Goal: Task Accomplishment & Management: Complete application form

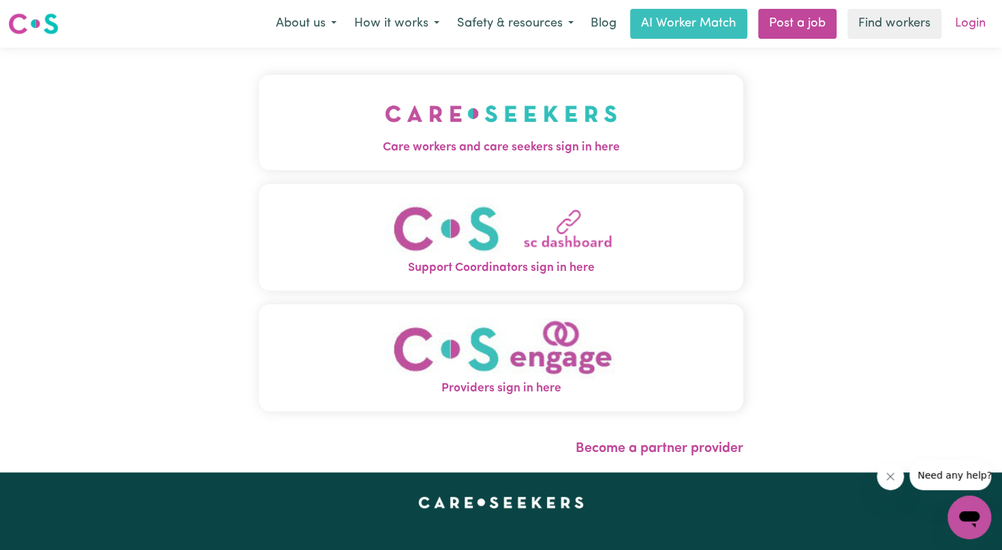
click at [961, 26] on link "Login" at bounding box center [970, 24] width 47 height 30
click at [963, 19] on link "Login" at bounding box center [970, 24] width 47 height 30
click at [980, 20] on link "Login" at bounding box center [970, 24] width 47 height 30
click at [974, 29] on link "Login" at bounding box center [970, 24] width 47 height 30
click at [416, 136] on img "Care workers and care seekers sign in here" at bounding box center [501, 114] width 232 height 50
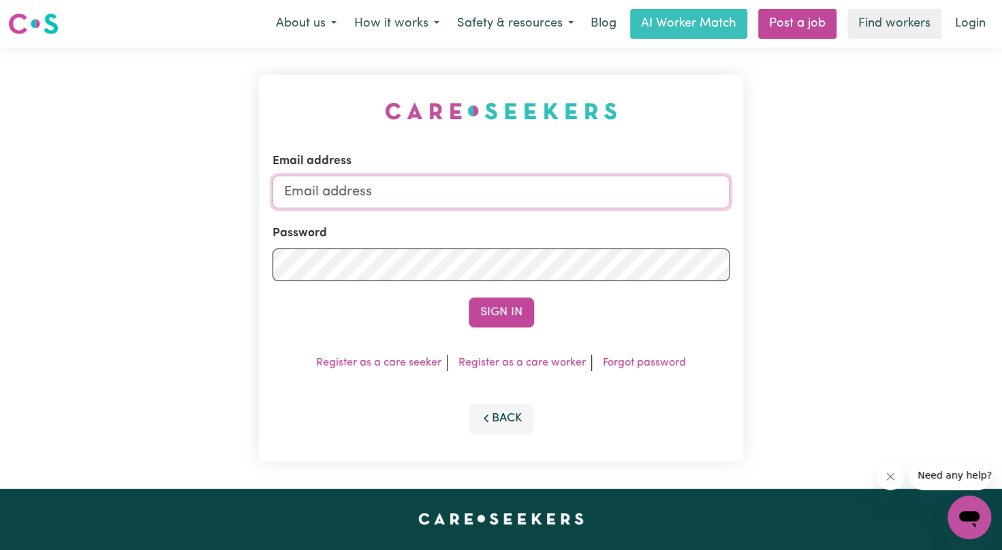
click at [440, 191] on input "Email address" at bounding box center [501, 192] width 458 height 33
type input "kaurgurinder915@gmail.com"
click at [497, 312] on button "Sign In" at bounding box center [501, 313] width 65 height 30
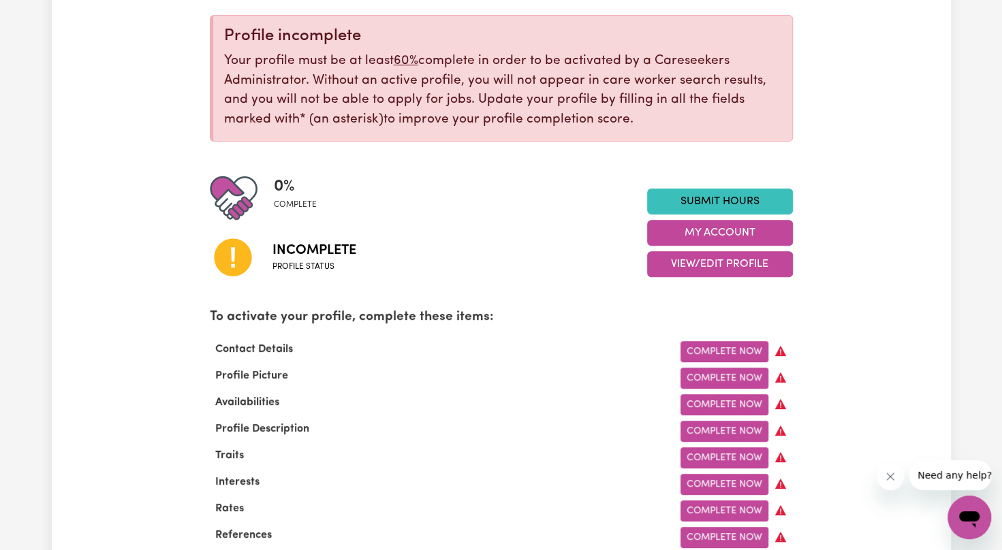
scroll to position [272, 0]
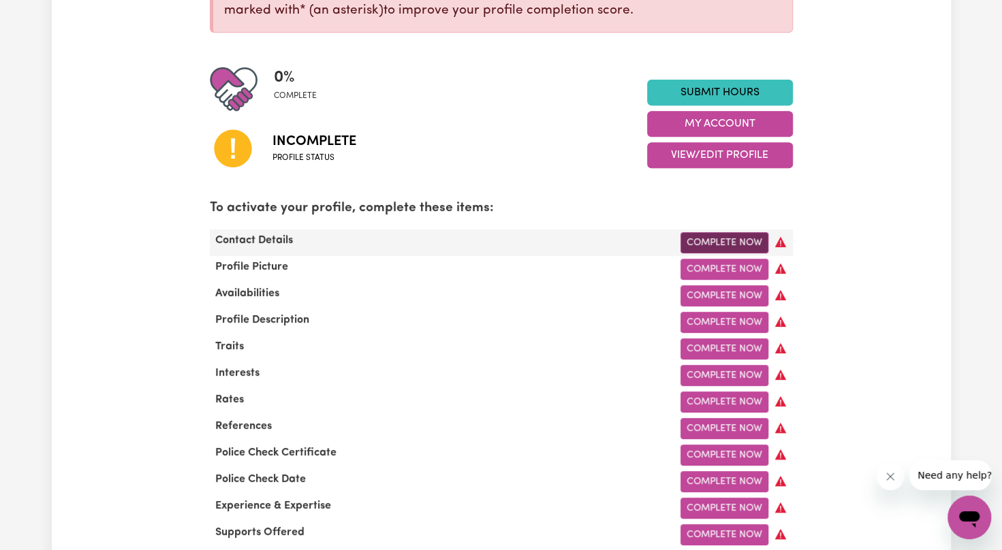
click at [728, 246] on link "Complete Now" at bounding box center [725, 242] width 88 height 21
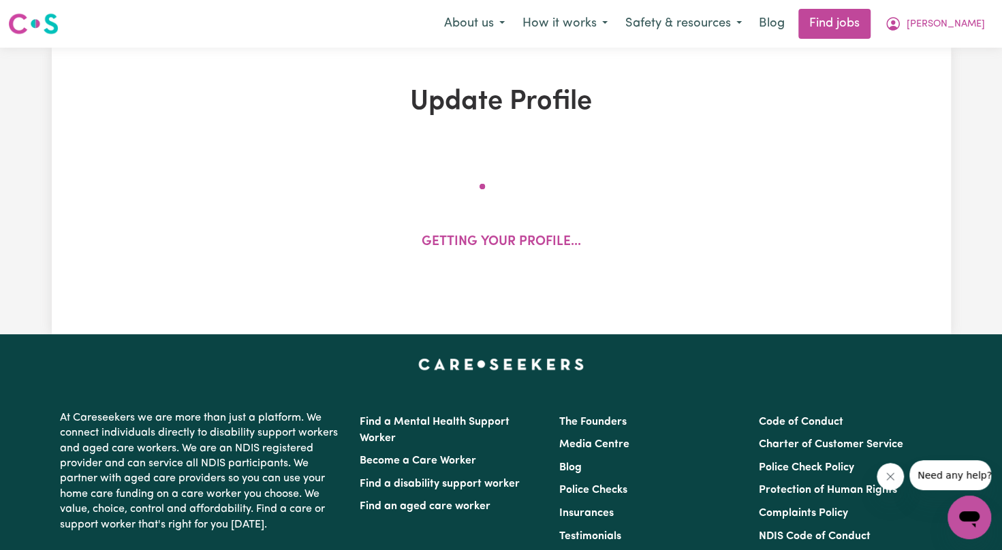
select select "Studying a healthcare related degree or qualification"
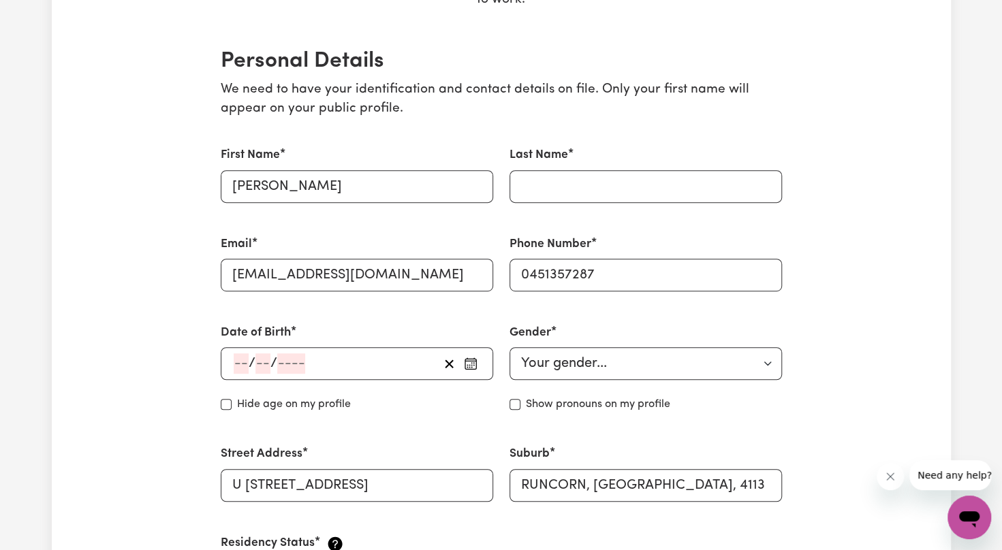
scroll to position [309, 0]
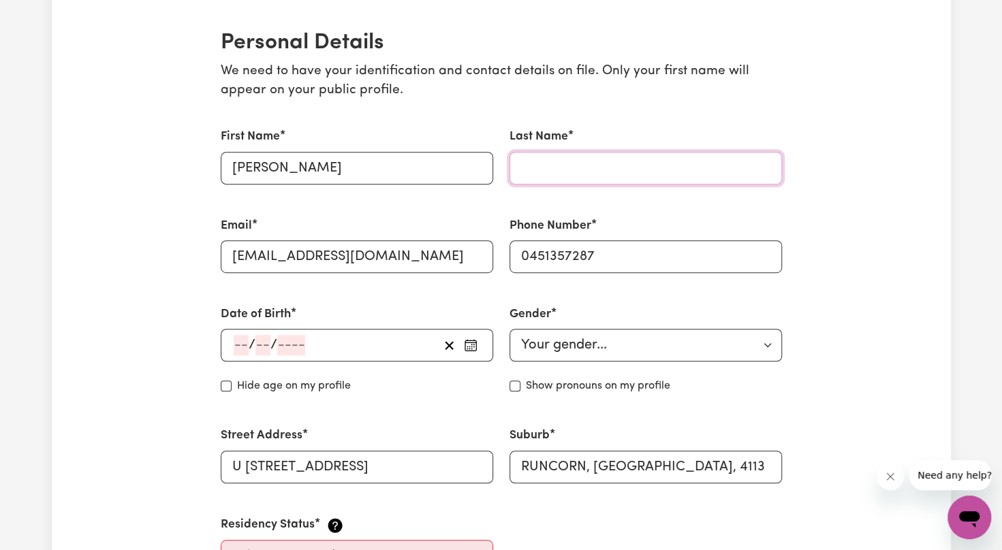
click at [555, 164] on input "Last Name" at bounding box center [646, 168] width 272 height 33
type input "KAUR"
click at [583, 338] on select "Your gender... Female Male Non-binary Other Prefer not to say" at bounding box center [646, 345] width 272 height 33
select select "female"
click at [510, 329] on select "Your gender... Female Male Non-binary Other Prefer not to say" at bounding box center [646, 345] width 272 height 33
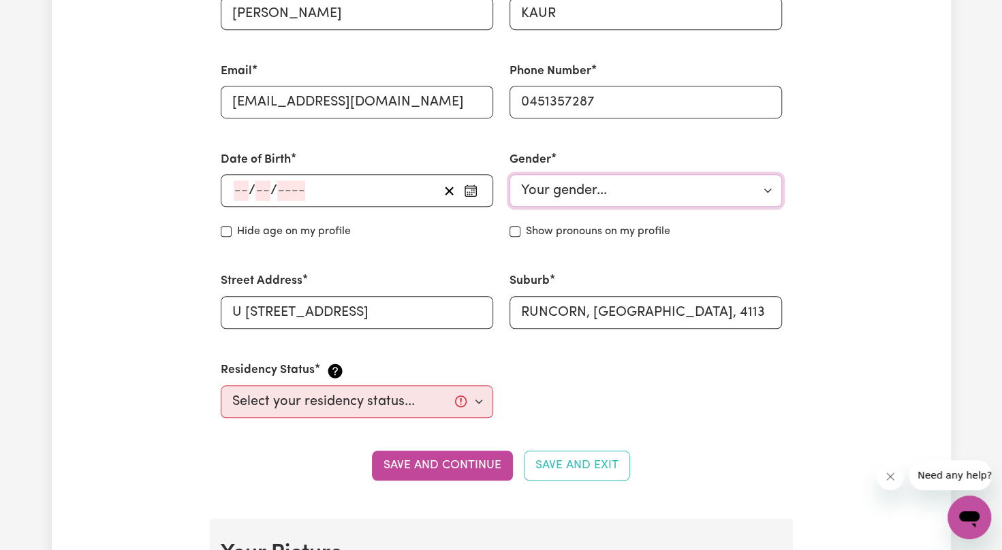
scroll to position [481, 0]
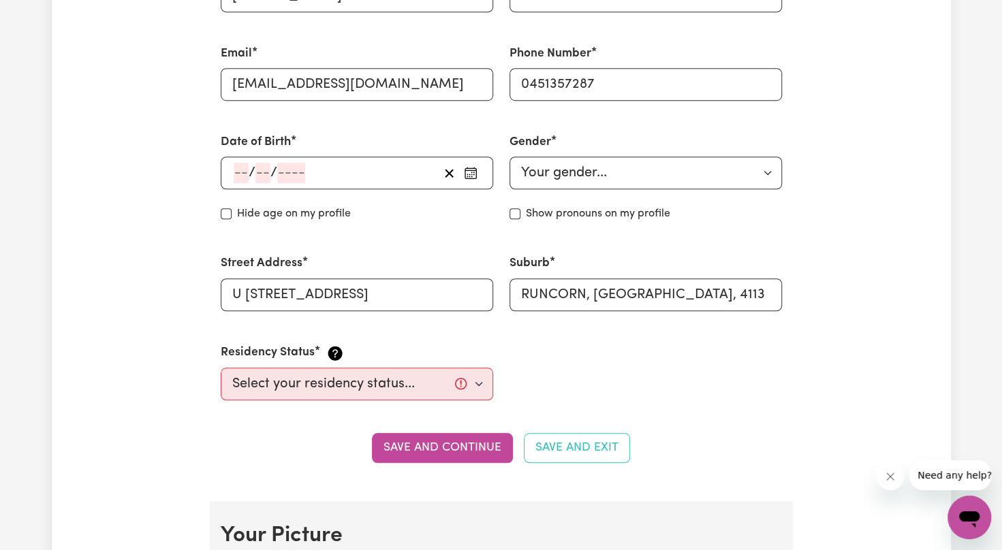
click at [305, 172] on div "/ /" at bounding box center [335, 173] width 206 height 20
click at [283, 388] on select "Select your residency status... Australian citizen Australian PR Temporary Work…" at bounding box center [357, 384] width 272 height 33
select select "Australian Citizen"
click at [221, 368] on select "Select your residency status... Australian citizen Australian PR Temporary Work…" at bounding box center [357, 384] width 272 height 33
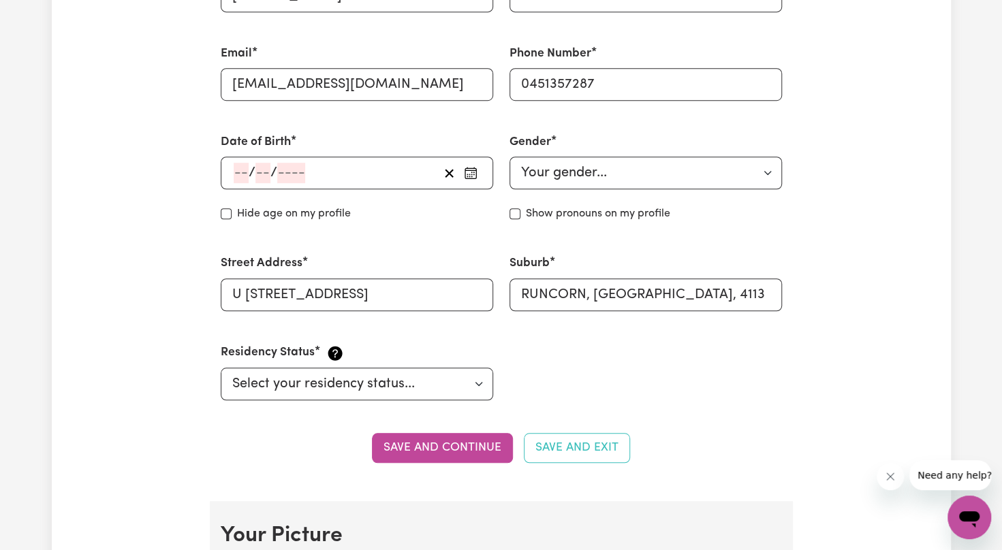
click at [245, 443] on div "Save and continue Save and Exit" at bounding box center [501, 448] width 561 height 30
click at [359, 177] on div "/ /" at bounding box center [335, 173] width 206 height 20
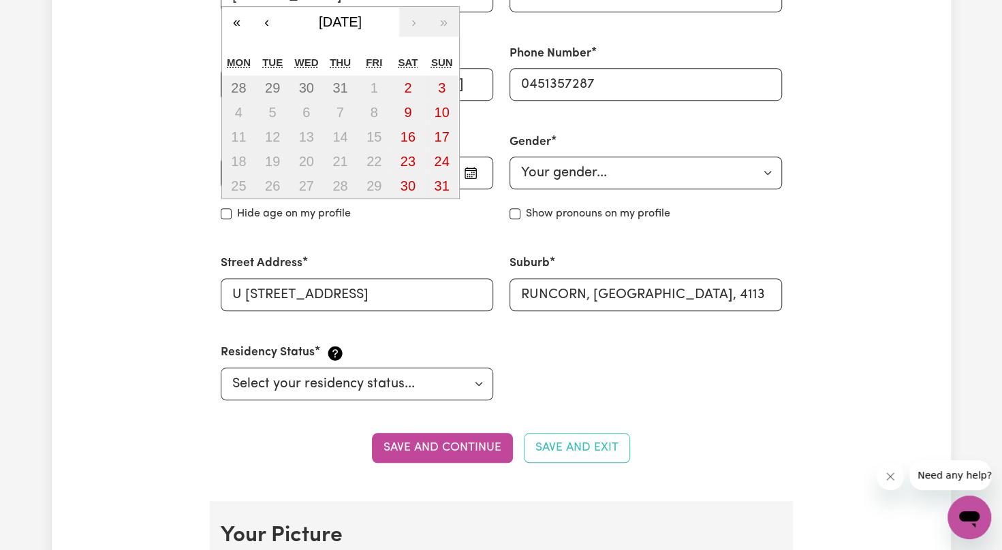
click at [471, 181] on button "button" at bounding box center [471, 173] width 22 height 20
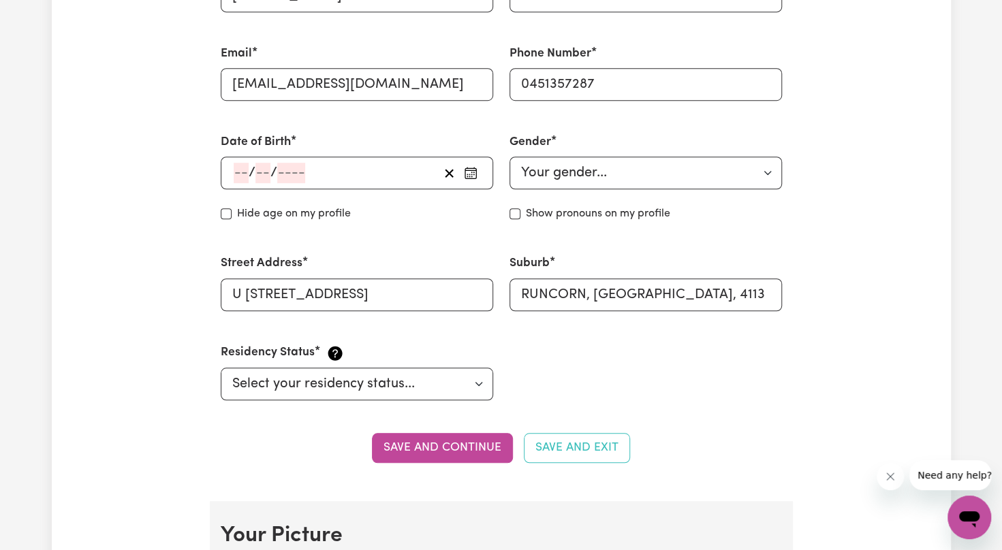
click at [470, 180] on button "button" at bounding box center [471, 173] width 22 height 20
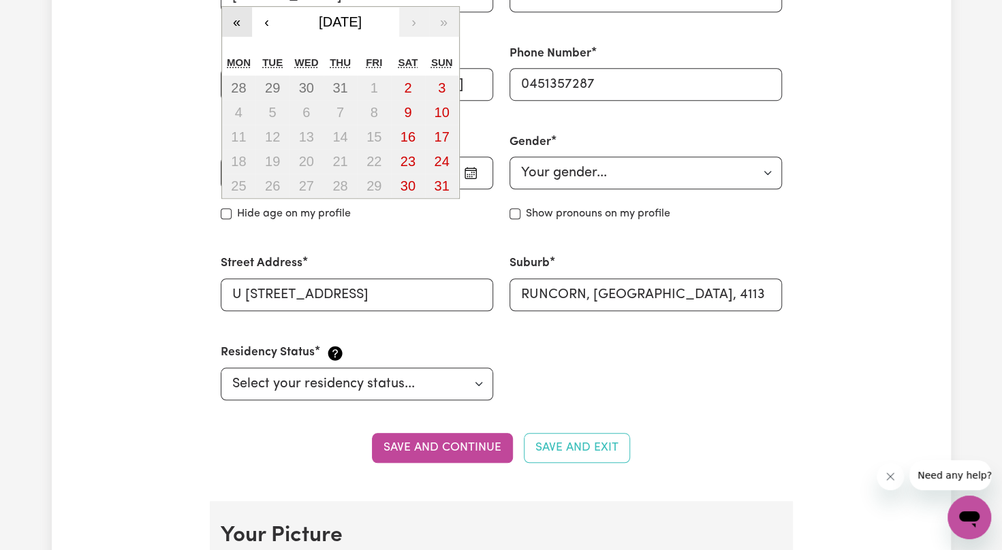
click at [230, 18] on button "«" at bounding box center [237, 22] width 30 height 30
click at [267, 18] on button "‹" at bounding box center [267, 22] width 30 height 30
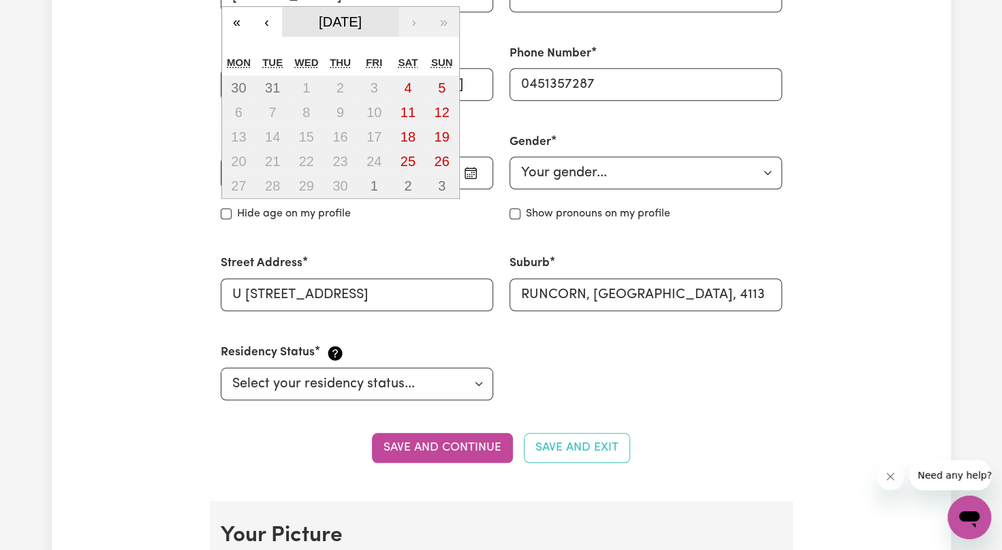
click at [328, 23] on span "June 2022" at bounding box center [340, 21] width 43 height 15
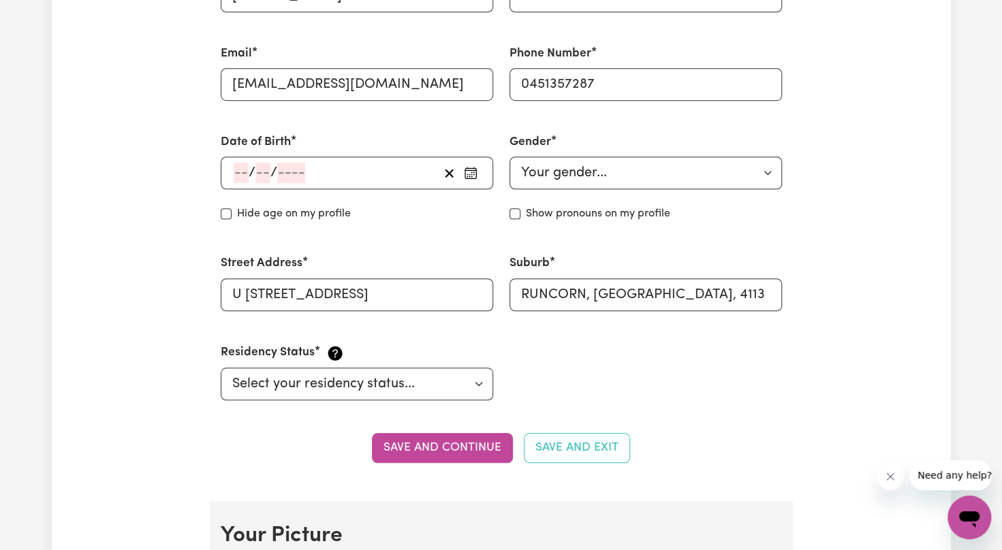
click at [239, 173] on div "/ / « ‹ 2022 › » January February March April May June July August September Oc…" at bounding box center [357, 173] width 272 height 33
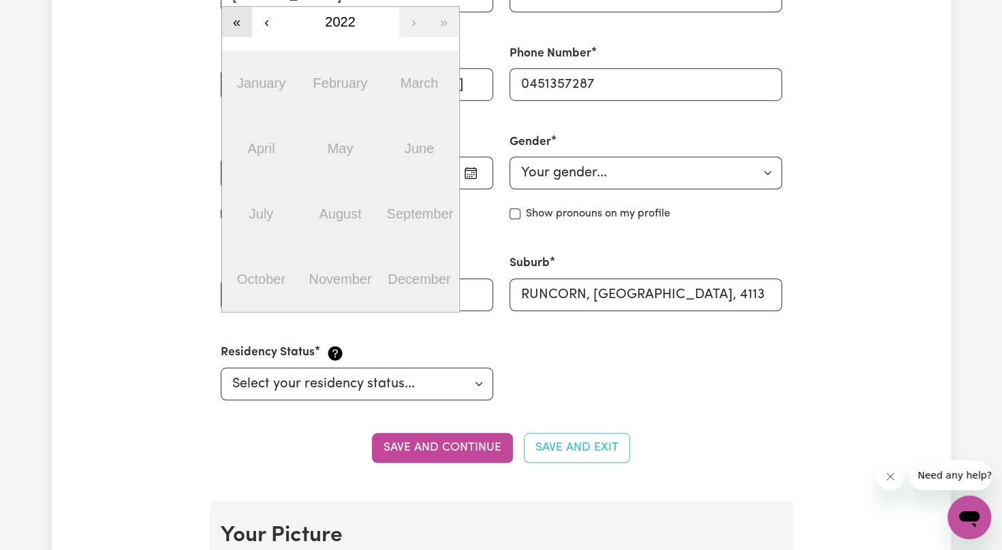
click at [239, 29] on button "«" at bounding box center [237, 22] width 30 height 30
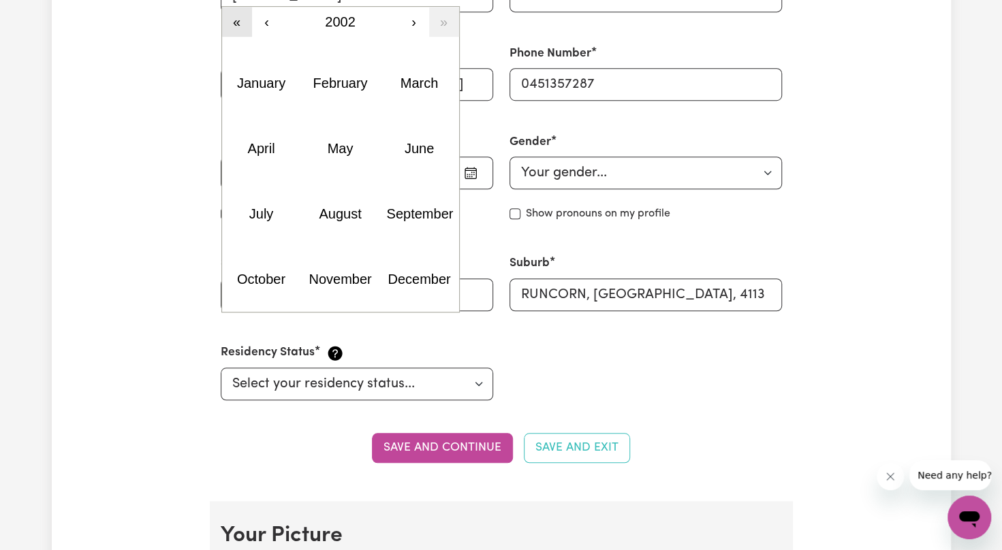
click at [237, 25] on button "«" at bounding box center [237, 22] width 30 height 30
click at [421, 203] on button "September" at bounding box center [418, 213] width 79 height 65
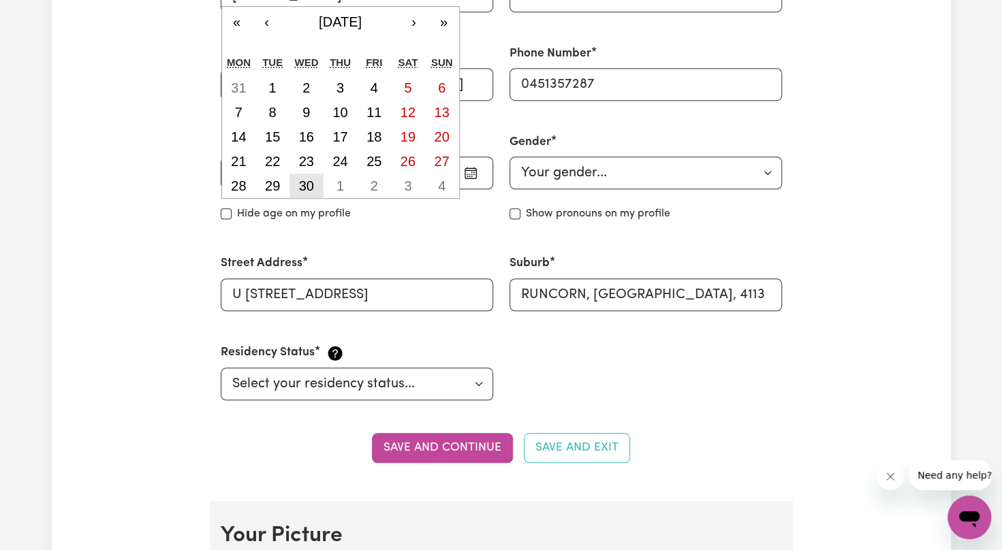
click at [304, 181] on abbr "30" at bounding box center [306, 185] width 15 height 15
type input "1992-09-30"
type input "30"
type input "9"
type input "1992"
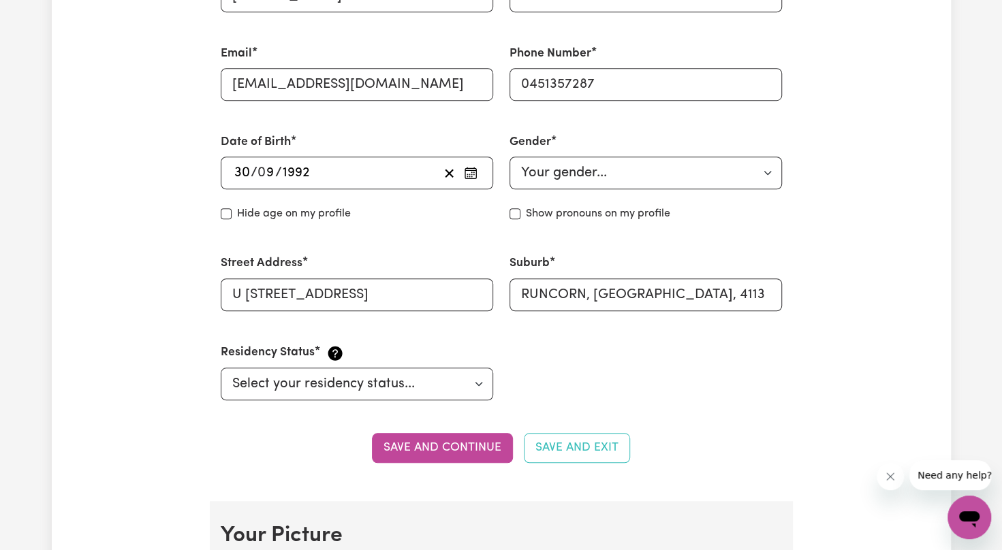
click at [439, 440] on button "Save and continue" at bounding box center [442, 448] width 141 height 30
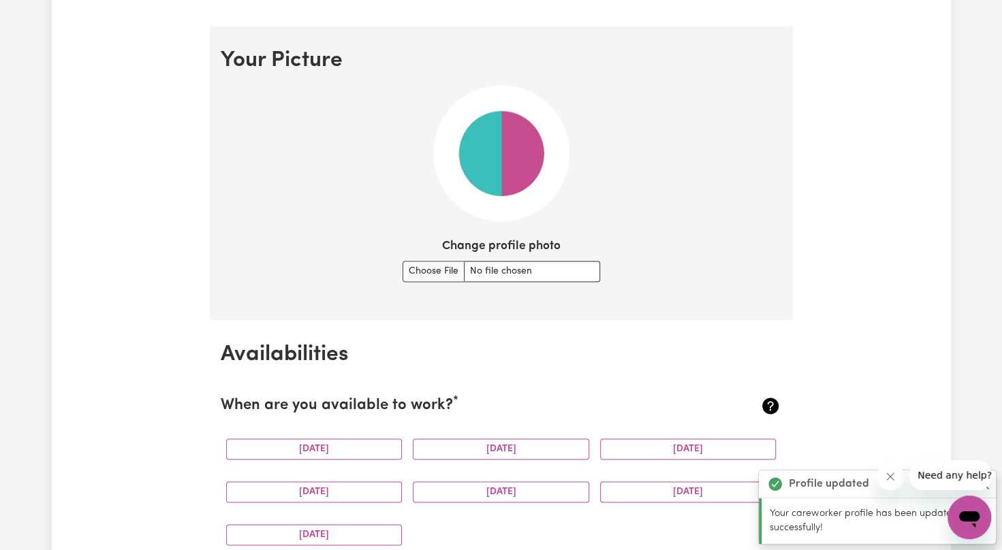
scroll to position [981, 0]
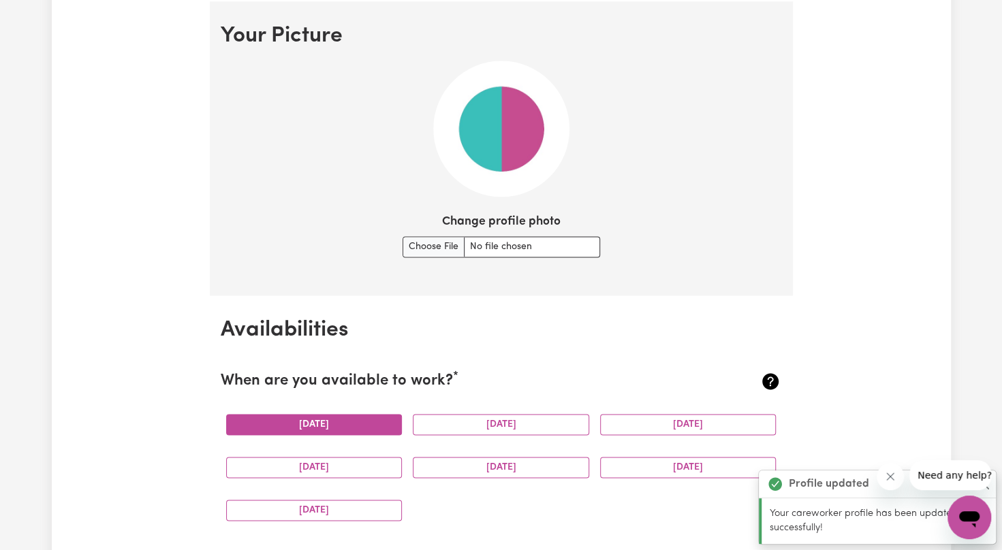
click at [337, 424] on button "Monday" at bounding box center [314, 424] width 176 height 21
click at [428, 430] on button "Tuesday" at bounding box center [501, 424] width 176 height 21
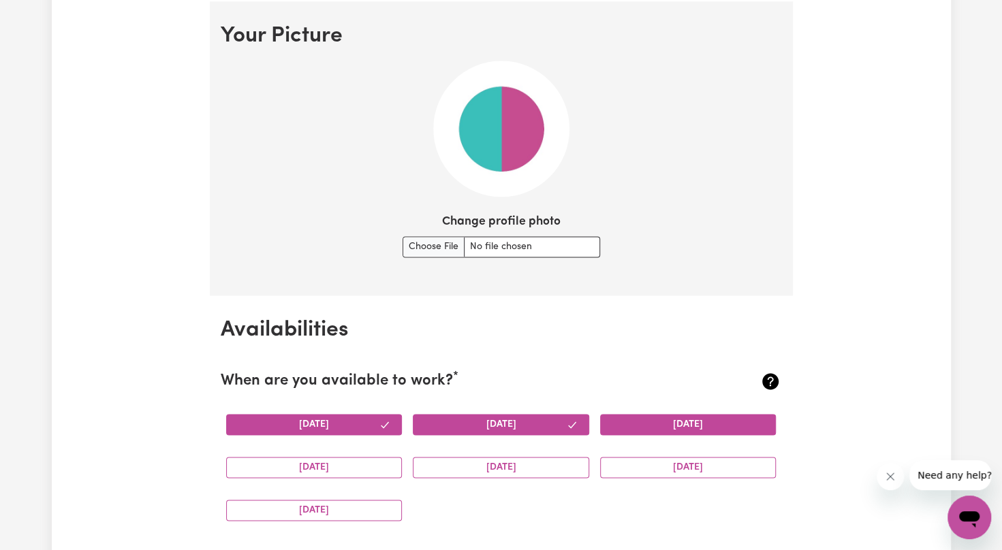
click at [657, 424] on button "Wednesday" at bounding box center [688, 424] width 176 height 21
click at [270, 466] on button "Thursday" at bounding box center [314, 467] width 176 height 21
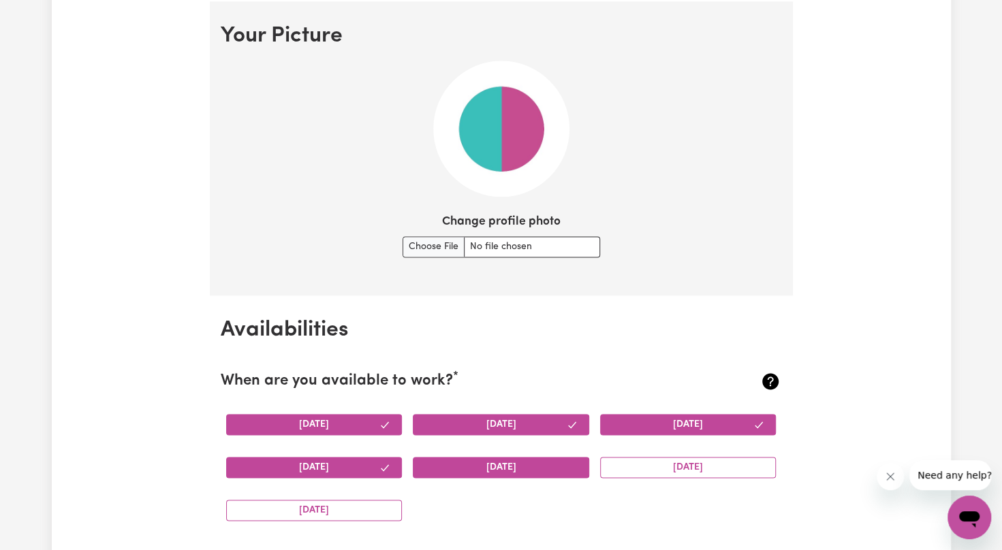
click at [473, 469] on button "Friday" at bounding box center [501, 467] width 176 height 21
click at [617, 467] on button "Saturday" at bounding box center [688, 467] width 176 height 21
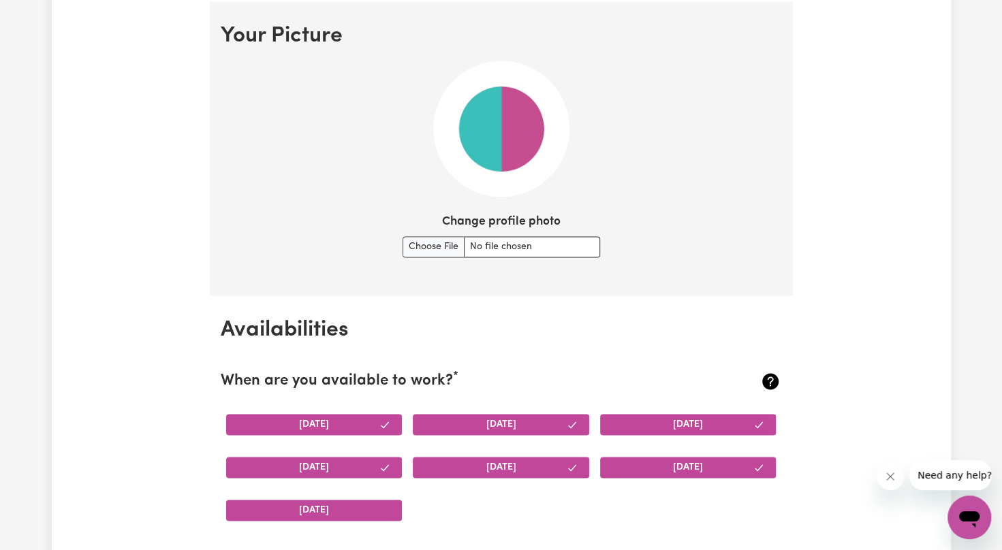
click at [277, 505] on button "Sunday" at bounding box center [314, 510] width 176 height 21
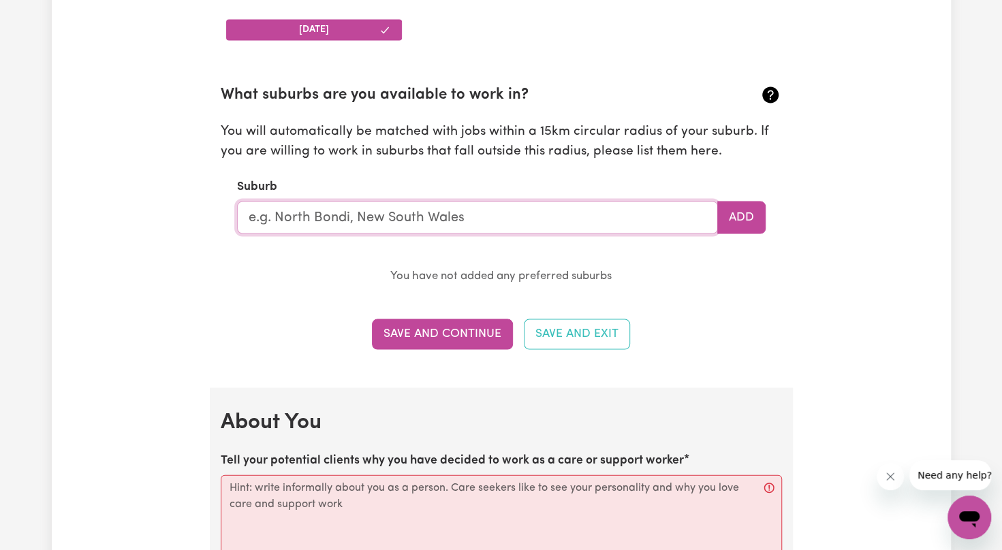
click at [409, 221] on input "text" at bounding box center [477, 217] width 481 height 33
type input "run"
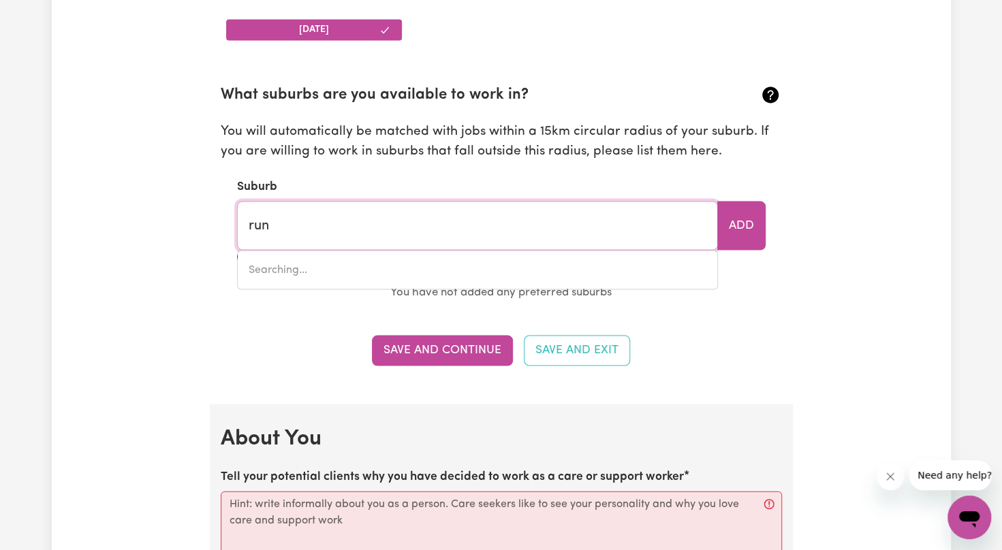
type input "run-O-WATERS, New South Wales, 2580"
type input "runc"
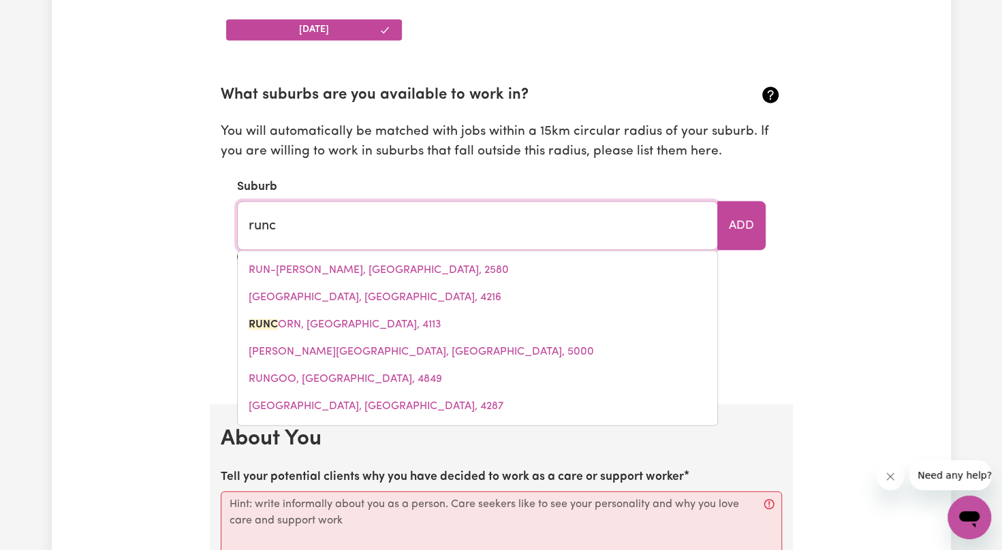
type input "runco"
type input "runcoRN, Queensland, 4113"
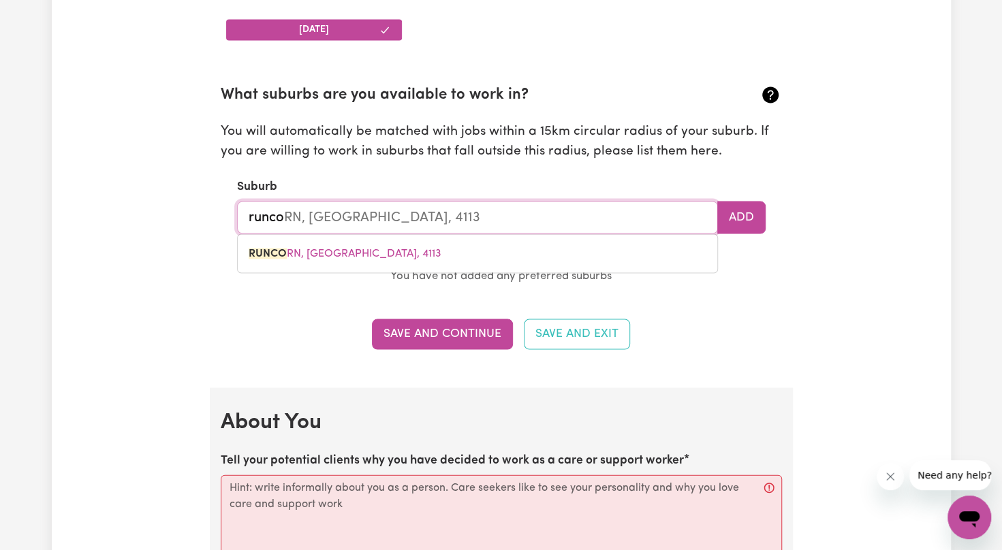
type input "runcor"
type input "runcorN, Queensland, 4113"
type input "runcorn"
type input "runcorn, Queensland, 4113"
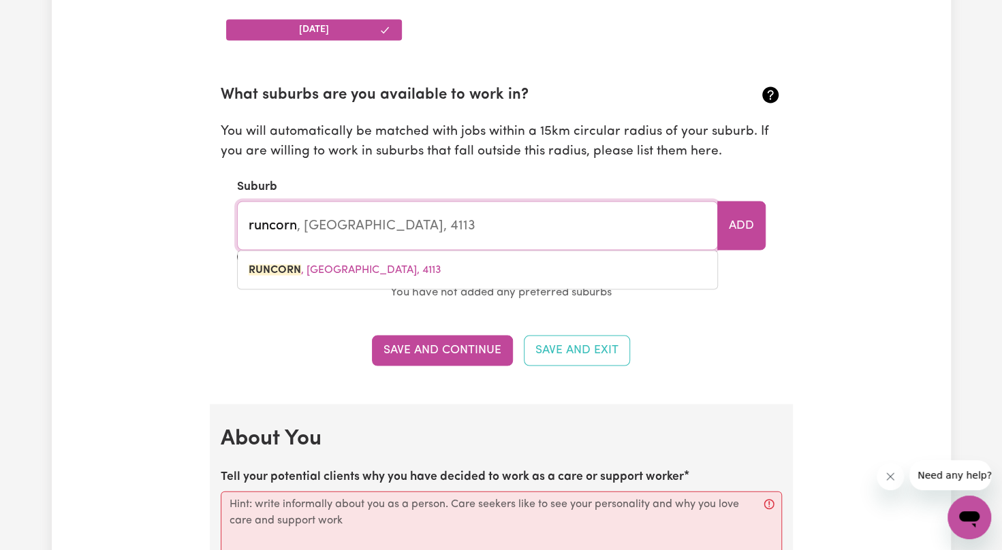
type input "runcorn"
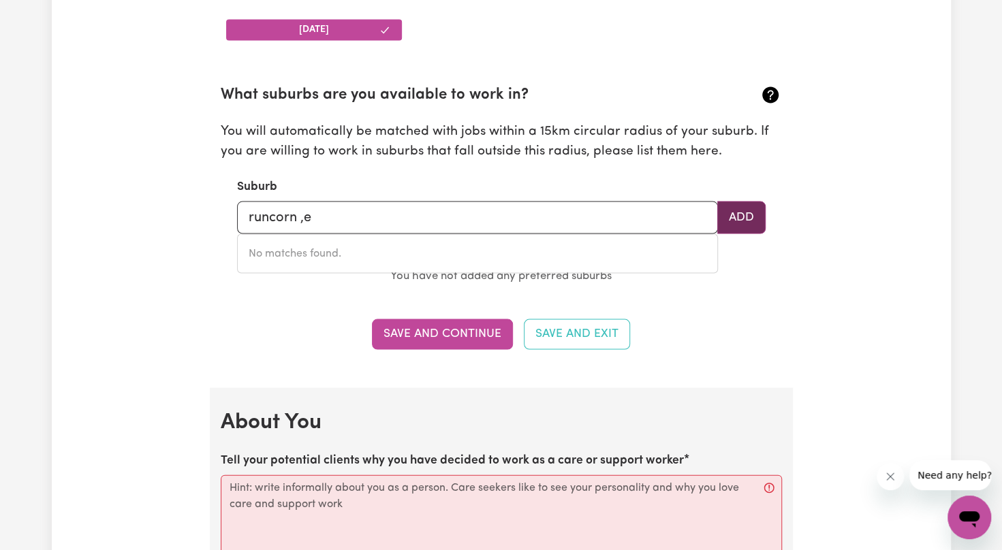
click at [726, 226] on button "Add" at bounding box center [741, 217] width 48 height 33
click at [743, 220] on button "Add" at bounding box center [741, 217] width 48 height 33
click at [346, 190] on div "Suburb runcorn ,e Add" at bounding box center [501, 206] width 529 height 56
click at [334, 215] on input "runcorn ,e" at bounding box center [477, 217] width 481 height 33
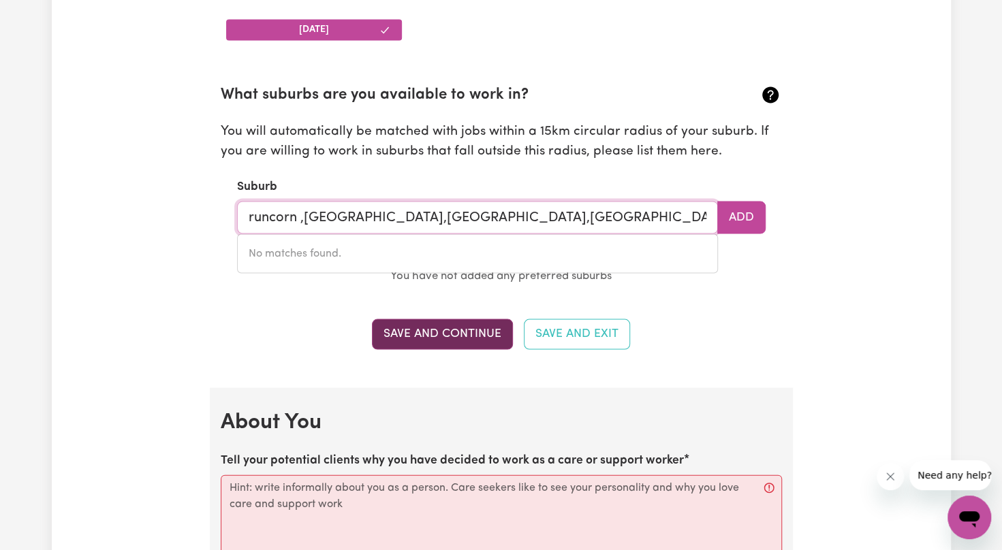
type input "runcorn ,eight mile plains,Greenbank,Ipswich"
click at [441, 342] on button "Save and Continue" at bounding box center [442, 334] width 141 height 30
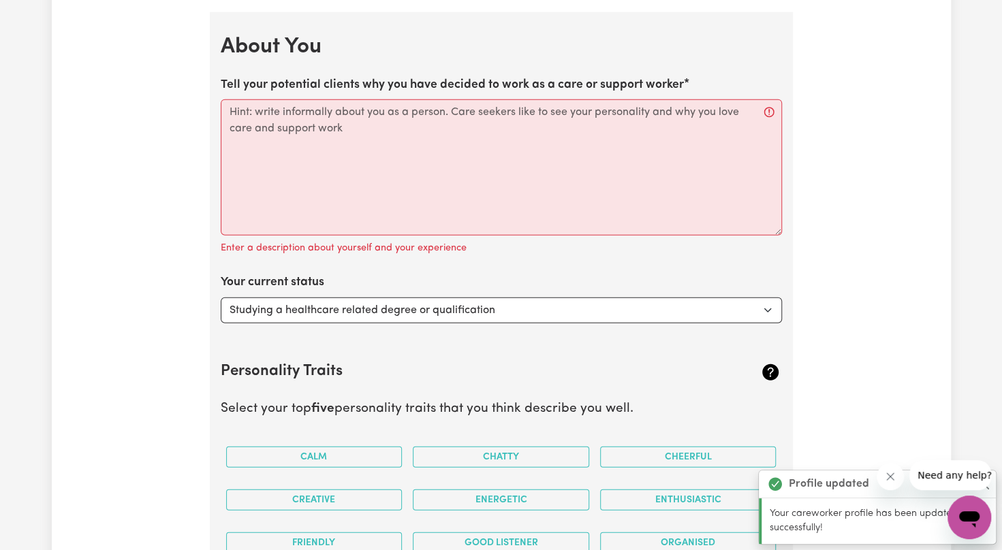
scroll to position [1846, 0]
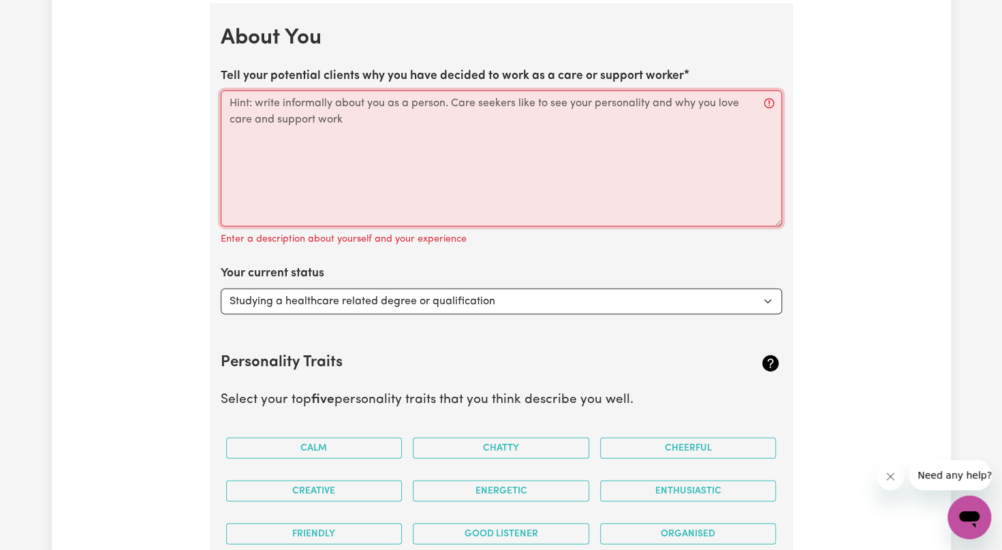
click at [287, 102] on textarea "Tell your potential clients why you have decided to work as a care or support w…" at bounding box center [501, 159] width 561 height 136
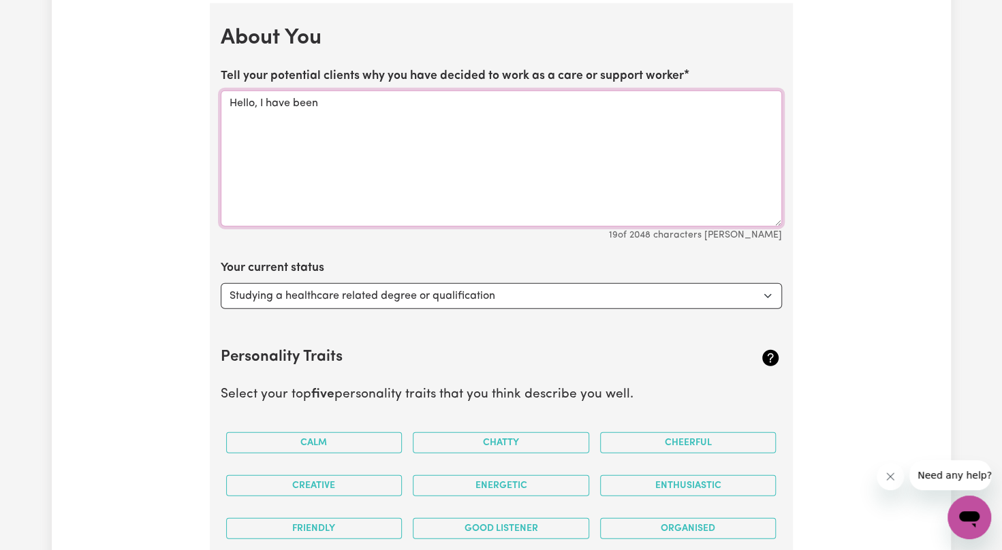
click at [352, 98] on textarea "Hello, I have been" at bounding box center [501, 159] width 561 height 136
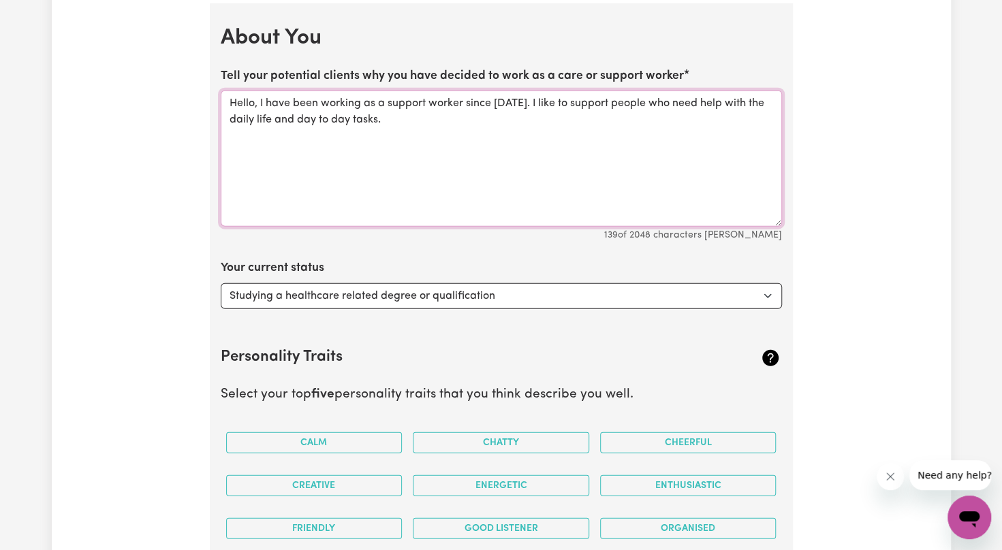
click at [561, 101] on textarea "Hello, I have been working as a support worker since 2020. I like to support pe…" at bounding box center [501, 159] width 561 height 136
click at [642, 97] on textarea "Hello, I have been working as a support worker since 2020. I like to provide su…" at bounding box center [501, 159] width 561 height 136
click at [657, 102] on textarea "Hello, I have been working as a support worker since 2020. I like to provide su…" at bounding box center [501, 159] width 561 height 136
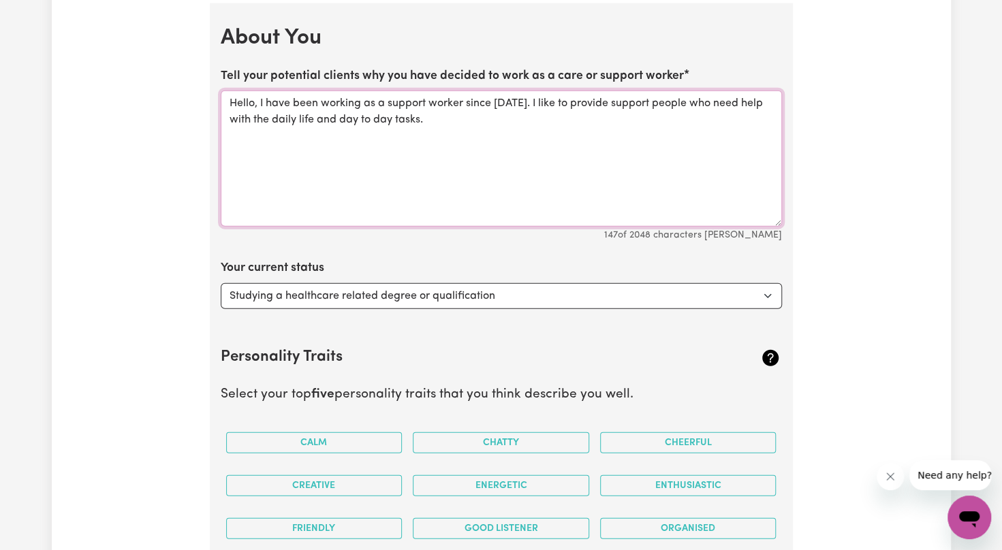
click at [311, 116] on textarea "Hello, I have been working as a support worker since 2020. I like to provide su…" at bounding box center [501, 159] width 561 height 136
click at [480, 128] on textarea "Hello, I have been working as a support worker since 2020. I like to provide su…" at bounding box center [501, 159] width 561 height 136
type textarea "Hello, I have been working as a support worker since 2020. I like to provide su…"
click at [508, 173] on textarea "Hello, I have been working as a support worker since 2020. I like to provide su…" at bounding box center [501, 159] width 561 height 136
click at [470, 290] on select "Select... Studying a healthcare related degree or qualification Studying a non-…" at bounding box center [501, 296] width 561 height 26
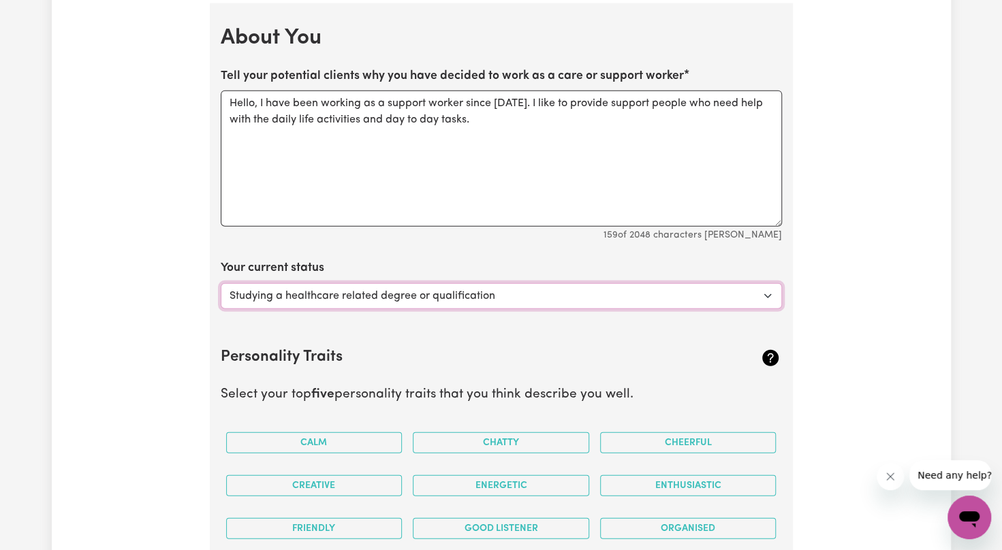
select select "Looking for extra work to fill my week and/or weekends"
click at [221, 283] on select "Select... Studying a healthcare related degree or qualification Studying a non-…" at bounding box center [501, 296] width 561 height 26
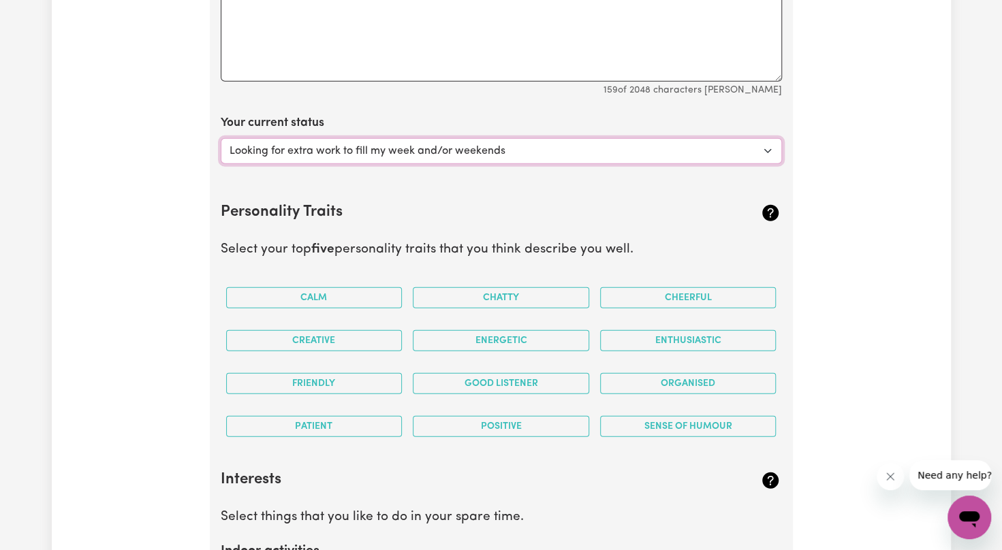
scroll to position [2036, 0]
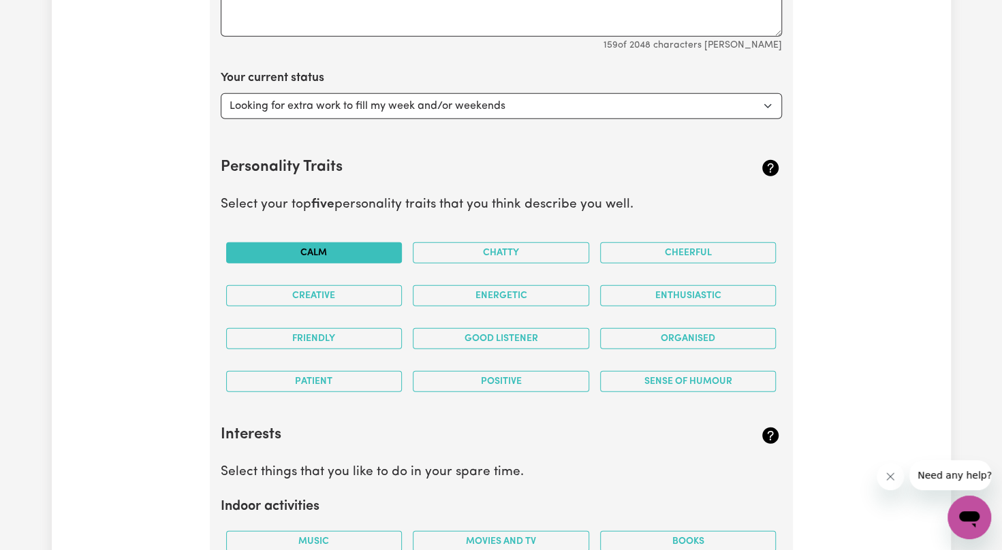
click at [347, 247] on button "Calm" at bounding box center [314, 253] width 176 height 21
click at [569, 342] on button "Good Listener" at bounding box center [501, 338] width 176 height 21
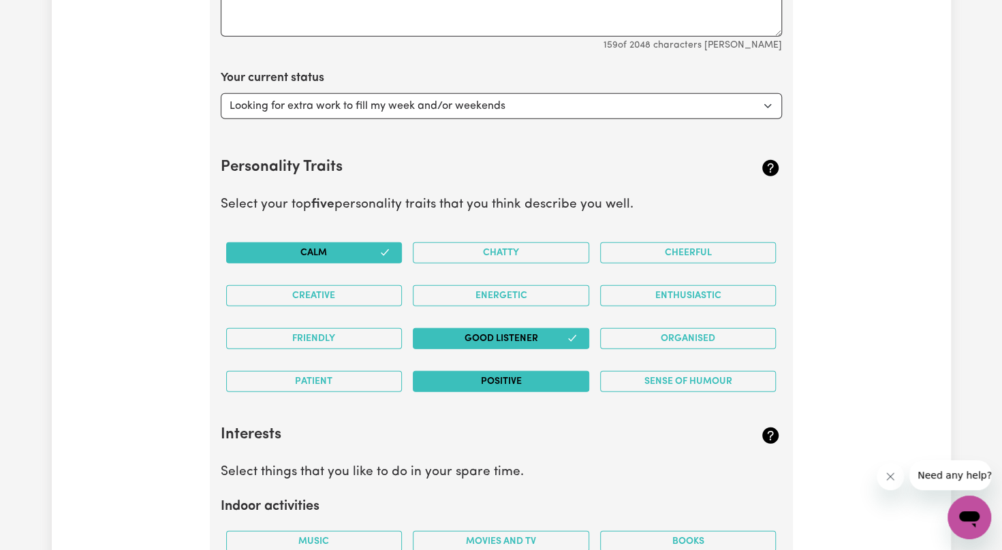
click at [537, 375] on button "Positive" at bounding box center [501, 381] width 176 height 21
click at [358, 381] on button "Patient" at bounding box center [314, 381] width 176 height 21
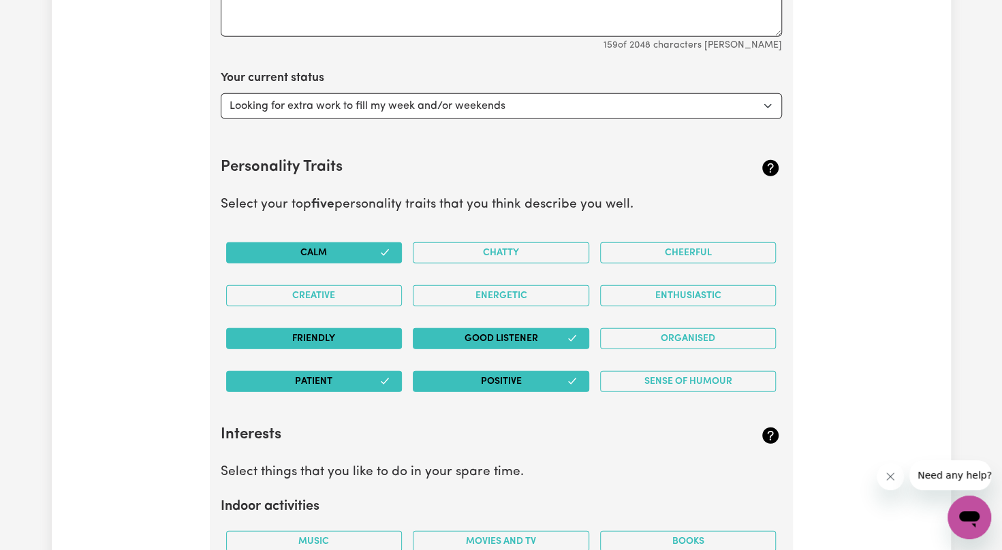
click at [360, 334] on button "Friendly" at bounding box center [314, 338] width 176 height 21
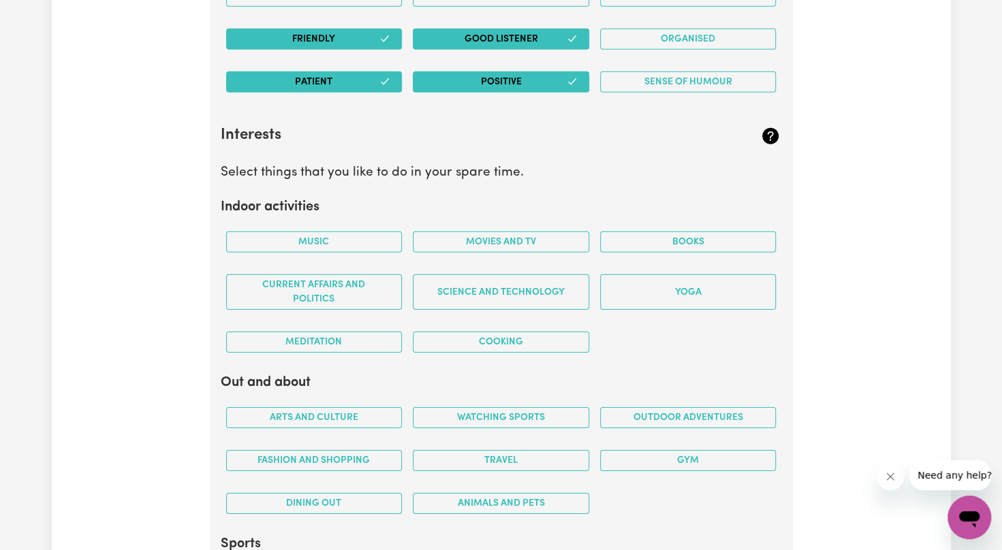
scroll to position [2399, 0]
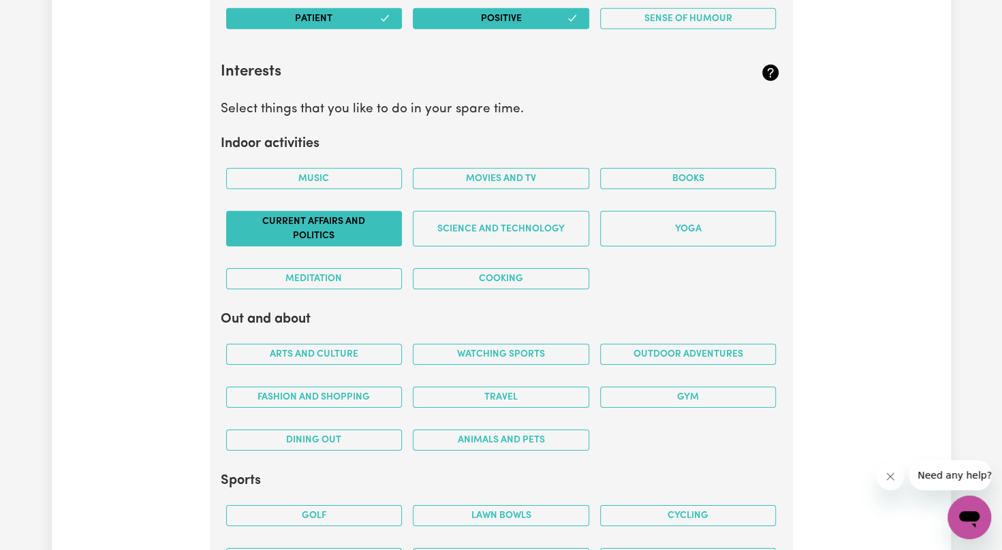
click at [343, 234] on button "Current Affairs and Politics" at bounding box center [314, 228] width 176 height 35
click at [647, 226] on button "Yoga" at bounding box center [688, 228] width 176 height 35
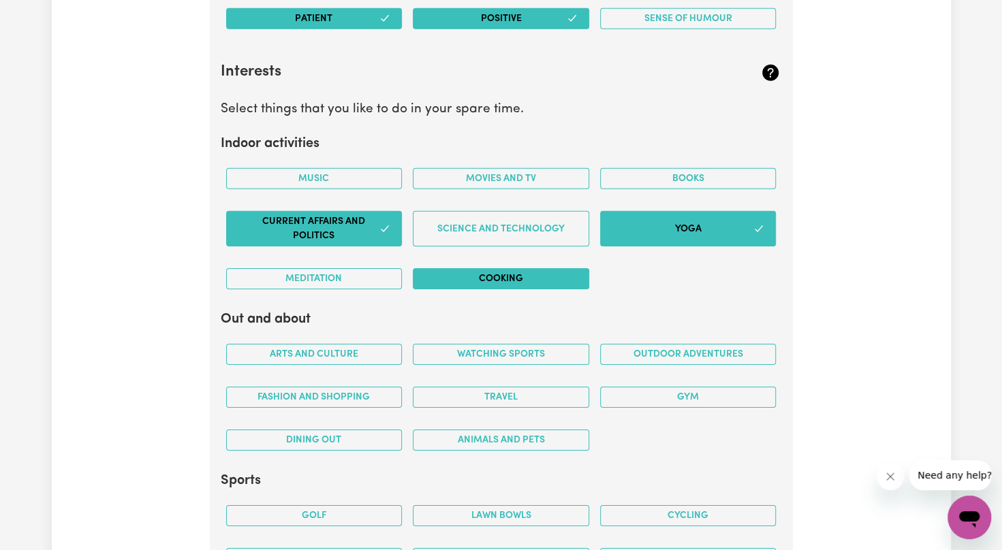
click at [456, 270] on button "Cooking" at bounding box center [501, 278] width 176 height 21
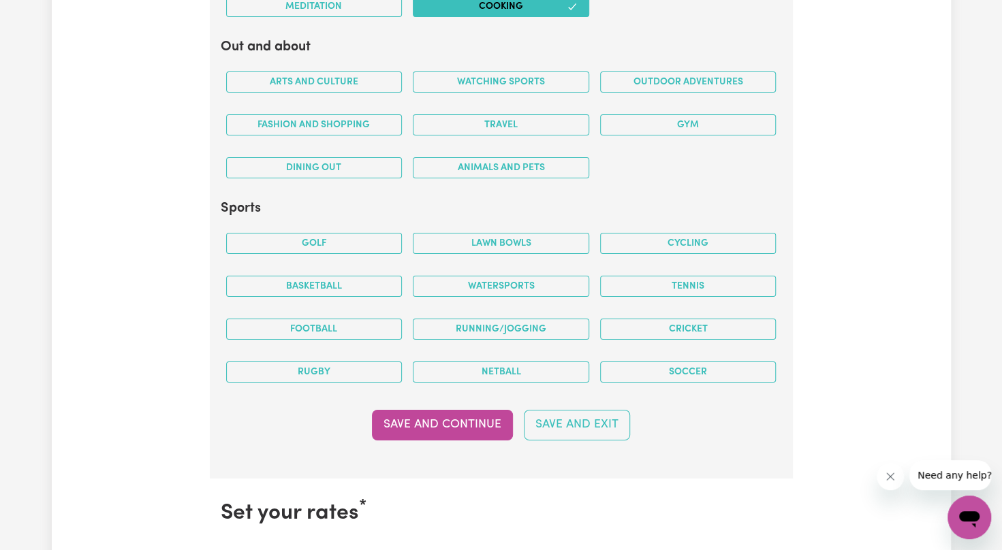
scroll to position [2717, 0]
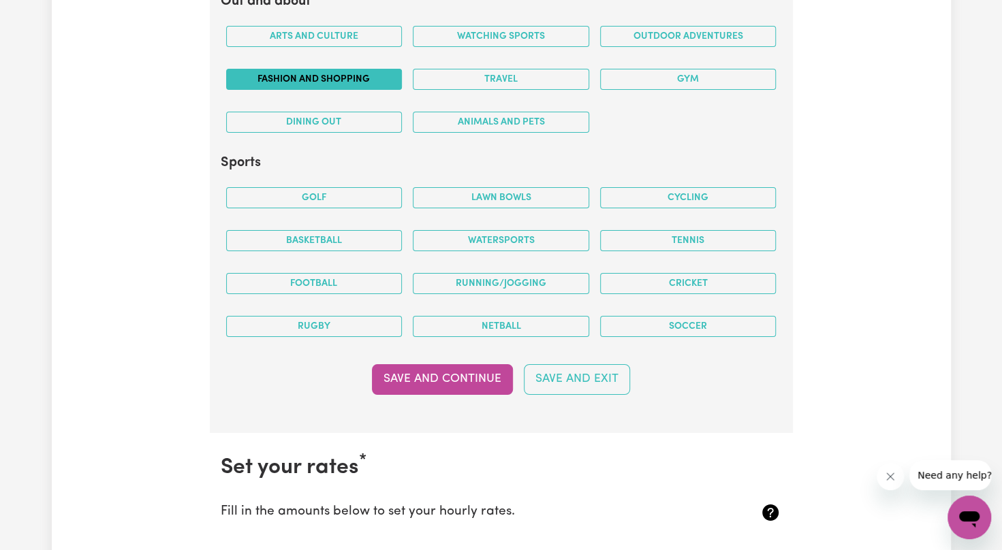
click at [300, 69] on button "Fashion and shopping" at bounding box center [314, 79] width 176 height 21
click at [326, 112] on button "Dining out" at bounding box center [314, 122] width 176 height 21
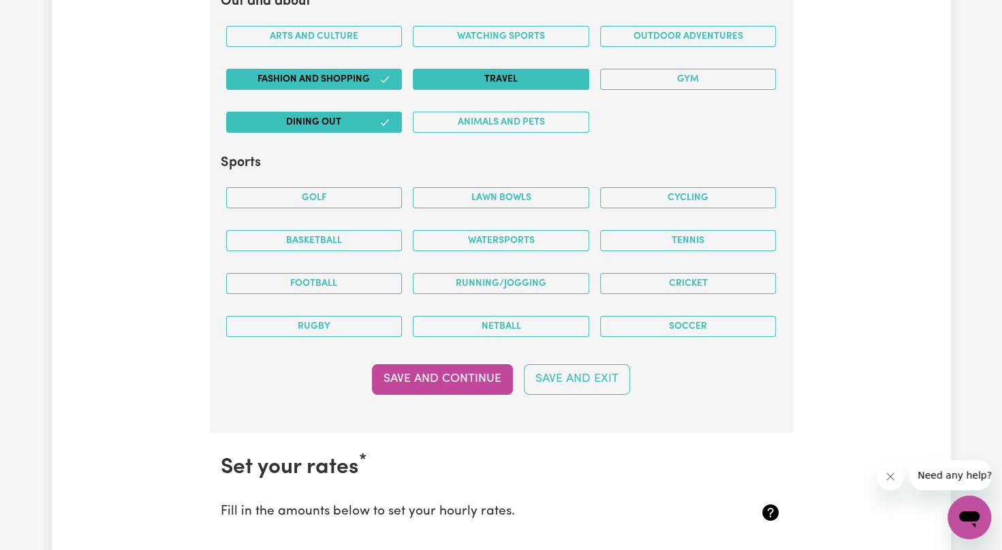
click at [508, 73] on button "Travel" at bounding box center [501, 79] width 176 height 21
click at [682, 26] on button "Outdoor adventures" at bounding box center [688, 36] width 176 height 21
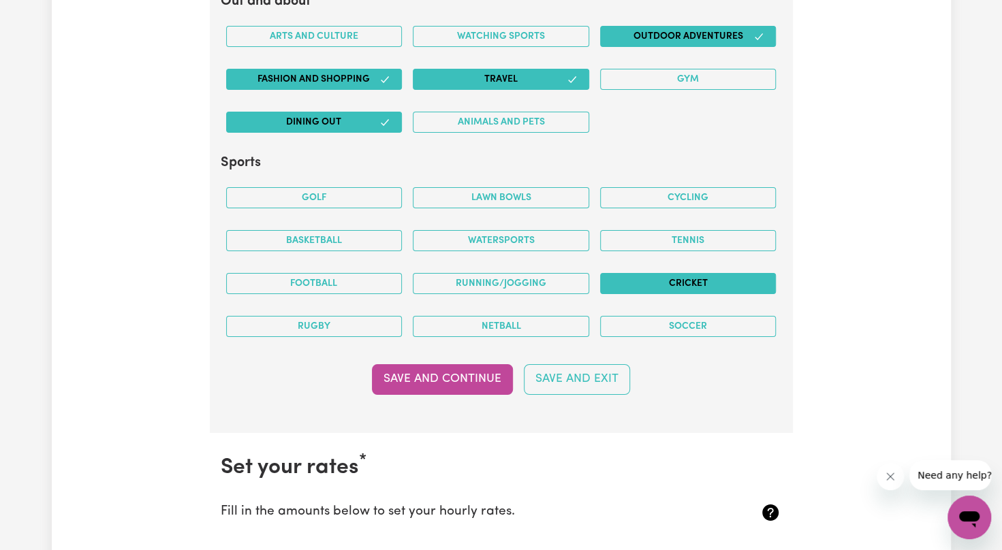
click at [647, 281] on button "Cricket" at bounding box center [688, 283] width 176 height 21
click at [531, 275] on button "Running/Jogging" at bounding box center [501, 283] width 176 height 21
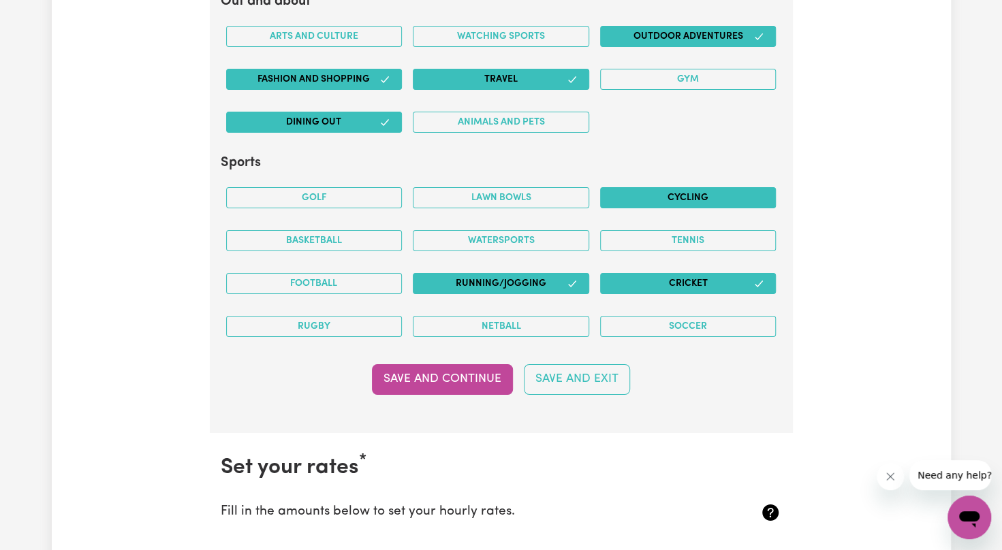
click at [701, 189] on button "Cycling" at bounding box center [688, 197] width 176 height 21
click at [747, 322] on button "Soccer" at bounding box center [688, 326] width 176 height 21
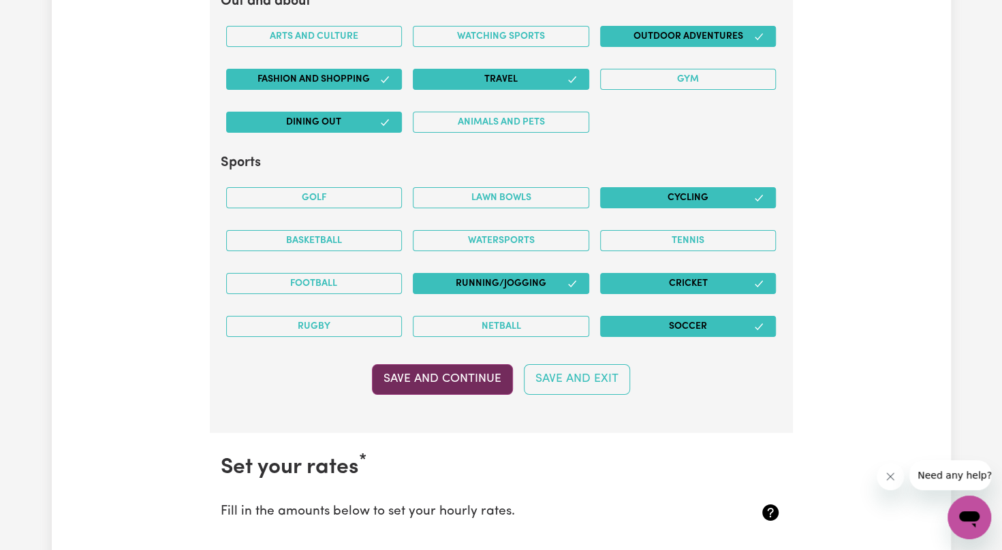
click at [471, 368] on button "Save and Continue" at bounding box center [442, 379] width 141 height 30
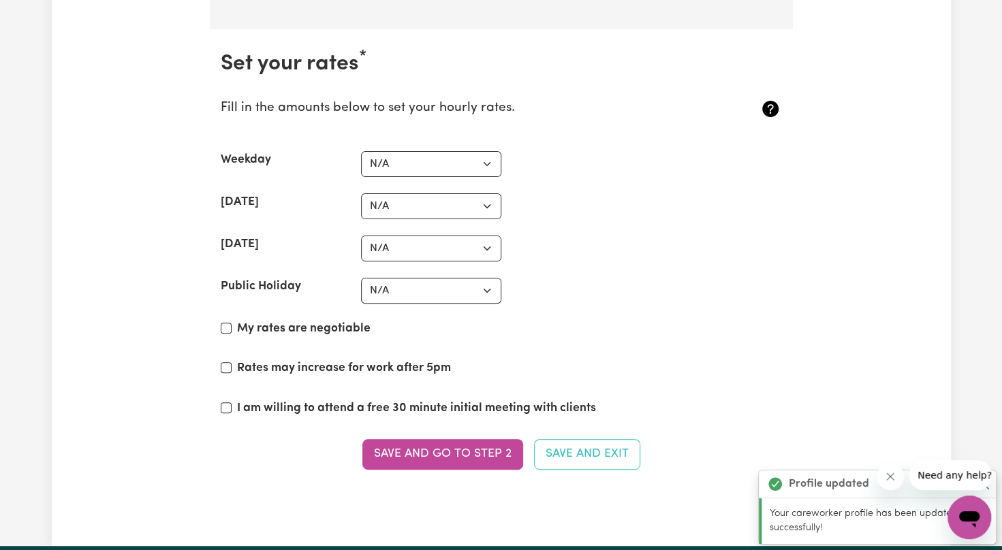
scroll to position [3140, 0]
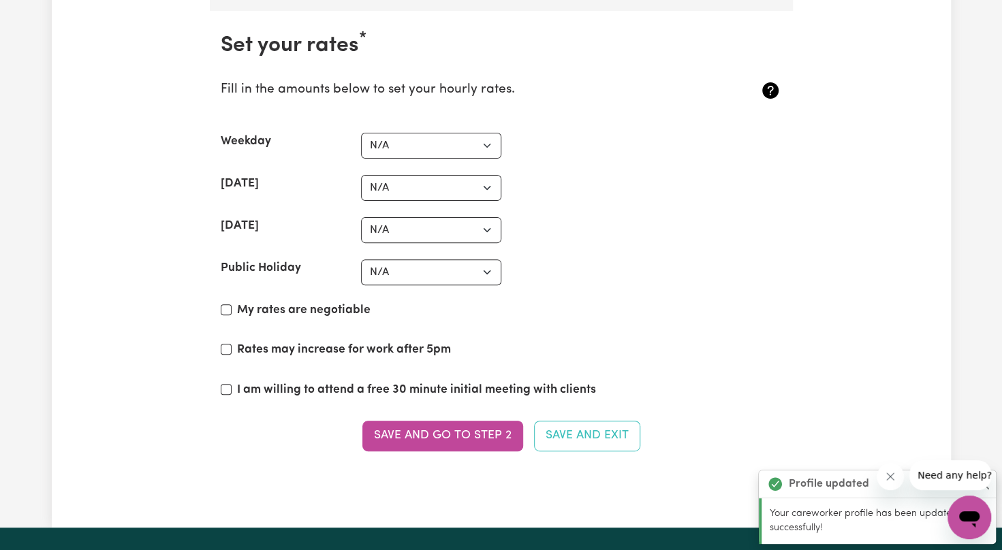
click at [450, 121] on section "Set your rates * Fill in the amounts below to set your hourly rates. Weekday N/…" at bounding box center [501, 250] width 583 height 479
click at [452, 136] on select "N/A $37 $38 $39 $40 $41 $42 $43 $44 $45 $46 $47 $48 $49 $50 $51 $52 $53 $54 $55…" at bounding box center [431, 146] width 140 height 26
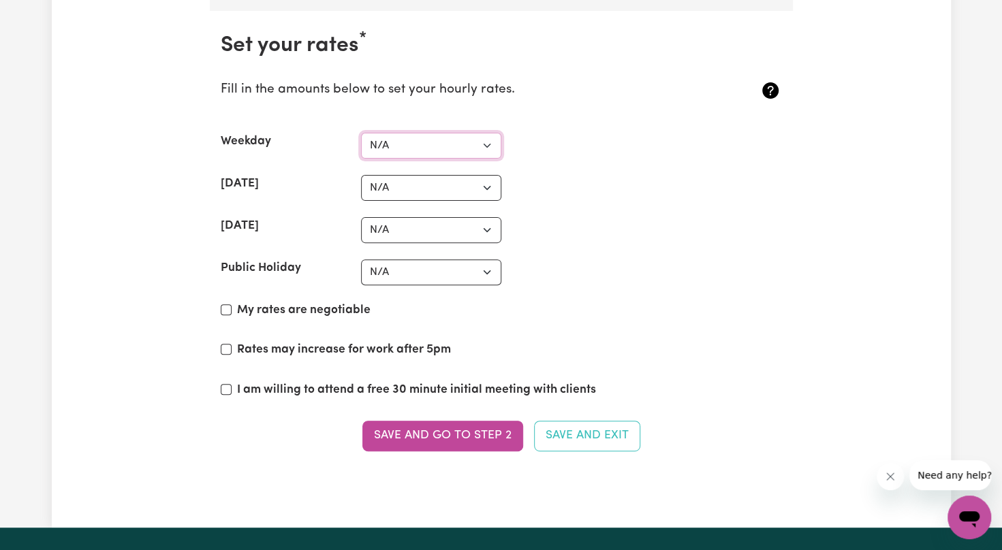
select select "52"
click at [361, 133] on select "N/A $37 $38 $39 $40 $41 $42 $43 $44 $45 $46 $47 $48 $49 $50 $51 $52 $53 $54 $55…" at bounding box center [431, 146] width 140 height 26
click at [414, 176] on select "N/A $37 $38 $39 $40 $41 $42 $43 $44 $45 $46 $47 $48 $49 $50 $51 $52 $53 $54 $55…" at bounding box center [431, 188] width 140 height 26
click at [361, 175] on select "N/A $37 $38 $39 $40 $41 $42 $43 $44 $45 $46 $47 $48 $49 $50 $51 $52 $53 $54 $55…" at bounding box center [431, 188] width 140 height 26
click at [439, 228] on select "N/A $37 $38 $39 $40 $41 $42 $43 $44 $45 $46 $47 $48 $49 $50 $51 $52 $53 $54 $55…" at bounding box center [431, 230] width 140 height 26
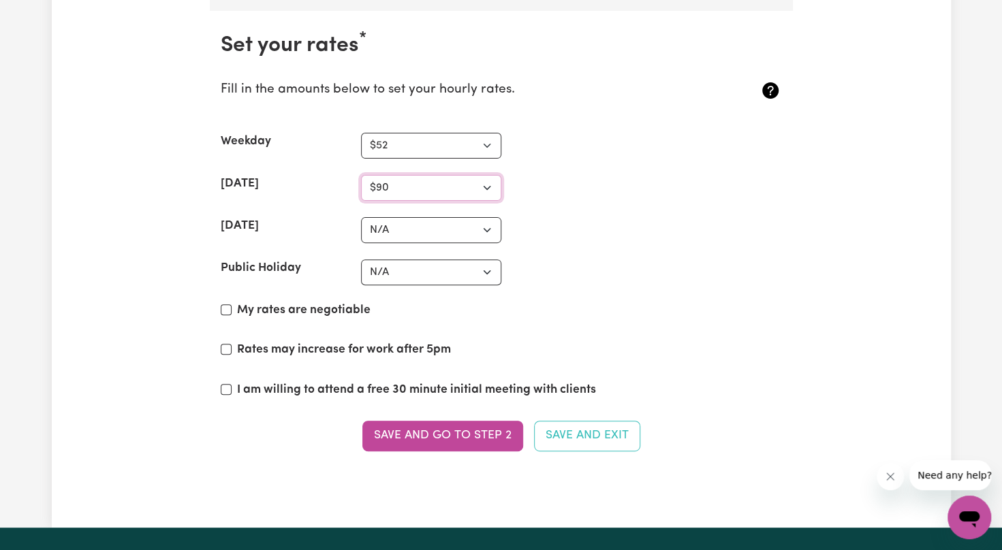
click at [417, 175] on select "N/A $37 $38 $39 $40 $41 $42 $43 $44 $45 $46 $47 $48 $49 $50 $51 $52 $53 $54 $55…" at bounding box center [431, 188] width 140 height 26
select select "86"
click at [361, 175] on select "N/A $37 $38 $39 $40 $41 $42 $43 $44 $45 $46 $47 $48 $49 $50 $51 $52 $53 $54 $55…" at bounding box center [431, 188] width 140 height 26
click at [431, 226] on select "N/A $37 $38 $39 $40 $41 $42 $43 $44 $45 $46 $47 $48 $49 $50 $51 $52 $53 $54 $55…" at bounding box center [431, 230] width 140 height 26
select select "95"
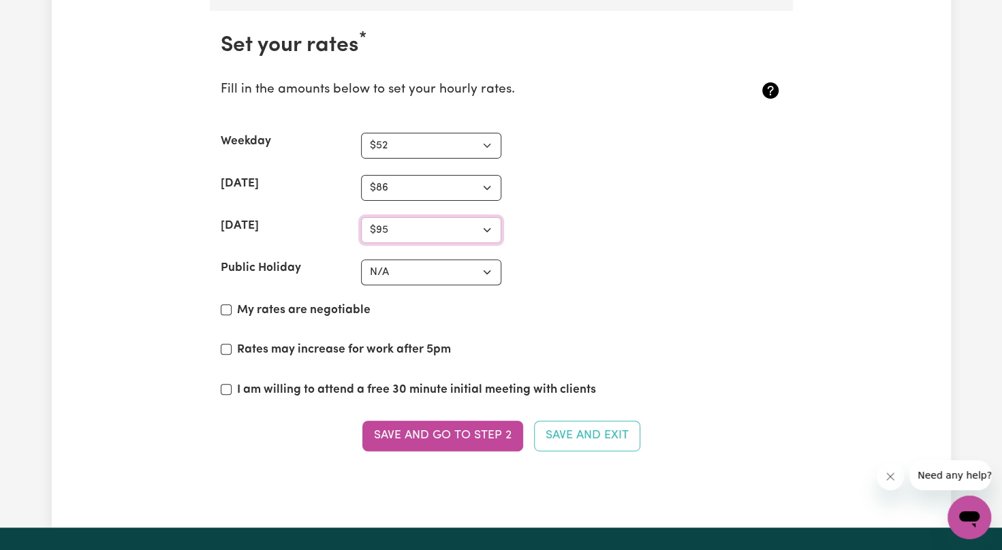
click at [361, 217] on select "N/A $37 $38 $39 $40 $41 $42 $43 $44 $45 $46 $47 $48 $49 $50 $51 $52 $53 $54 $55…" at bounding box center [431, 230] width 140 height 26
click at [395, 266] on select "N/A $37 $38 $39 $40 $41 $42 $43 $44 $45 $46 $47 $48 $49 $50 $51 $52 $53 $54 $55…" at bounding box center [431, 273] width 140 height 26
select select "120"
click at [361, 260] on select "N/A $37 $38 $39 $40 $41 $42 $43 $44 $45 $46 $47 $48 $49 $50 $51 $52 $53 $54 $55…" at bounding box center [431, 273] width 140 height 26
click at [221, 305] on input "My rates are negotiable" at bounding box center [226, 310] width 11 height 11
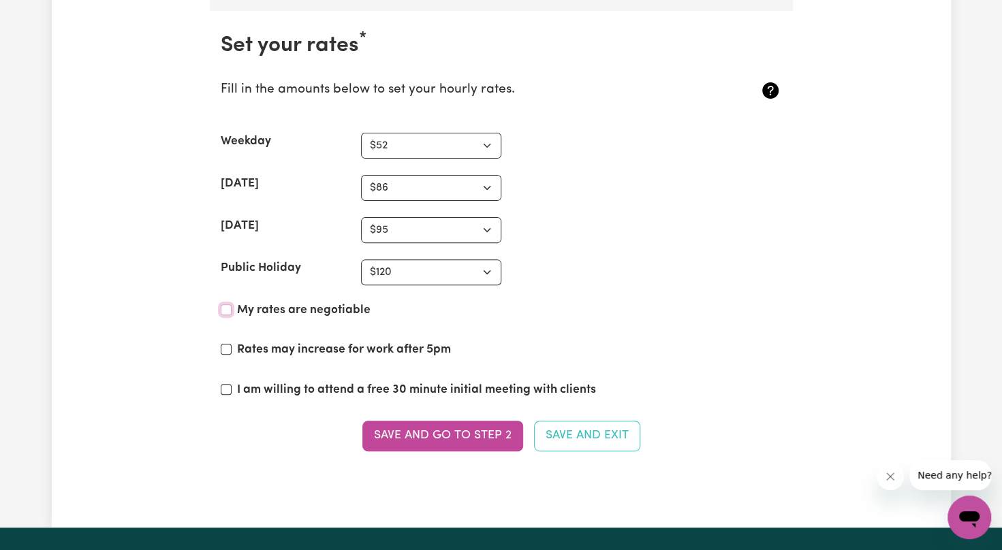
checkbox input "true"
click at [232, 381] on div "I am willing to attend a free 30 minute initial meeting with clients" at bounding box center [501, 392] width 561 height 23
click at [222, 384] on input "I am willing to attend a free 30 minute initial meeting with clients" at bounding box center [226, 389] width 11 height 11
checkbox input "true"
click at [381, 425] on button "Save and go to Step 2" at bounding box center [442, 436] width 161 height 30
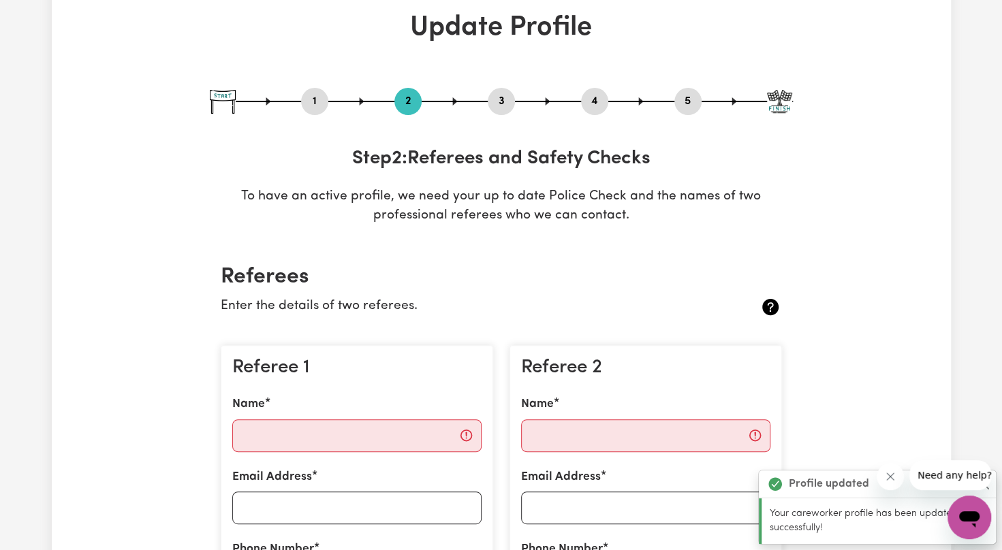
scroll to position [0, 0]
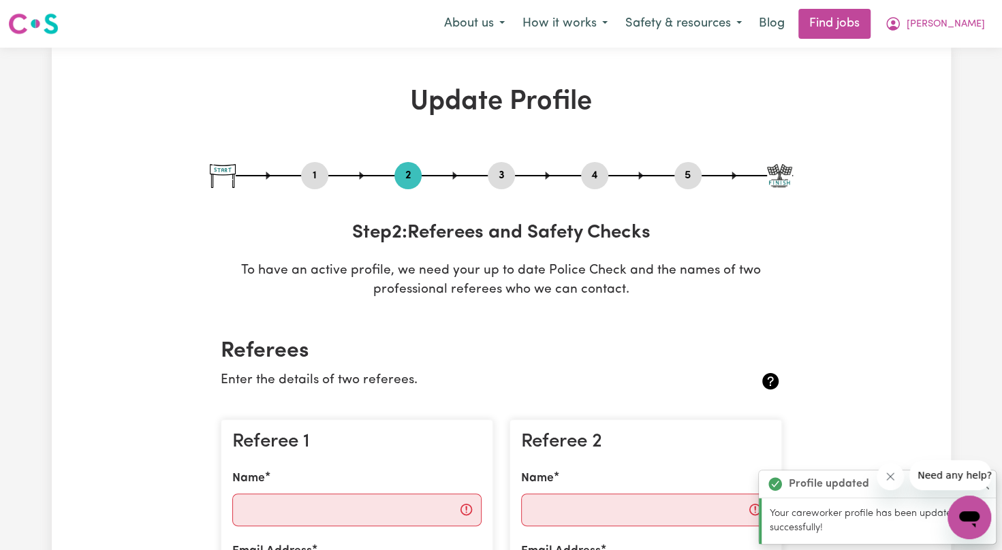
click at [887, 477] on icon "Close message from company" at bounding box center [890, 476] width 11 height 11
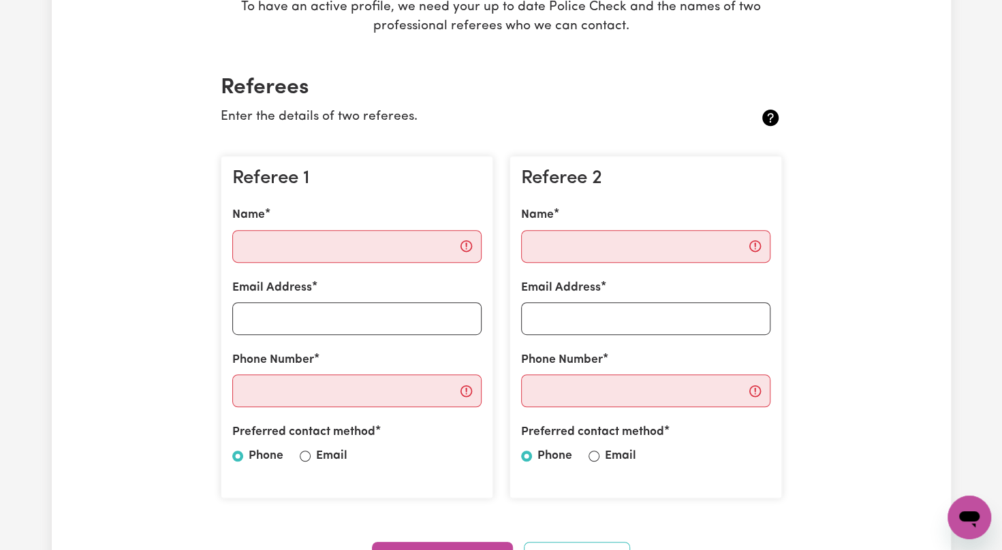
scroll to position [327, 0]
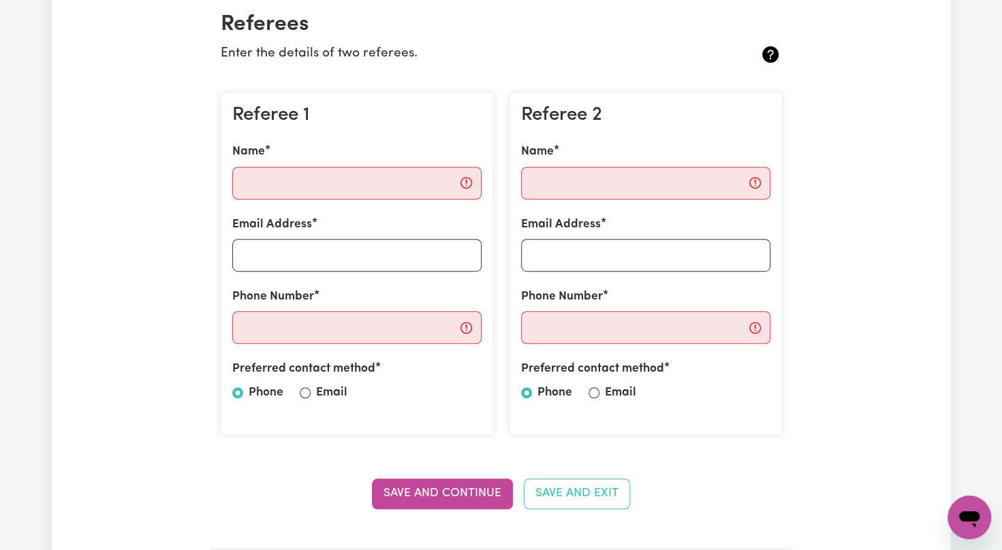
click at [388, 176] on input "Name" at bounding box center [356, 183] width 249 height 33
type input "SAMJHANA"
type input "POUDEL.SAMJHANA77@GMAIL.COM"
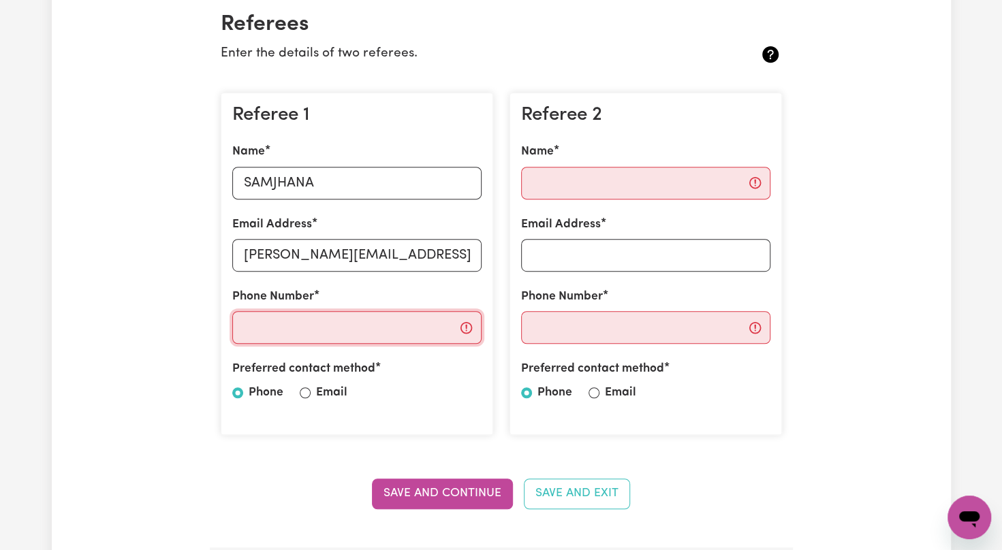
click at [352, 332] on input "Phone Number" at bounding box center [356, 327] width 249 height 33
click at [322, 319] on input "Phone Number" at bounding box center [356, 327] width 249 height 33
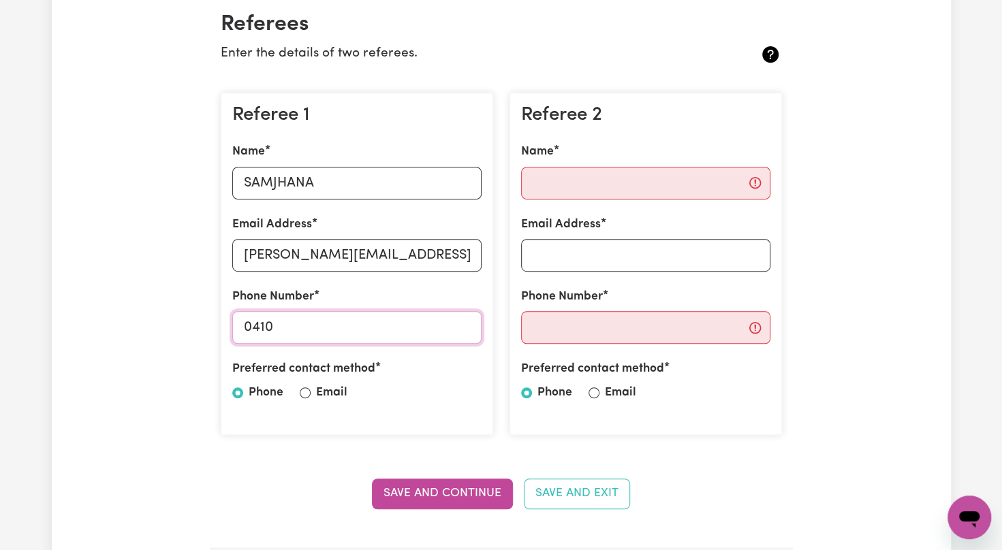
type input "0410970256"
click at [306, 392] on input "Email" at bounding box center [305, 393] width 11 height 11
radio input "true"
click at [557, 185] on input "Name" at bounding box center [645, 183] width 249 height 33
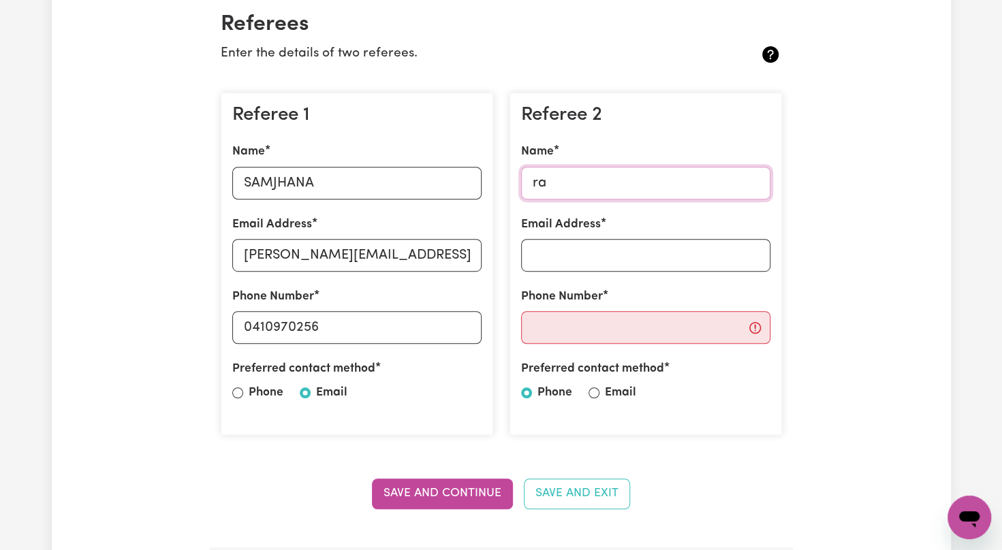
type input "RAJBEER KAUR"
type input "KRAJBEER903@GMAIL.COM"
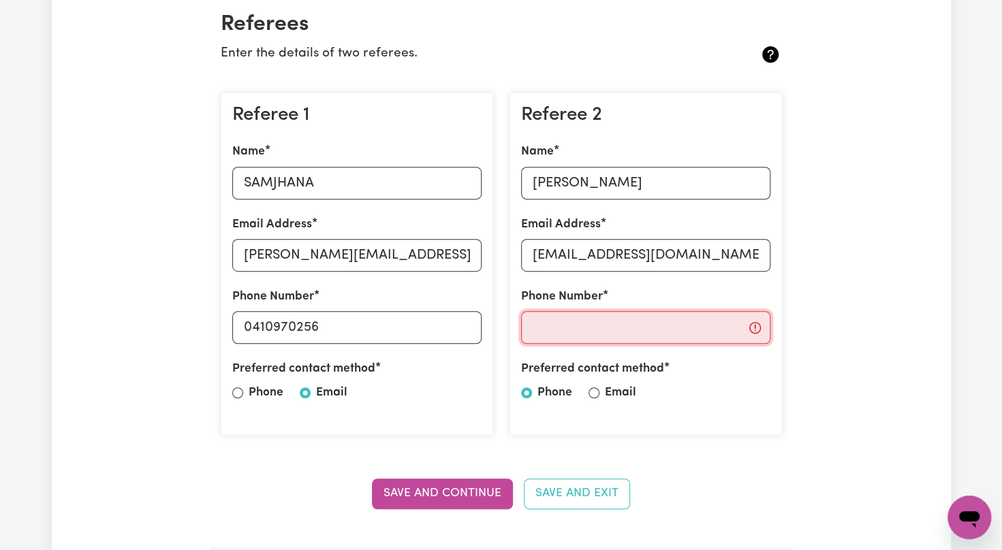
click at [590, 335] on input "Phone Number" at bounding box center [645, 327] width 249 height 33
click at [634, 189] on input "RAJBEER KAUR" at bounding box center [645, 183] width 249 height 33
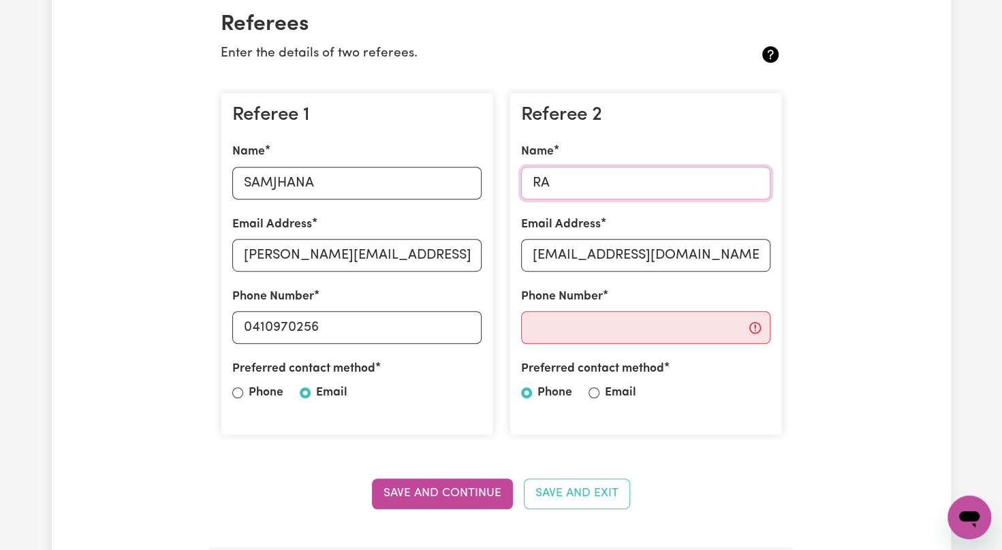
type input "R"
type input "s"
type input "Salima"
drag, startPoint x: 738, startPoint y: 255, endPoint x: 512, endPoint y: 249, distance: 225.6
click at [512, 249] on div "Referee 2 Name Salima Email Address KRAJBEER903@GMAIL.COM Phone Number Preferre…" at bounding box center [646, 264] width 272 height 343
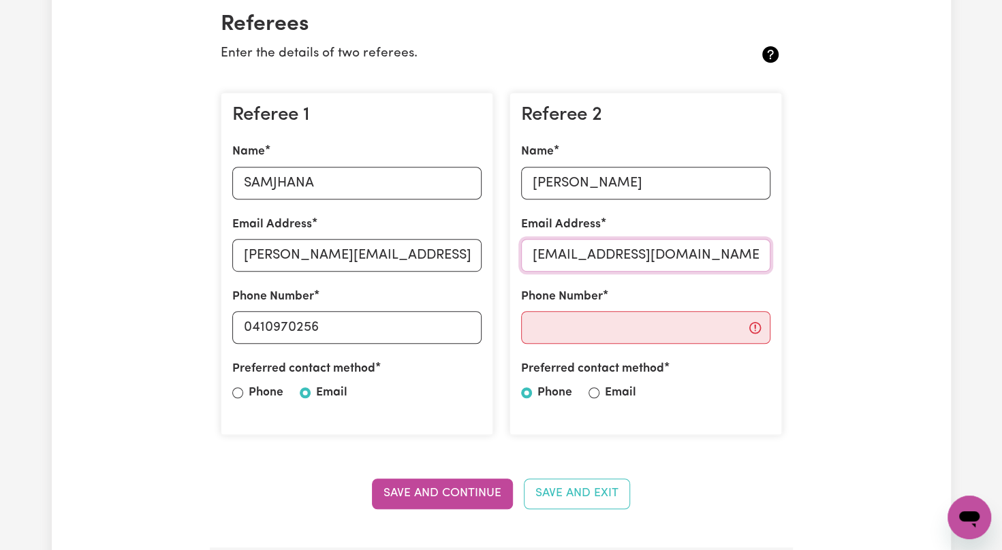
type input "salimakunwar111@gmail.com"
click at [557, 337] on input "Phone Number" at bounding box center [645, 327] width 249 height 33
type input "0433873450"
click at [594, 396] on input "Email" at bounding box center [594, 393] width 11 height 11
radio input "true"
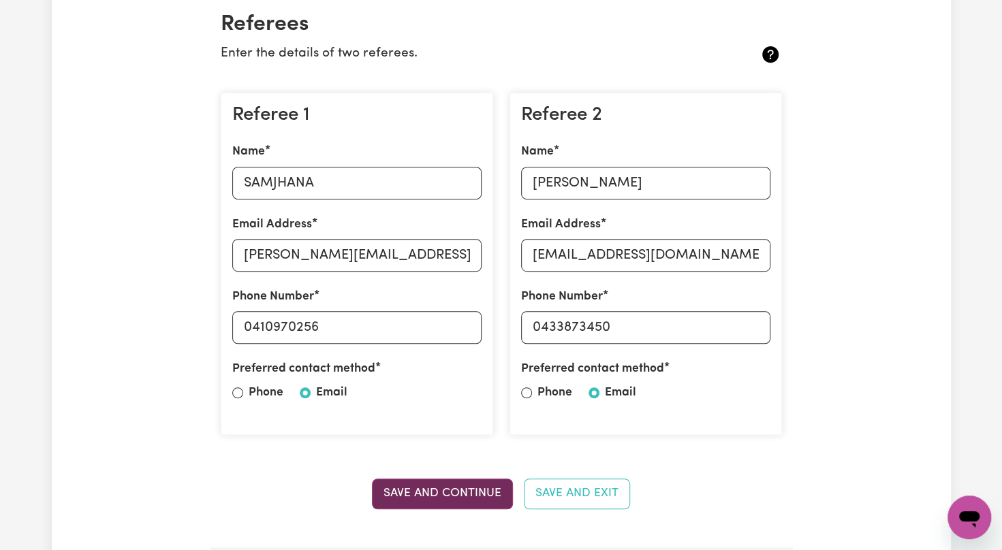
click at [454, 490] on button "Save and Continue" at bounding box center [442, 494] width 141 height 30
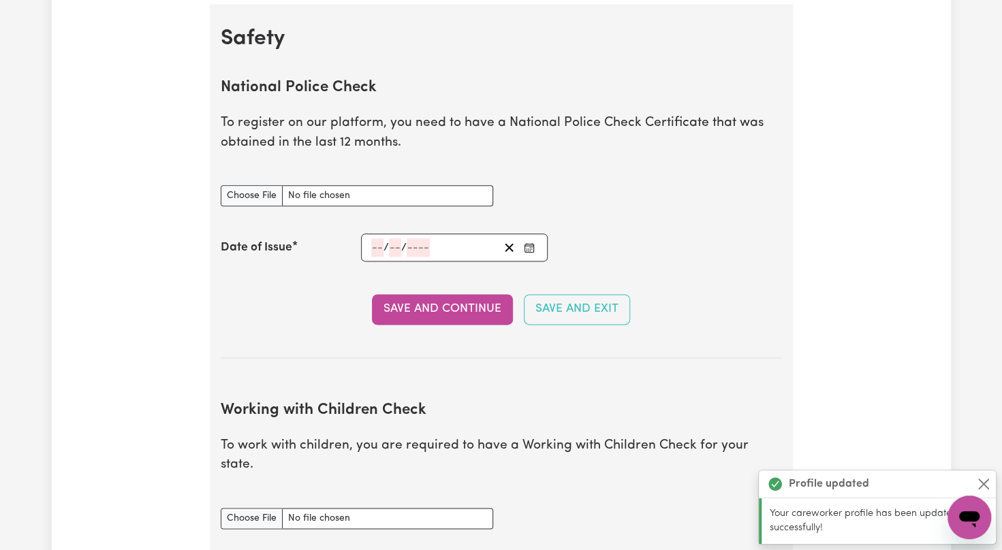
scroll to position [873, 0]
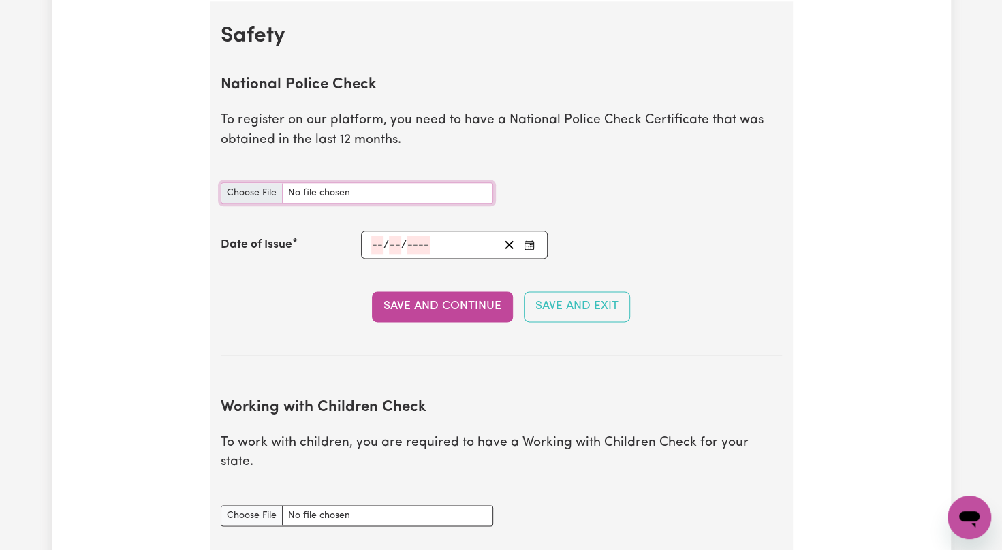
click at [266, 193] on input "National Police Check document" at bounding box center [357, 193] width 272 height 21
type input "C:\fakepath\National_Police_Check-10391763-1754289370-Criminal_History_Certific…"
click at [370, 243] on div "/ /" at bounding box center [434, 245] width 129 height 18
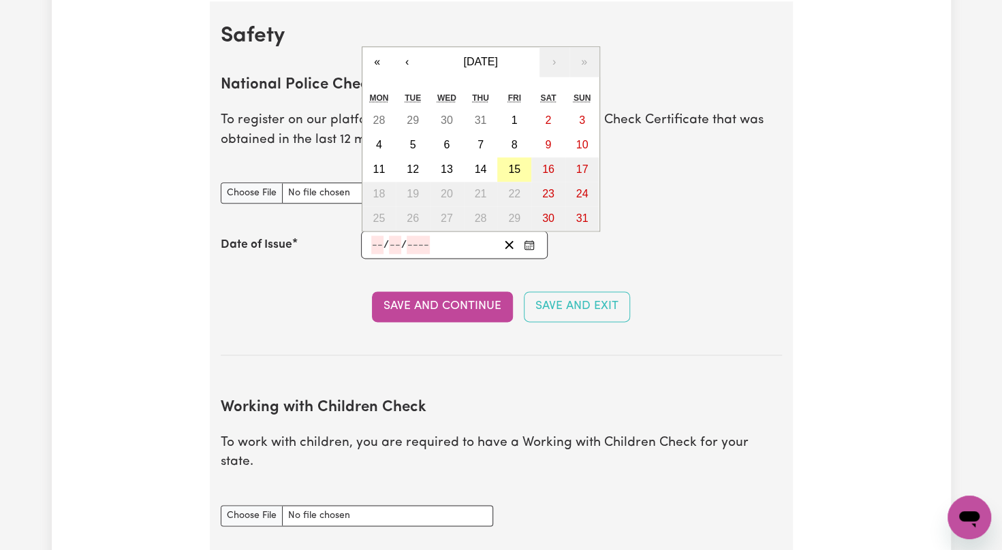
click at [512, 176] on button "15" at bounding box center [514, 169] width 34 height 25
type input "2025-08-15"
type input "15"
type input "8"
type input "2025"
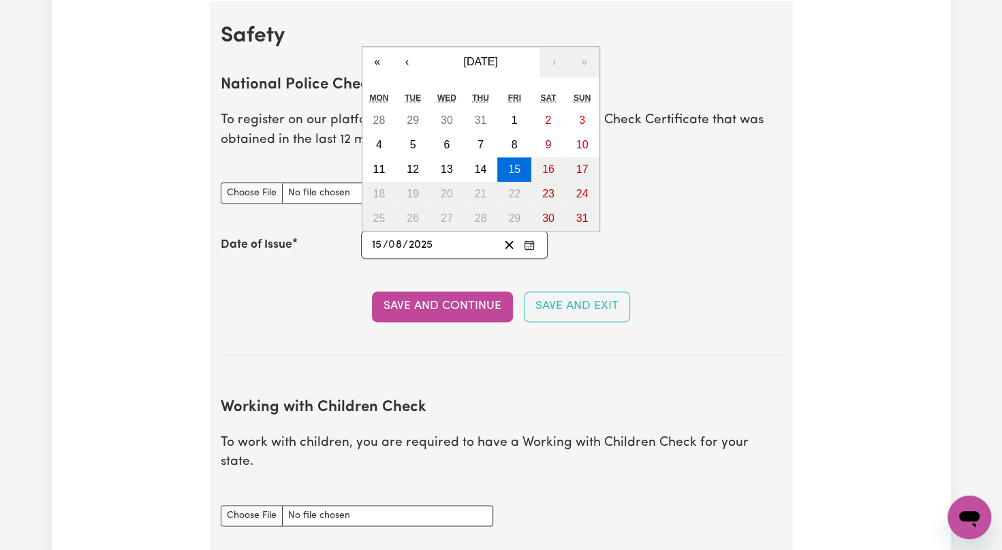
click at [375, 246] on input "15" at bounding box center [377, 245] width 12 height 18
click at [369, 139] on button "4" at bounding box center [379, 145] width 34 height 25
type input "2025-08-04"
type input "4"
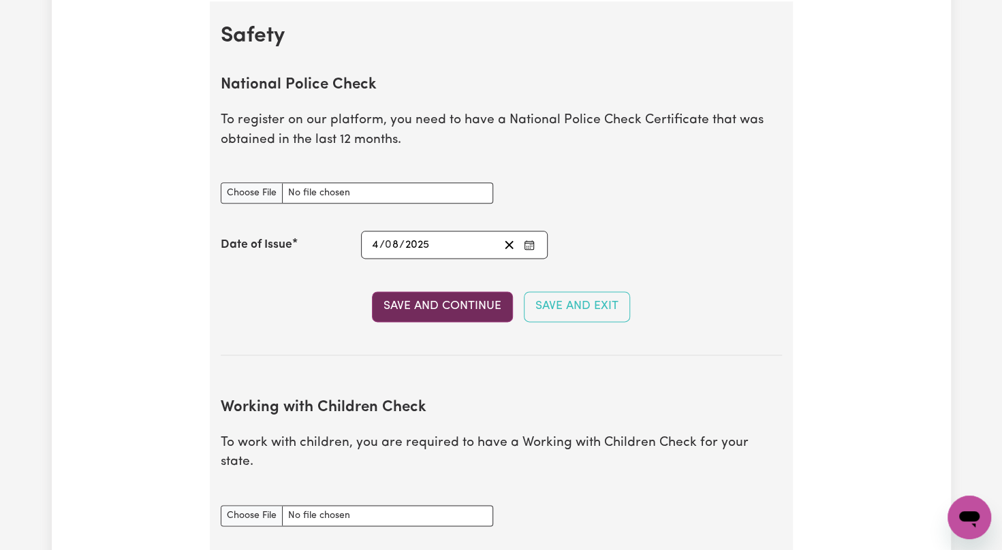
click at [447, 303] on button "Save and Continue" at bounding box center [442, 307] width 141 height 30
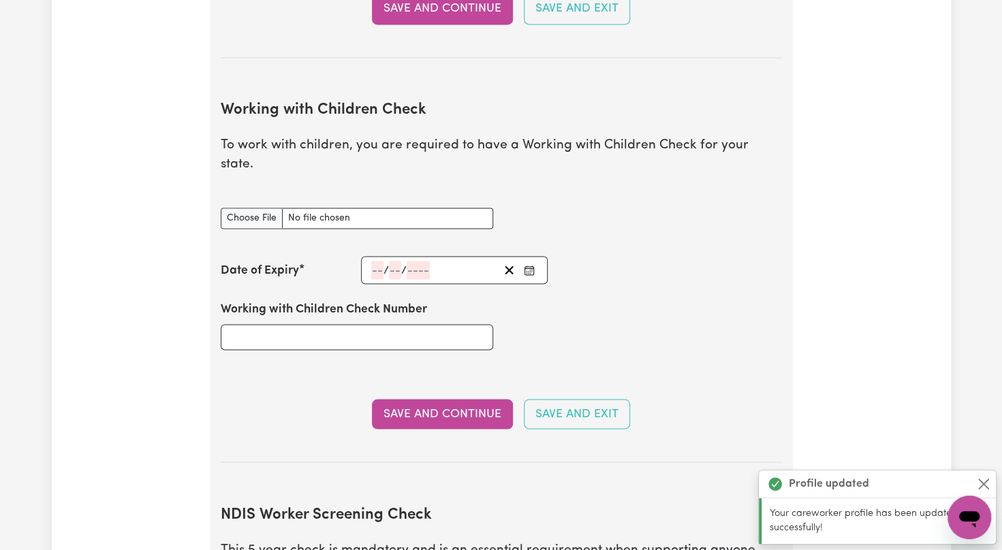
scroll to position [1248, 0]
click at [373, 208] on input "Working with Children Check document" at bounding box center [357, 218] width 272 height 21
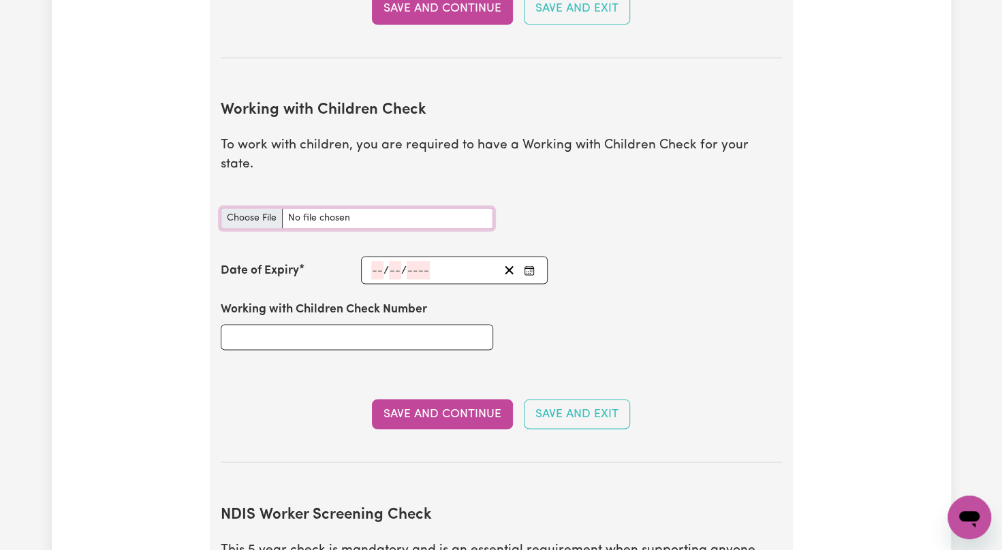
type input "C:\fakepath\CHILDREN CHECK CARD.jpg"
click at [371, 261] on input "number" at bounding box center [377, 270] width 12 height 18
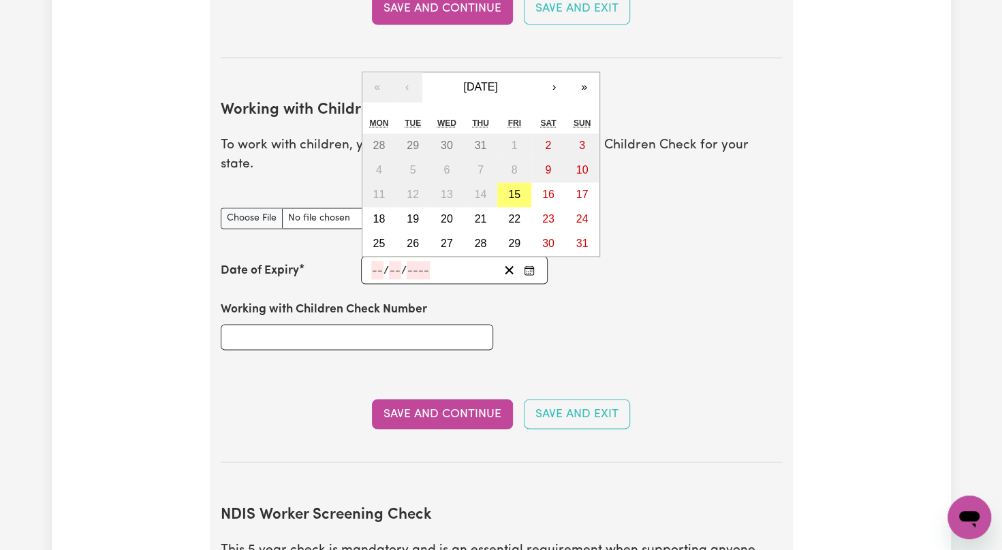
click at [371, 261] on input "number" at bounding box center [377, 270] width 12 height 18
click at [522, 261] on button "Enter the Date of Expiry of your Working with Children Check" at bounding box center [529, 270] width 19 height 18
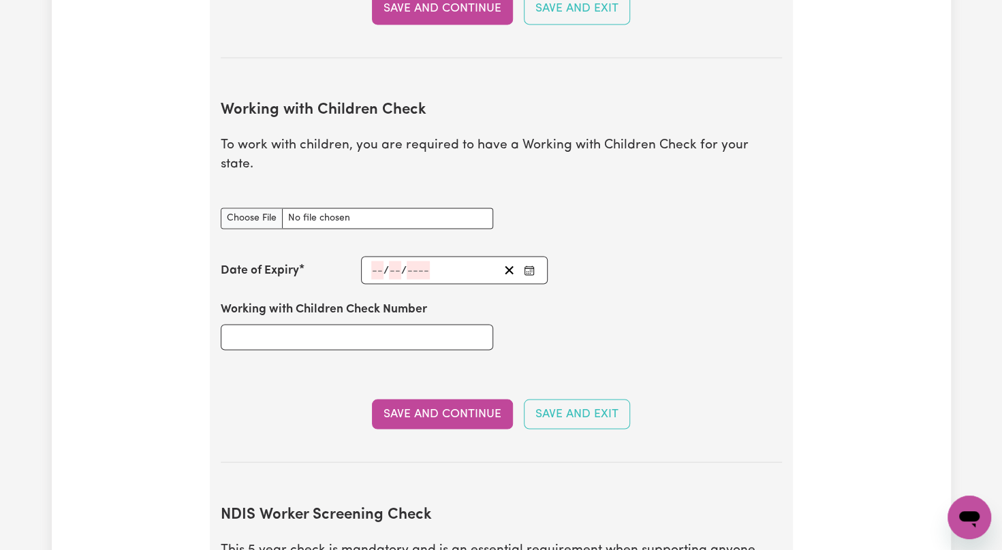
click at [530, 271] on circle "Enter the Date of Expiry of your Working with Children Check" at bounding box center [530, 271] width 1 height 1
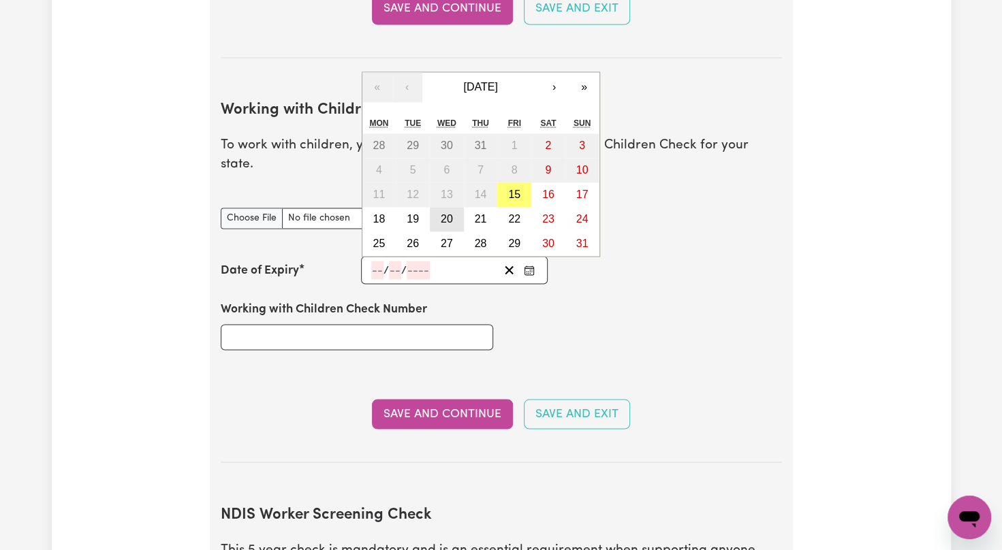
click at [452, 207] on button "20" at bounding box center [447, 219] width 34 height 25
type input "2025-08-20"
type input "20"
type input "8"
type input "2025"
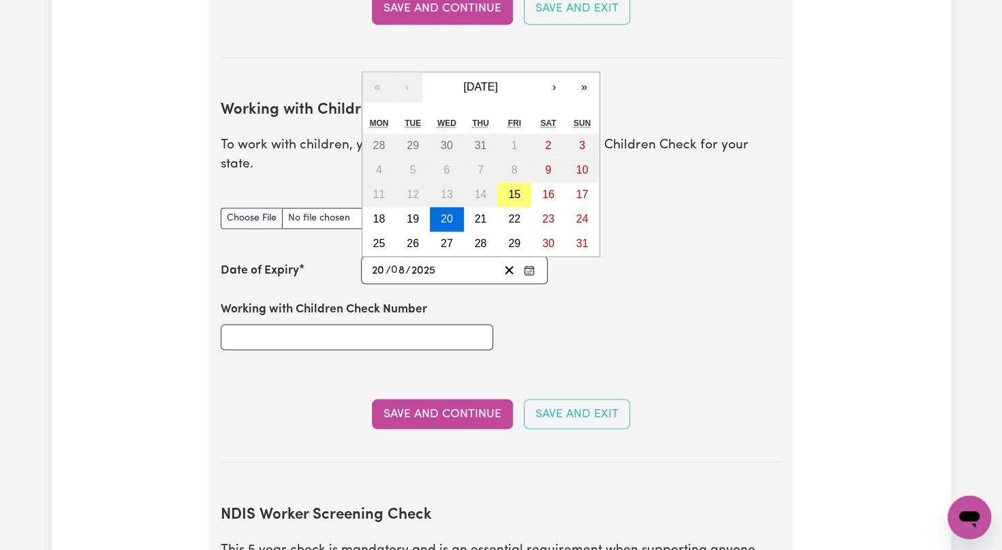
click at [411, 261] on input "2025" at bounding box center [424, 270] width 26 height 18
click at [497, 81] on span "August 2025" at bounding box center [480, 87] width 34 height 12
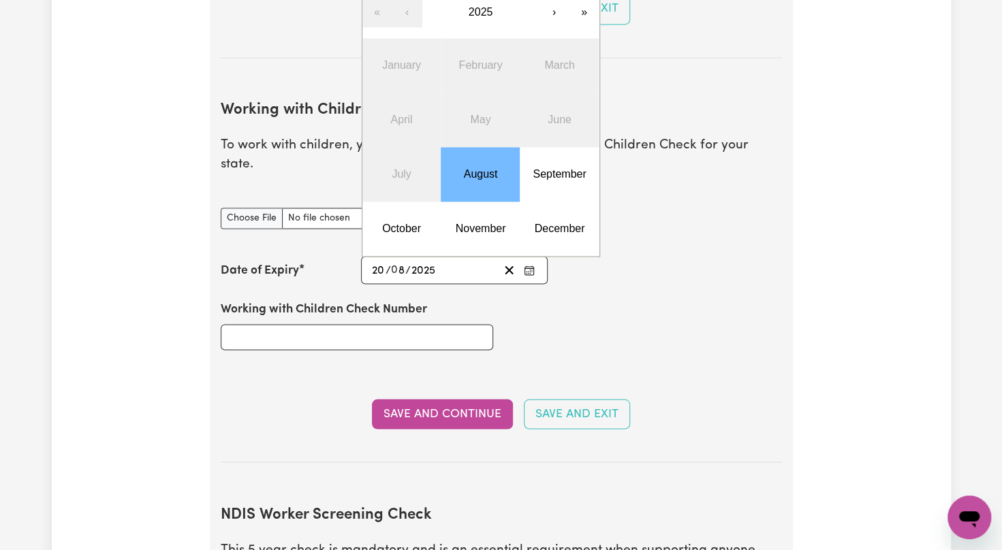
drag, startPoint x: 456, startPoint y: 248, endPoint x: 343, endPoint y: 298, distance: 124.2
click at [343, 298] on section "Working with Children Check To work with children, you are required to have a W…" at bounding box center [501, 271] width 561 height 383
drag, startPoint x: 343, startPoint y: 298, endPoint x: 324, endPoint y: 300, distance: 18.5
click at [324, 300] on div "Working with Children Check Number" at bounding box center [357, 324] width 272 height 49
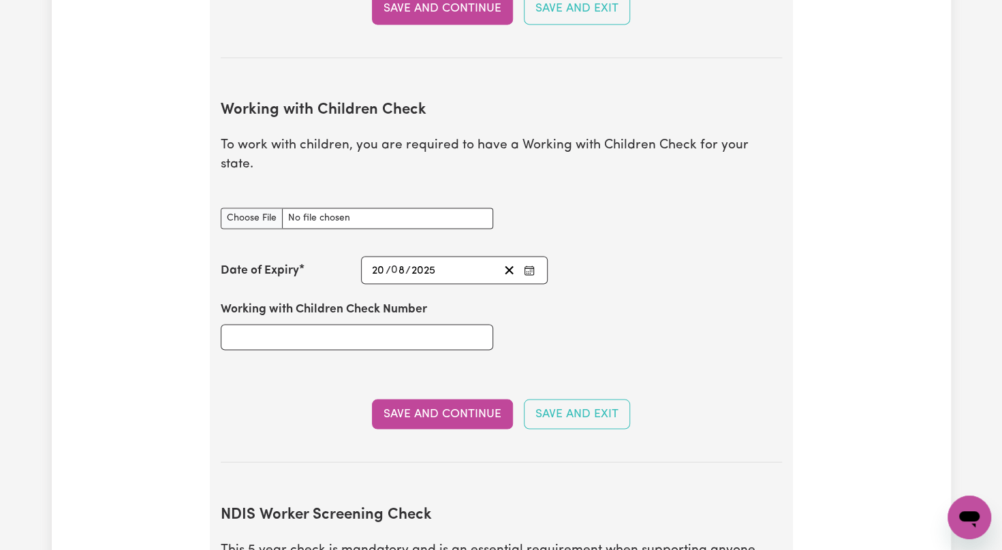
click at [448, 260] on div "2025-08-20 20 / 0 8 / 2025 « ‹ 2025 › » January February March April May June J…" at bounding box center [454, 270] width 187 height 28
click at [465, 261] on div "2025-08-20 20 / 0 8 / 2025" at bounding box center [434, 270] width 129 height 18
click at [542, 291] on div "Working with Children Check Number" at bounding box center [502, 325] width 578 height 82
click at [535, 261] on button "Enter the Date of Expiry of your Working with Children Check" at bounding box center [529, 270] width 19 height 18
click at [506, 284] on div "Working with Children Check Number" at bounding box center [502, 325] width 578 height 82
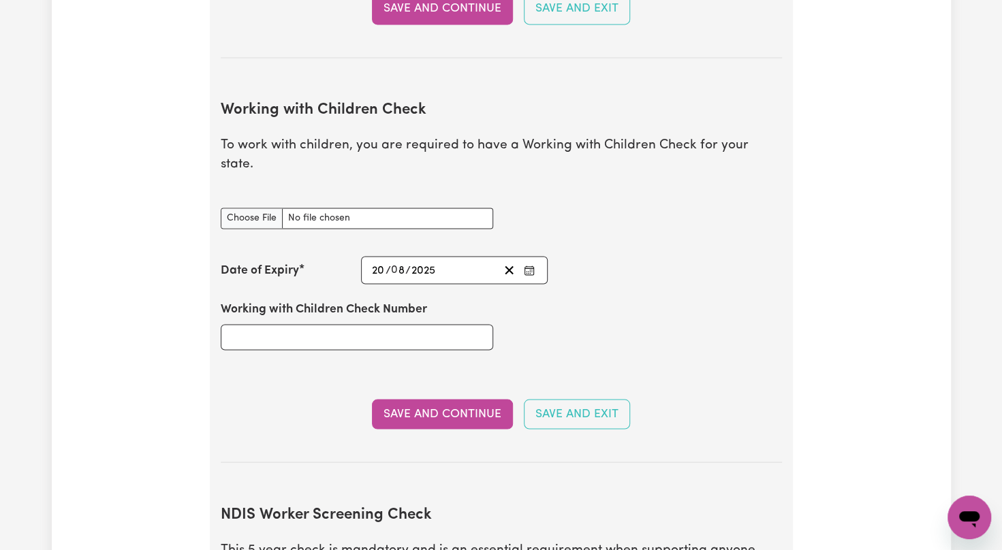
click at [451, 261] on div "2025-08-20 20 / 0 8 / 2025" at bounding box center [434, 270] width 129 height 18
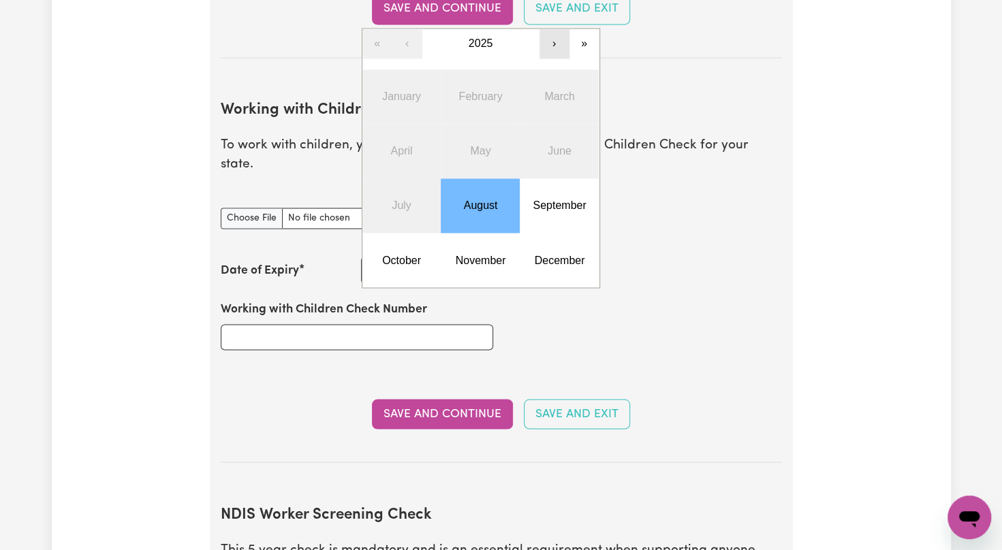
click at [555, 29] on button "›" at bounding box center [555, 44] width 30 height 30
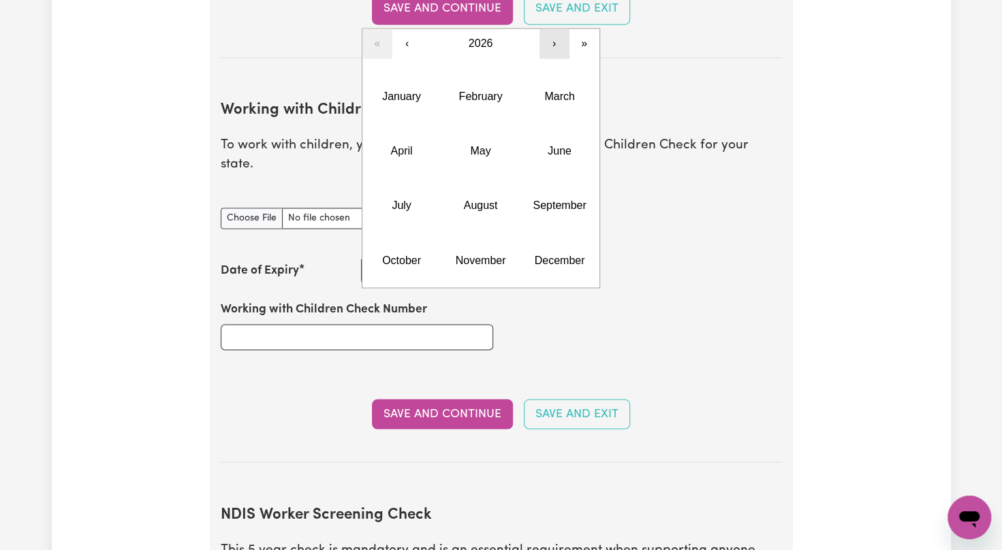
click at [555, 29] on button "›" at bounding box center [555, 44] width 30 height 30
click at [478, 145] on abbr "May" at bounding box center [480, 151] width 20 height 12
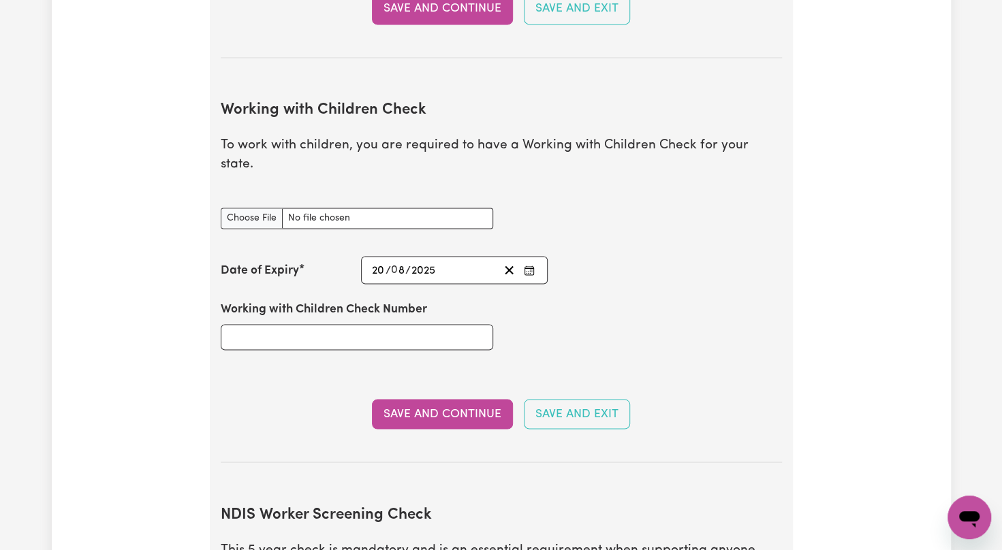
click at [684, 284] on div "Working with Children Check Number" at bounding box center [502, 325] width 578 height 82
click at [315, 324] on input "Working with Children Check Number" at bounding box center [357, 337] width 272 height 26
click at [249, 324] on input "Working with Children Check Number" at bounding box center [357, 337] width 272 height 26
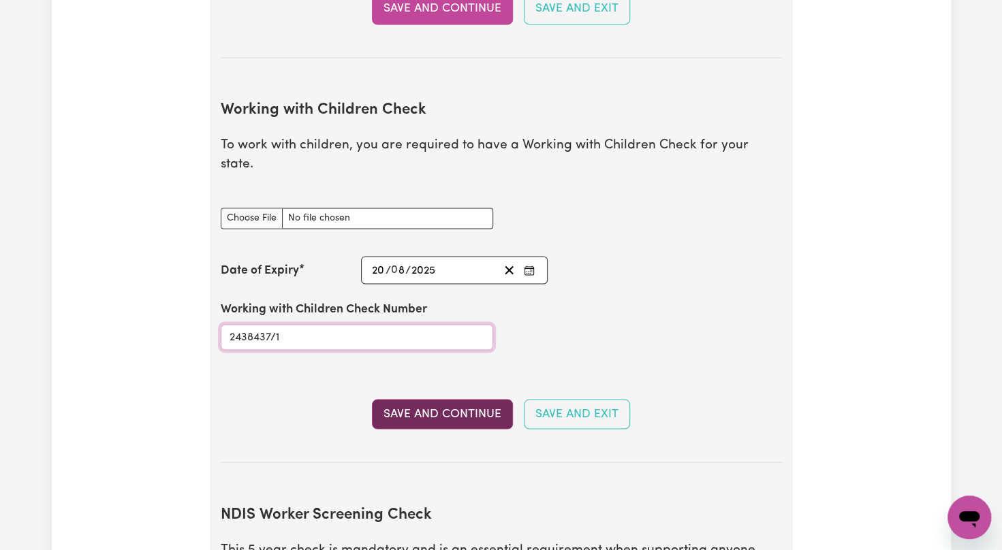
type input "2438437/1"
click at [413, 399] on button "Save and Continue" at bounding box center [442, 414] width 141 height 30
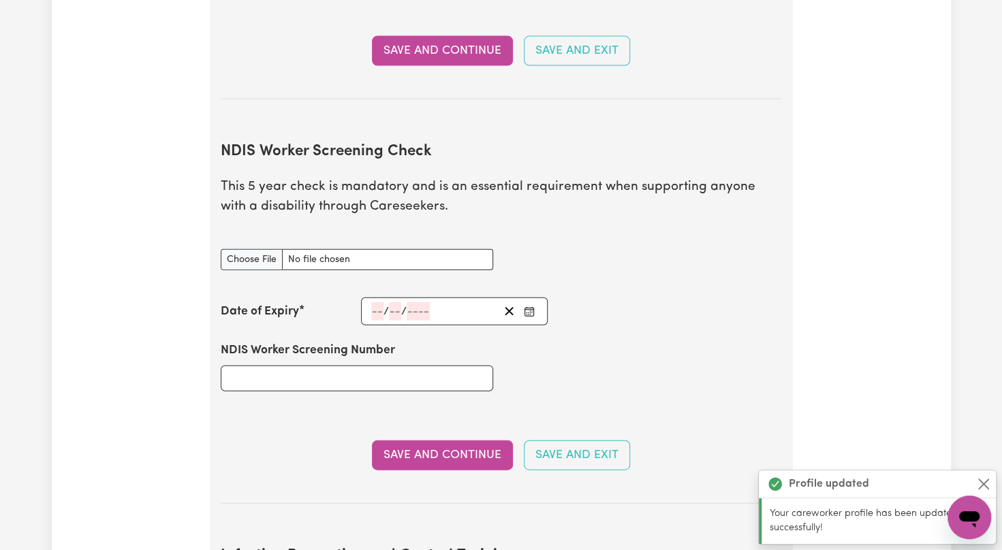
scroll to position [1709, 0]
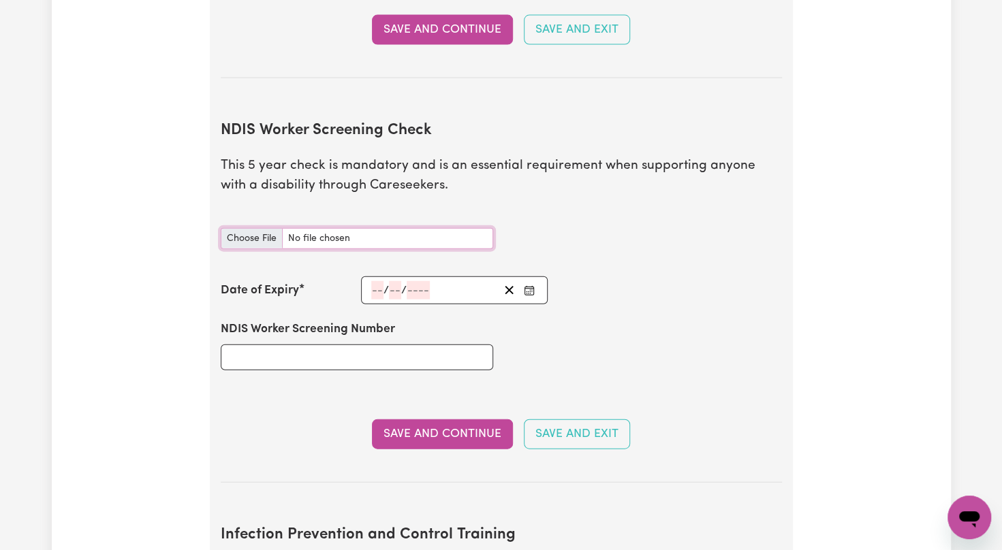
click at [254, 228] on input "NDIS Worker Screening Check document" at bounding box center [357, 238] width 272 height 21
type input "C:\fakepath\NDIS PAID CARD.jpg"
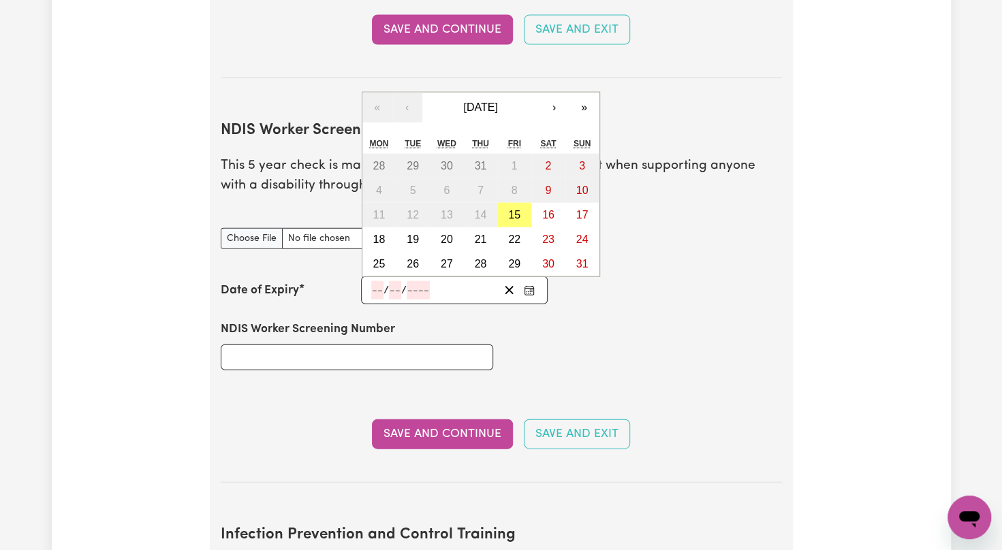
click at [374, 281] on input "number" at bounding box center [377, 290] width 12 height 18
click at [490, 102] on span "August 2025" at bounding box center [480, 108] width 34 height 12
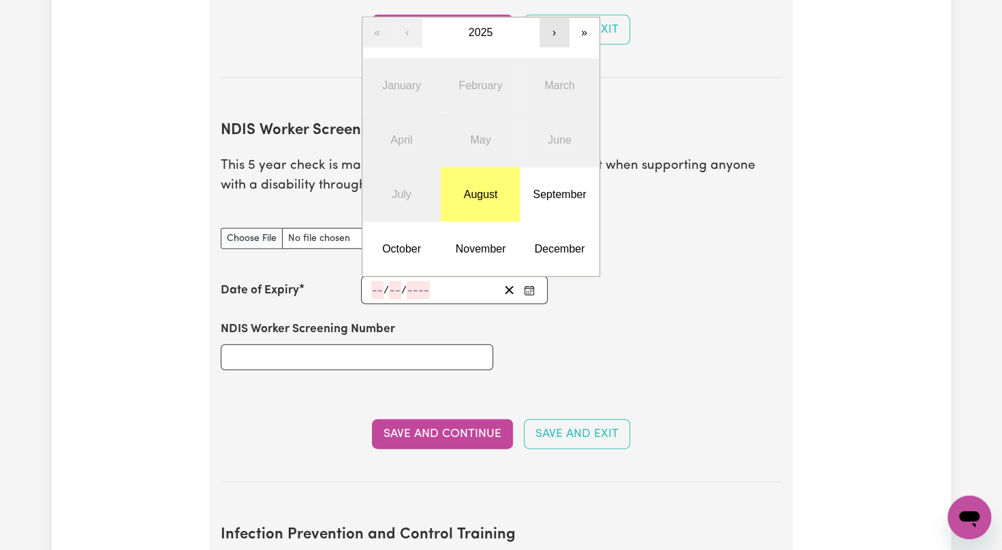
click at [553, 18] on button "›" at bounding box center [555, 33] width 30 height 30
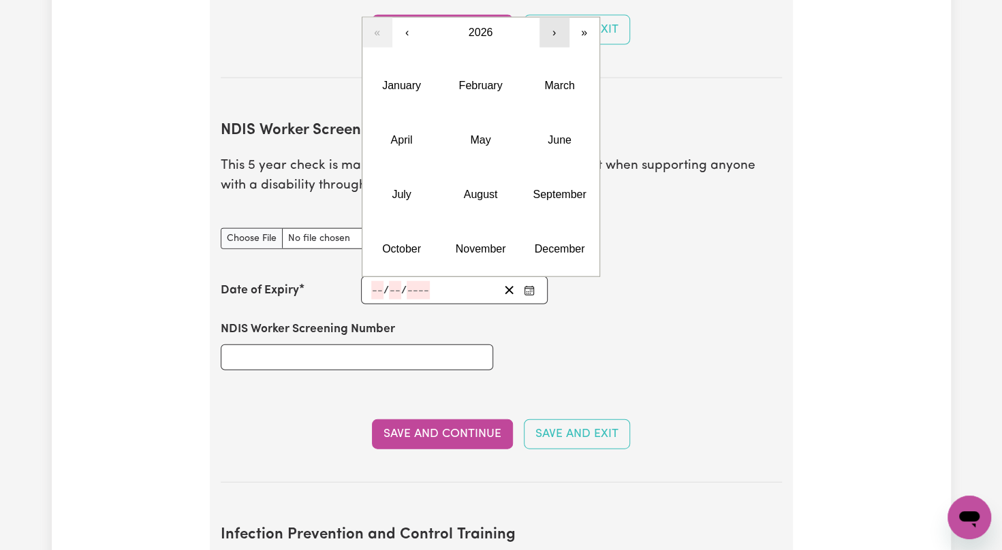
click at [560, 18] on button "›" at bounding box center [555, 33] width 30 height 30
click at [505, 119] on button "May" at bounding box center [480, 140] width 79 height 54
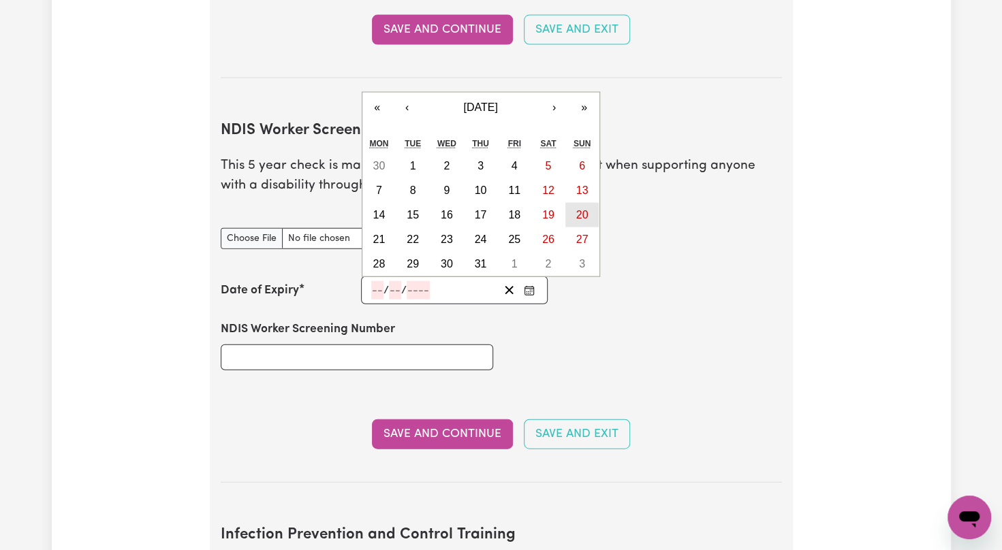
click at [582, 209] on abbr "20" at bounding box center [582, 215] width 12 height 12
type input "2029-05-20"
type input "20"
type input "5"
type input "2029"
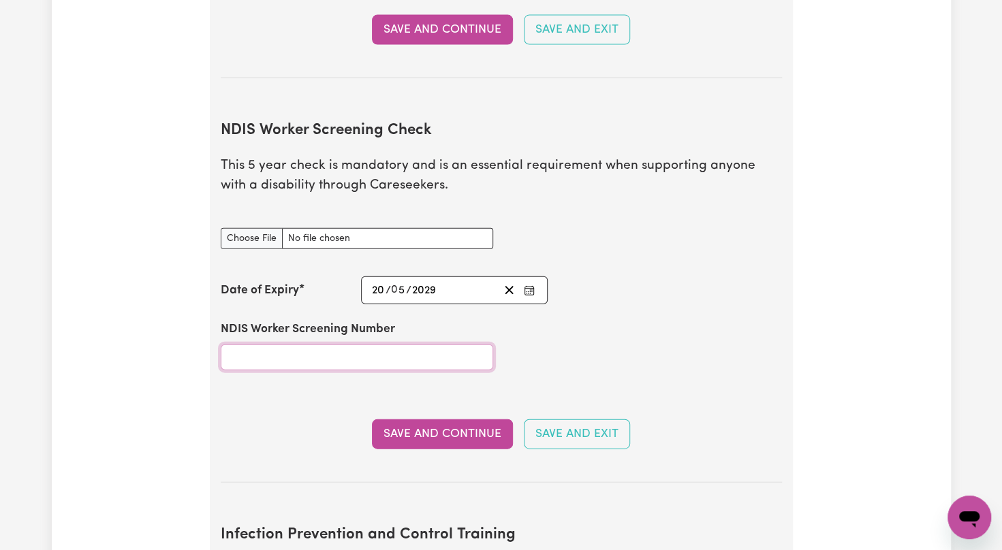
click at [372, 345] on input "NDIS Worker Screening Number" at bounding box center [357, 358] width 272 height 26
type input "53212199"
click at [424, 420] on button "Save and Continue" at bounding box center [442, 435] width 141 height 30
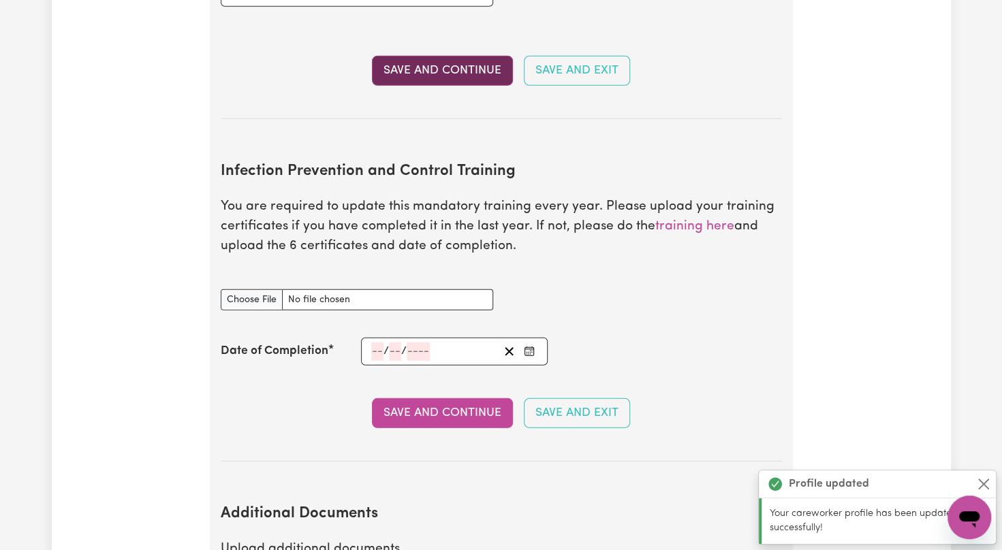
scroll to position [2189, 0]
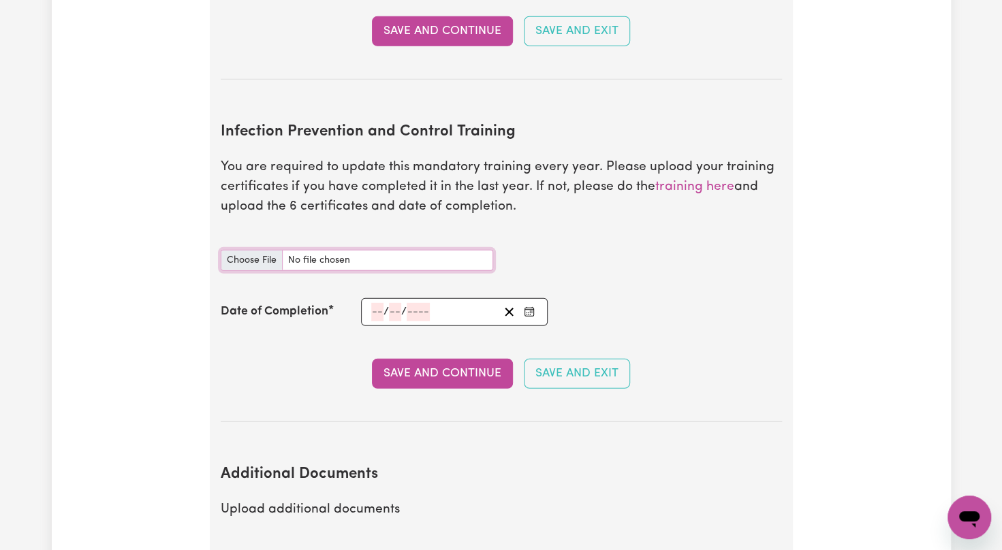
click at [245, 250] on input "Infection Prevention and Control Training document" at bounding box center [357, 260] width 272 height 21
click at [255, 250] on input "Infection Prevention and Control Training document" at bounding box center [357, 260] width 272 height 21
type input "C:\fakepath\certificate (1).pdf"
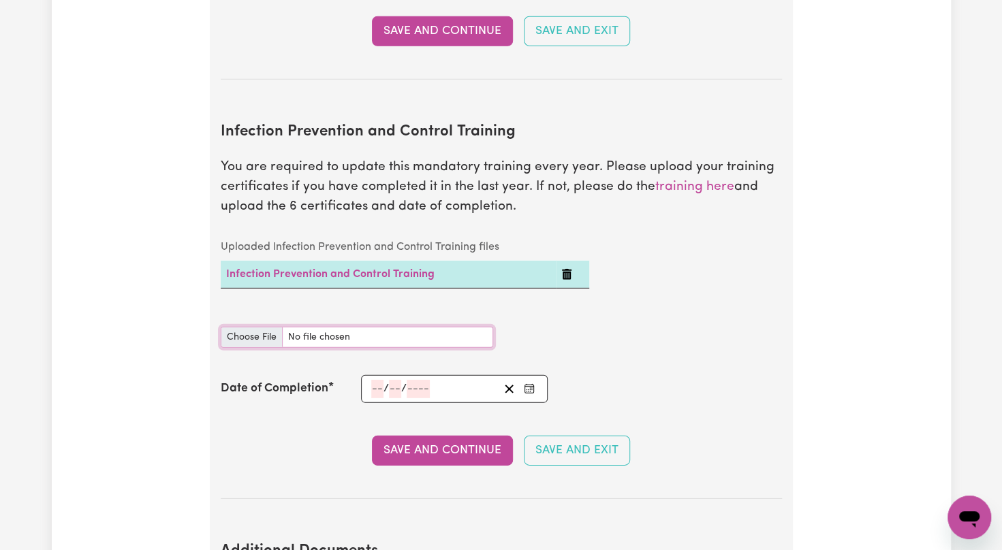
click at [246, 327] on input "Infection Prevention and Control Training document" at bounding box center [357, 337] width 272 height 21
type input "C:\fakepath\certificate (1).pdf"
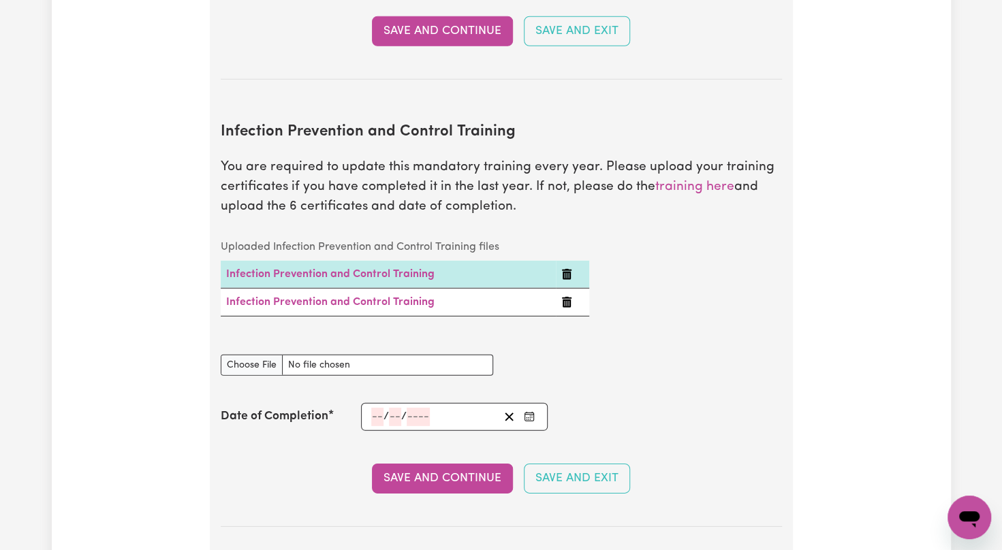
click at [563, 288] on td at bounding box center [572, 302] width 33 height 28
click at [564, 297] on icon "Delete Infection Prevention and Control Training" at bounding box center [567, 302] width 10 height 11
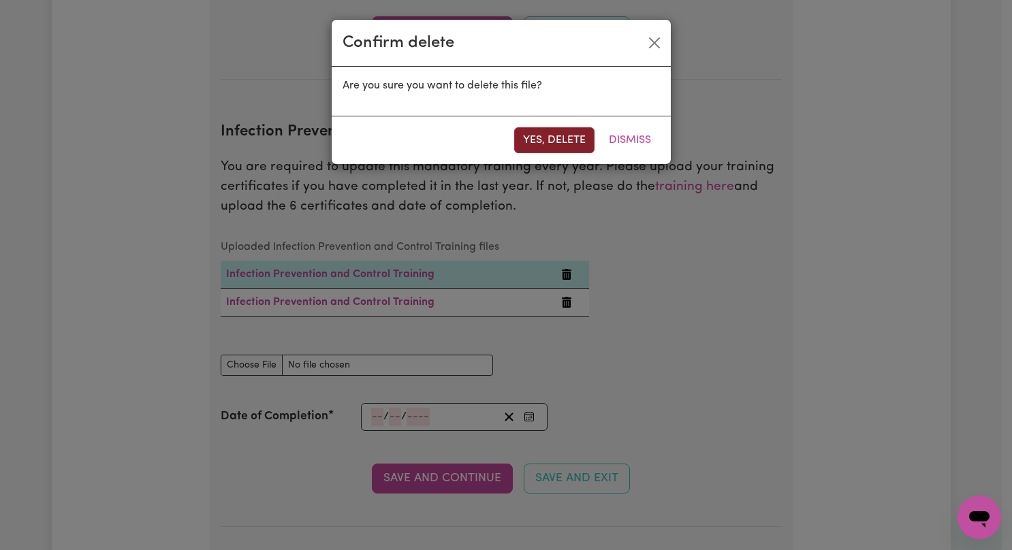
click at [556, 135] on button "Yes, delete" at bounding box center [554, 140] width 80 height 26
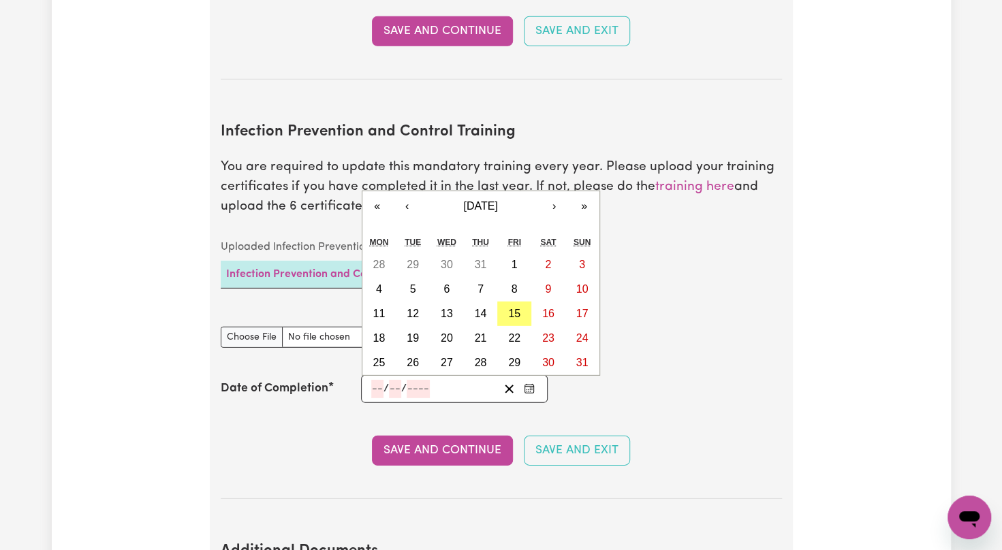
click at [377, 380] on input "number" at bounding box center [377, 389] width 12 height 18
click at [446, 308] on abbr "13" at bounding box center [447, 314] width 12 height 12
type input "2025-08-13"
type input "13"
type input "8"
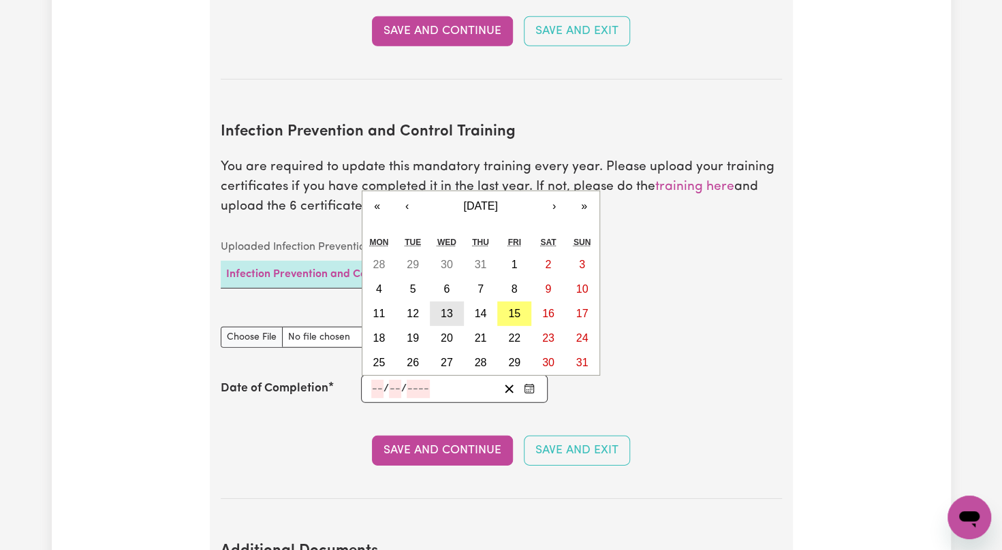
type input "2025"
click at [399, 380] on input "8" at bounding box center [395, 389] width 14 height 18
type input "0"
type input "2025-06-13"
type input "6"
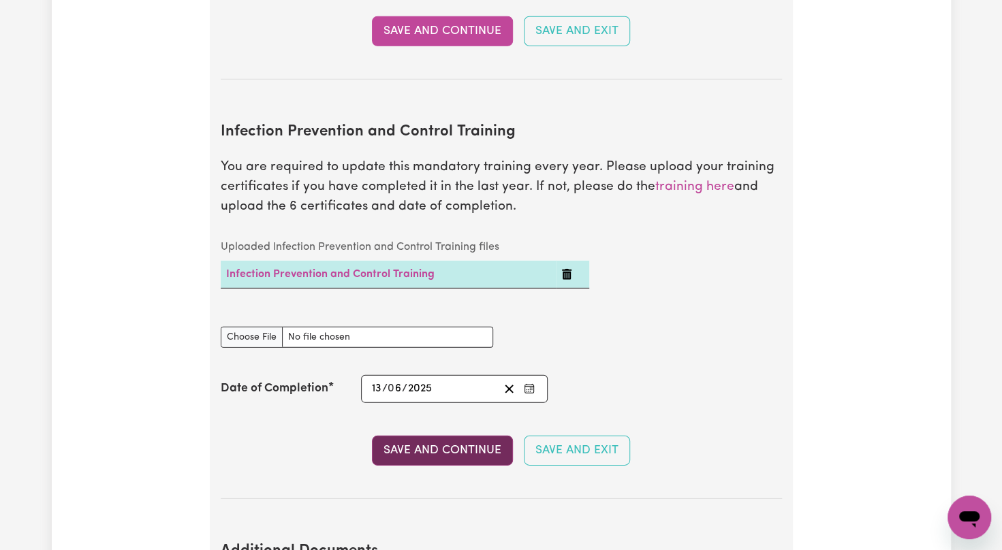
click at [434, 436] on button "Save and Continue" at bounding box center [442, 451] width 141 height 30
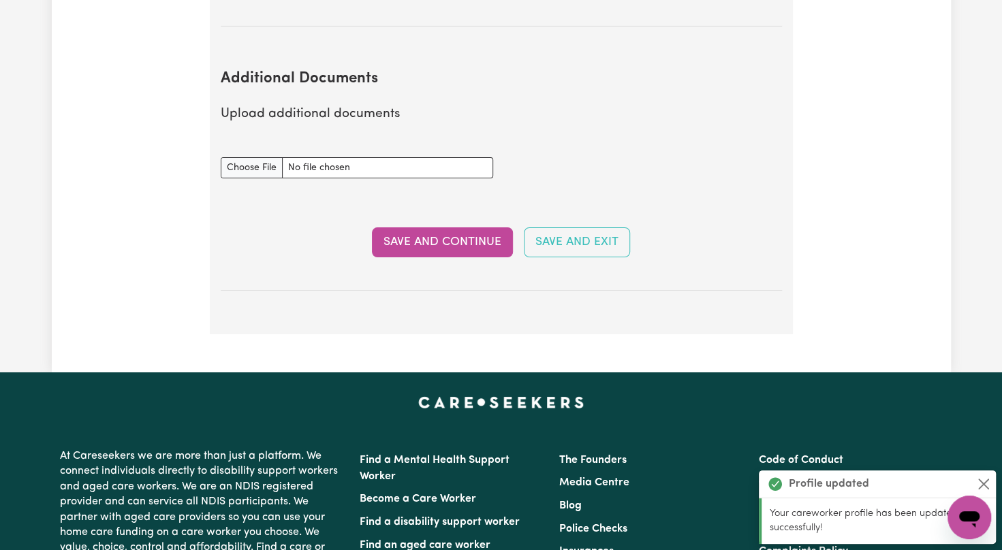
scroll to position [2685, 0]
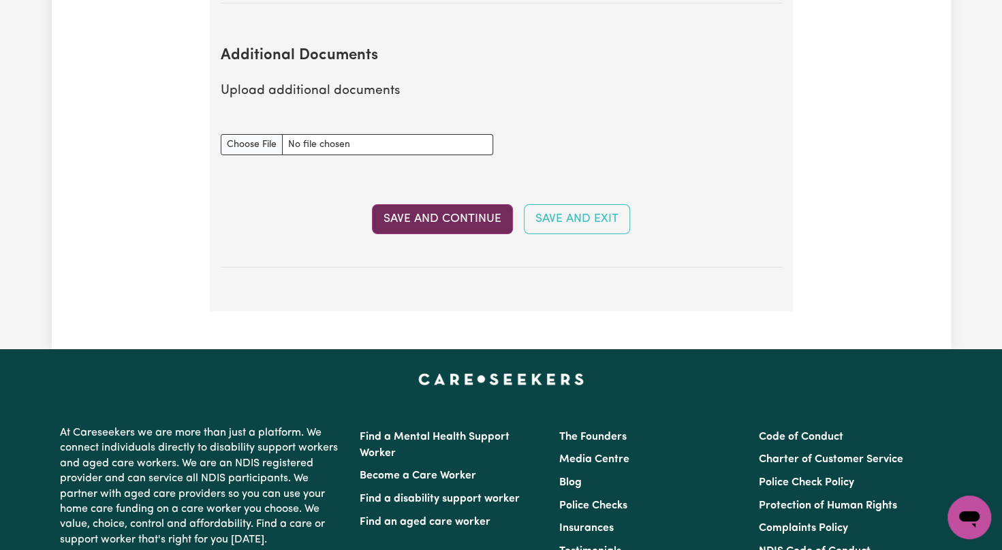
click at [443, 204] on button "Save and Continue" at bounding box center [442, 219] width 141 height 30
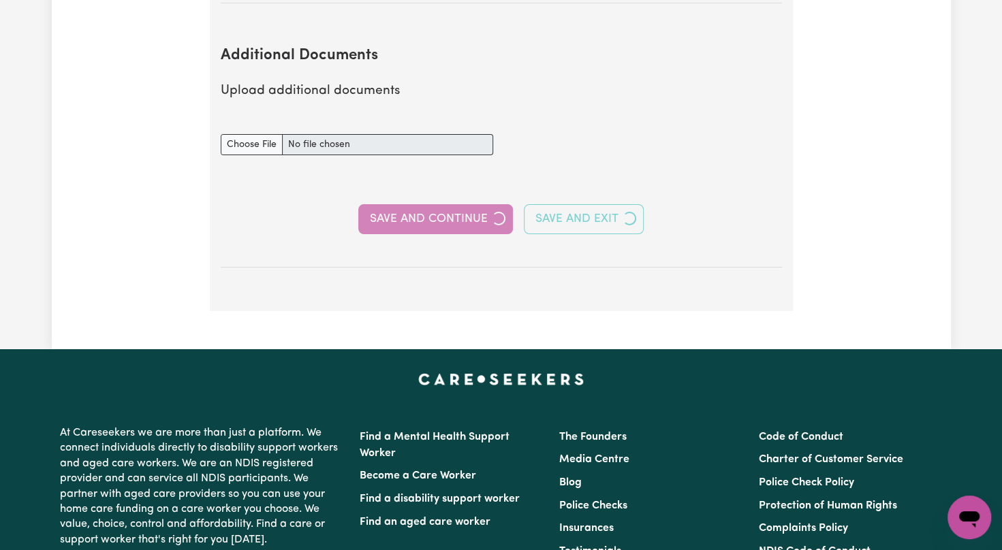
select select "Certificate III (Individual Support)"
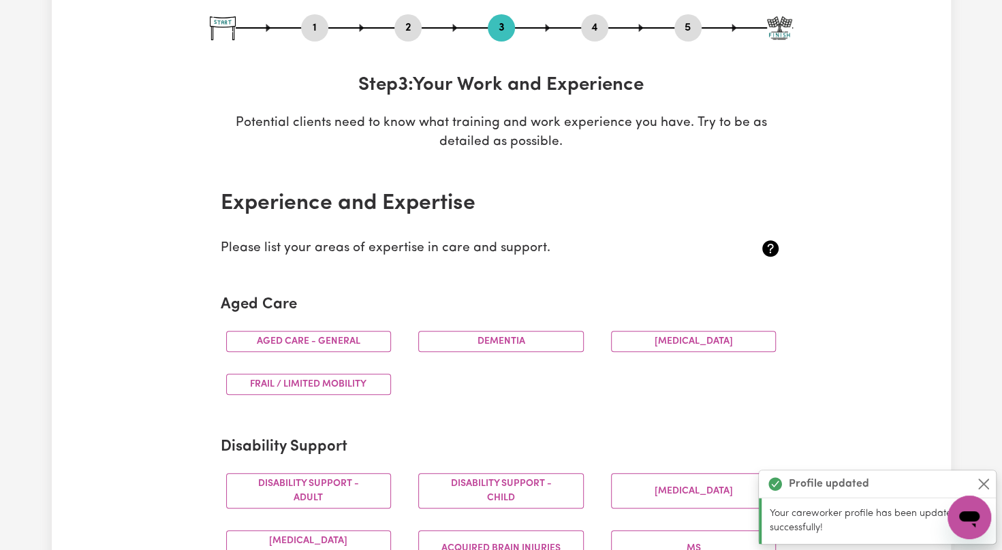
scroll to position [0, 0]
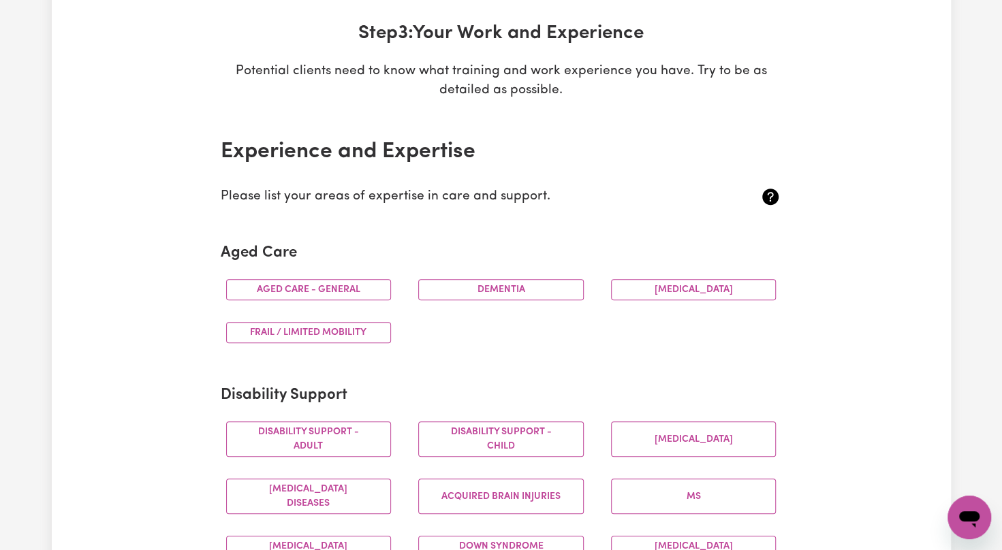
scroll to position [263, 0]
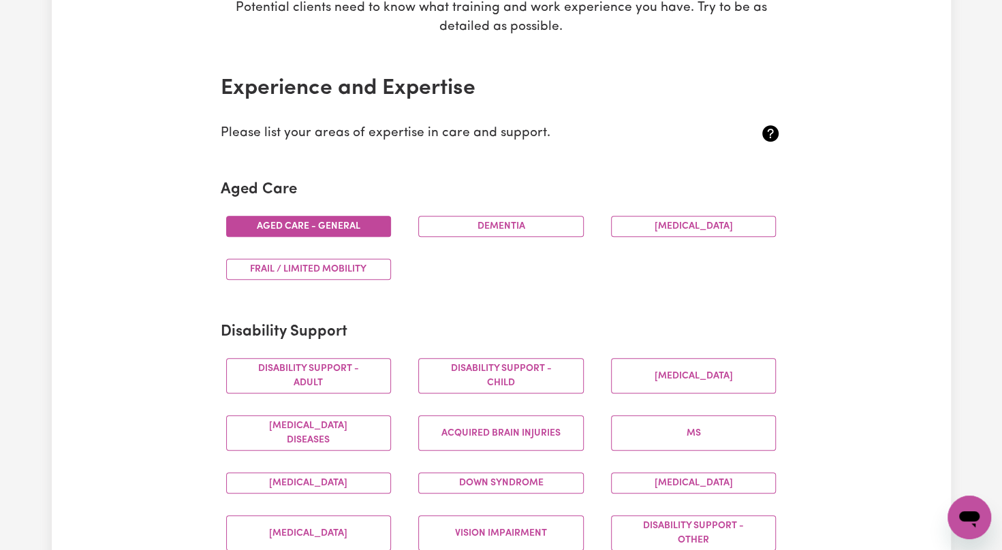
click at [302, 222] on button "Aged care - General" at bounding box center [309, 226] width 166 height 21
click at [450, 228] on button "Dementia" at bounding box center [501, 226] width 166 height 21
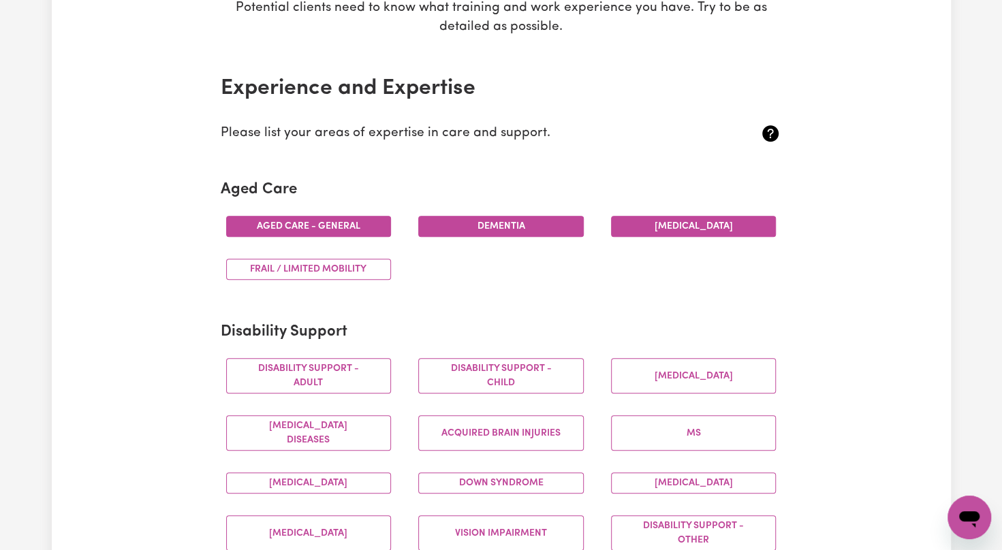
click at [661, 226] on button "Parkinsons" at bounding box center [694, 226] width 166 height 21
click at [358, 264] on button "Frail / limited mobility" at bounding box center [309, 269] width 166 height 21
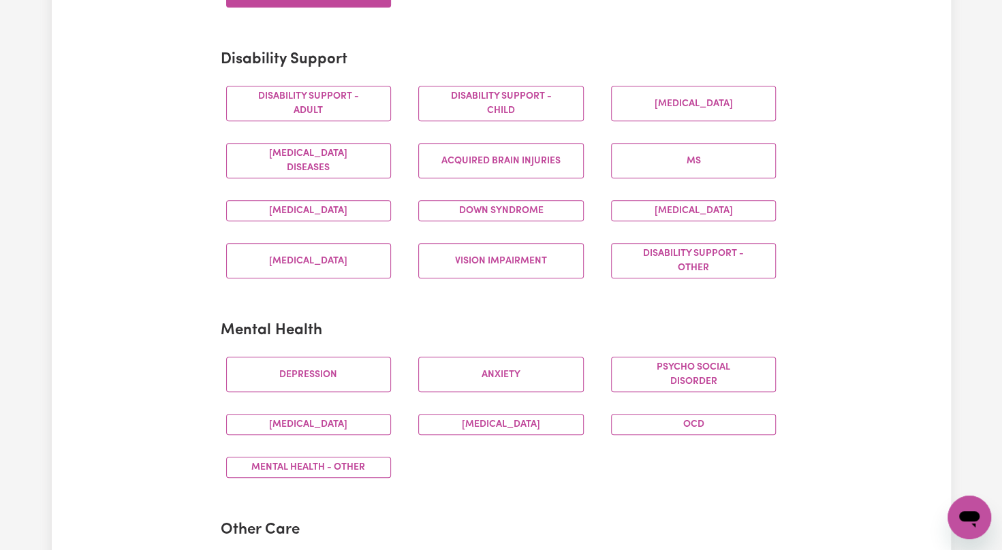
scroll to position [563, 0]
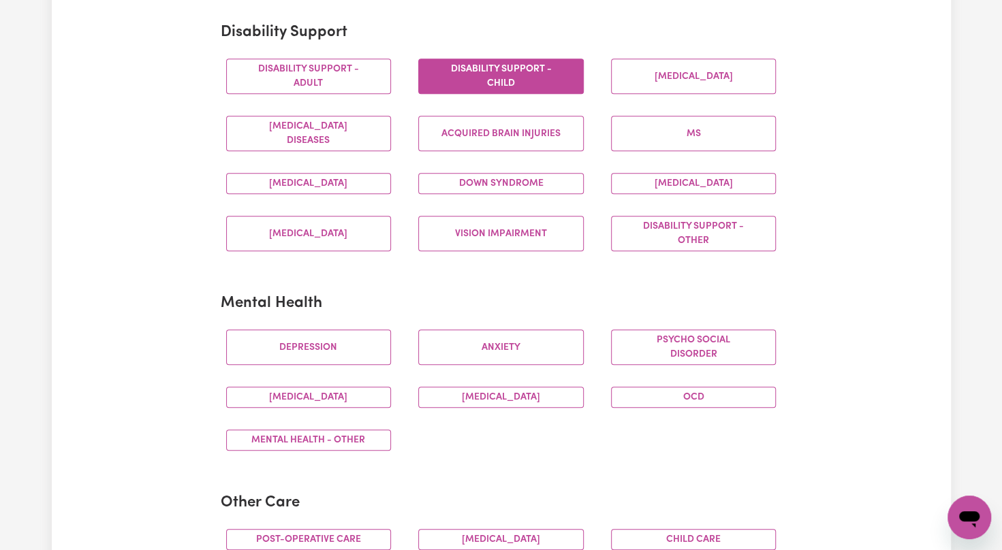
click at [550, 76] on button "Disability support - Child" at bounding box center [501, 76] width 166 height 35
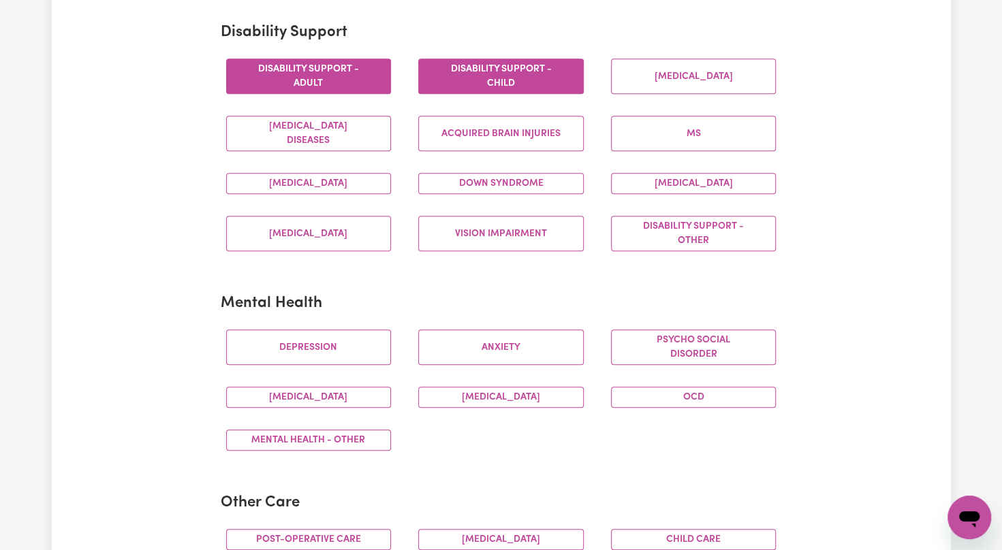
click at [284, 84] on button "Disability support - Adult" at bounding box center [309, 76] width 166 height 35
click at [475, 176] on button "Down syndrome" at bounding box center [501, 183] width 166 height 21
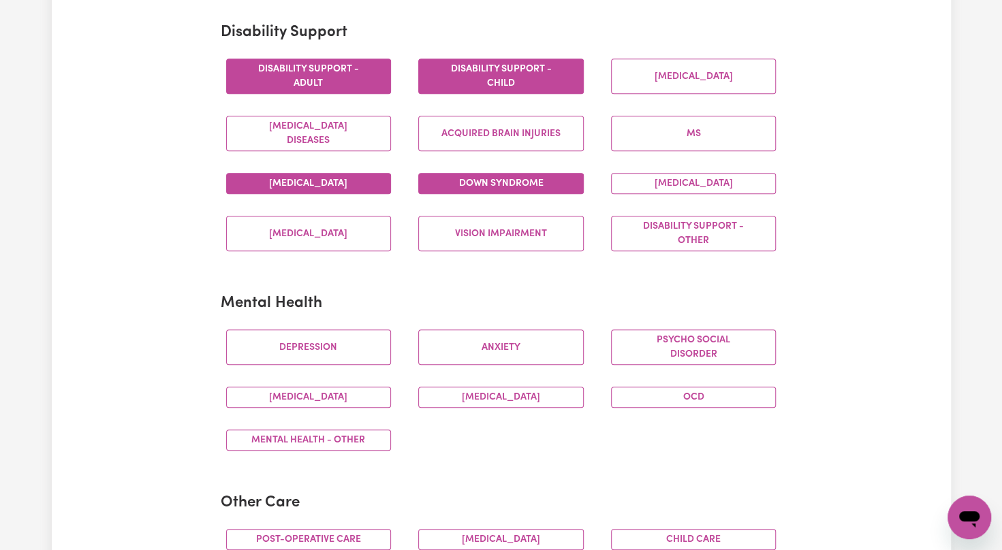
click at [330, 175] on button "Autism" at bounding box center [309, 183] width 166 height 21
click at [725, 174] on button "Intellectual Disability" at bounding box center [694, 183] width 166 height 21
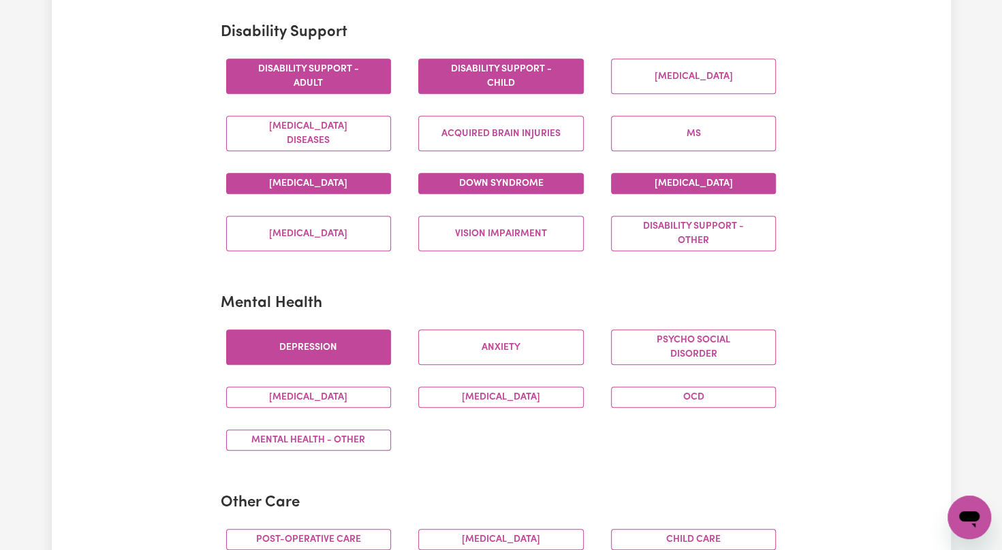
click at [344, 343] on button "Depression" at bounding box center [309, 347] width 166 height 35
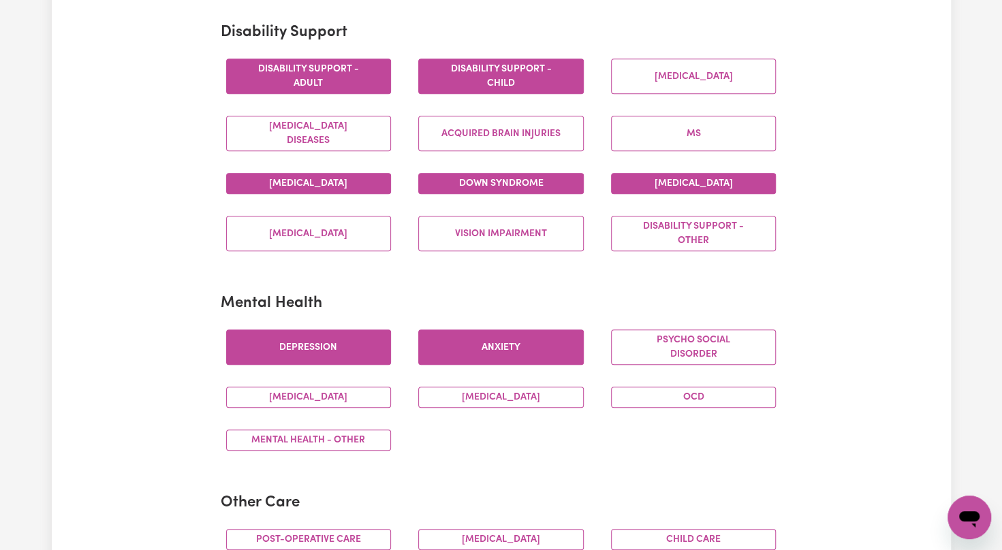
click at [469, 337] on button "Anxiety" at bounding box center [501, 347] width 166 height 35
click at [678, 391] on button "OCD" at bounding box center [694, 397] width 166 height 21
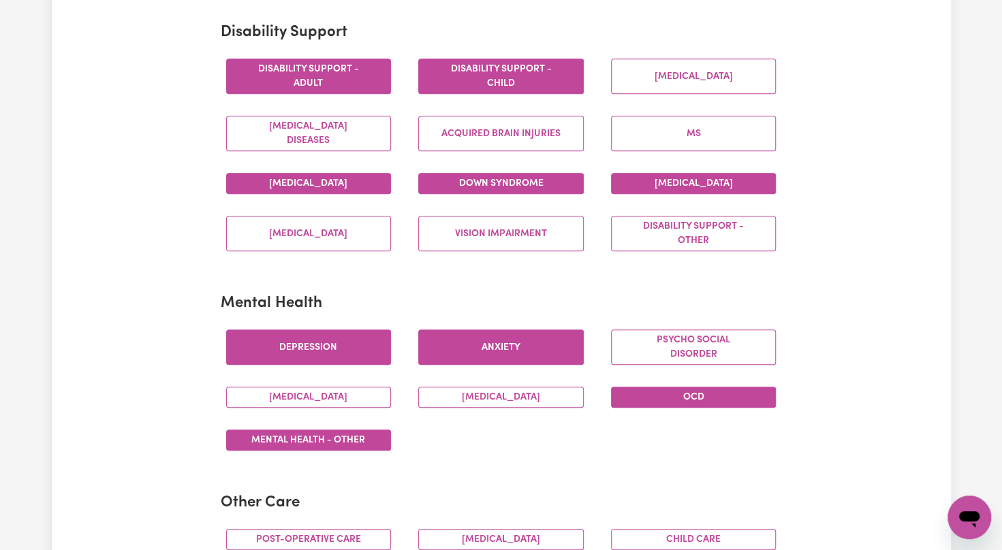
click at [360, 443] on button "Mental Health - Other" at bounding box center [309, 440] width 166 height 21
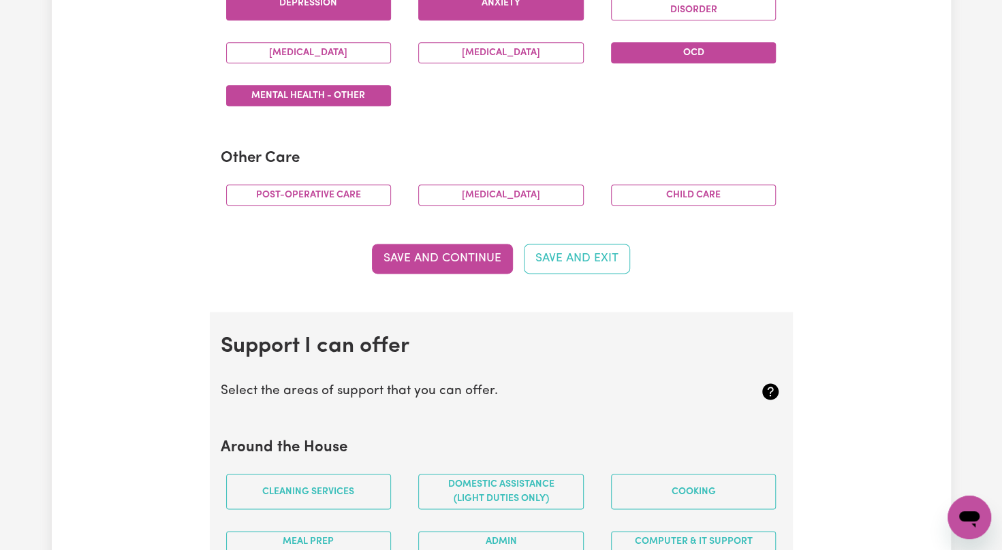
scroll to position [971, 0]
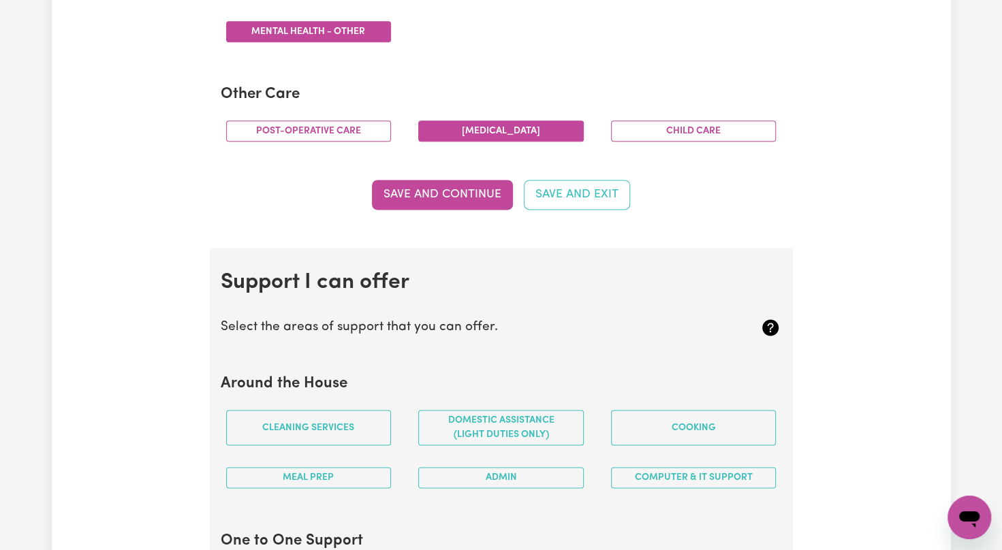
click at [540, 125] on button "Palliative care" at bounding box center [501, 131] width 166 height 21
click at [640, 121] on button "Child care" at bounding box center [694, 131] width 166 height 21
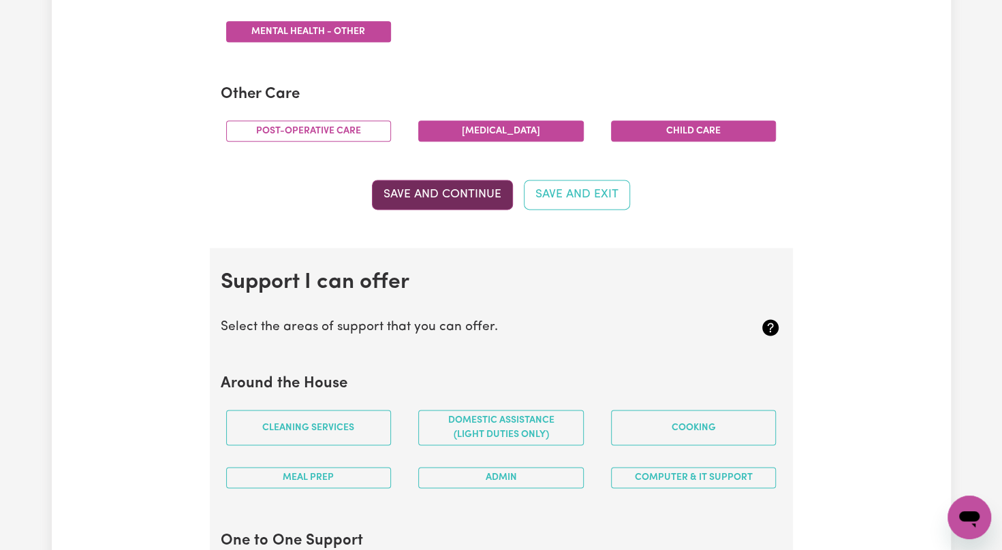
click at [397, 189] on button "Save and Continue" at bounding box center [442, 195] width 141 height 30
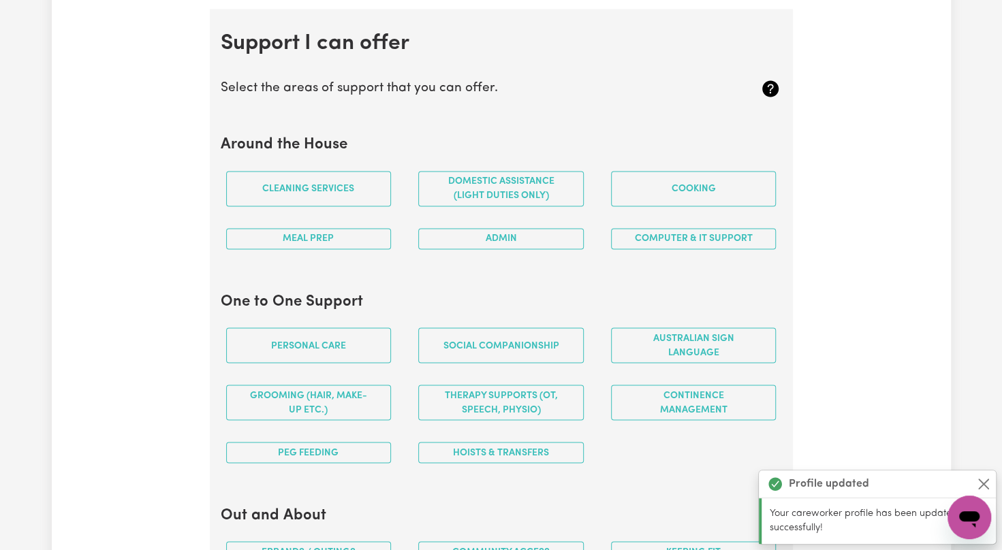
scroll to position [1215, 0]
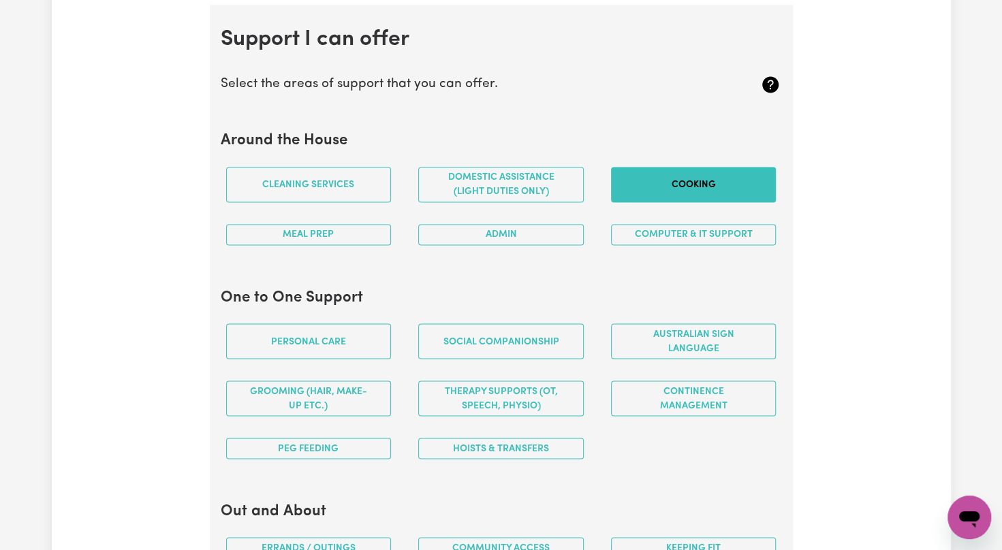
click at [683, 188] on button "Cooking" at bounding box center [694, 184] width 166 height 35
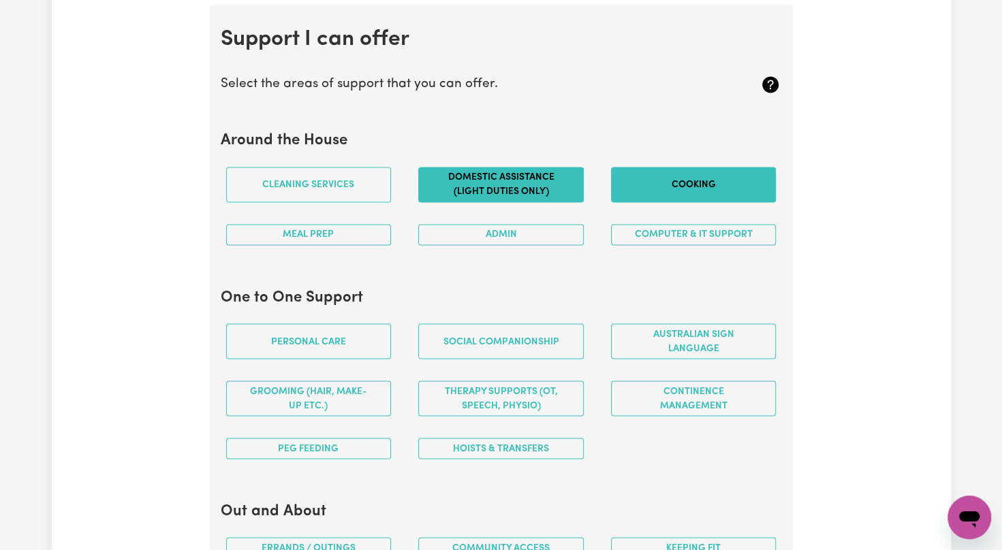
click at [488, 174] on button "Domestic assistance (light duties only)" at bounding box center [501, 184] width 166 height 35
click at [334, 241] on div "Meal prep" at bounding box center [309, 234] width 193 height 43
click at [350, 234] on button "Meal prep" at bounding box center [309, 234] width 166 height 21
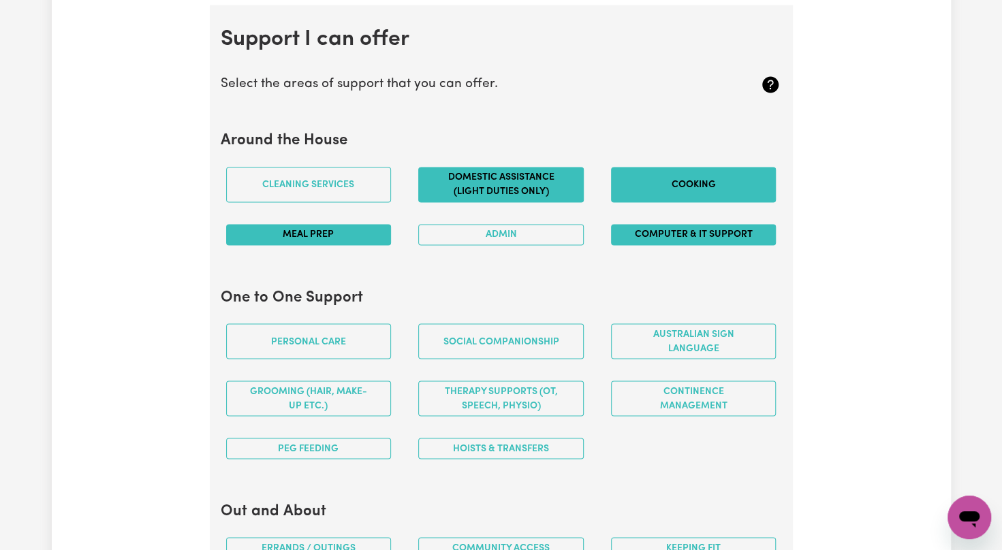
click at [695, 225] on button "Computer & IT Support" at bounding box center [694, 234] width 166 height 21
click at [334, 334] on button "Personal care" at bounding box center [309, 341] width 166 height 35
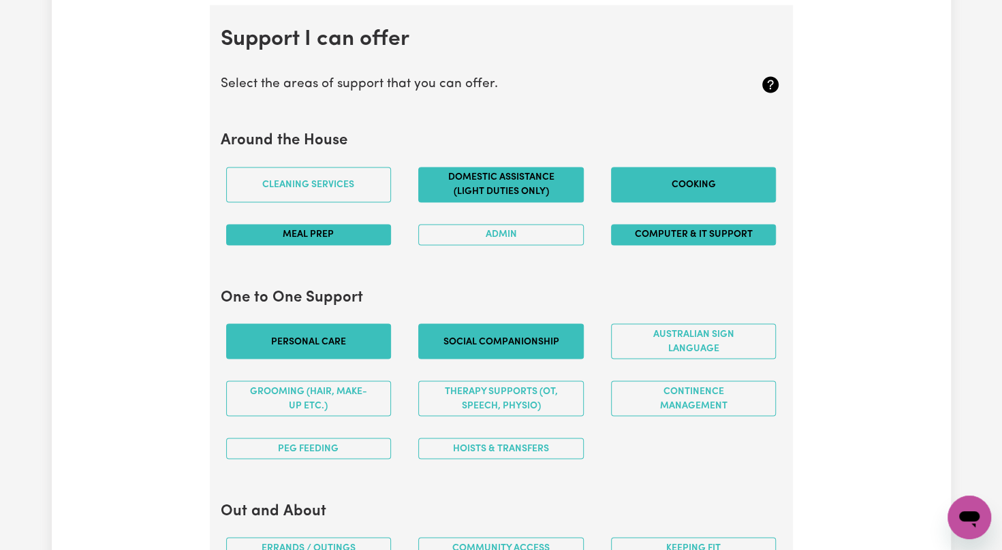
click at [470, 339] on button "Social companionship" at bounding box center [501, 341] width 166 height 35
click at [687, 338] on button "Australian Sign Language" at bounding box center [694, 341] width 166 height 35
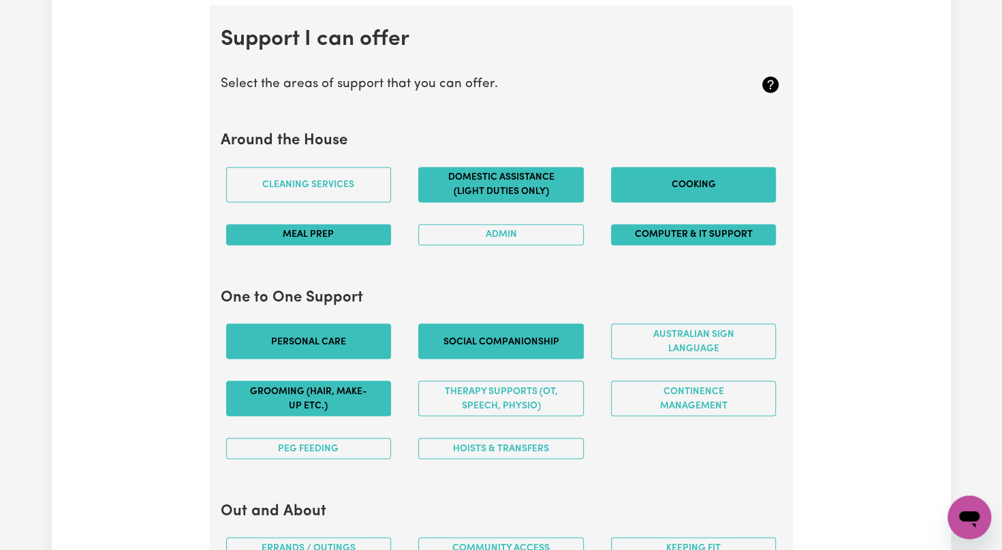
click at [305, 405] on button "Grooming (hair, make-up etc.)" at bounding box center [309, 398] width 166 height 35
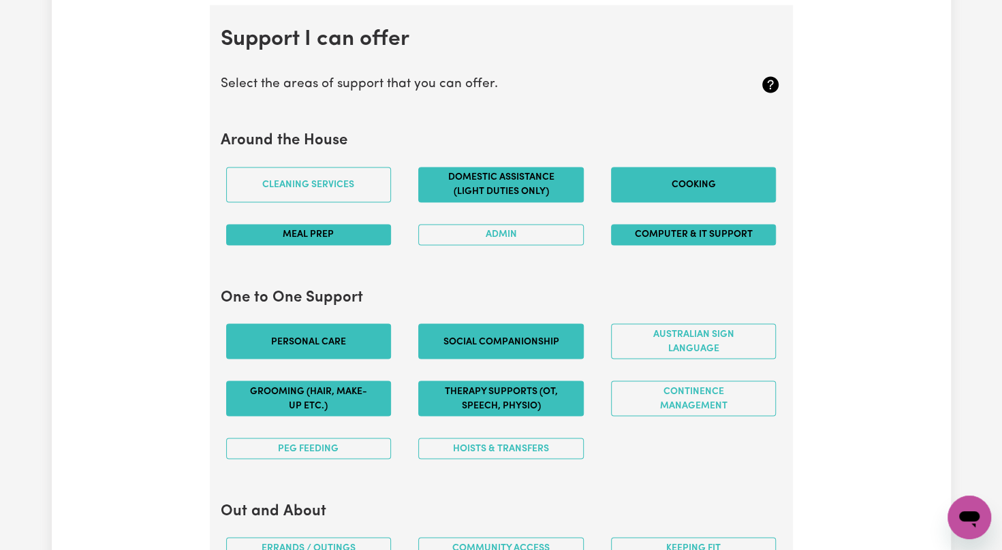
click at [540, 385] on button "Therapy Supports (OT, speech, physio)" at bounding box center [501, 398] width 166 height 35
click at [508, 444] on button "Hoists & transfers" at bounding box center [501, 448] width 166 height 21
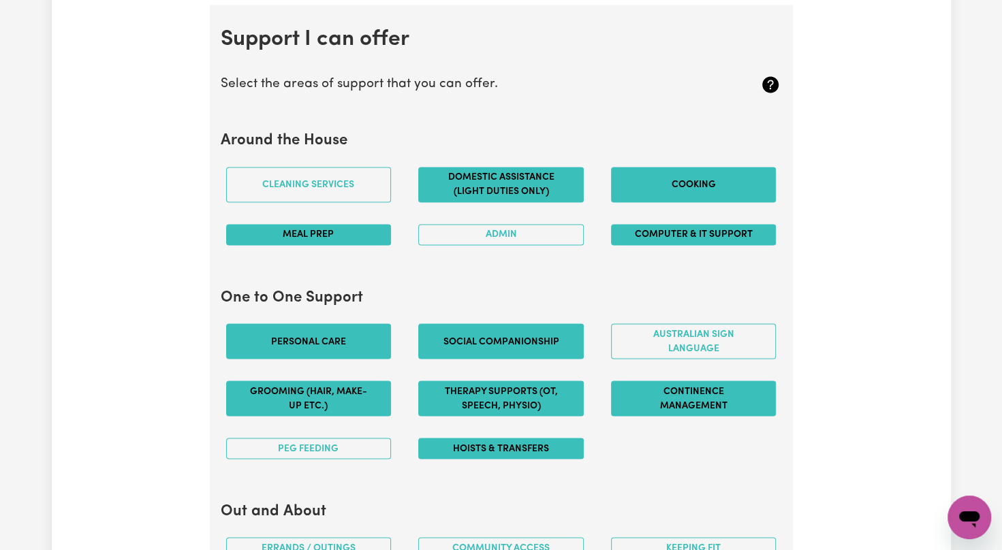
click at [685, 402] on button "Continence management" at bounding box center [694, 398] width 166 height 35
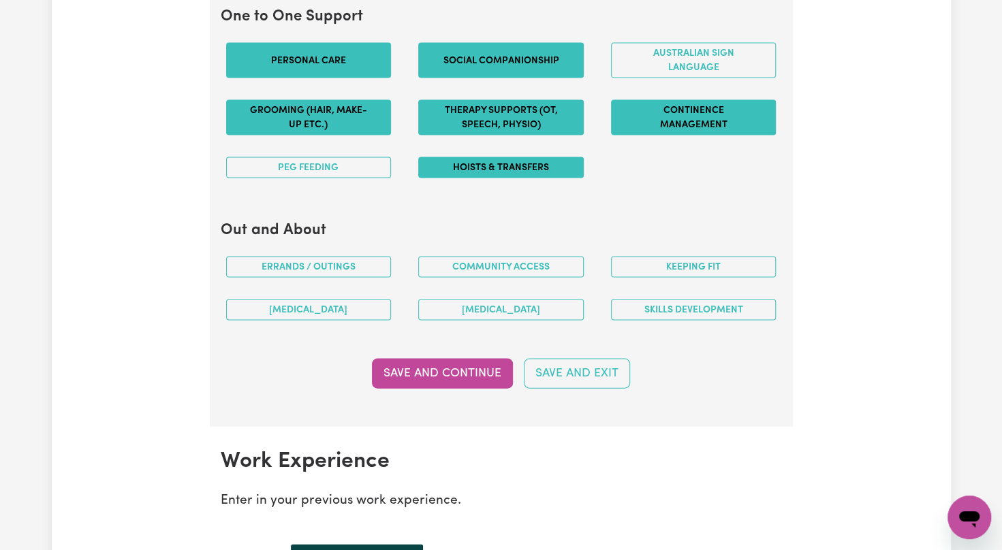
scroll to position [1568, 0]
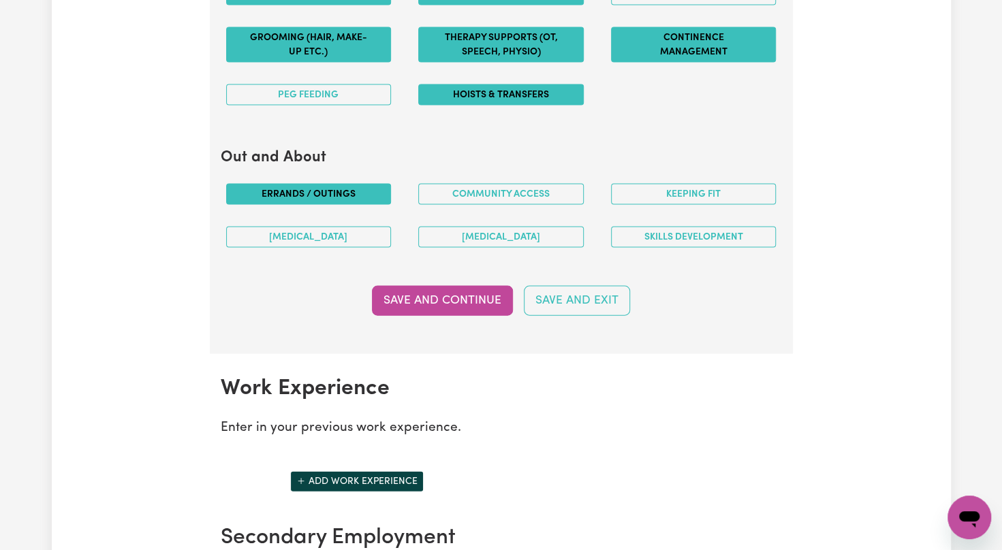
click at [340, 184] on button "Errands / Outings" at bounding box center [309, 194] width 166 height 21
click at [495, 184] on button "Community access" at bounding box center [501, 194] width 166 height 21
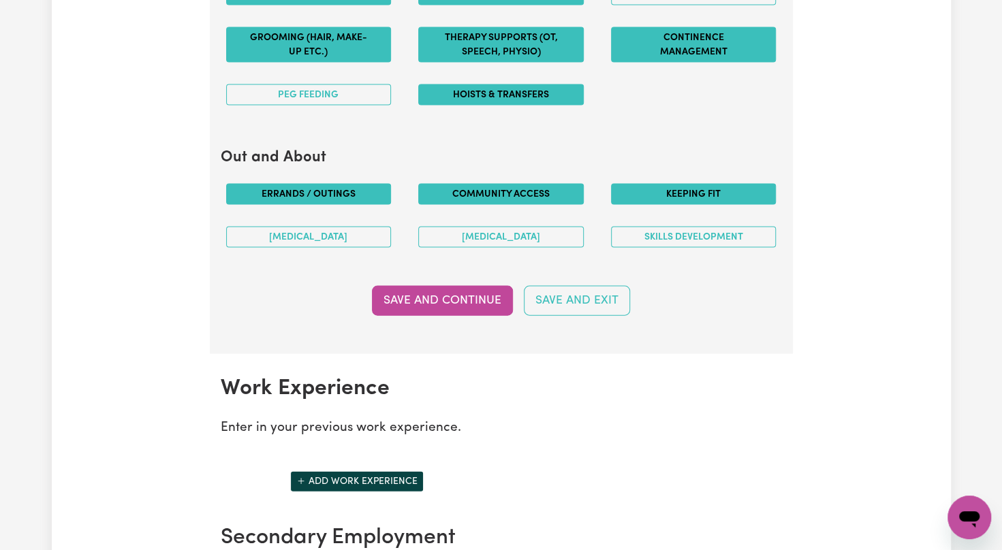
click at [670, 190] on button "Keeping fit" at bounding box center [694, 194] width 166 height 21
click at [452, 227] on button "Music therapy" at bounding box center [501, 237] width 166 height 21
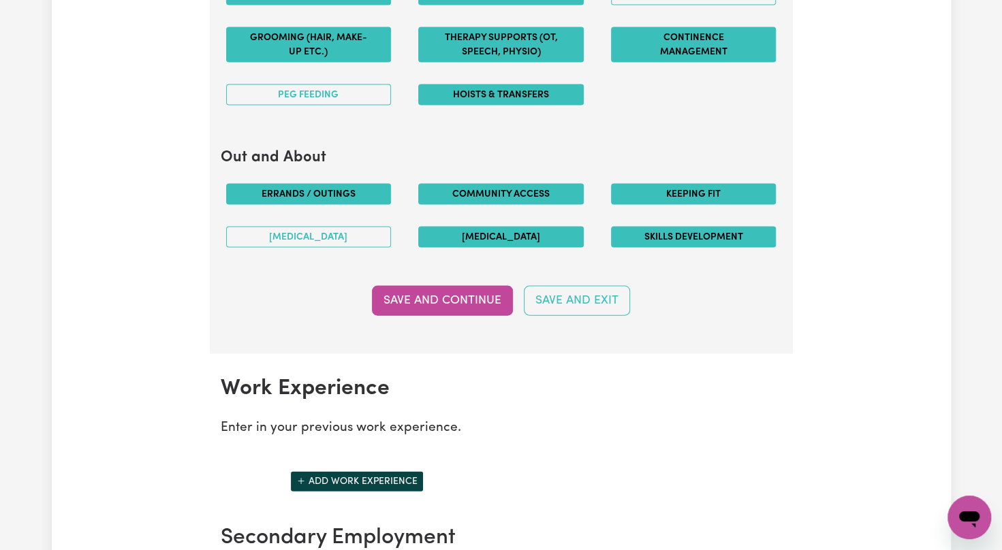
click at [653, 227] on button "Skills Development" at bounding box center [694, 237] width 166 height 21
click at [446, 300] on button "Save and Continue" at bounding box center [442, 301] width 141 height 30
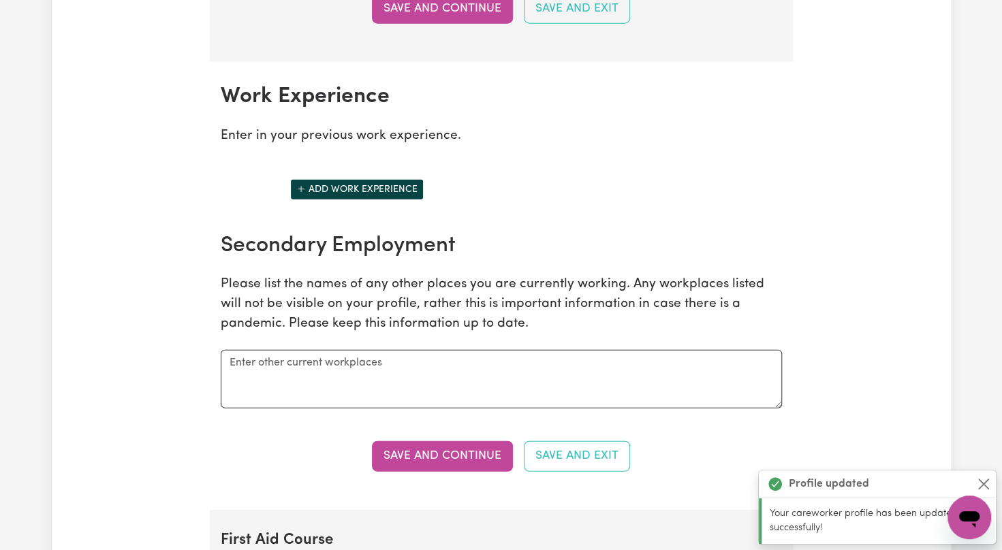
scroll to position [1914, 0]
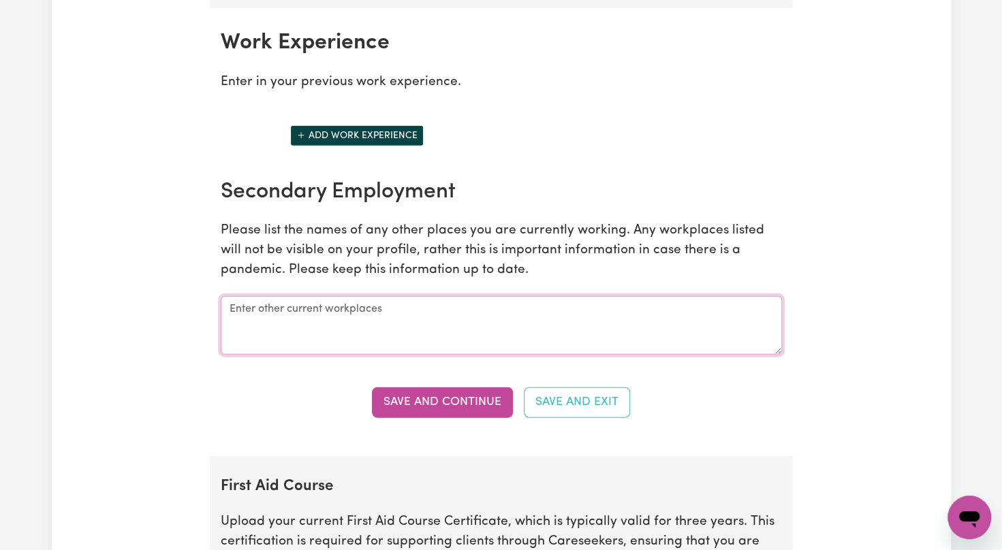
click at [294, 297] on textarea at bounding box center [501, 325] width 561 height 59
click at [317, 316] on textarea at bounding box center [501, 325] width 561 height 59
click at [337, 303] on textarea "Work as a" at bounding box center [501, 325] width 561 height 59
click at [227, 296] on textarea "Work as a" at bounding box center [501, 325] width 561 height 59
click at [234, 302] on textarea "i Work as a" at bounding box center [501, 325] width 561 height 59
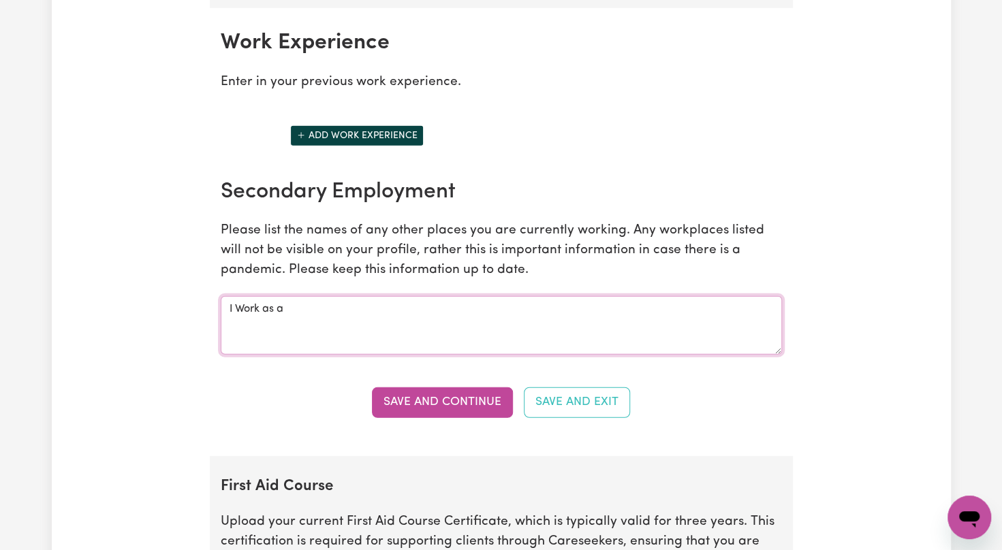
click at [302, 307] on textarea "I Work as a" at bounding box center [501, 325] width 561 height 59
click at [649, 302] on textarea "I Work as a community support worker with DVA. I support clients with PTSD" at bounding box center [501, 325] width 561 height 59
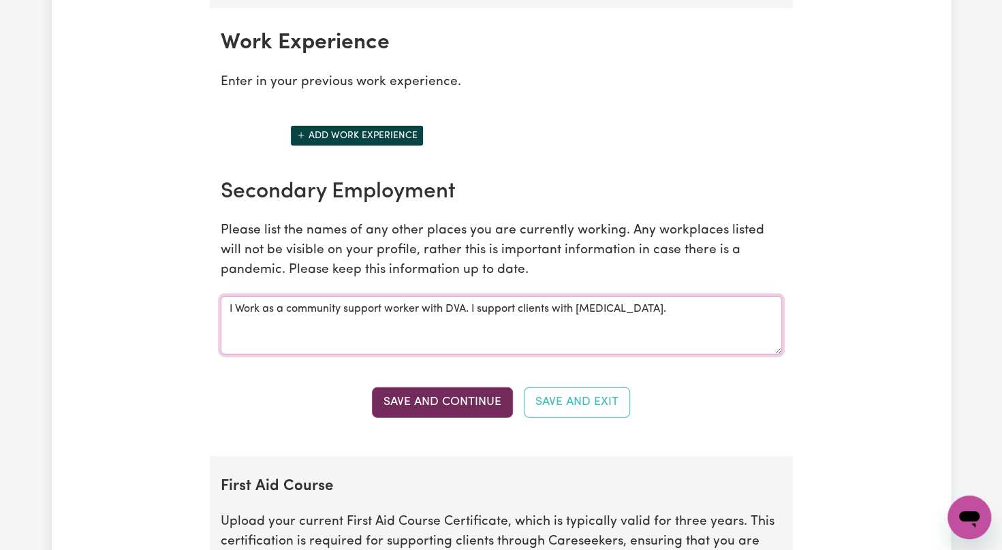
type textarea "I Work as a community support worker with DVA. I support clients with PTSD."
click at [474, 401] on button "Save and Continue" at bounding box center [442, 403] width 141 height 30
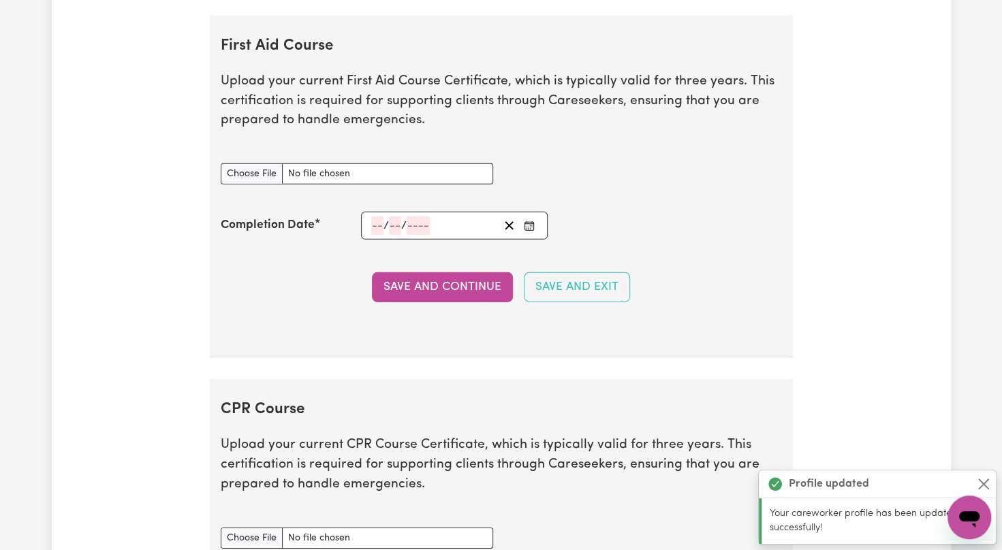
scroll to position [2360, 0]
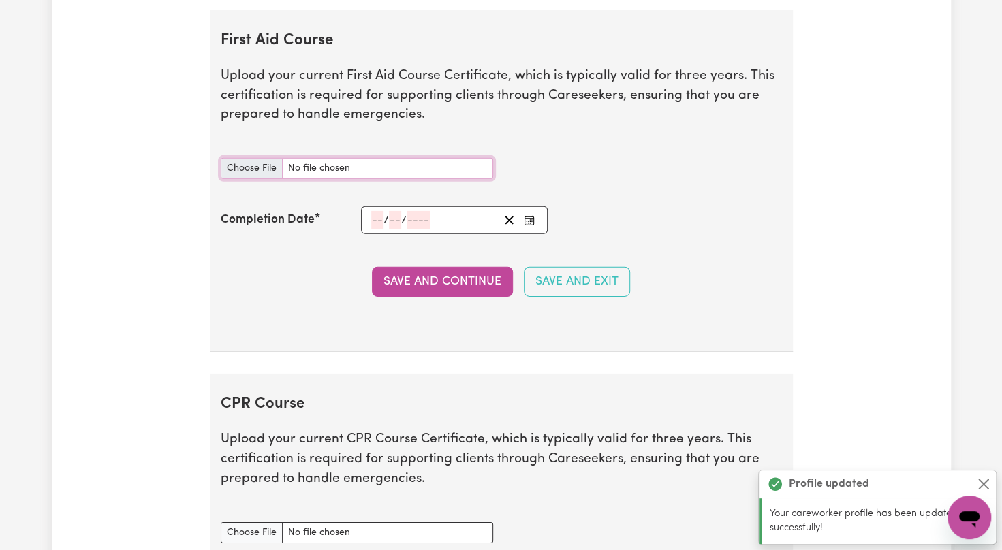
click at [262, 158] on input "First Aid Course document" at bounding box center [357, 168] width 272 height 21
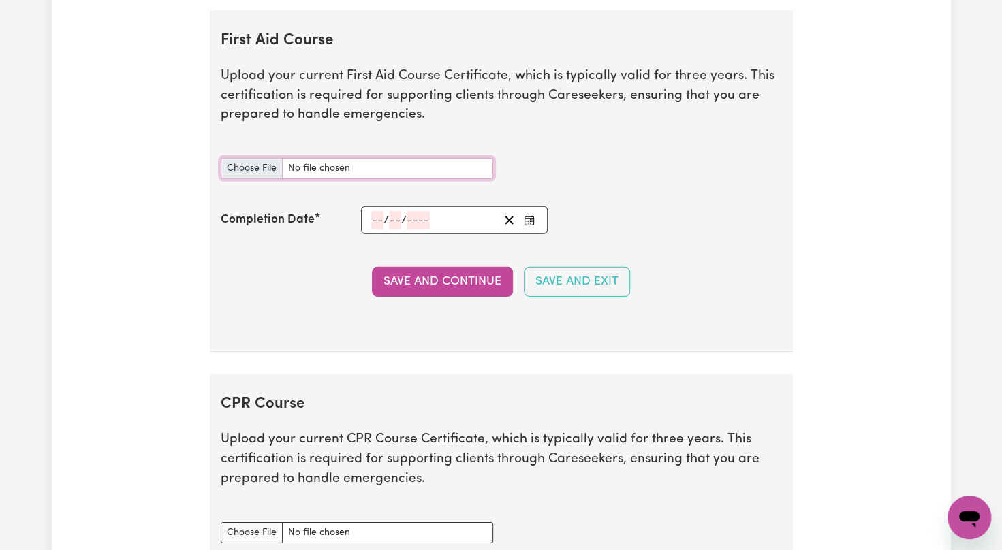
click at [234, 166] on input "First Aid Course document" at bounding box center [357, 168] width 272 height 21
type input "C:\fakepath\cert of first Aid.pdf"
click at [380, 211] on input "number" at bounding box center [377, 220] width 12 height 18
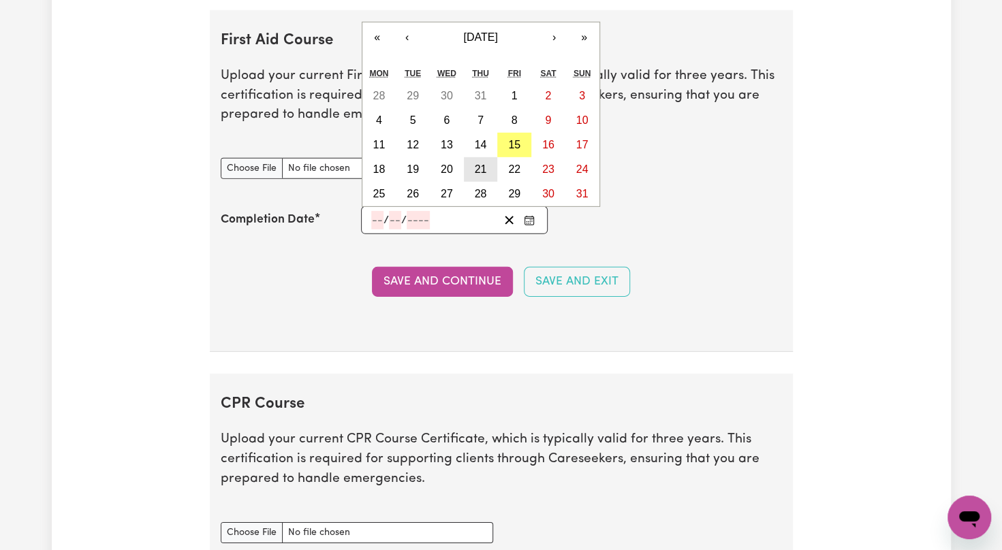
click at [471, 164] on button "21" at bounding box center [481, 169] width 34 height 25
type input "2025-08-21"
type input "21"
type input "8"
type input "2025"
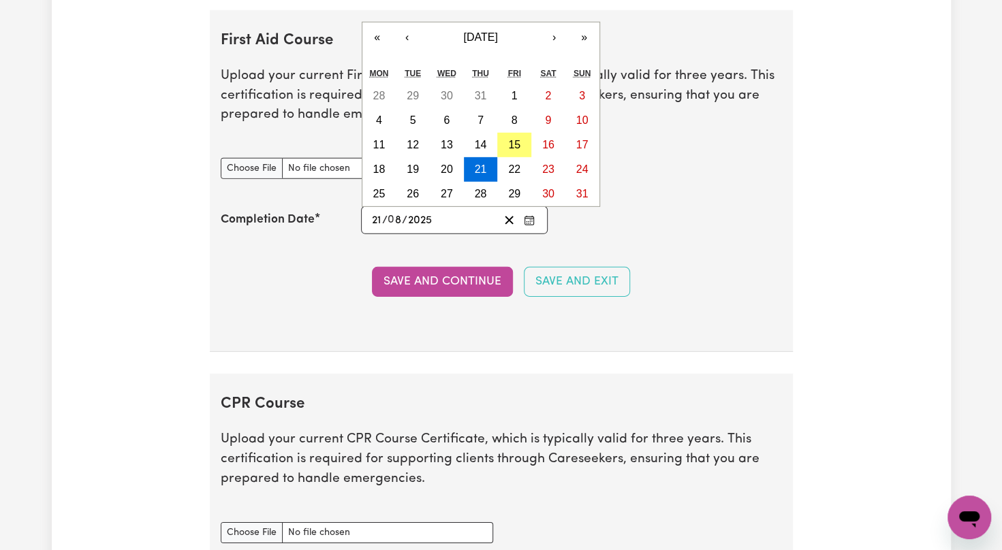
click at [399, 214] on input "8" at bounding box center [395, 220] width 14 height 18
click at [401, 29] on button "‹" at bounding box center [407, 37] width 30 height 30
click at [402, 34] on button "‹" at bounding box center [407, 37] width 30 height 30
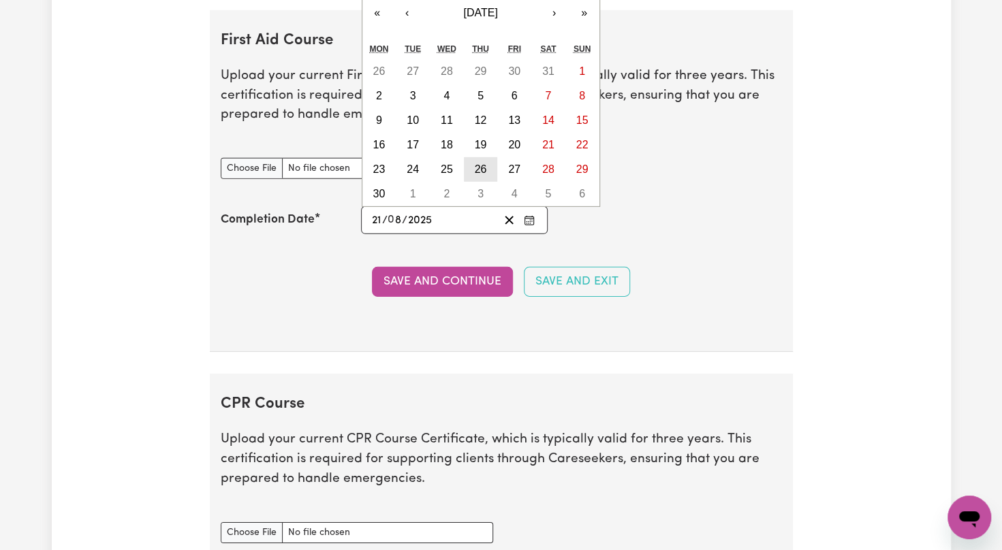
click at [478, 163] on abbr "26" at bounding box center [481, 169] width 12 height 12
type input "2025-06-26"
type input "26"
type input "6"
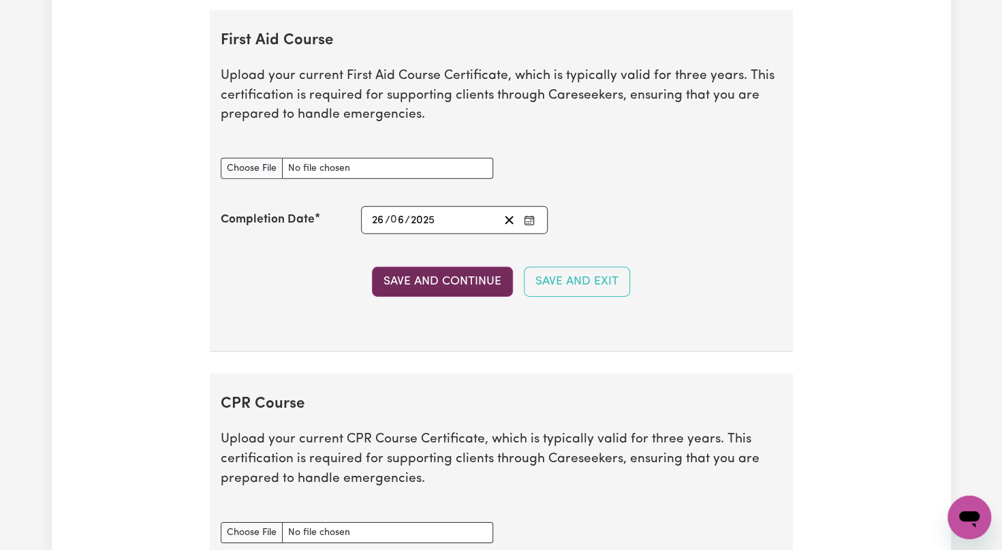
click at [424, 268] on button "Save and Continue" at bounding box center [442, 282] width 141 height 30
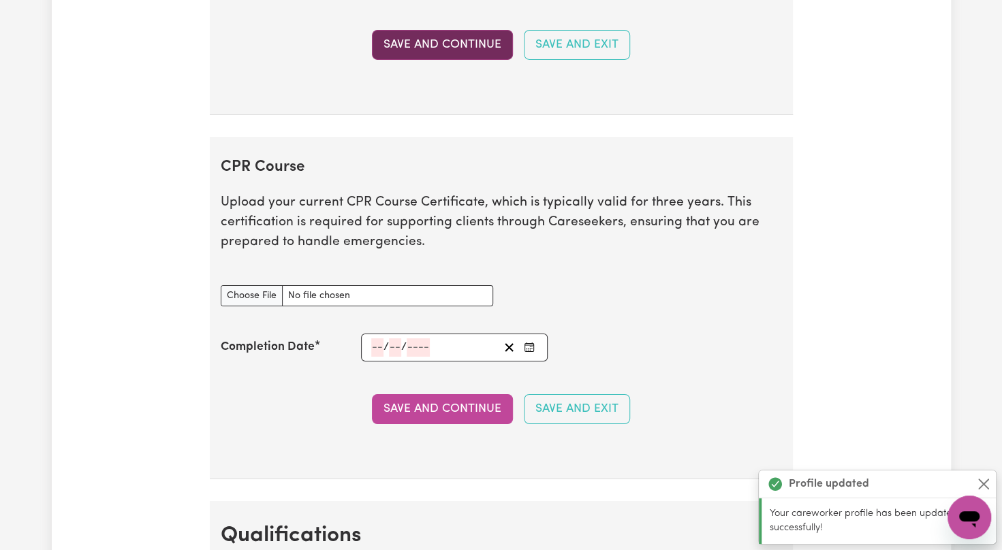
scroll to position [2723, 0]
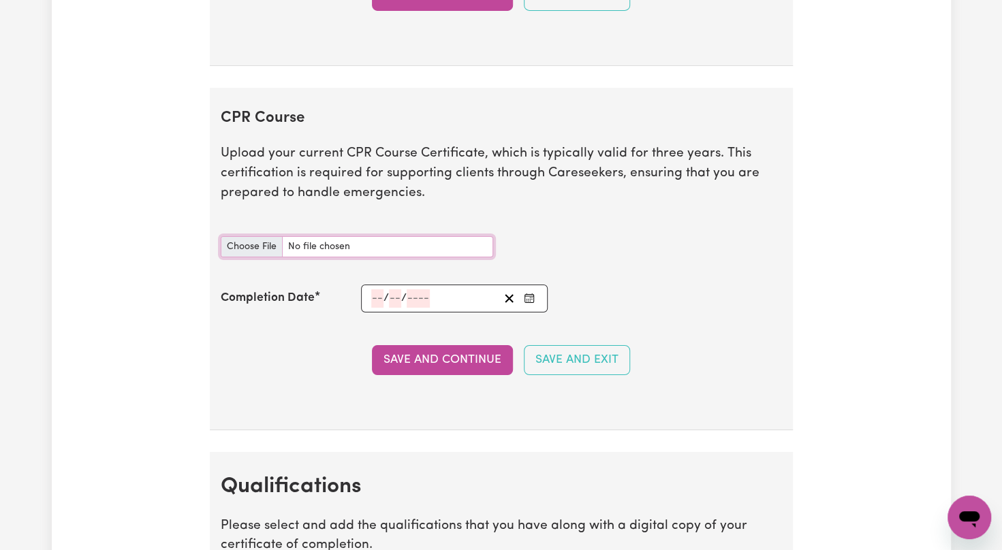
click at [257, 238] on input "CPR Course document" at bounding box center [357, 246] width 272 height 21
type input "C:\fakepath\Kaur_Gurinder_CPR-009_9619061 (1).pdf"
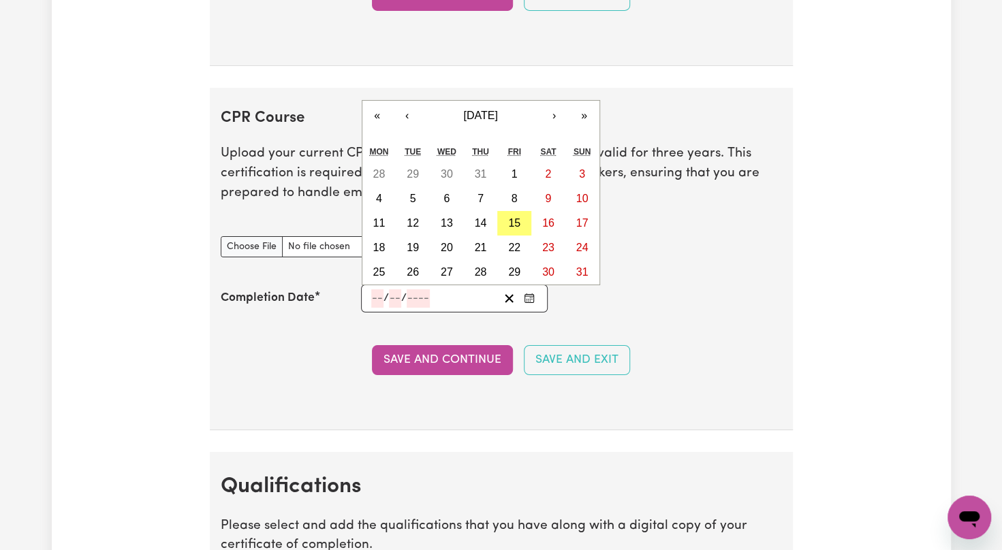
click at [372, 290] on input "number" at bounding box center [377, 299] width 12 height 18
click at [405, 106] on button "‹" at bounding box center [407, 116] width 30 height 30
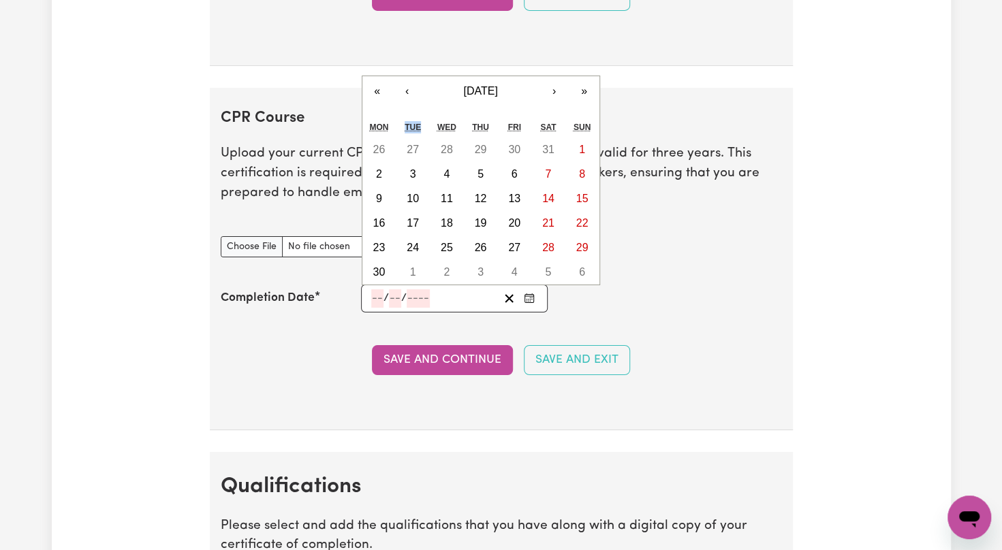
click at [405, 117] on div "Tue" at bounding box center [413, 127] width 34 height 20
drag, startPoint x: 405, startPoint y: 107, endPoint x: 404, endPoint y: 84, distance: 22.5
click at [404, 84] on button "‹" at bounding box center [407, 91] width 30 height 30
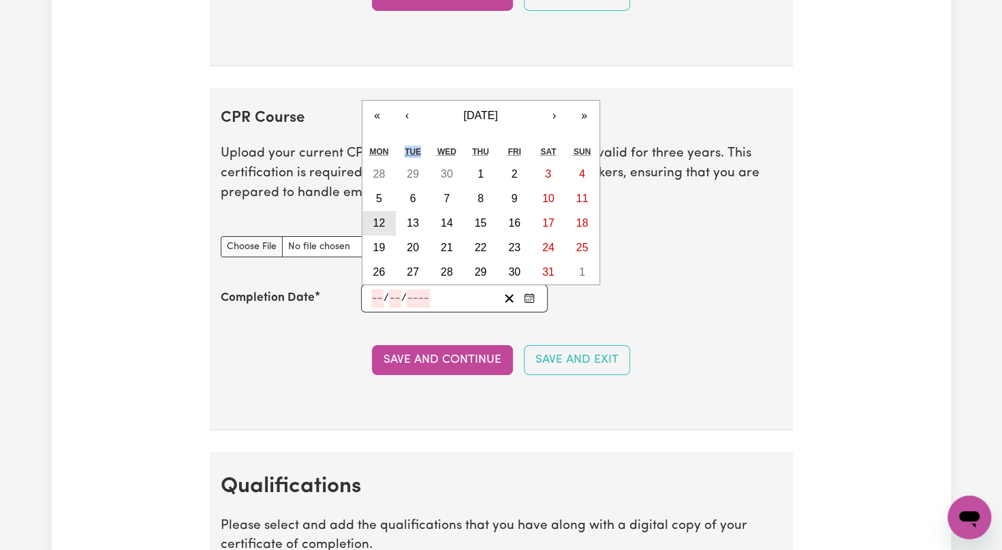
click at [373, 221] on button "12" at bounding box center [379, 223] width 34 height 25
type input "2025-05-12"
type input "12"
type input "5"
type input "2025"
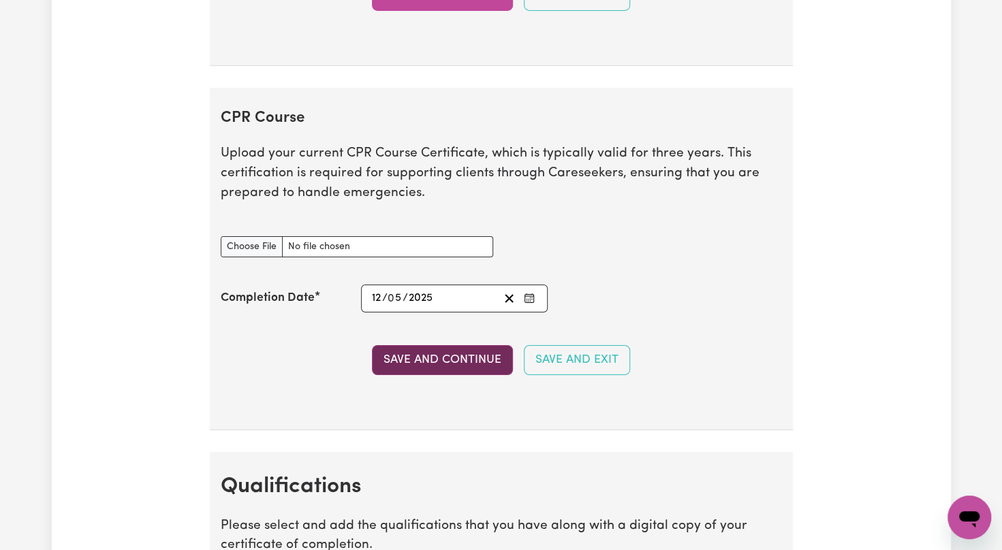
click at [454, 356] on button "Save and Continue" at bounding box center [442, 360] width 141 height 30
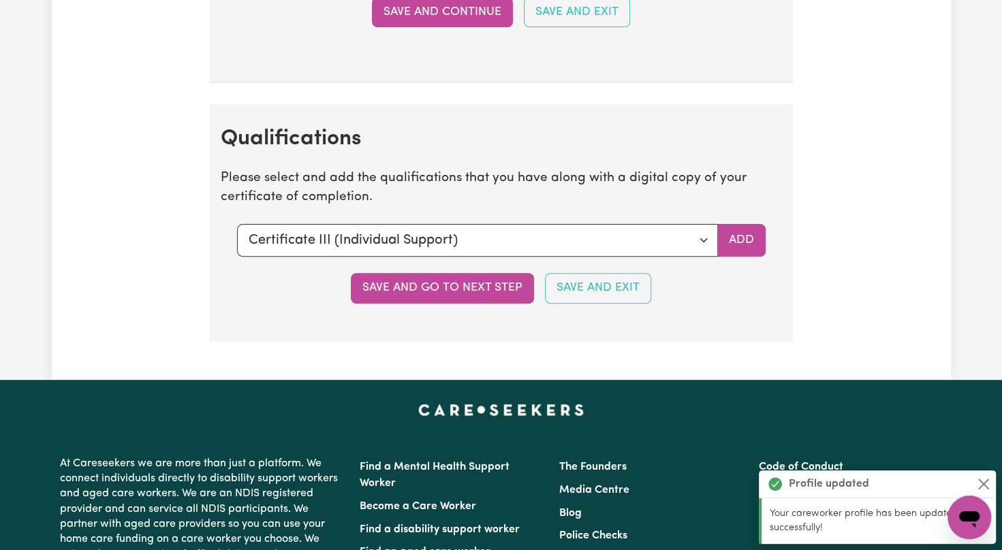
scroll to position [3164, 0]
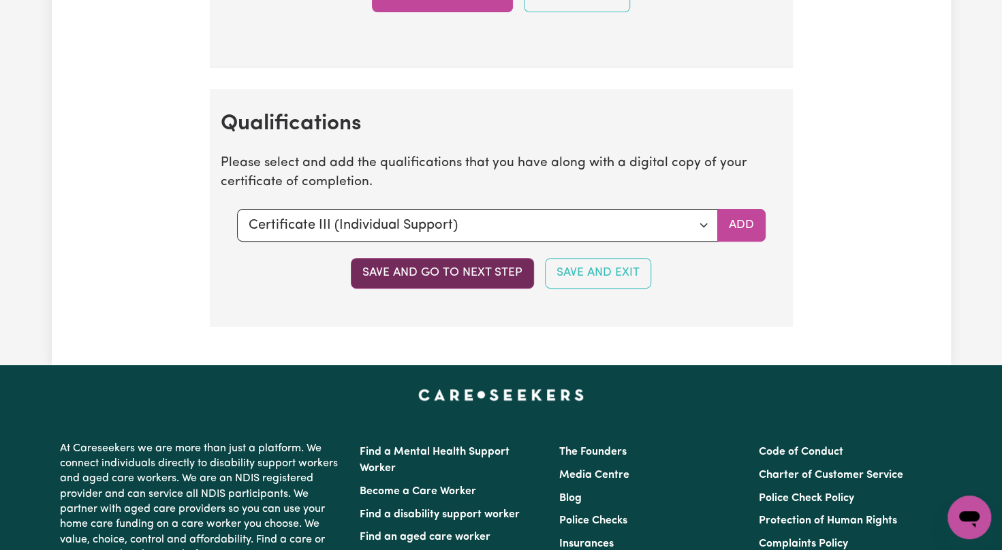
click at [471, 266] on button "Save and go to next step" at bounding box center [442, 273] width 183 height 30
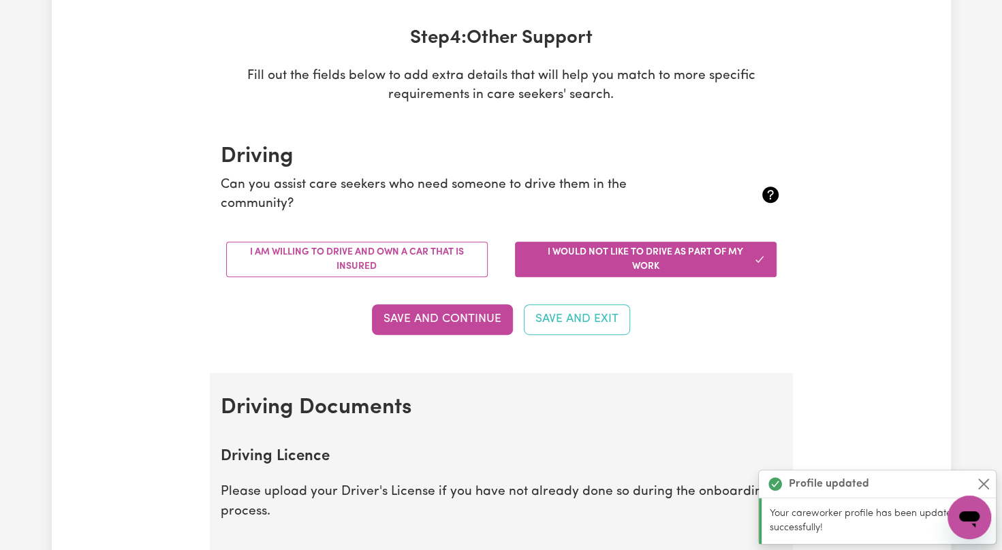
scroll to position [0, 0]
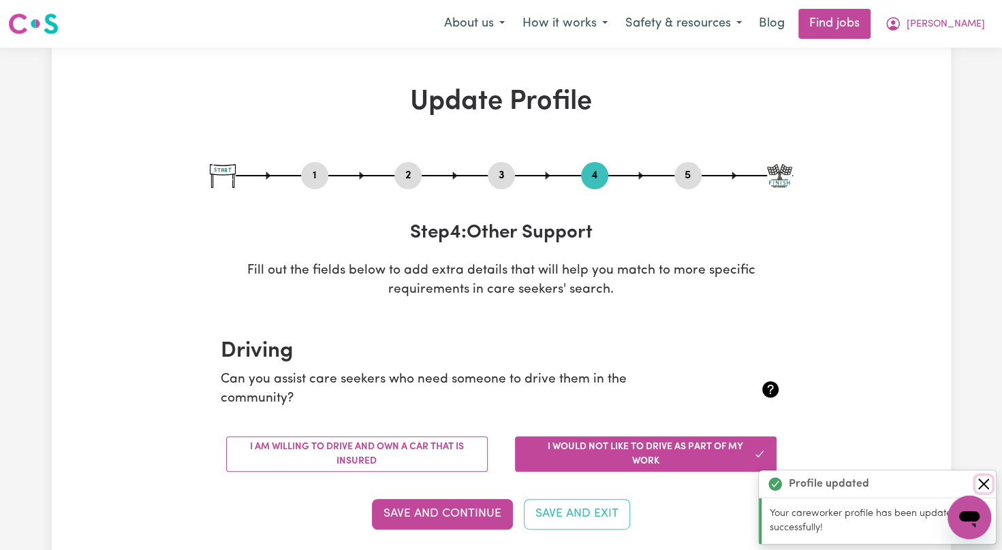
click at [977, 490] on button "Close" at bounding box center [983, 484] width 16 height 16
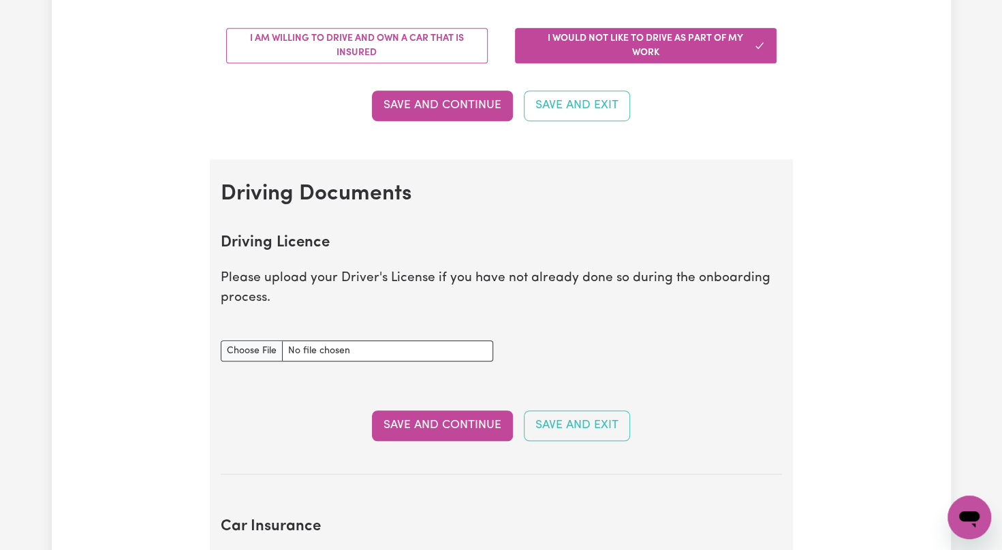
scroll to position [463, 0]
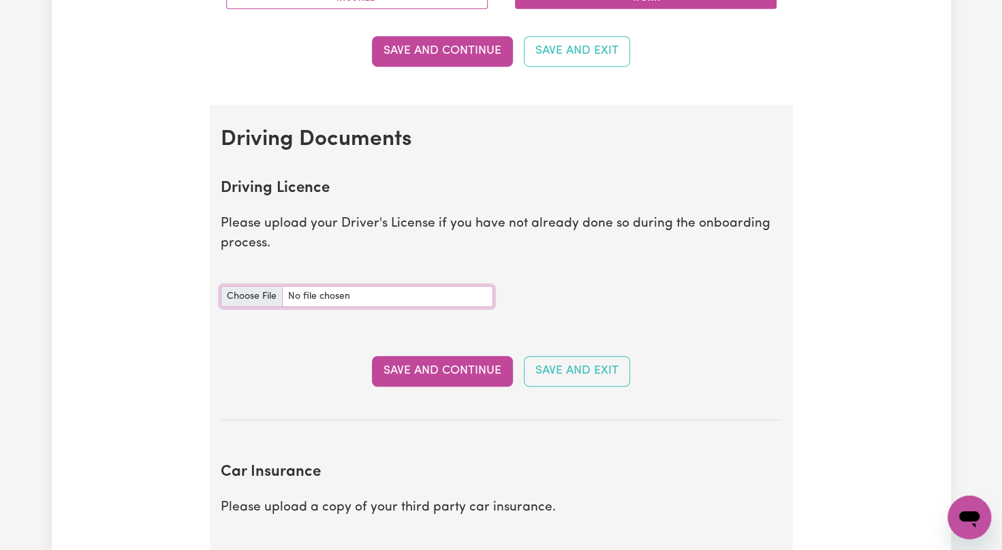
click at [261, 292] on input "Driving Licence document" at bounding box center [357, 296] width 272 height 21
type input "C:\fakepath\DRIVER LICENCE FRONT.jpg"
click at [407, 380] on button "Save and Continue" at bounding box center [442, 371] width 141 height 30
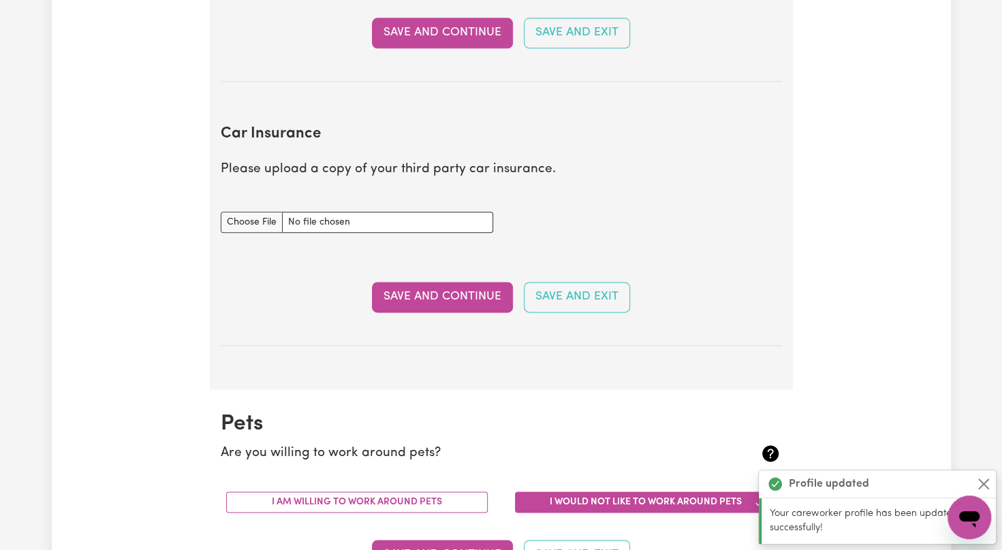
scroll to position [903, 0]
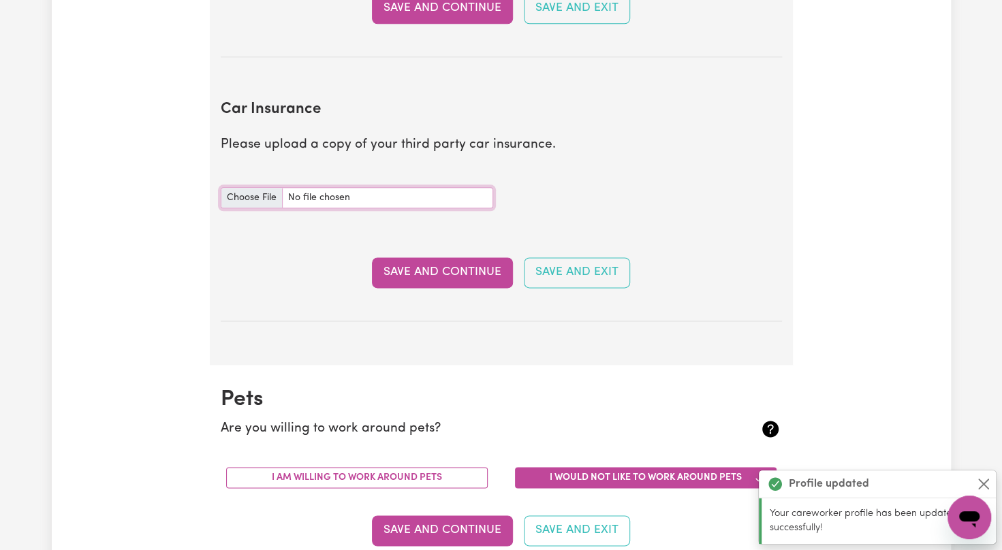
click at [251, 201] on input "Car Insurance document" at bounding box center [357, 197] width 272 height 21
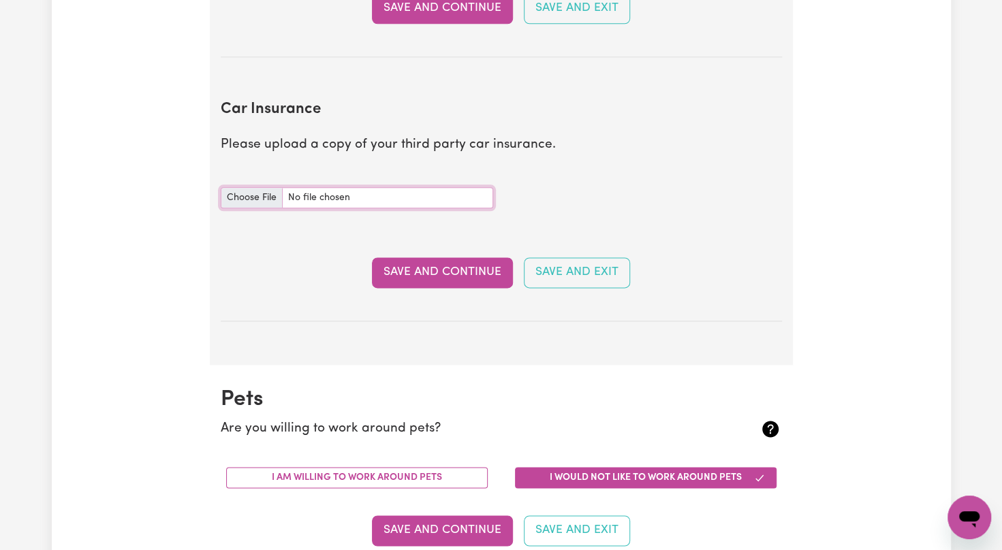
click at [248, 193] on input "Car Insurance document" at bounding box center [357, 197] width 272 height 21
type input "C:\fakepath\OA46059680_2_2.pdf"
click at [461, 279] on button "Save and Continue" at bounding box center [442, 272] width 141 height 30
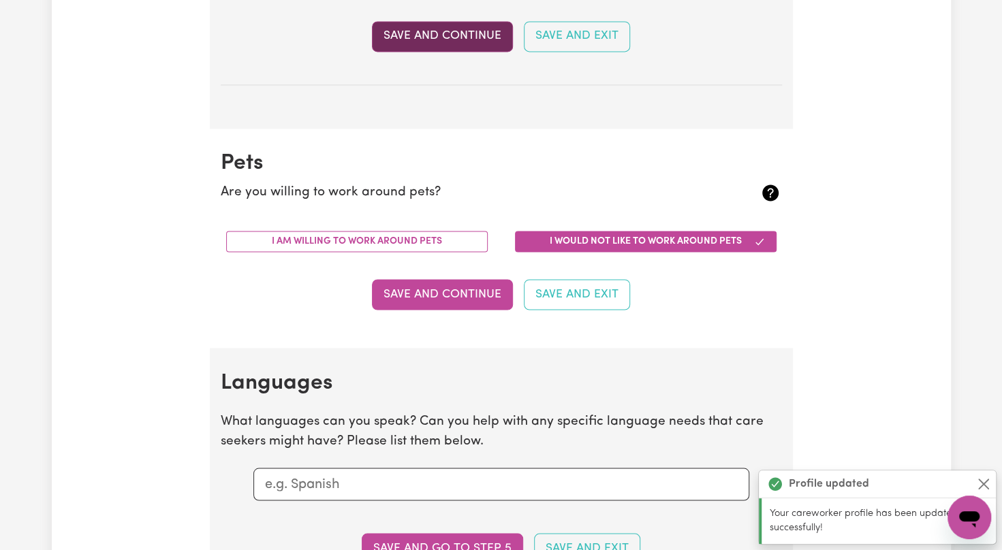
scroll to position [1266, 0]
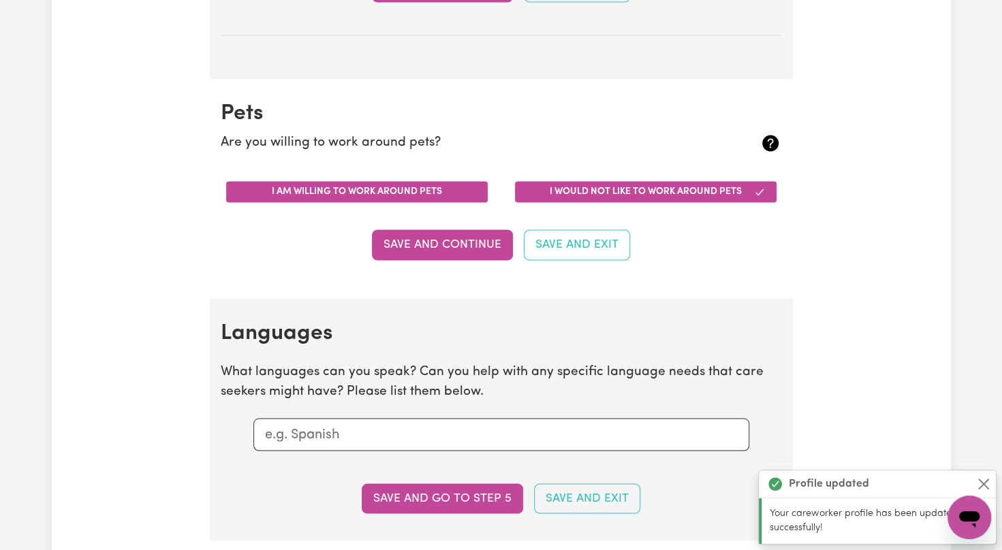
click at [413, 187] on button "I am willing to work around pets" at bounding box center [357, 191] width 262 height 21
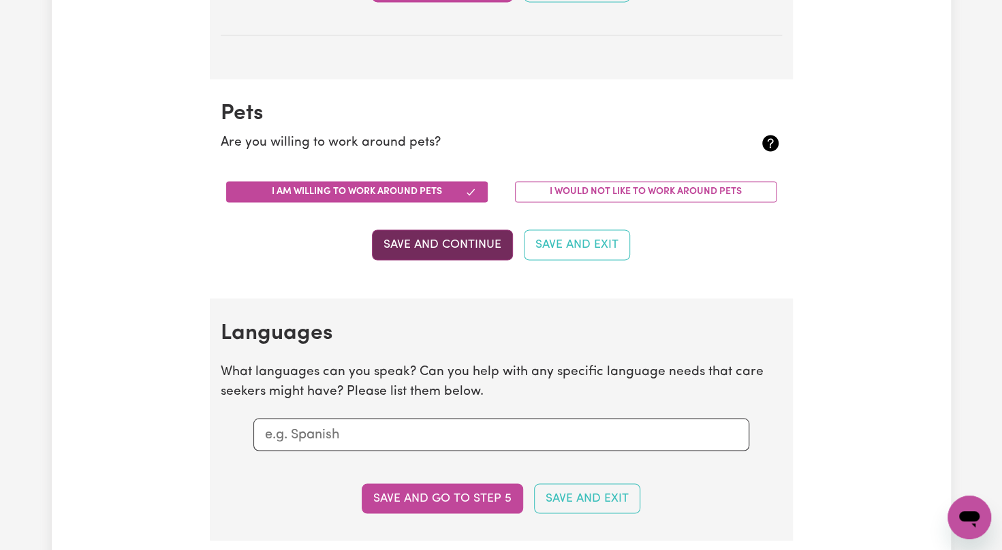
click at [436, 243] on button "Save and Continue" at bounding box center [442, 245] width 141 height 30
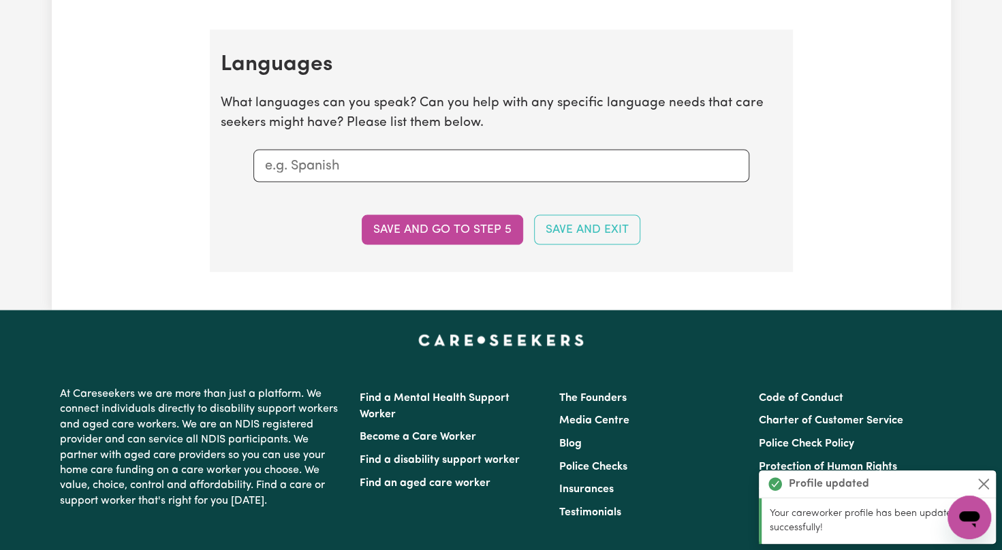
scroll to position [1561, 0]
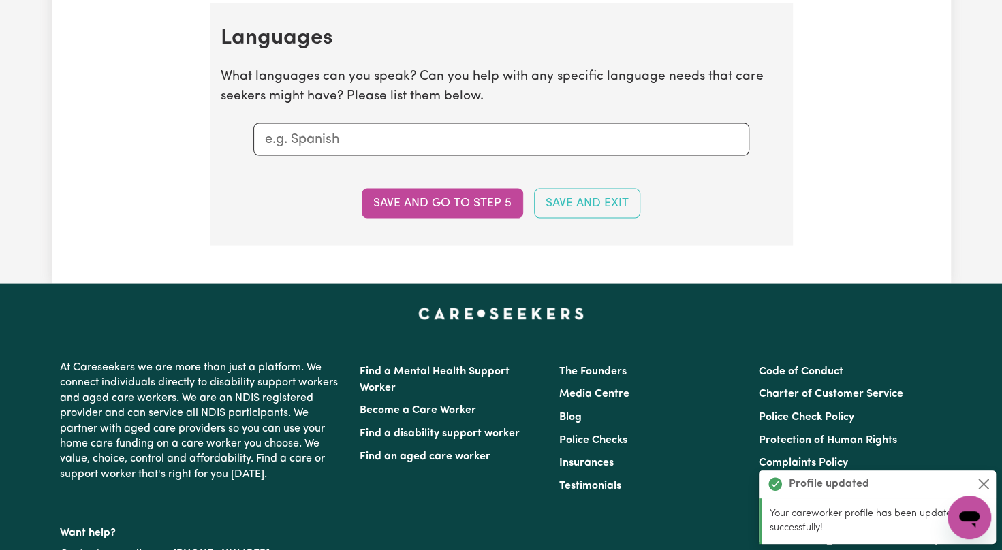
click at [371, 123] on div at bounding box center [501, 139] width 496 height 33
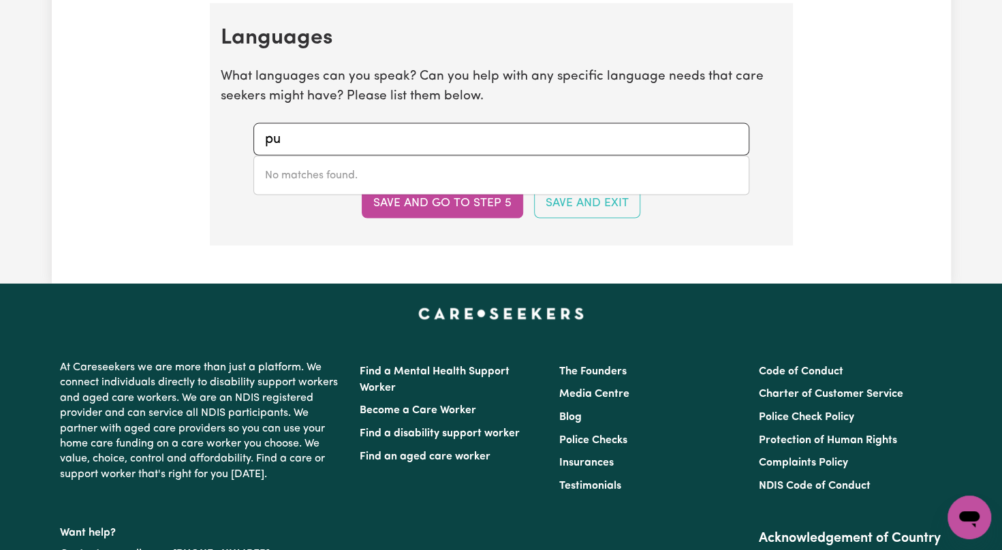
type input "p"
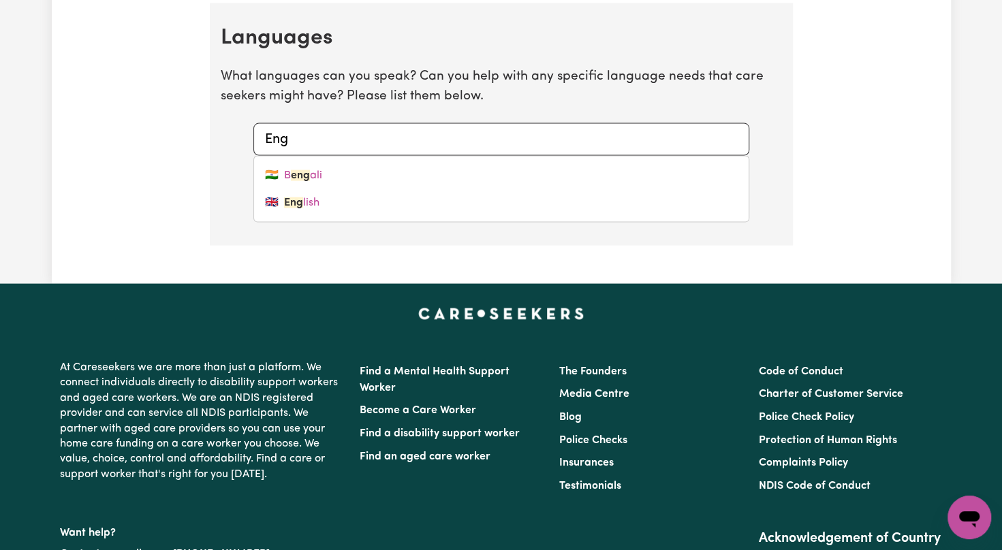
type input "Engl"
type input "English"
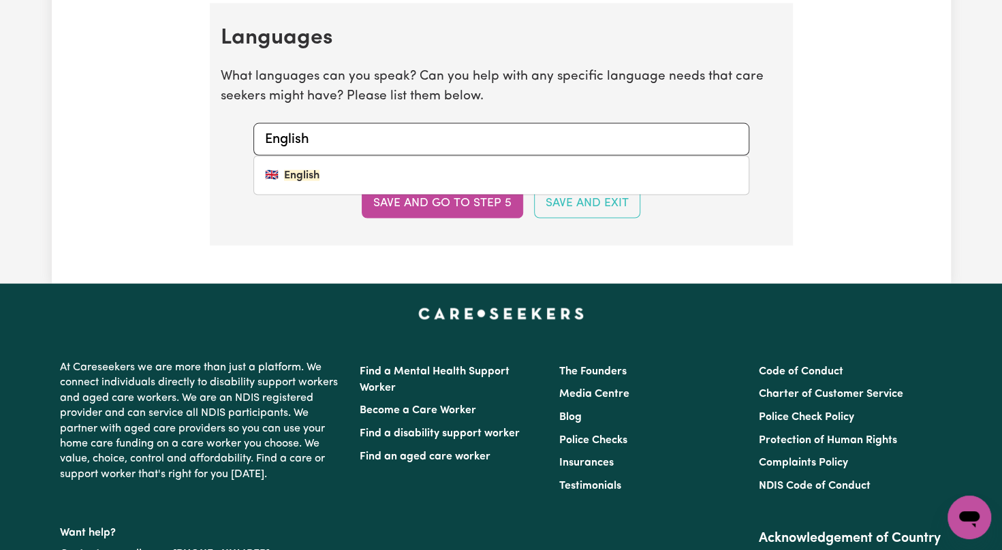
type input "English,"
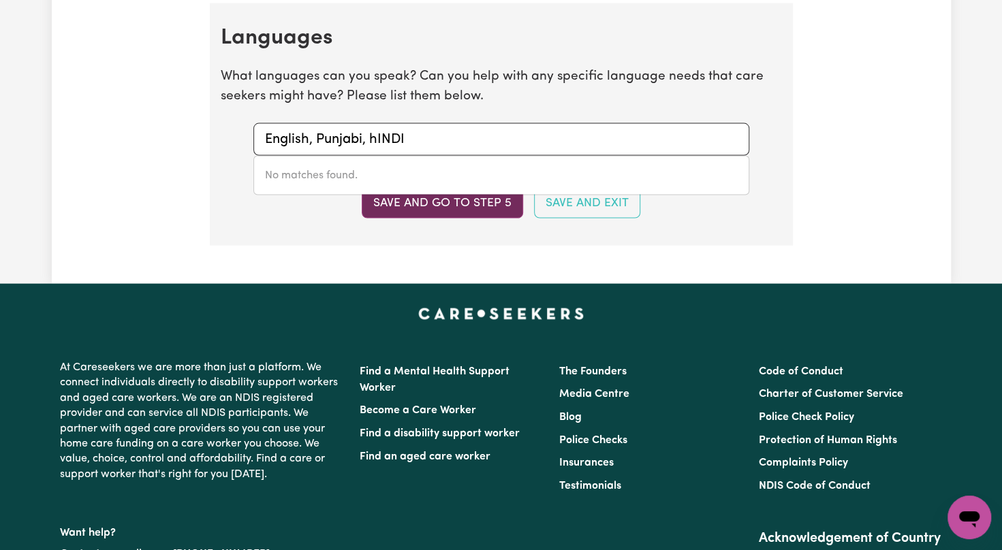
type input "English, Punjabi, hINDI"
click at [401, 206] on button "Save and go to step 5" at bounding box center [442, 204] width 161 height 30
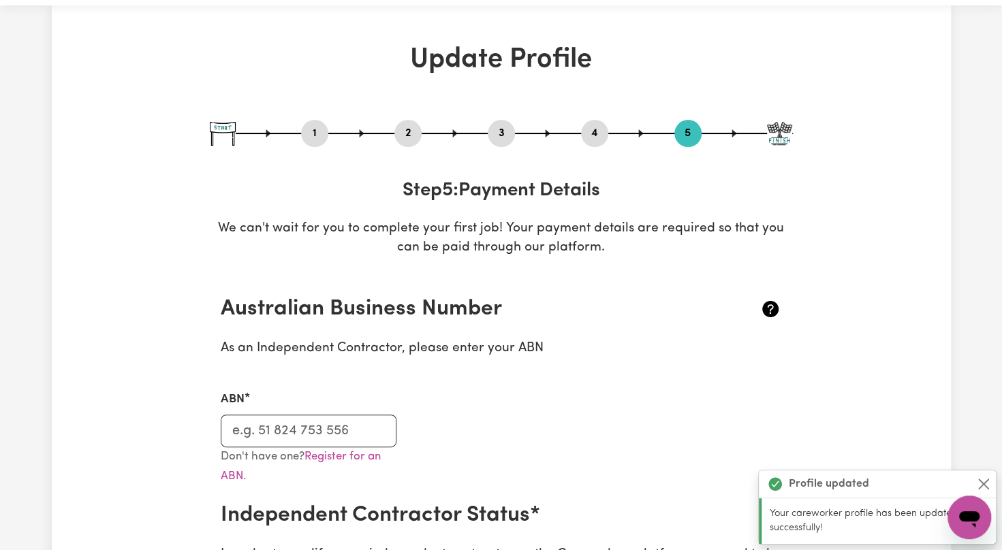
scroll to position [0, 0]
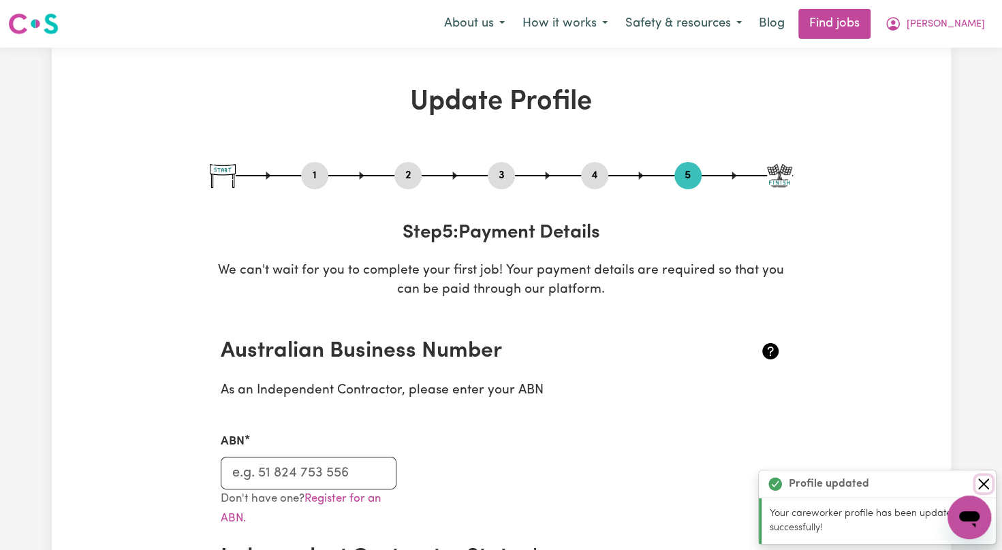
click at [982, 488] on button "Close" at bounding box center [983, 484] width 16 height 16
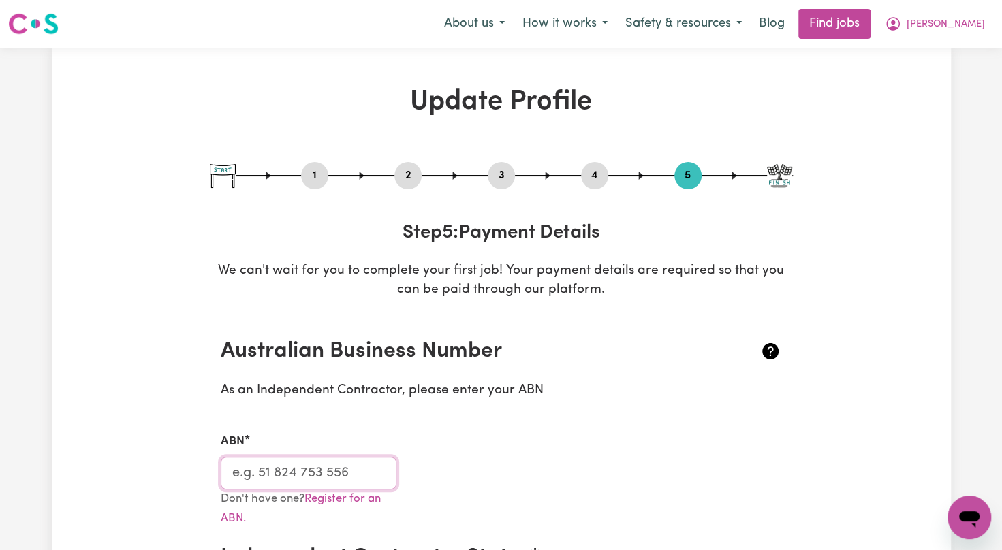
click at [313, 473] on input "ABN" at bounding box center [309, 473] width 176 height 33
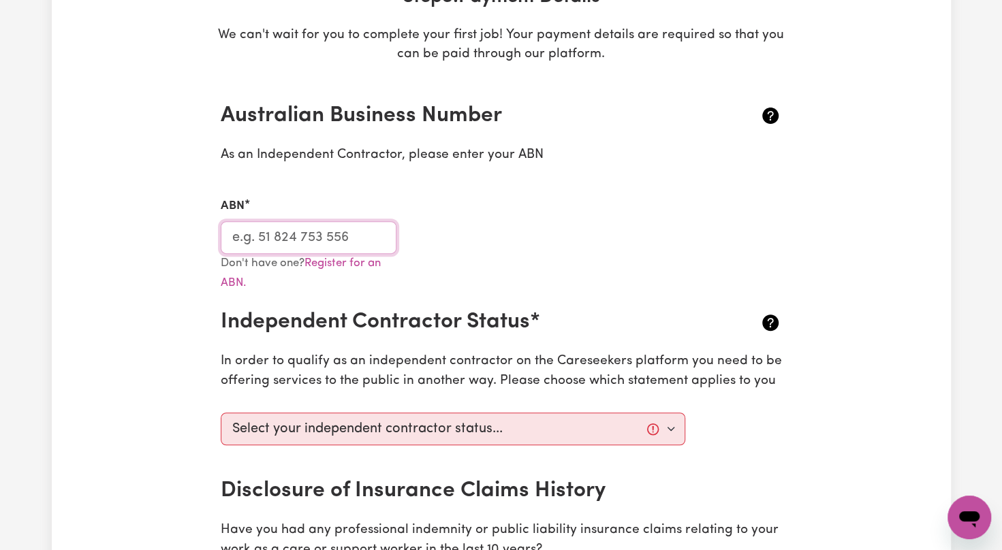
scroll to position [281, 0]
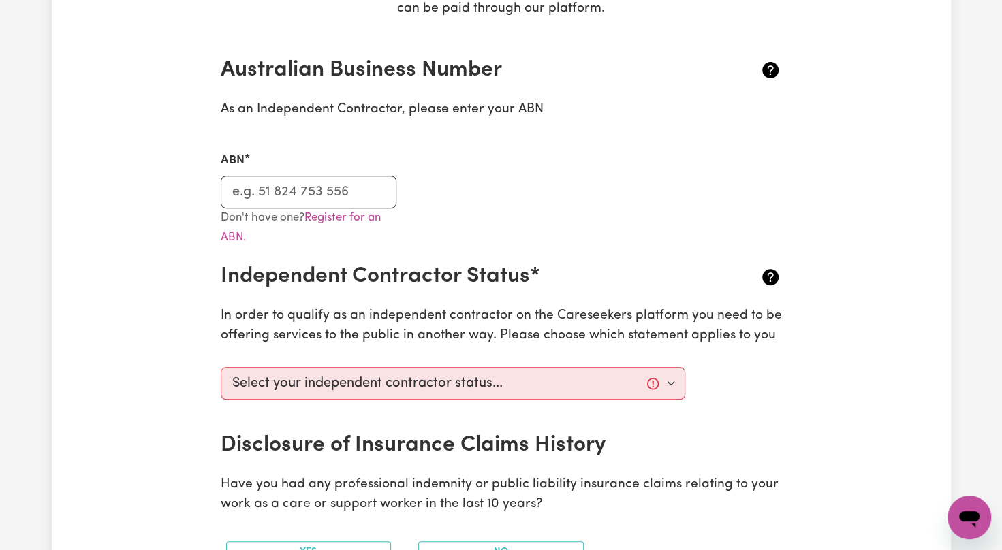
drag, startPoint x: 579, startPoint y: 144, endPoint x: 365, endPoint y: 65, distance: 228.0
drag, startPoint x: 365, startPoint y: 65, endPoint x: 264, endPoint y: 187, distance: 158.2
click at [264, 187] on input "ABN" at bounding box center [309, 192] width 176 height 33
type input "97121184489"
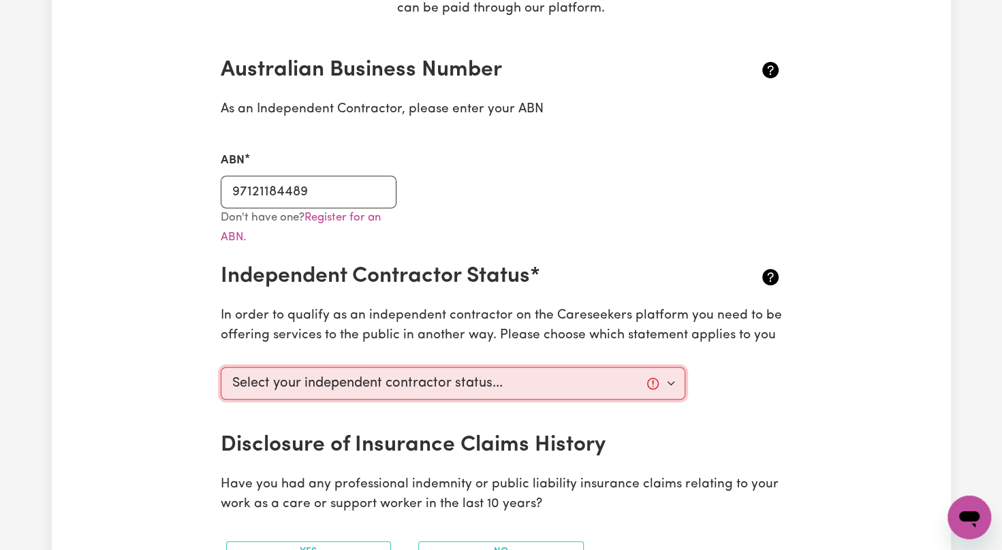
click at [492, 391] on select "Select your independent contractor status... I am providing services through an…" at bounding box center [453, 383] width 465 height 33
select select "I am providing services by being employed by an organisation"
click at [221, 367] on select "Select your independent contractor status... I am providing services through an…" at bounding box center [453, 383] width 465 height 33
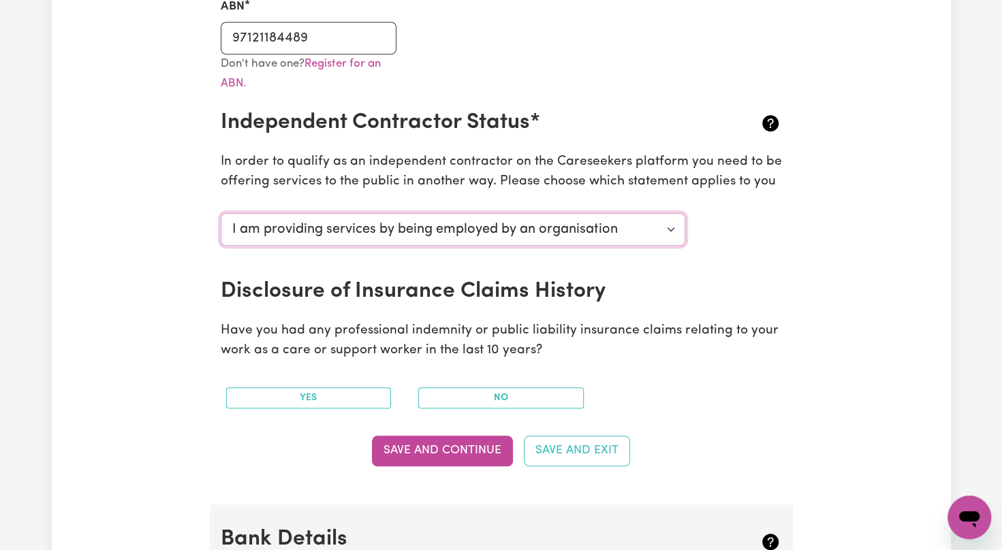
scroll to position [490, 0]
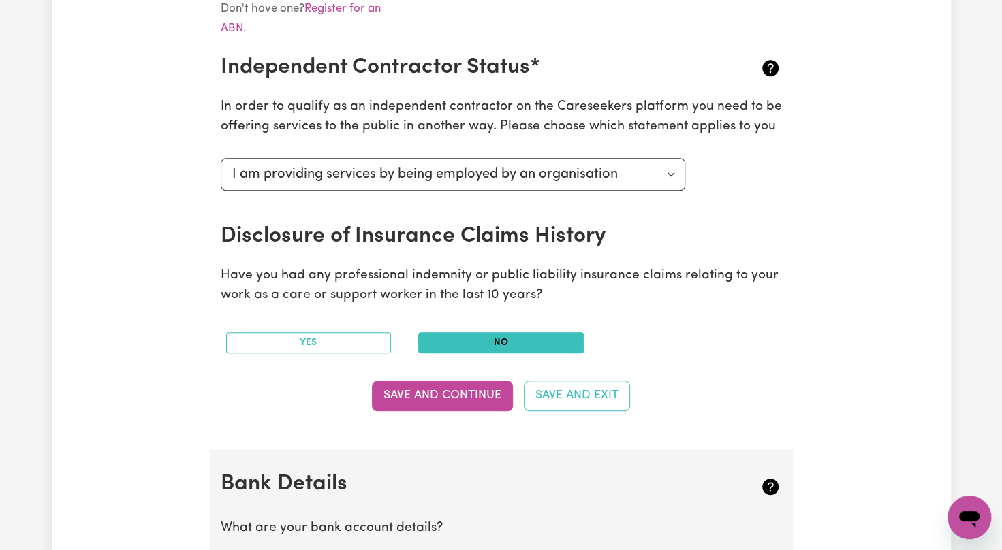
click at [443, 342] on button "No" at bounding box center [501, 342] width 166 height 21
click at [433, 401] on button "Save and Continue" at bounding box center [442, 396] width 141 height 30
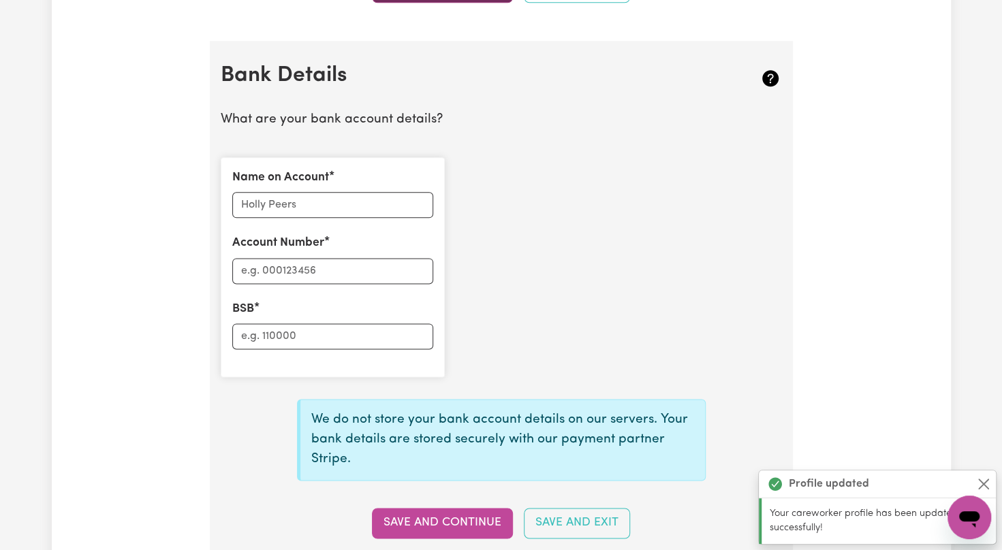
scroll to position [939, 0]
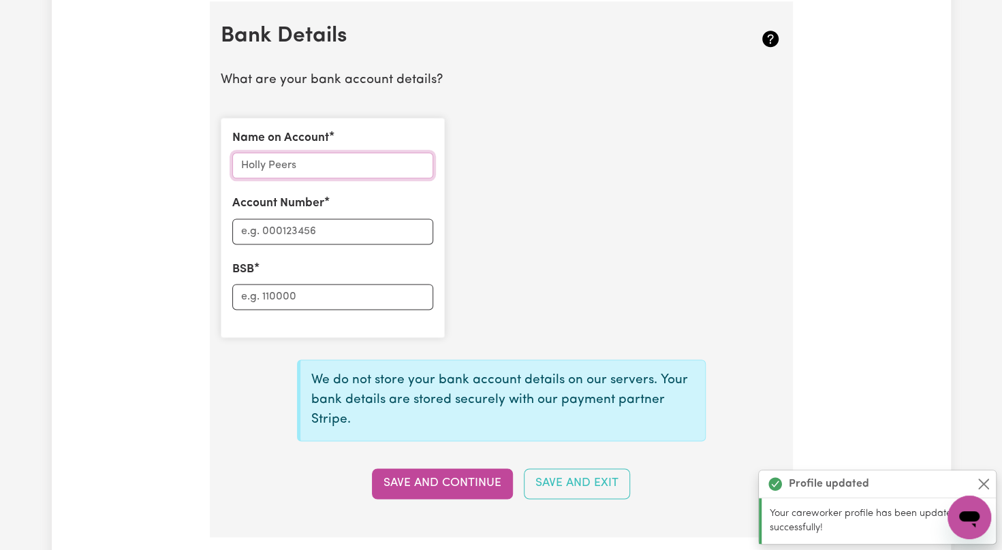
click at [321, 162] on input "Name on Account" at bounding box center [332, 166] width 201 height 26
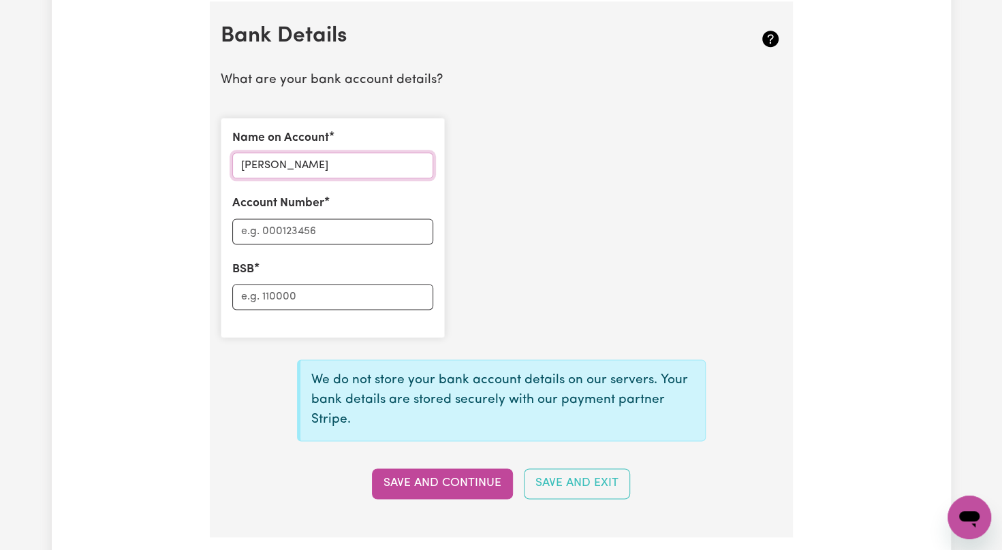
type input "GURINDER KAUR"
click at [251, 235] on input "Account Number" at bounding box center [332, 232] width 201 height 26
type input "014010"
click at [256, 302] on input "BSB" at bounding box center [332, 297] width 201 height 26
drag, startPoint x: 300, startPoint y: 225, endPoint x: 211, endPoint y: 223, distance: 88.6
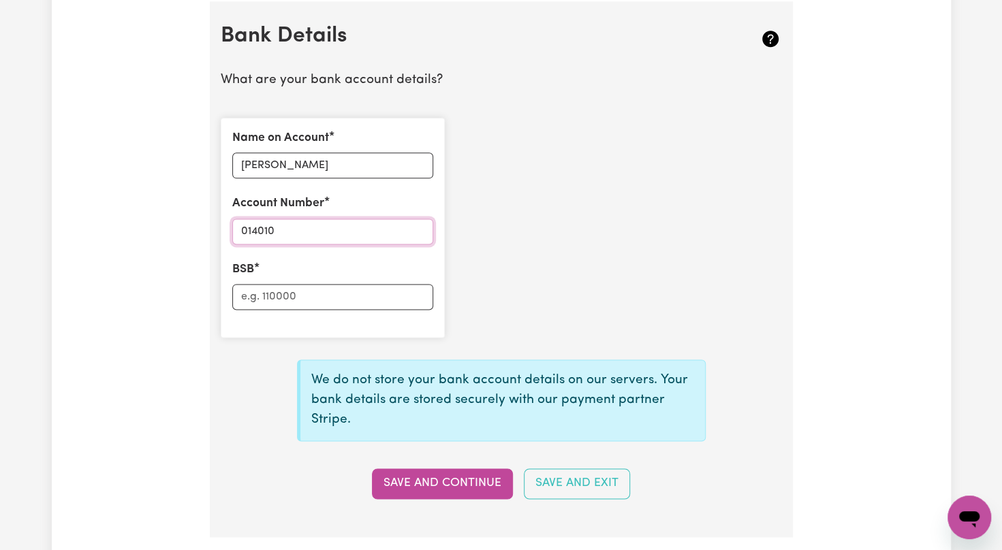
click at [211, 223] on section "Bank Details What are your bank account details? Name on Account GURINDER KAUR …" at bounding box center [501, 269] width 583 height 536
type input "665596179"
click at [261, 298] on input "BSB" at bounding box center [332, 297] width 201 height 26
type input "014010"
click at [456, 473] on button "Save and Continue" at bounding box center [442, 484] width 141 height 30
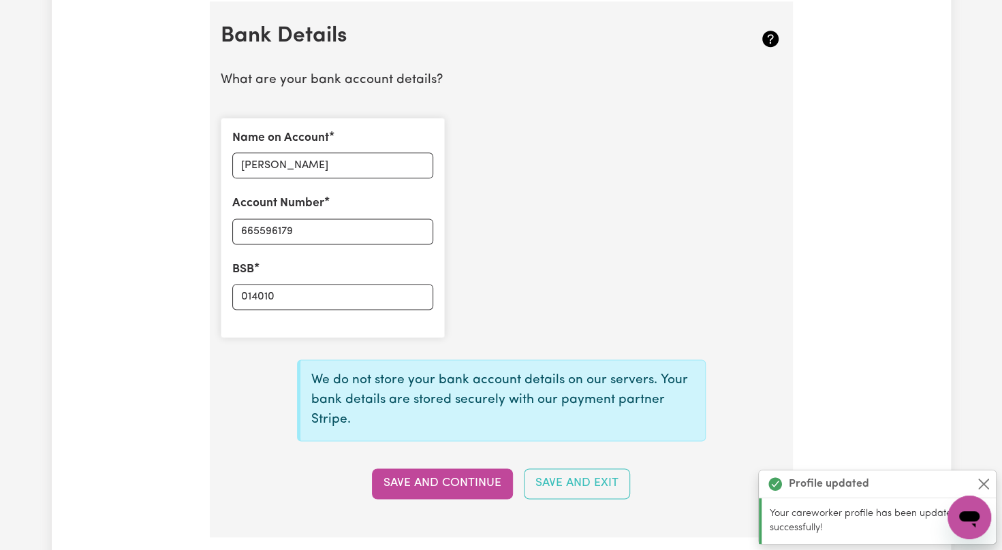
type input "****6179"
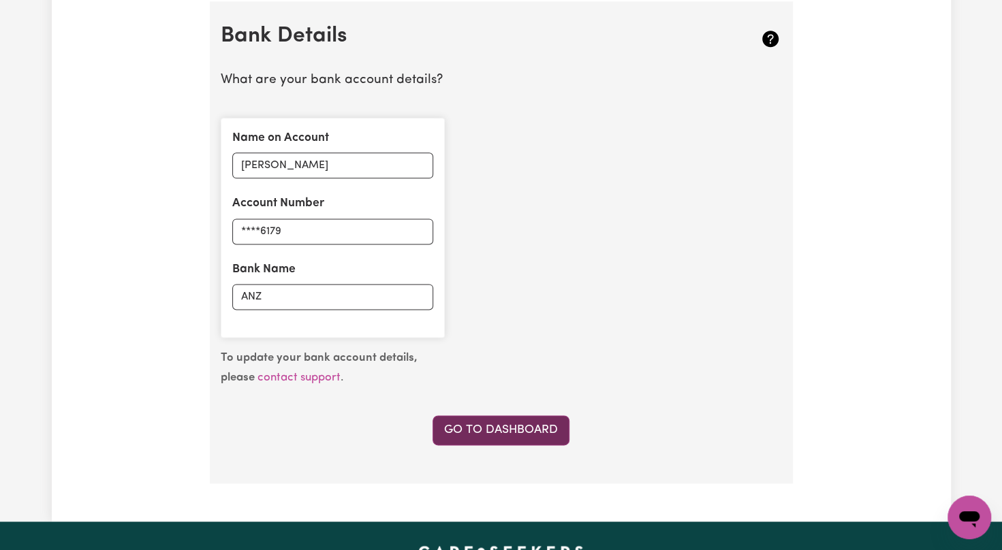
click at [485, 425] on link "Go to Dashboard" at bounding box center [501, 431] width 137 height 30
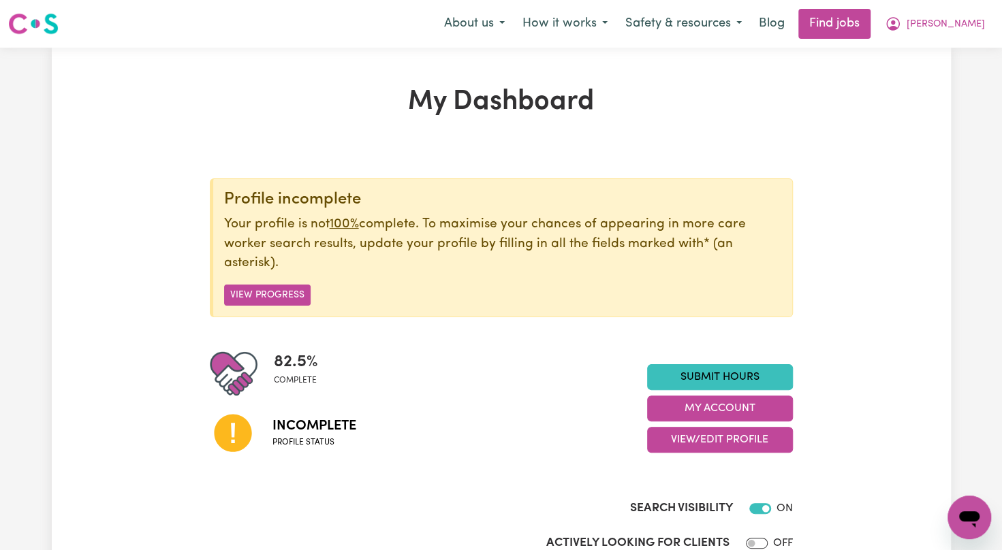
click at [224, 431] on icon at bounding box center [232, 433] width 37 height 37
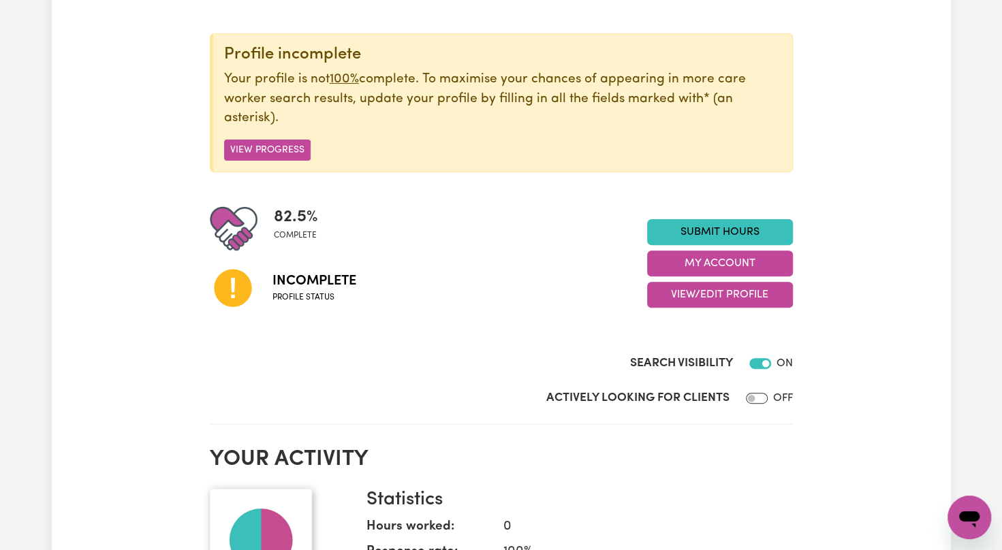
scroll to position [200, 0]
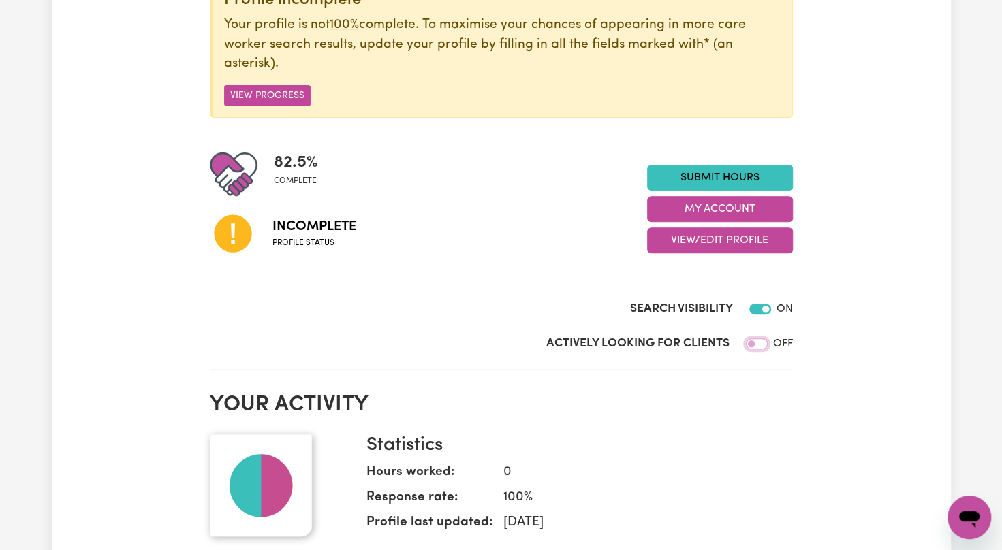
click at [759, 341] on input "Actively Looking for Clients" at bounding box center [757, 344] width 22 height 11
checkbox input "true"
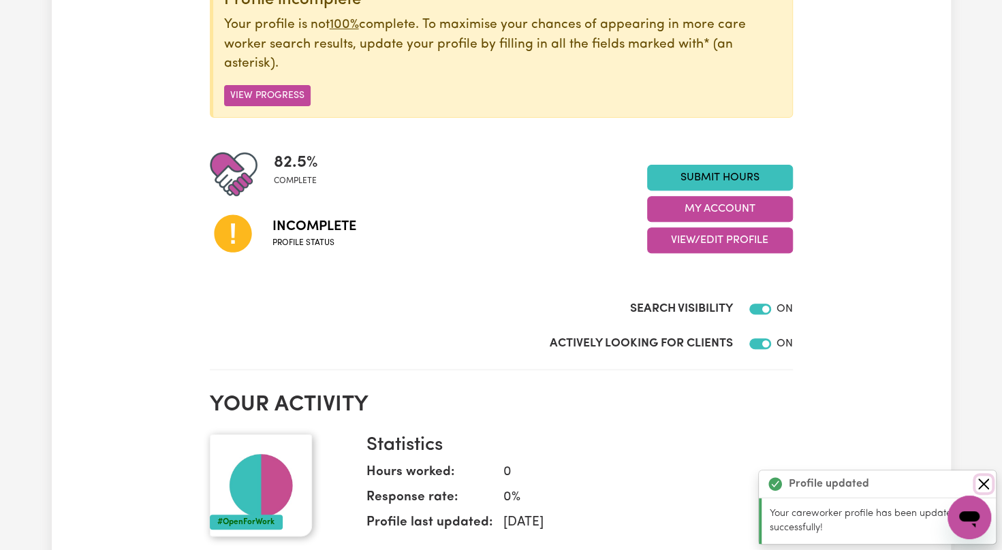
click at [984, 482] on button "Close" at bounding box center [983, 484] width 16 height 16
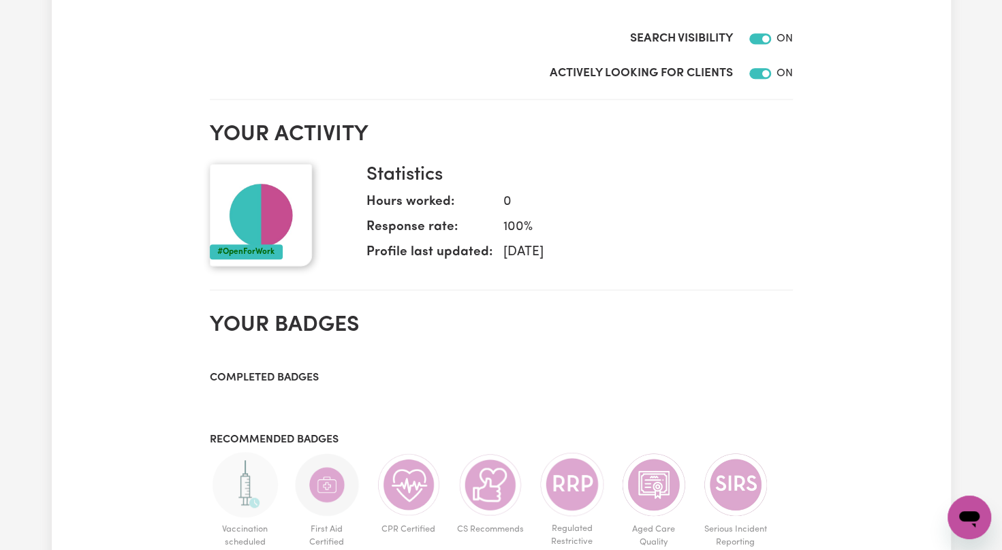
scroll to position [0, 0]
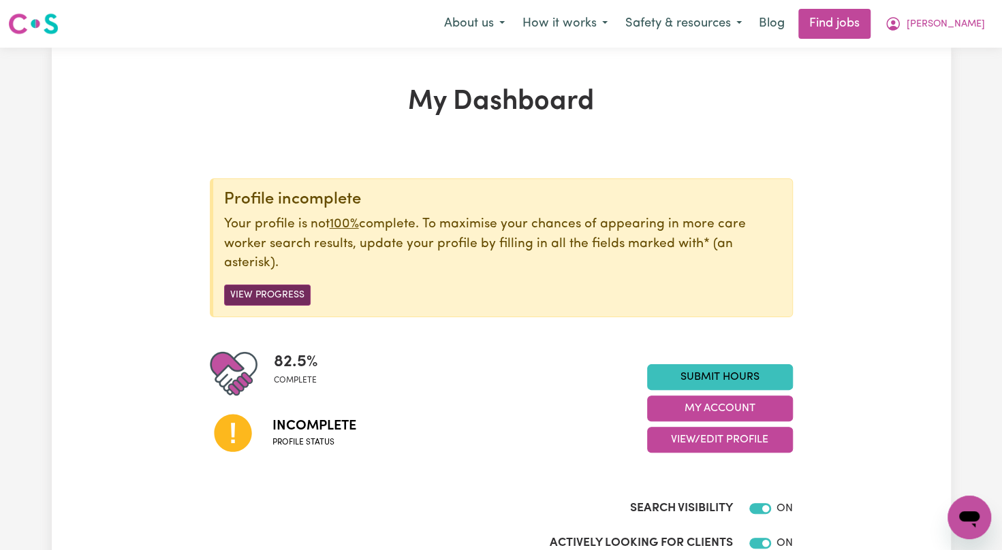
click at [238, 300] on button "View Progress" at bounding box center [267, 295] width 87 height 21
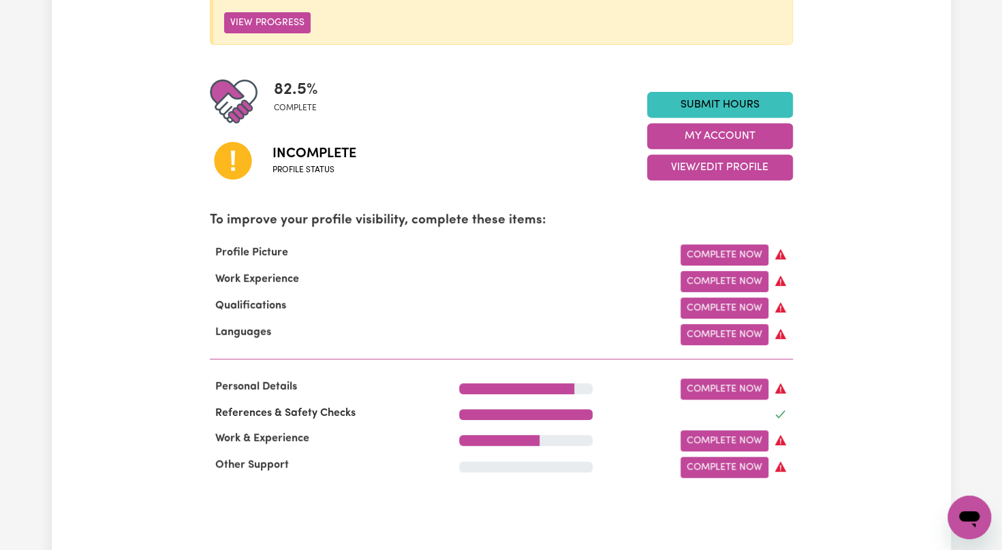
scroll to position [290, 0]
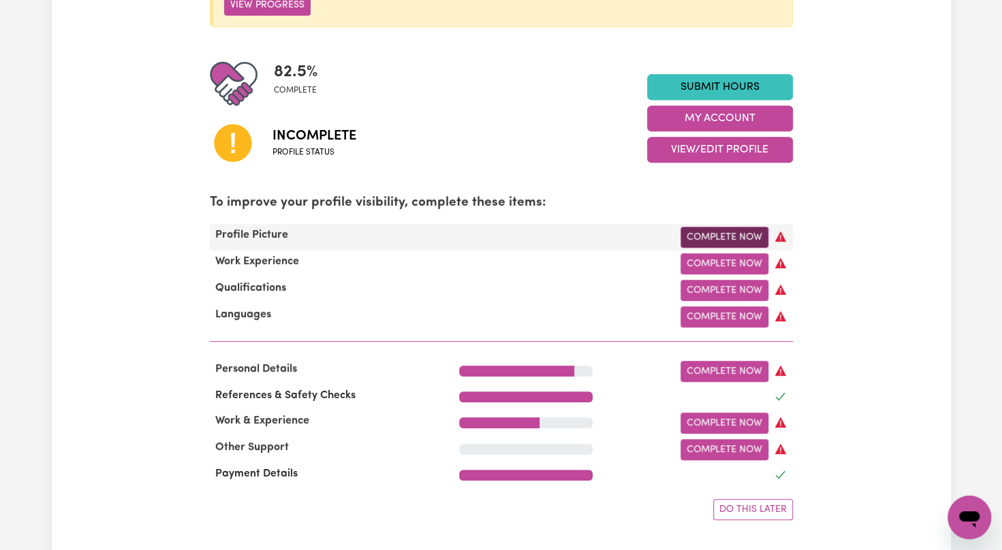
click at [719, 234] on link "Complete Now" at bounding box center [725, 237] width 88 height 21
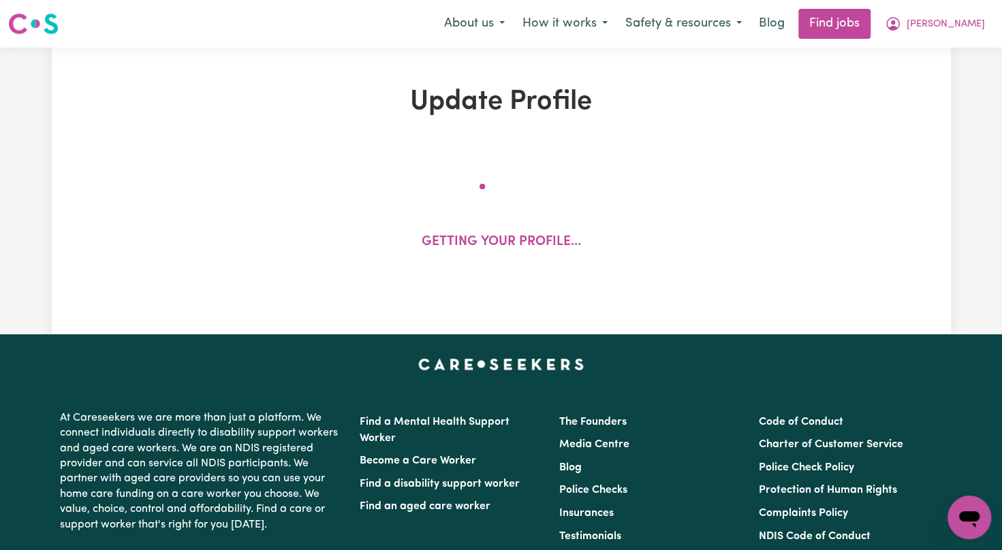
select select "female"
select select "Australian Citizen"
select select "Studying a healthcare related degree or qualification"
select select "52"
select select "86"
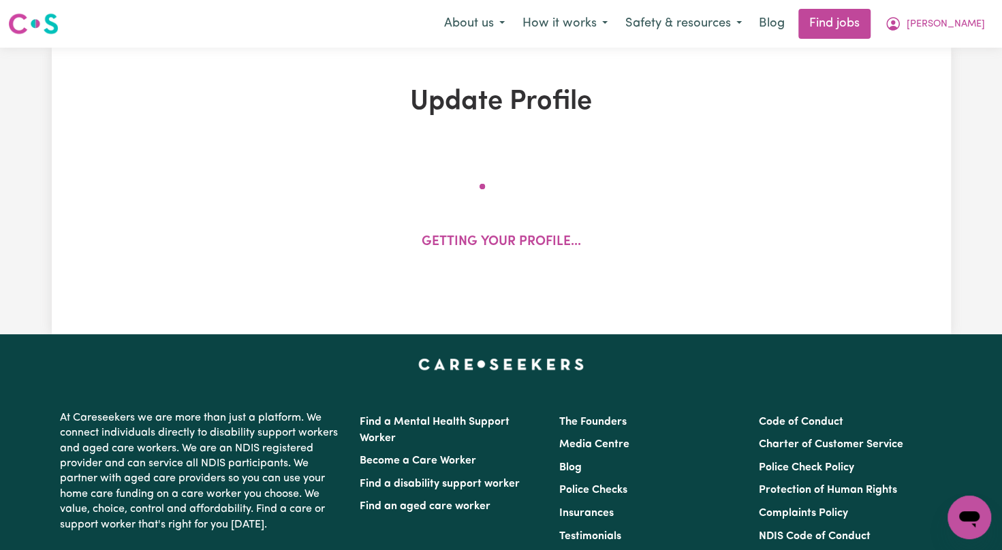
select select "95"
select select "120"
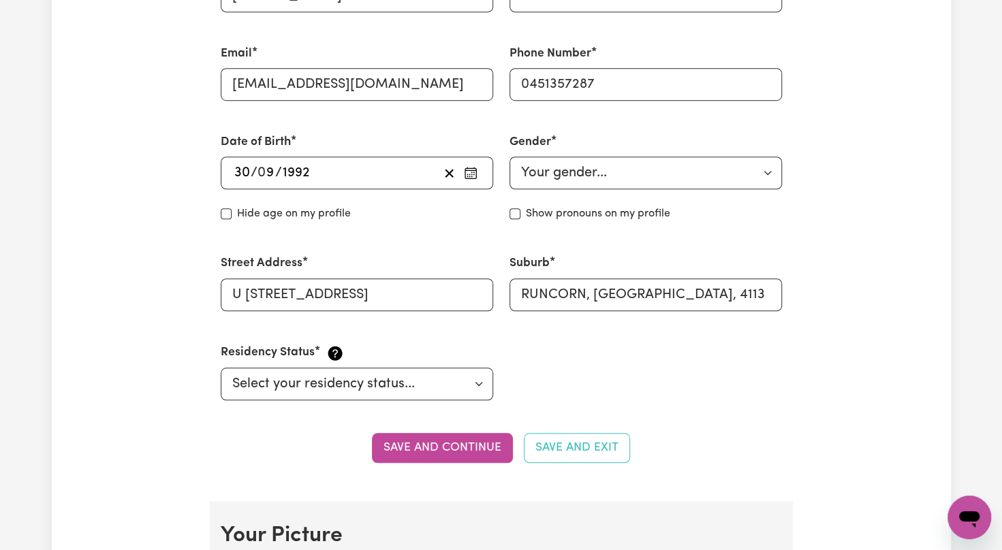
scroll to position [963, 0]
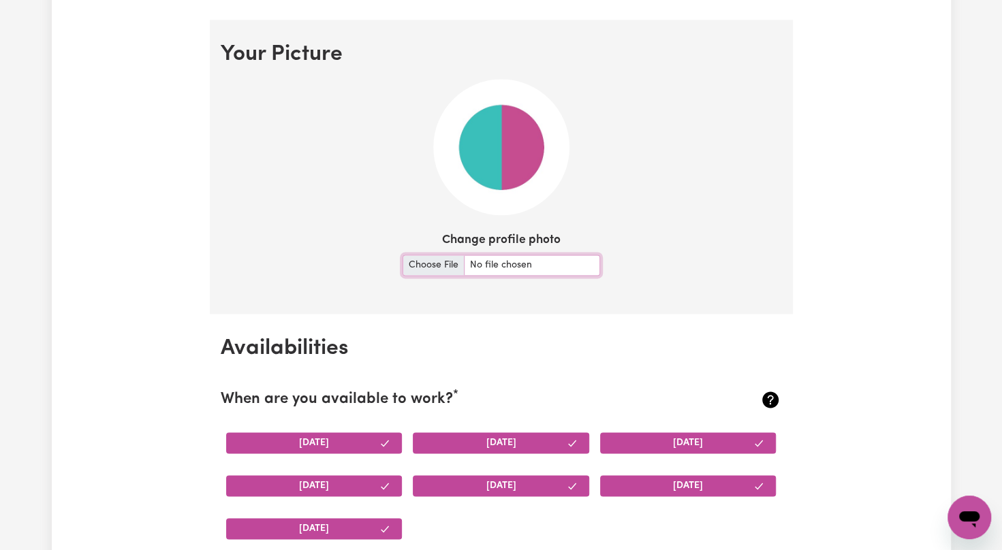
click at [417, 259] on input "Change profile photo" at bounding box center [502, 265] width 198 height 21
click at [426, 270] on input "Change profile photo" at bounding box center [502, 265] width 198 height 21
type input "C:\fakepath\PROFILE PHOTO.PNG"
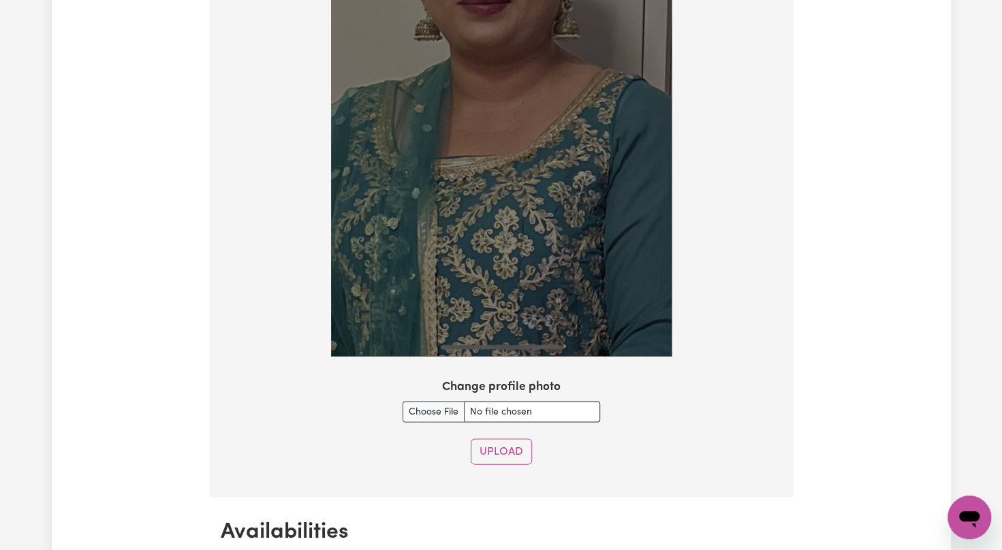
scroll to position [1480, 0]
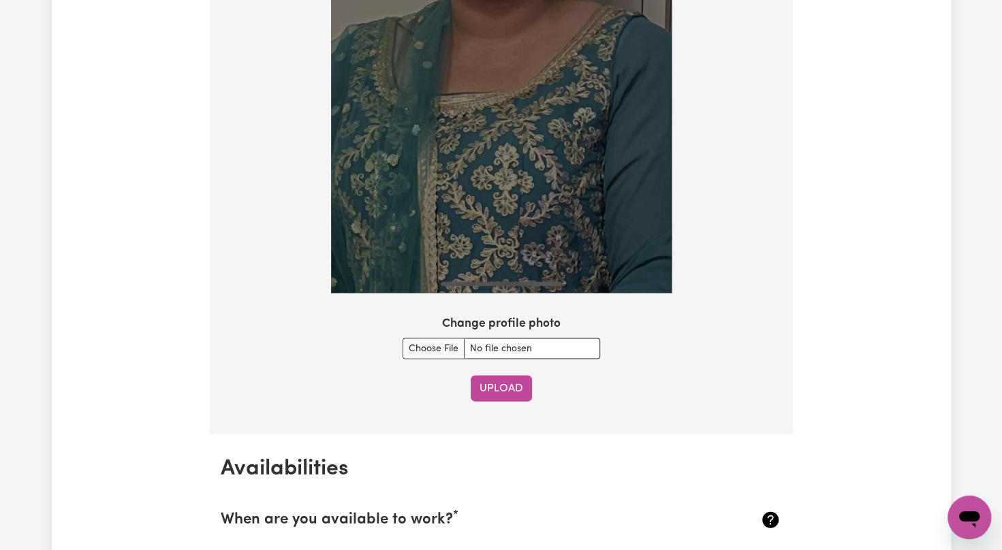
click at [490, 388] on button "Upload" at bounding box center [501, 388] width 61 height 26
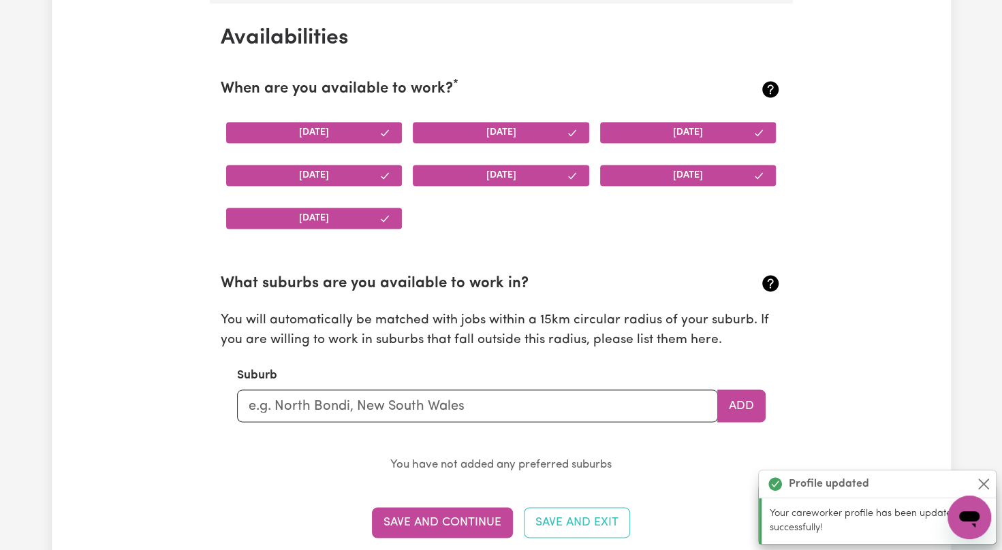
scroll to position [1275, 0]
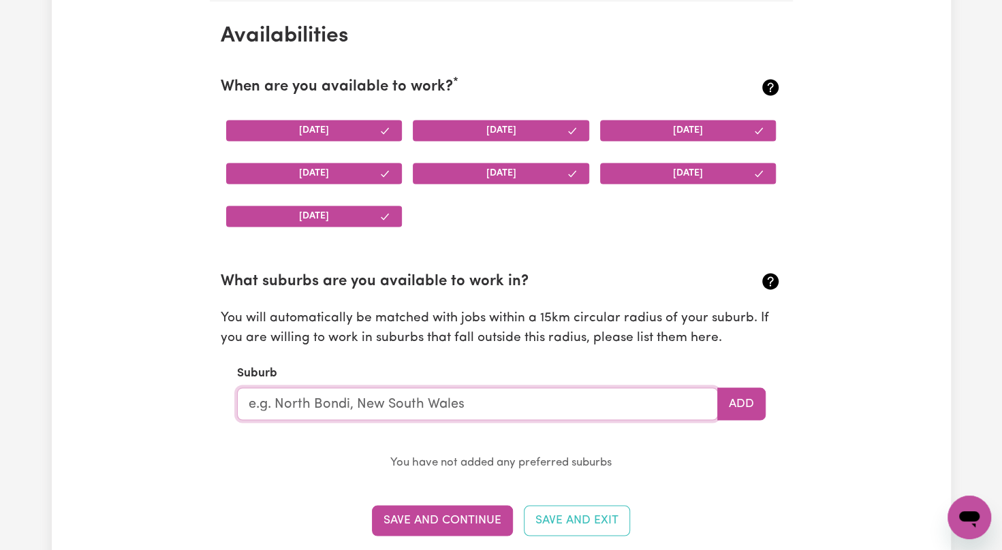
click at [497, 388] on input "text" at bounding box center [477, 404] width 481 height 33
type input "BRI"
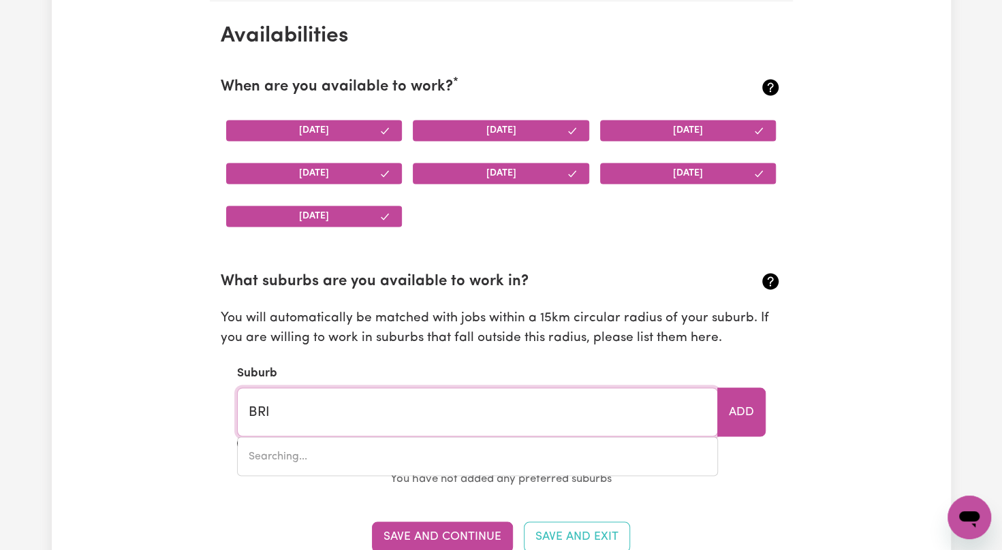
type input "BRIAGOLONG, Victoria, 3860"
type input "BRIS"
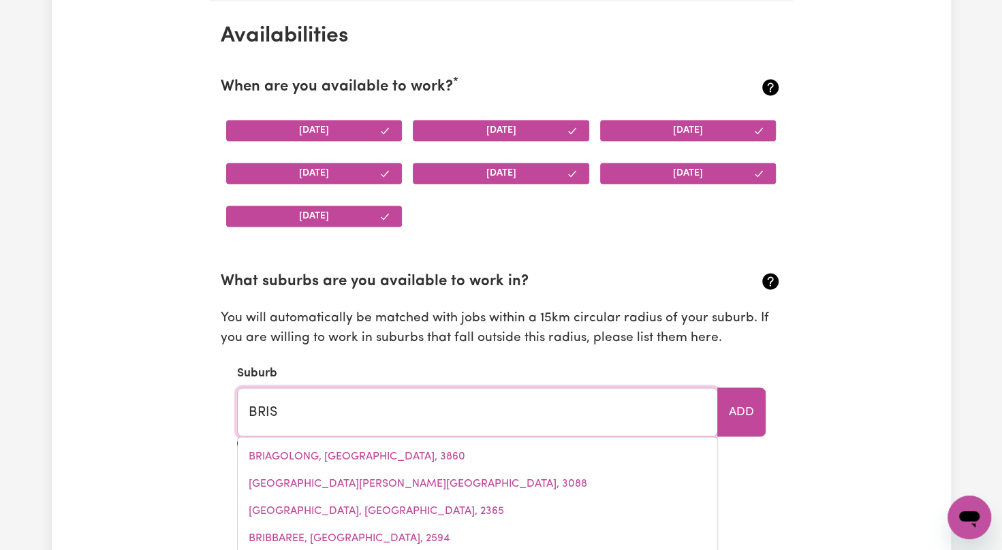
type input "BRISB"
type input "BRISBANE ADELAIDE STREET, Queensland, 4000"
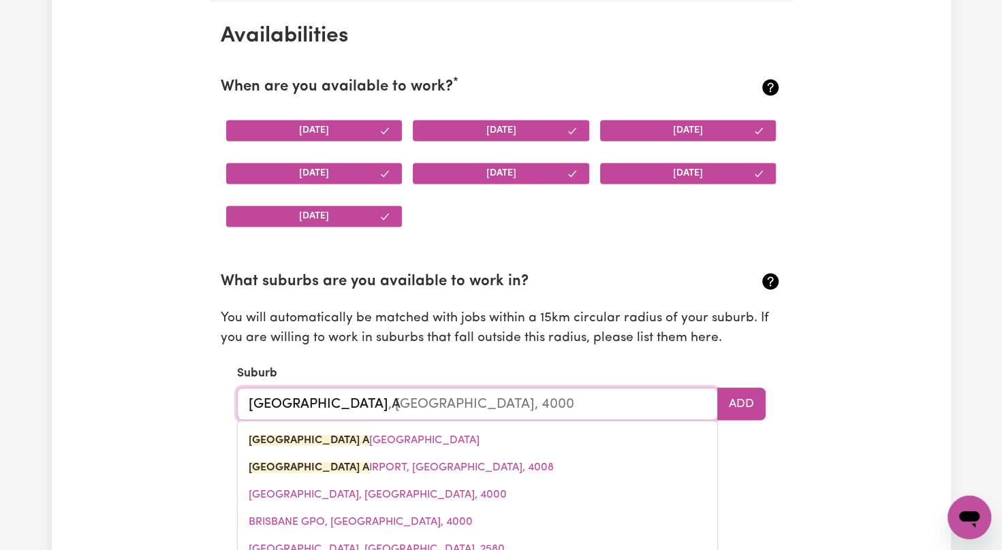
type input "BRISBANE AN"
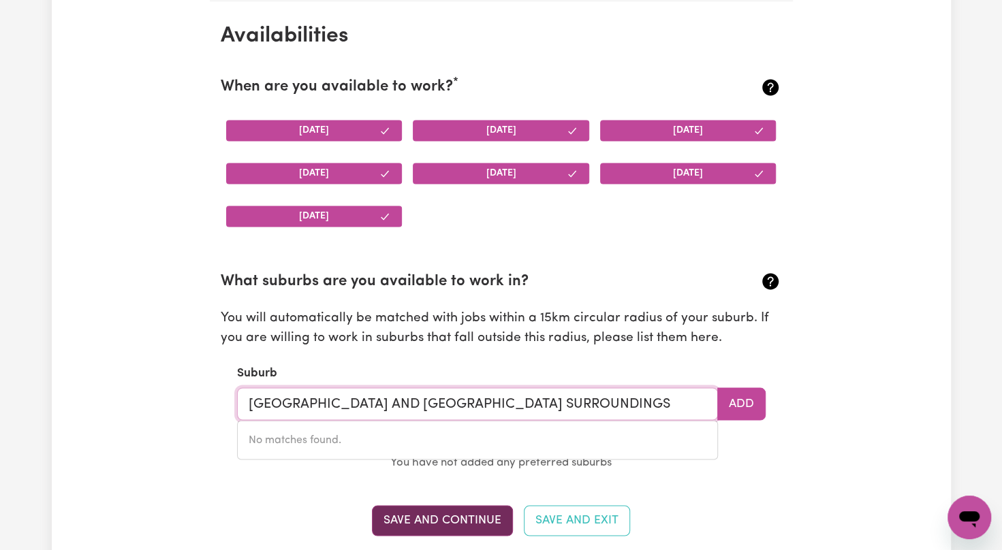
type input "BRISBANE AND LOGAN SURROUNDINGS"
click at [407, 520] on button "Save and Continue" at bounding box center [442, 520] width 141 height 30
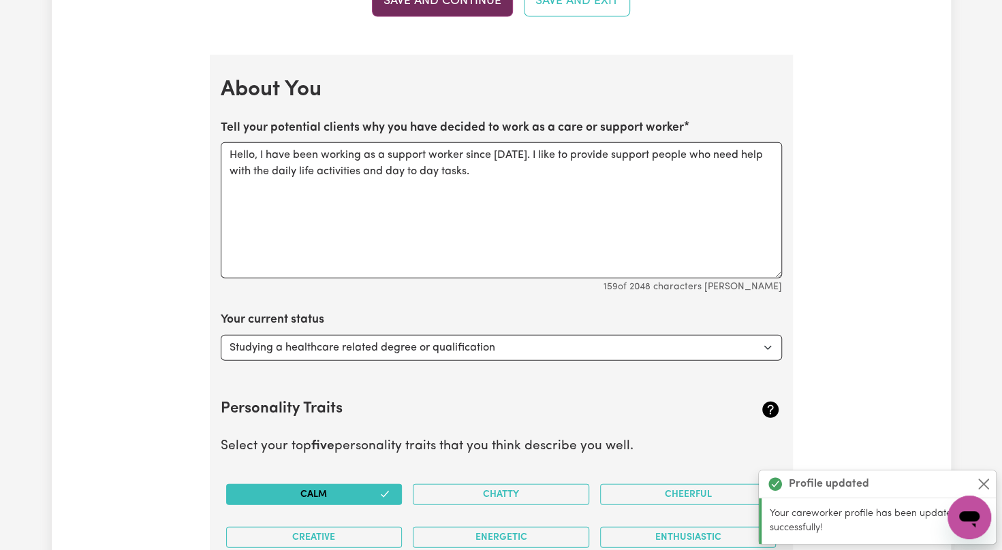
scroll to position [1846, 0]
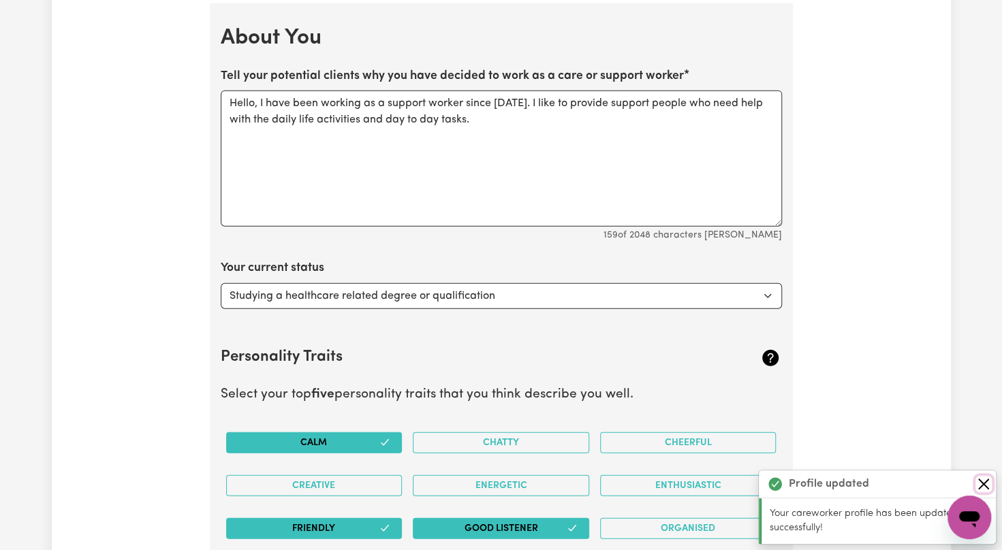
click at [977, 480] on button "Close" at bounding box center [983, 484] width 16 height 16
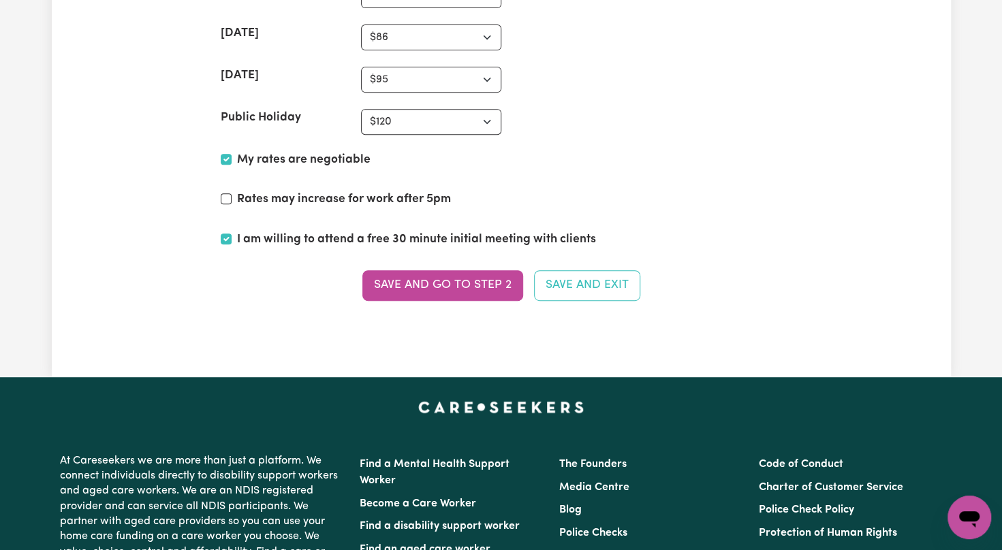
scroll to position [3450, 0]
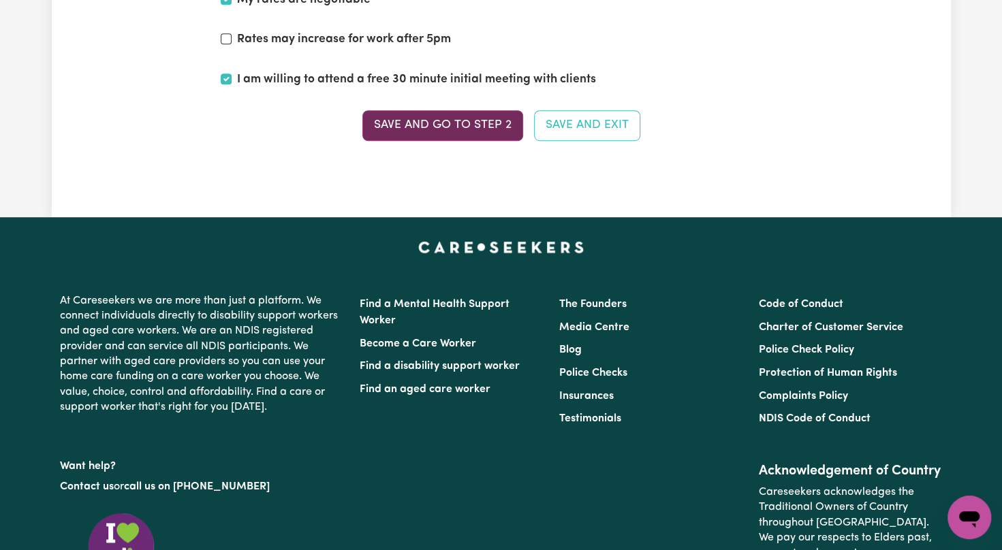
click at [485, 112] on button "Save and go to Step 2" at bounding box center [442, 125] width 161 height 30
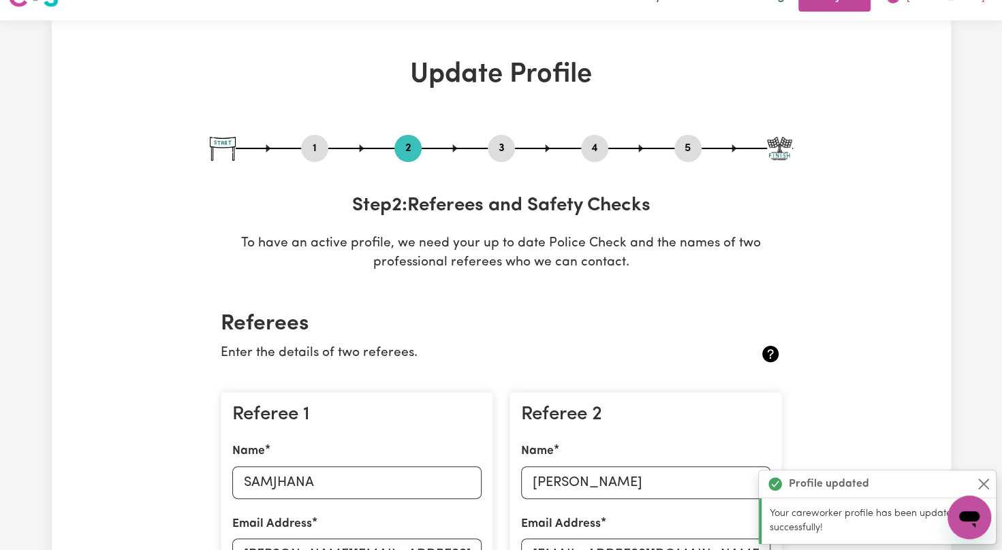
scroll to position [0, 0]
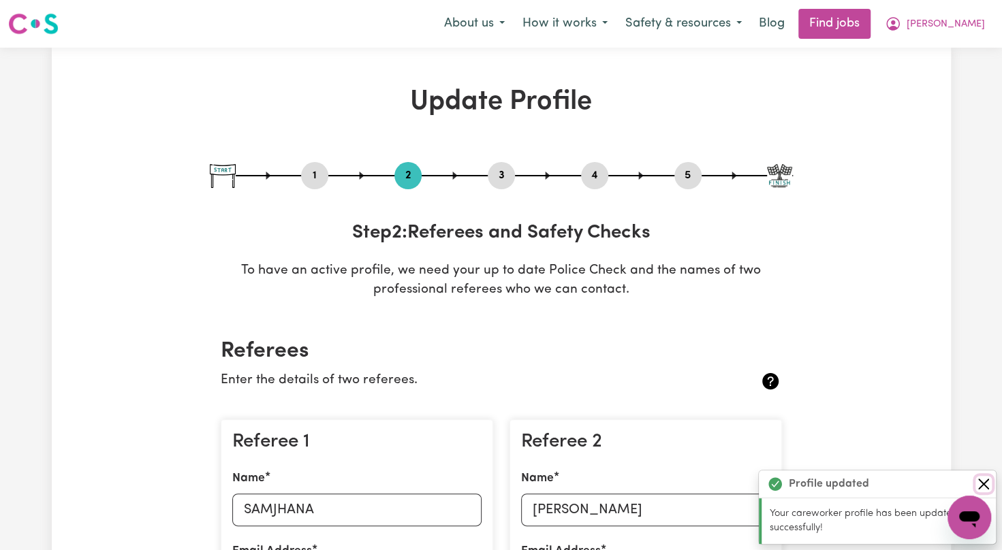
click at [983, 487] on button "Close" at bounding box center [983, 484] width 16 height 16
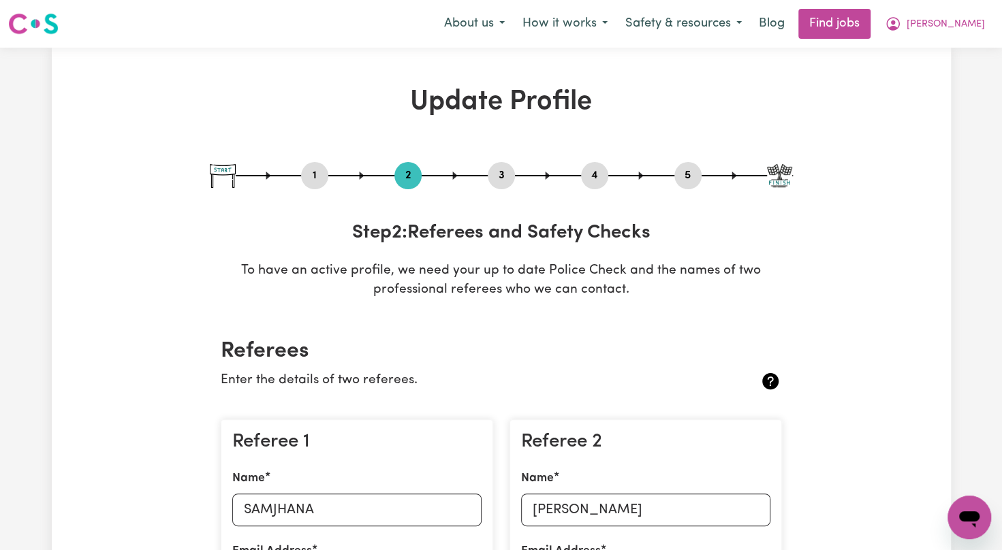
scroll to position [482, 0]
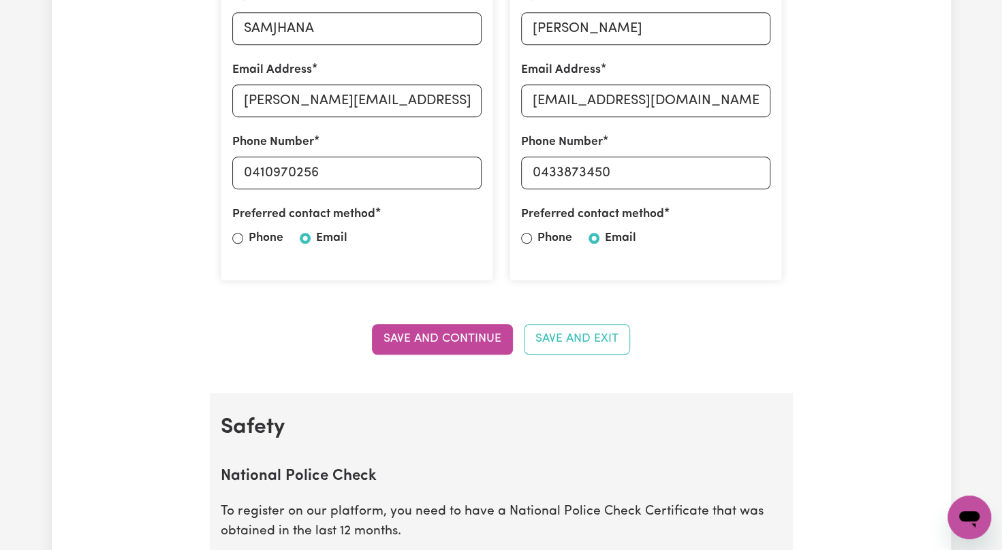
click at [405, 360] on section "Referees Enter the details of two referees. Referee 1 Name SAMJHANA Email Addre…" at bounding box center [501, 113] width 583 height 557
click at [358, 29] on input "SAMJHANA" at bounding box center [356, 28] width 249 height 33
type input "S"
type input "MEGAN"
drag, startPoint x: 467, startPoint y: 97, endPoint x: 204, endPoint y: 98, distance: 262.3
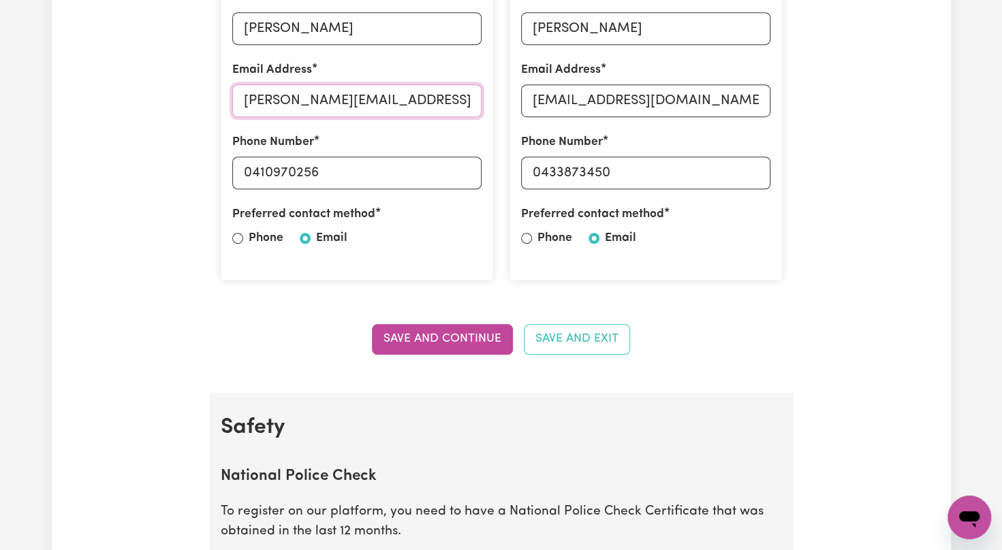
type input "M"
click at [267, 101] on input "M" at bounding box center [356, 100] width 249 height 33
type input "silentsobreak@hotmail.-com"
drag, startPoint x: 337, startPoint y: 177, endPoint x: 92, endPoint y: 183, distance: 244.6
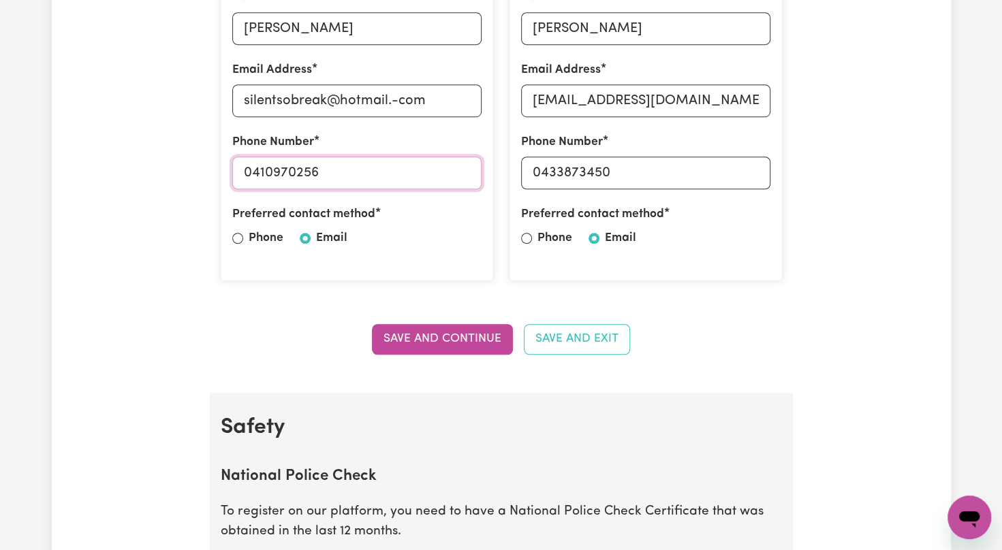
click at [237, 242] on input "Phone" at bounding box center [237, 238] width 11 height 11
radio input "true"
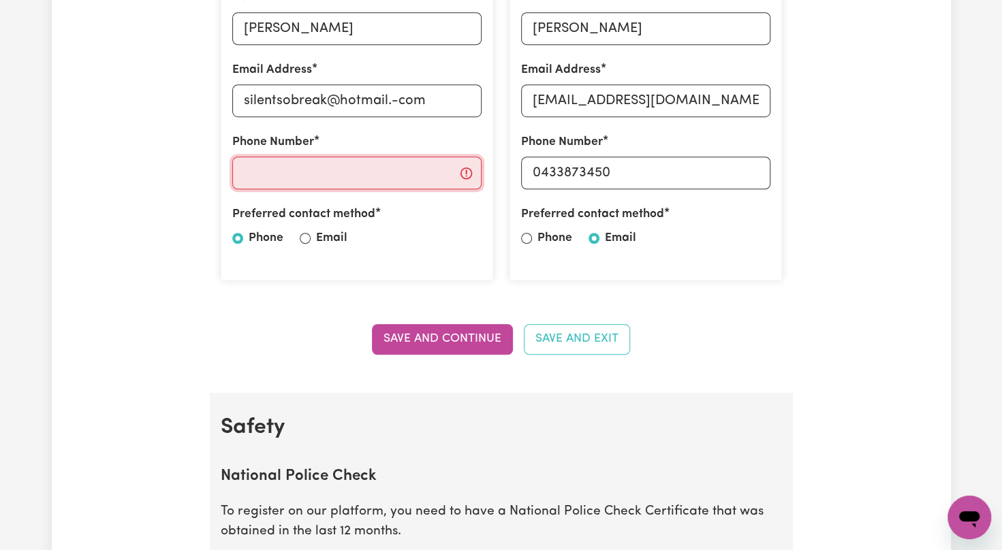
click at [293, 184] on input "Phone Number" at bounding box center [356, 173] width 249 height 33
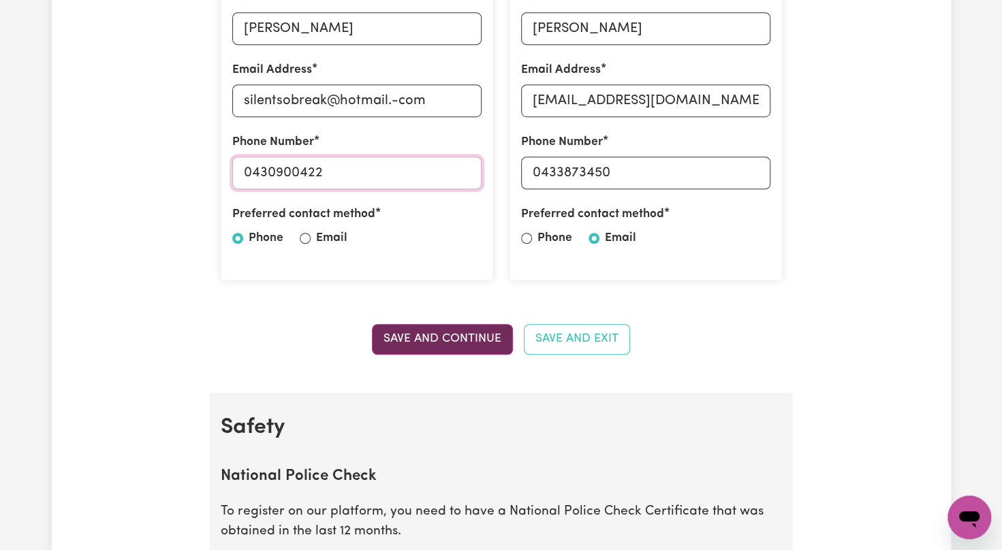
type input "0430900422"
click at [447, 335] on button "Save and Continue" at bounding box center [442, 339] width 141 height 30
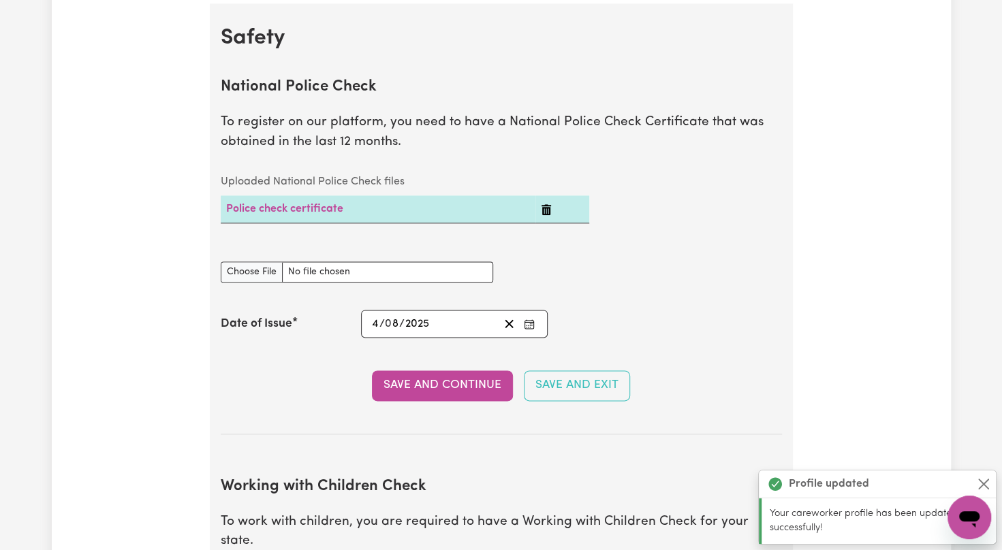
scroll to position [873, 0]
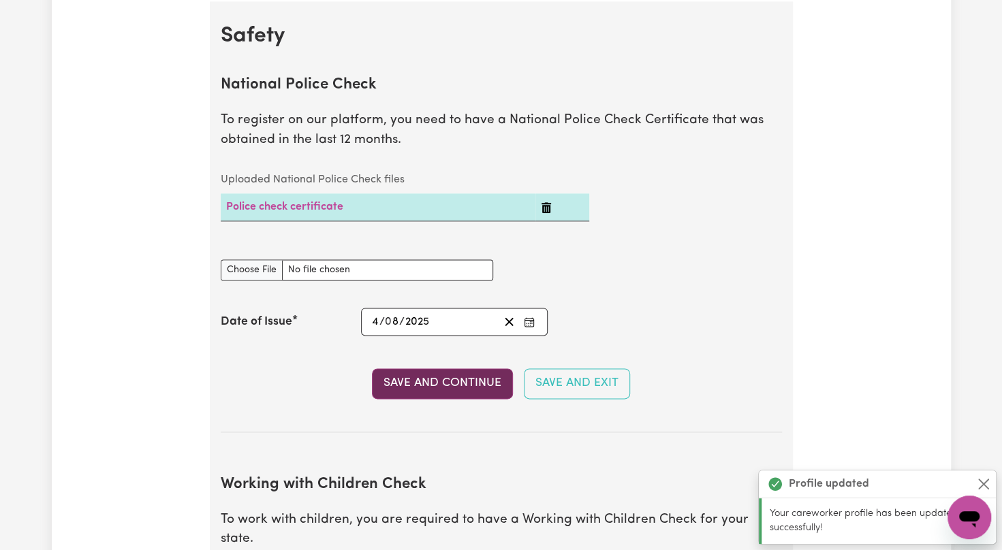
click at [433, 375] on button "Save and Continue" at bounding box center [442, 384] width 141 height 30
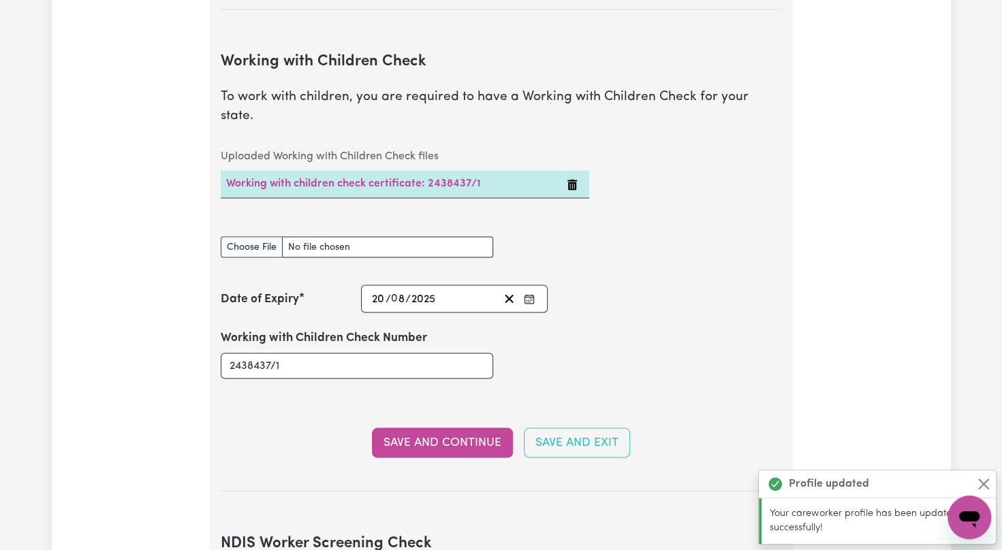
scroll to position [1326, 0]
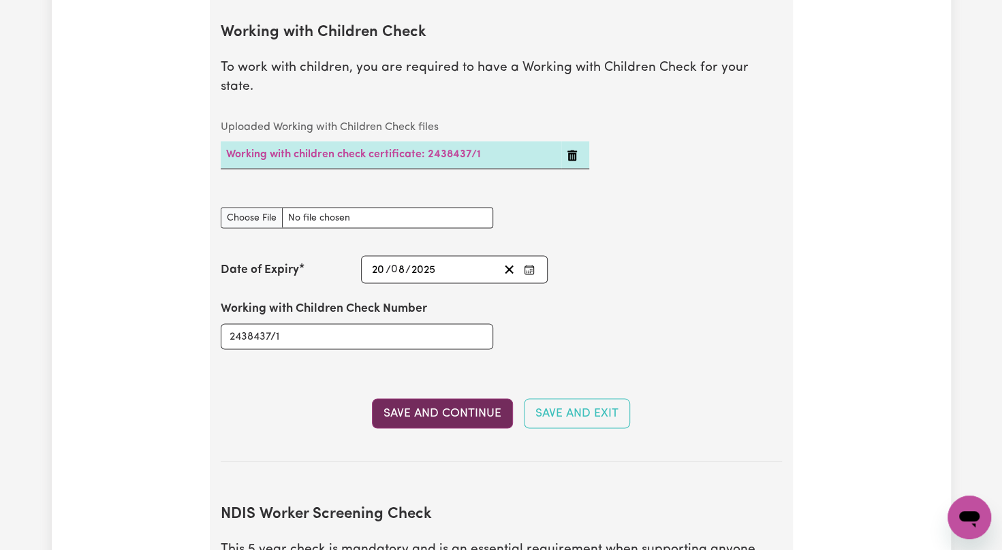
click at [433, 399] on button "Save and Continue" at bounding box center [442, 414] width 141 height 30
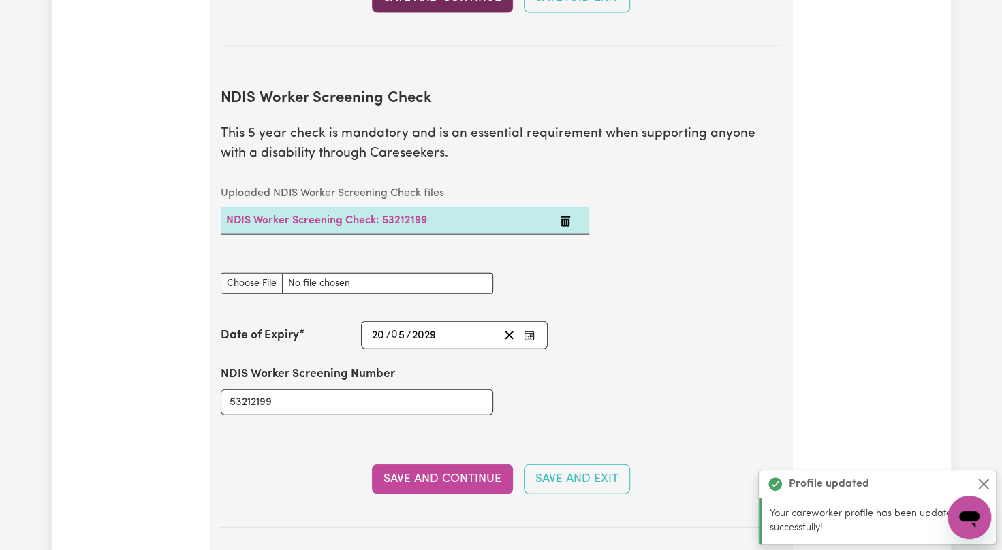
scroll to position [1787, 0]
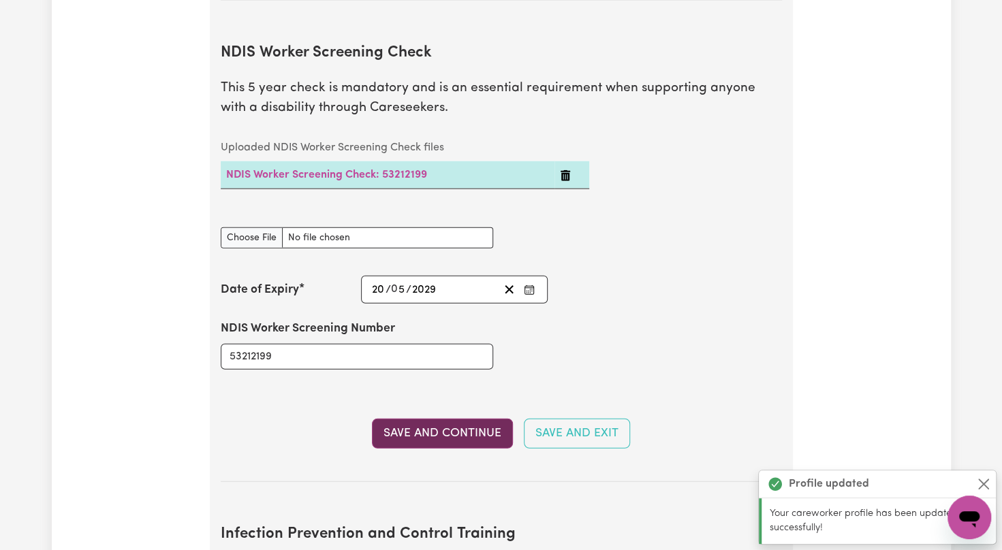
click at [432, 419] on button "Save and Continue" at bounding box center [442, 434] width 141 height 30
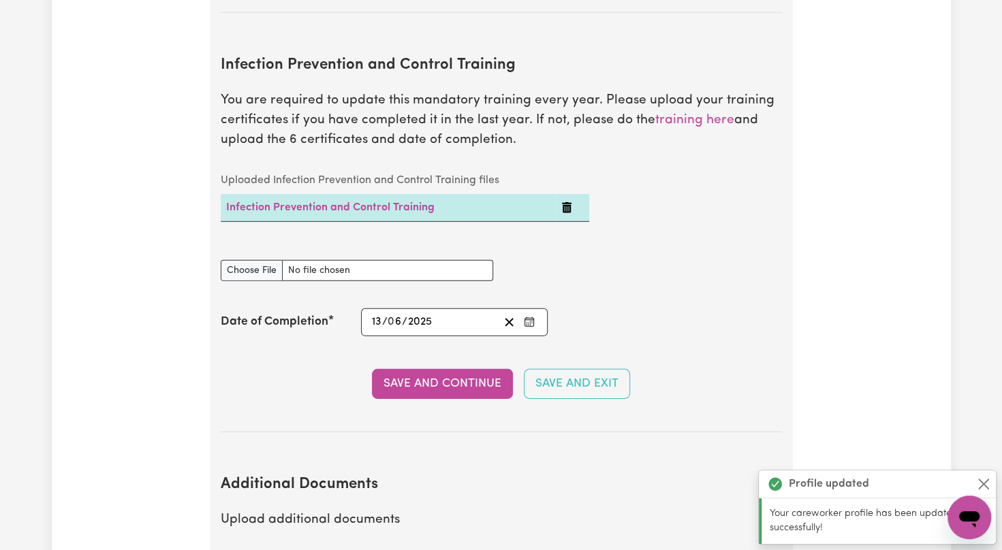
scroll to position [2267, 0]
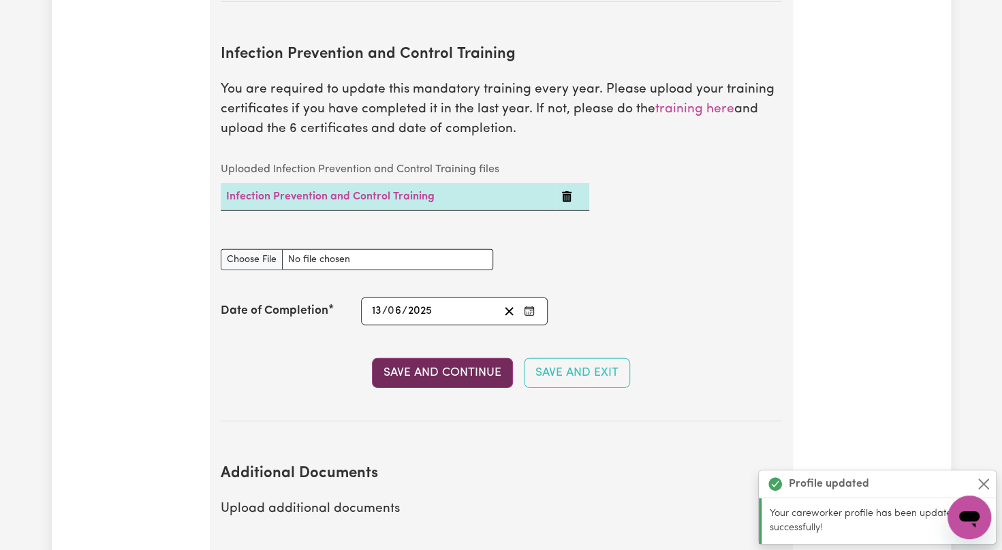
click at [442, 358] on button "Save and Continue" at bounding box center [442, 373] width 141 height 30
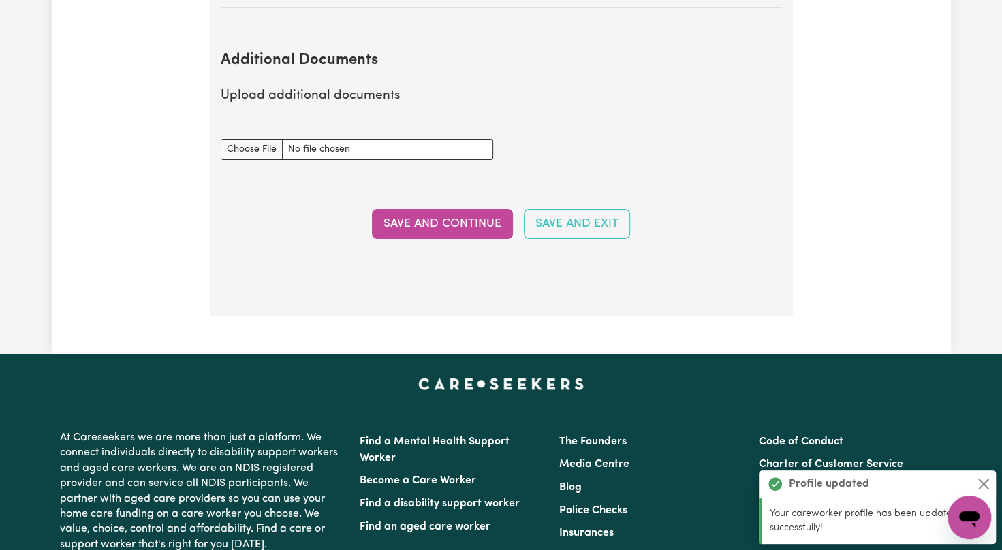
scroll to position [2685, 0]
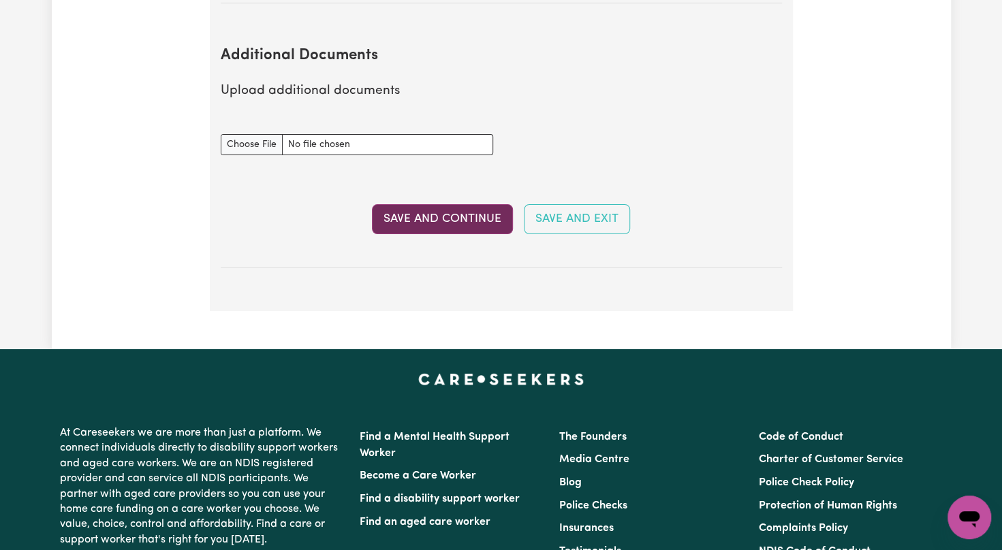
click at [413, 204] on button "Save and Continue" at bounding box center [442, 219] width 141 height 30
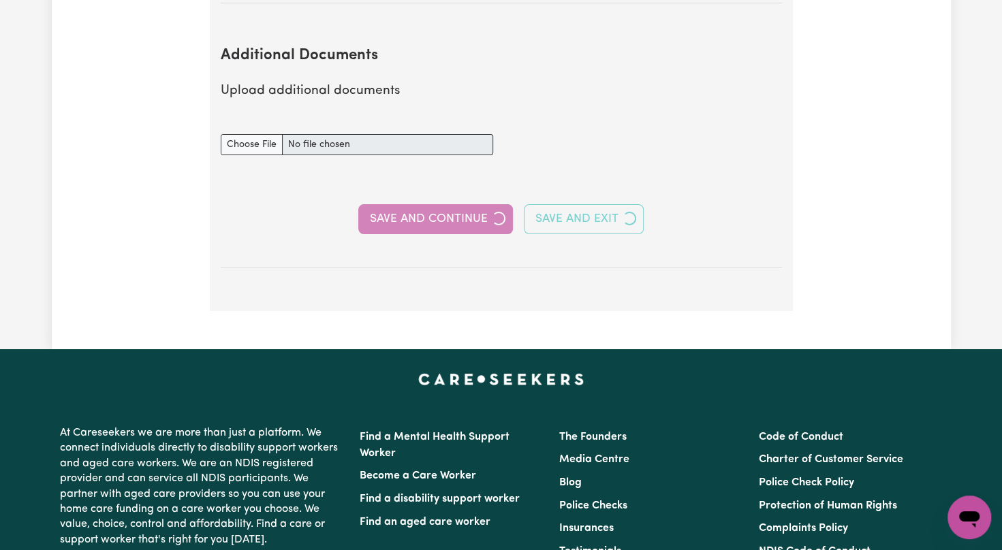
select select "Certificate III (Individual Support)"
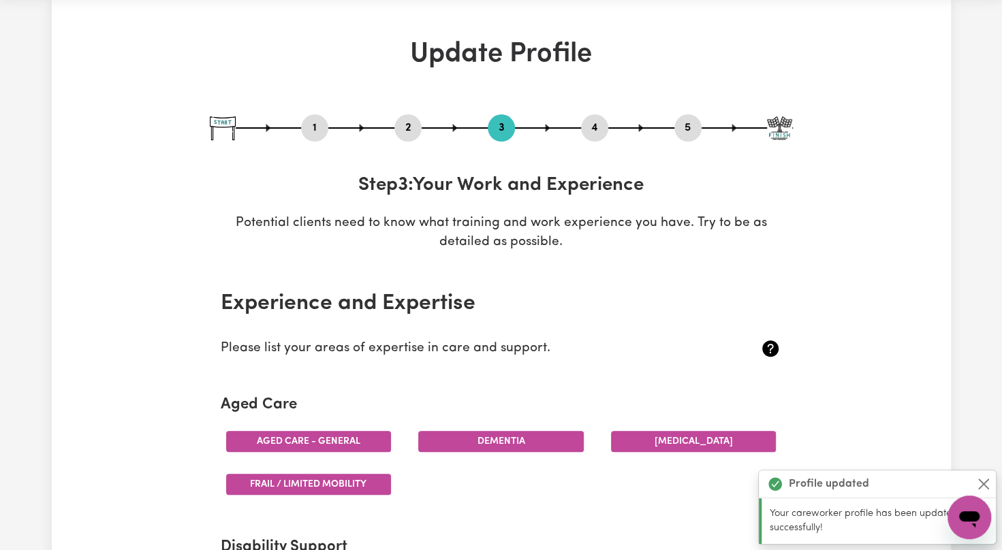
scroll to position [0, 0]
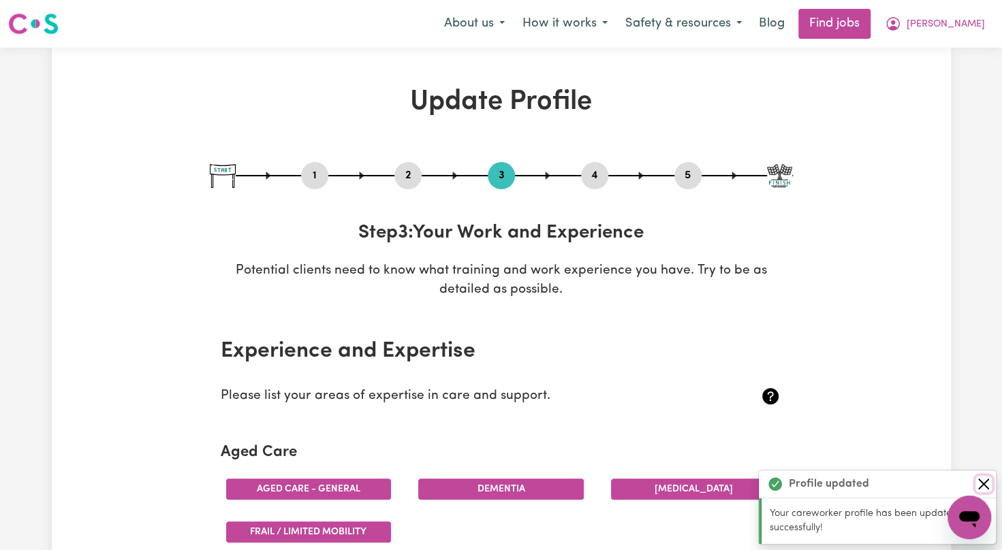
click at [989, 480] on button "Close" at bounding box center [983, 484] width 16 height 16
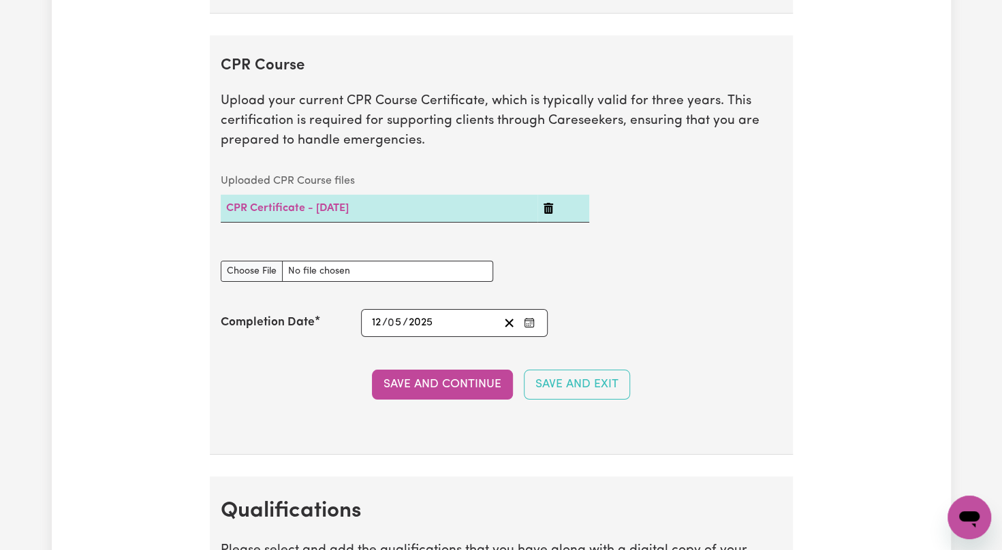
scroll to position [3257, 0]
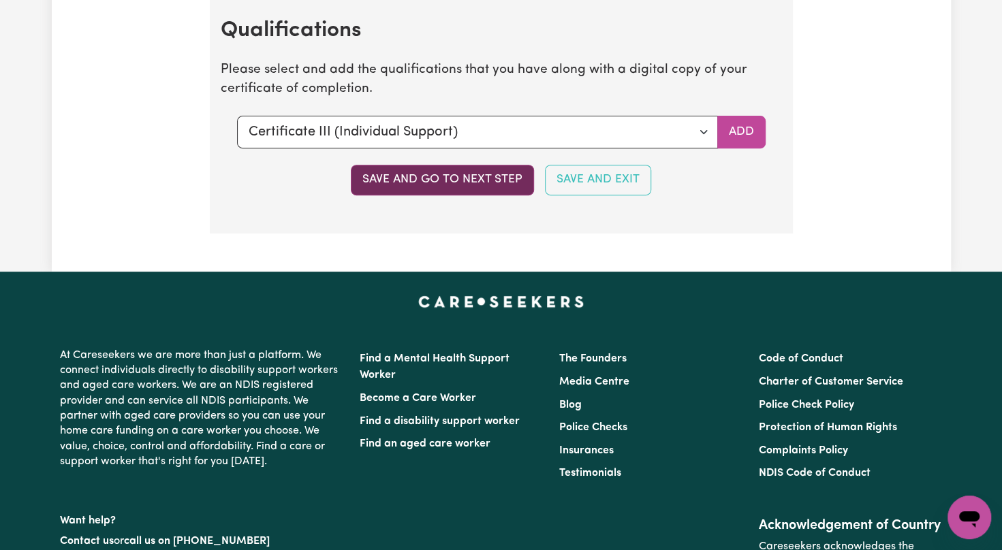
click at [381, 165] on button "Save and go to next step" at bounding box center [442, 180] width 183 height 30
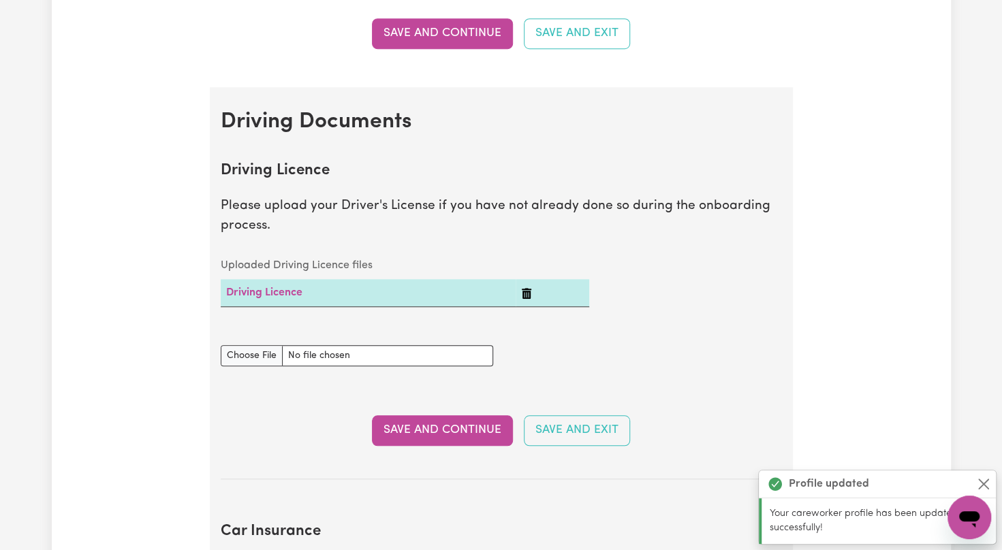
scroll to position [482, 0]
click at [991, 478] on div "Update Profile 1 2 3 4 5 Step 4 : Other Support Fill out the fields below to ad…" at bounding box center [501, 465] width 1002 height 1798
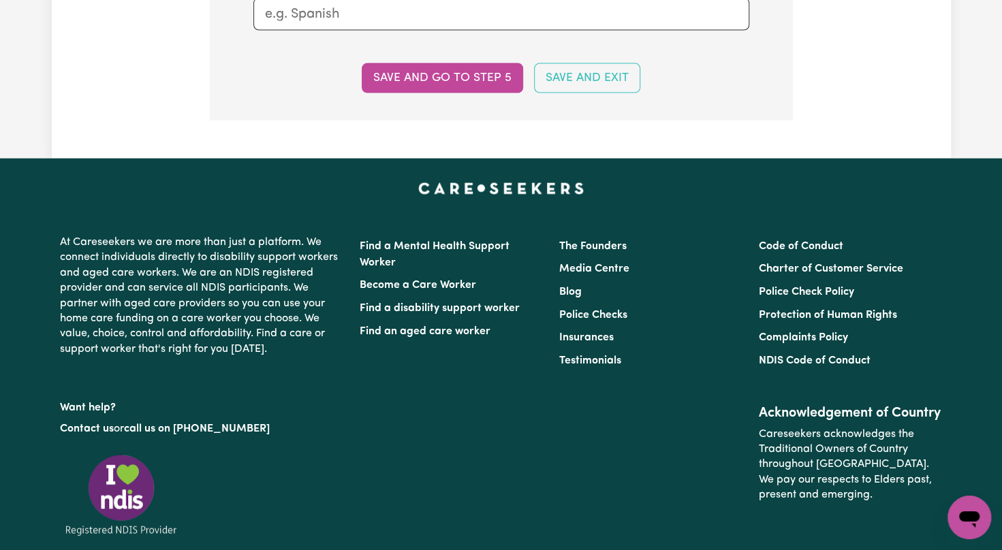
scroll to position [1668, 0]
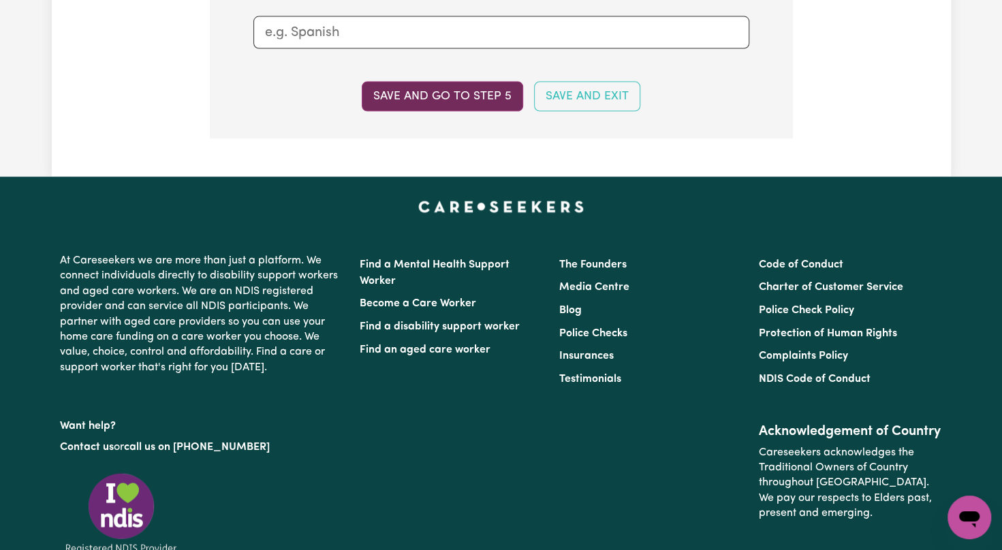
click at [443, 85] on button "Save and go to step 5" at bounding box center [442, 97] width 161 height 30
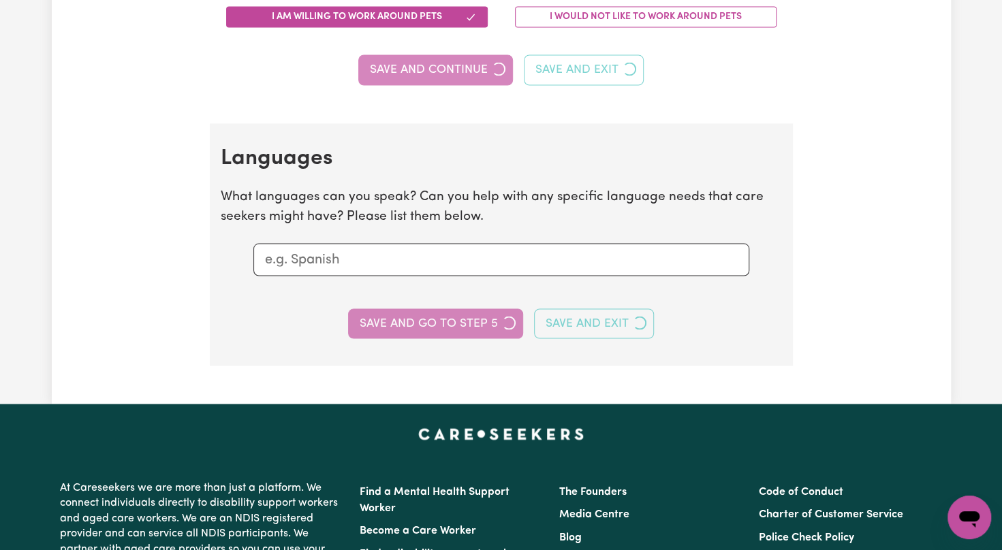
select select "I am providing services by being employed by an organisation"
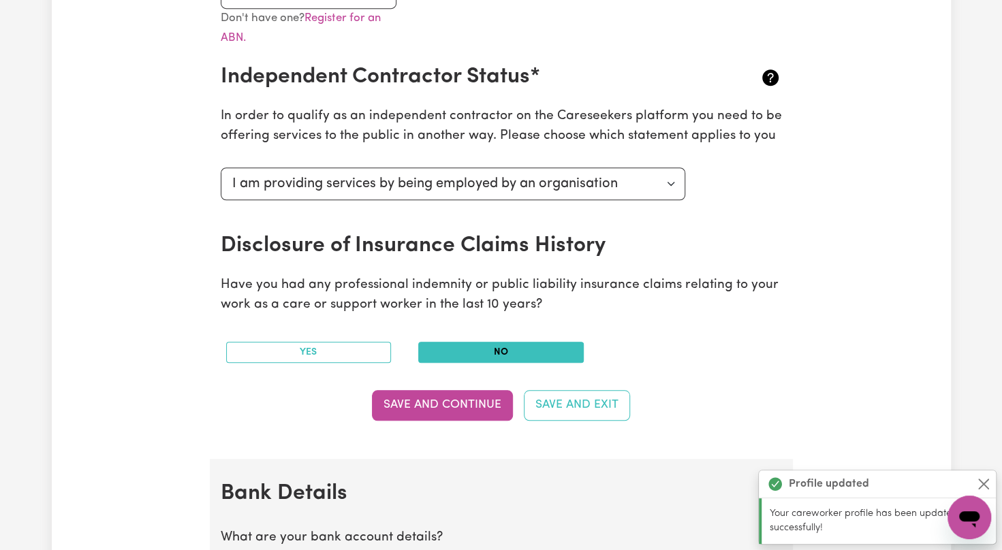
scroll to position [963, 0]
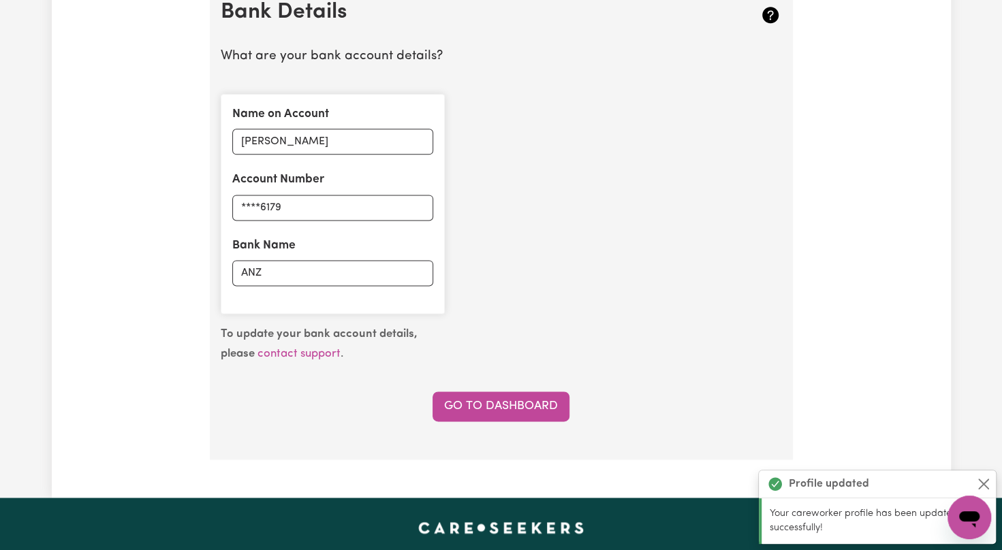
drag, startPoint x: 1012, startPoint y: 366, endPoint x: 678, endPoint y: 164, distance: 390.0
click at [678, 164] on div "Name on Account GURINDER KAUR Account Number ****6179 Bank Name ANZ" at bounding box center [502, 204] width 578 height 242
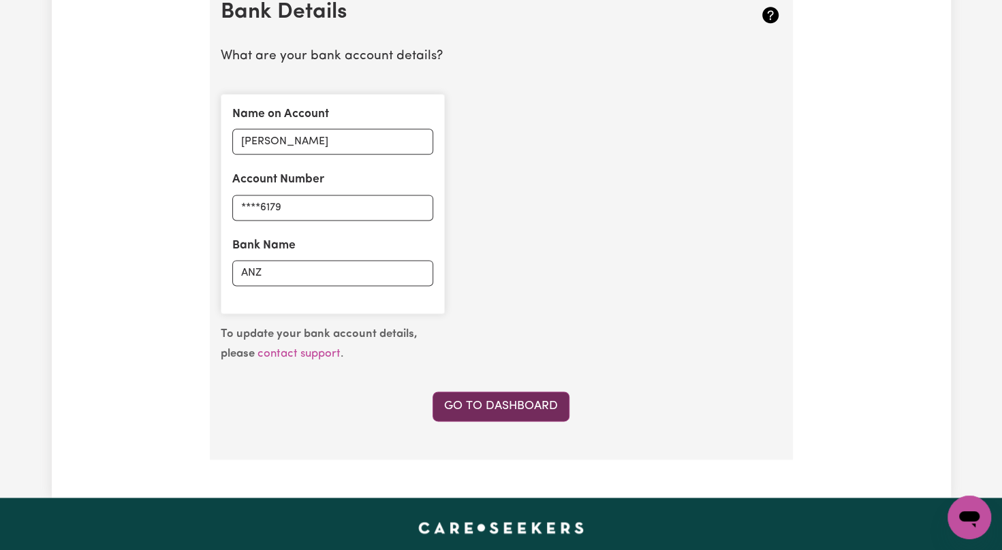
click at [478, 402] on link "Go to Dashboard" at bounding box center [501, 407] width 137 height 30
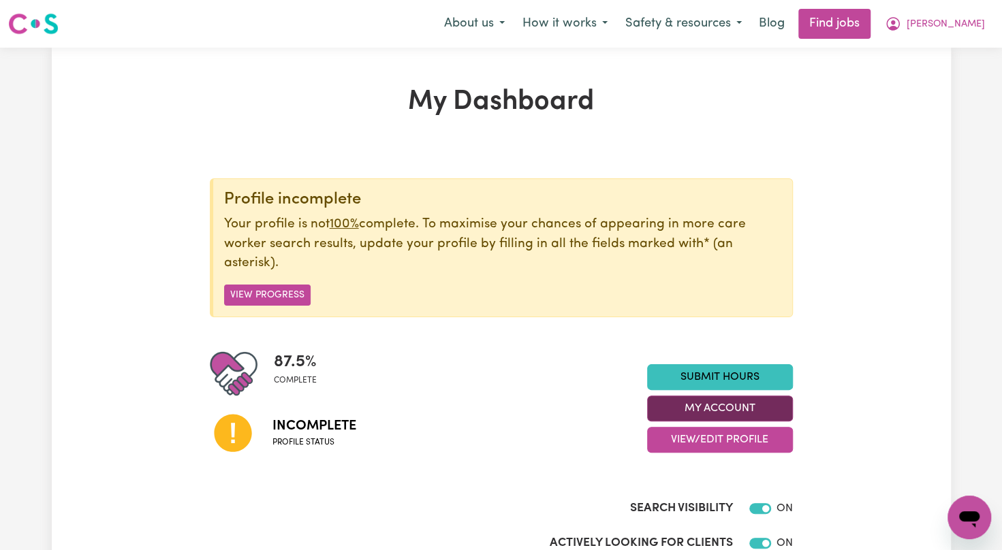
click at [707, 414] on button "My Account" at bounding box center [720, 409] width 146 height 26
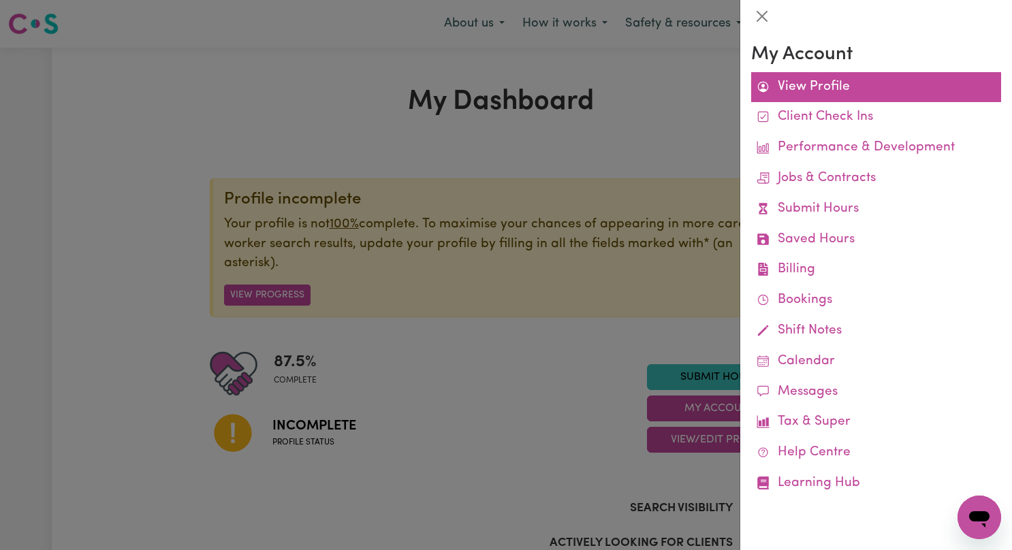
click at [800, 85] on link "View Profile" at bounding box center [876, 87] width 250 height 31
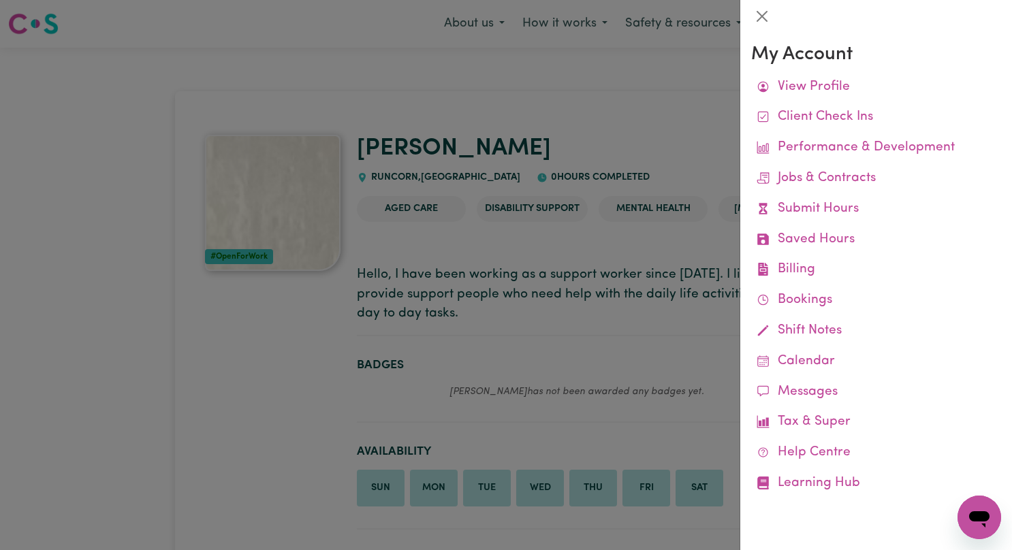
click at [330, 458] on div at bounding box center [506, 275] width 1012 height 550
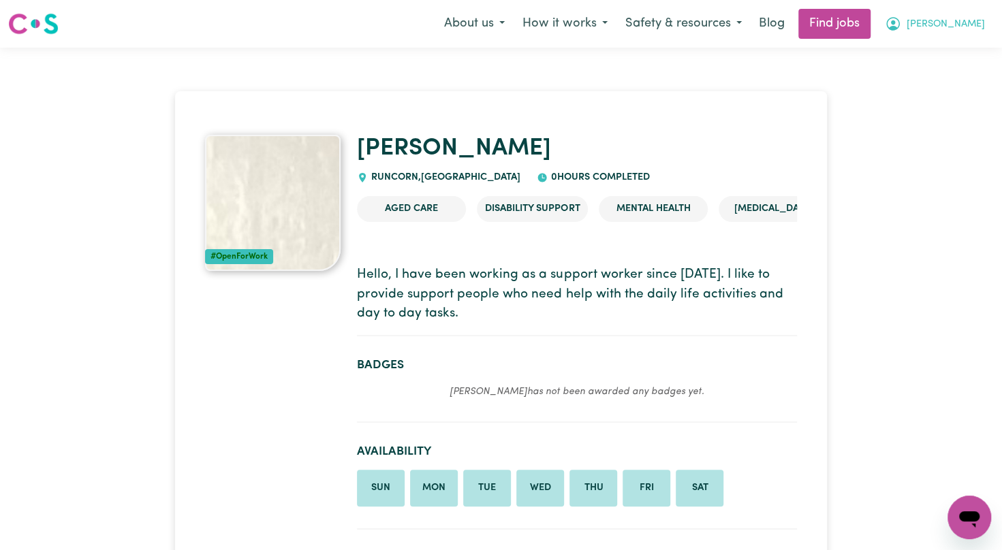
click at [928, 31] on span "Gurinder Kaur" at bounding box center [946, 24] width 78 height 15
click at [920, 48] on link "My Account" at bounding box center [940, 53] width 108 height 26
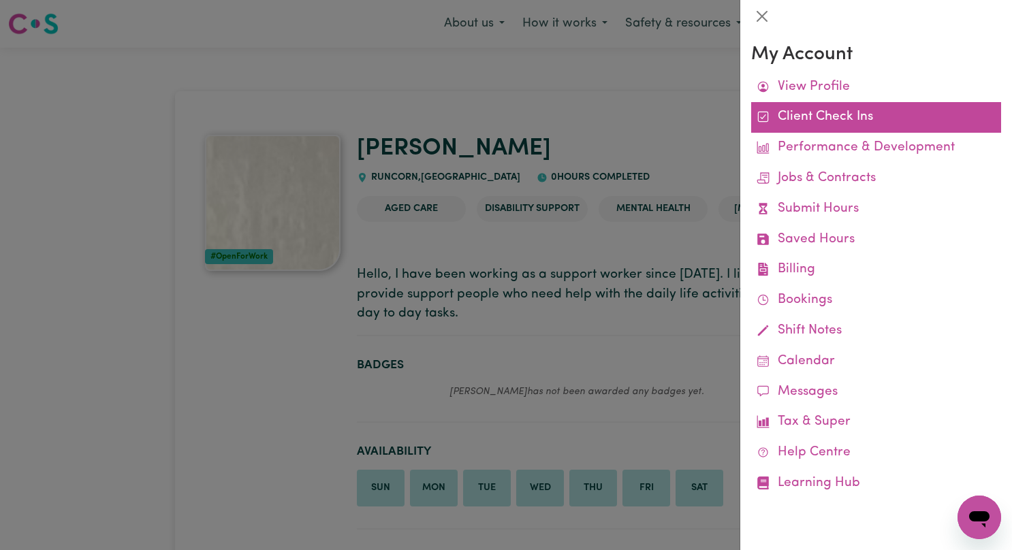
click at [824, 129] on link "Client Check Ins" at bounding box center [876, 117] width 250 height 31
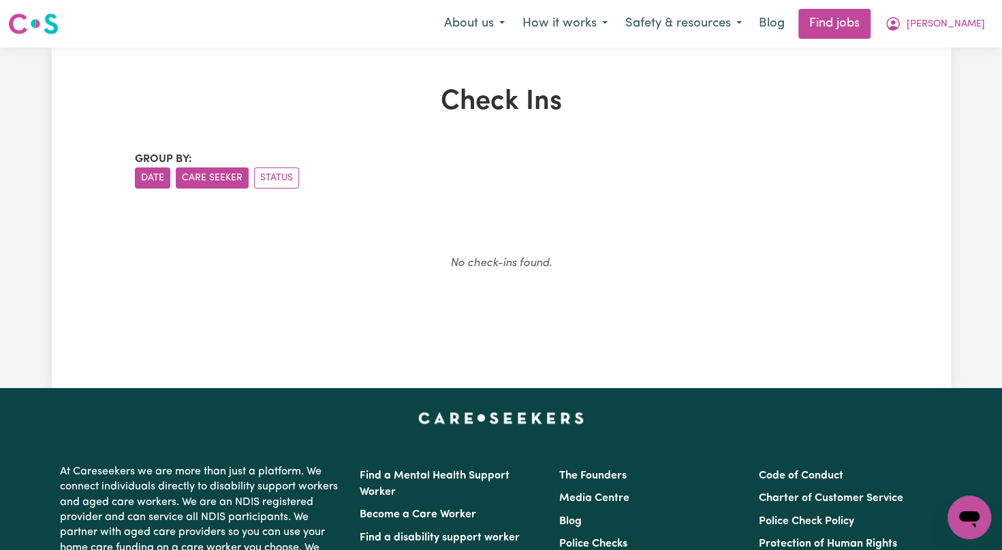
click at [224, 177] on button "Care Seeker" at bounding box center [212, 178] width 73 height 21
click at [266, 174] on button "Status" at bounding box center [276, 178] width 45 height 21
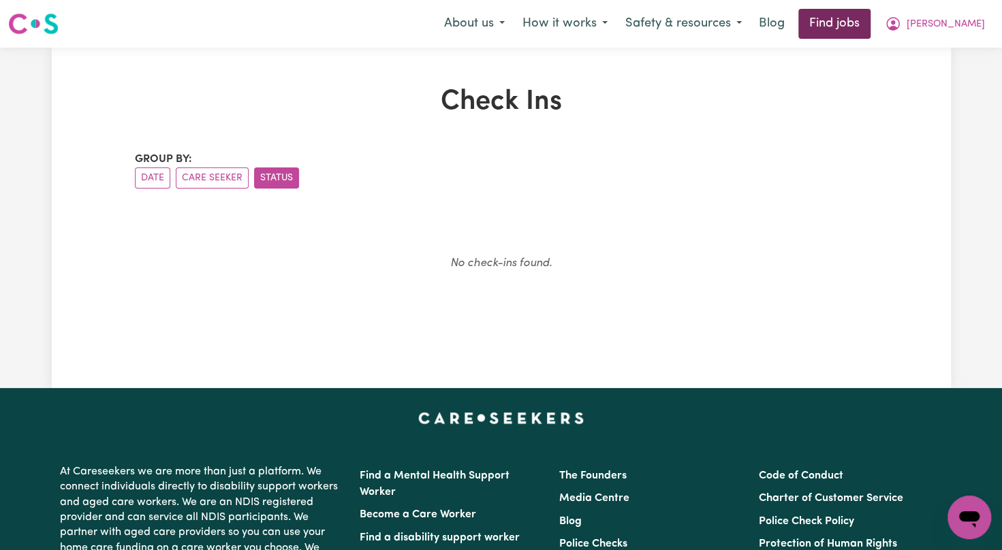
click at [847, 23] on link "Find jobs" at bounding box center [834, 24] width 72 height 30
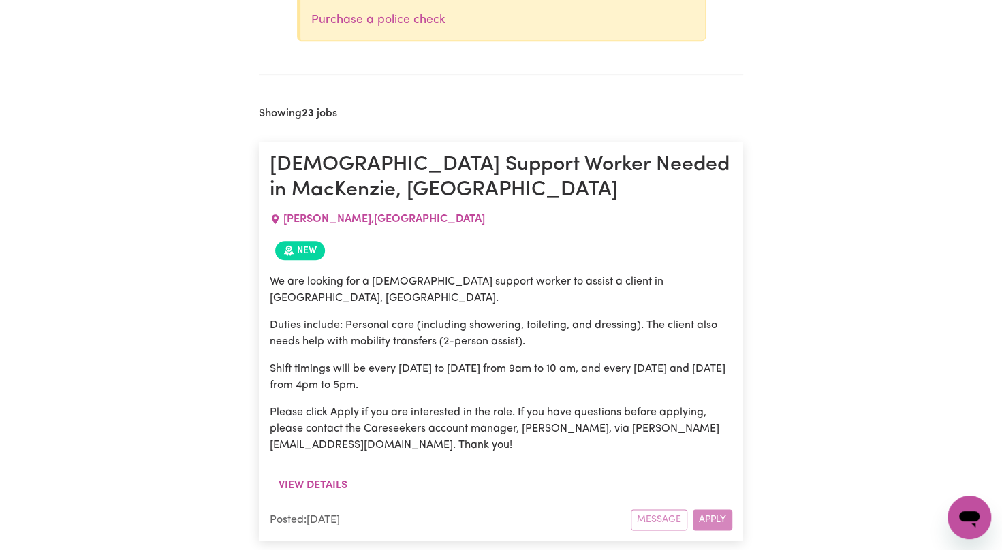
scroll to position [713, 0]
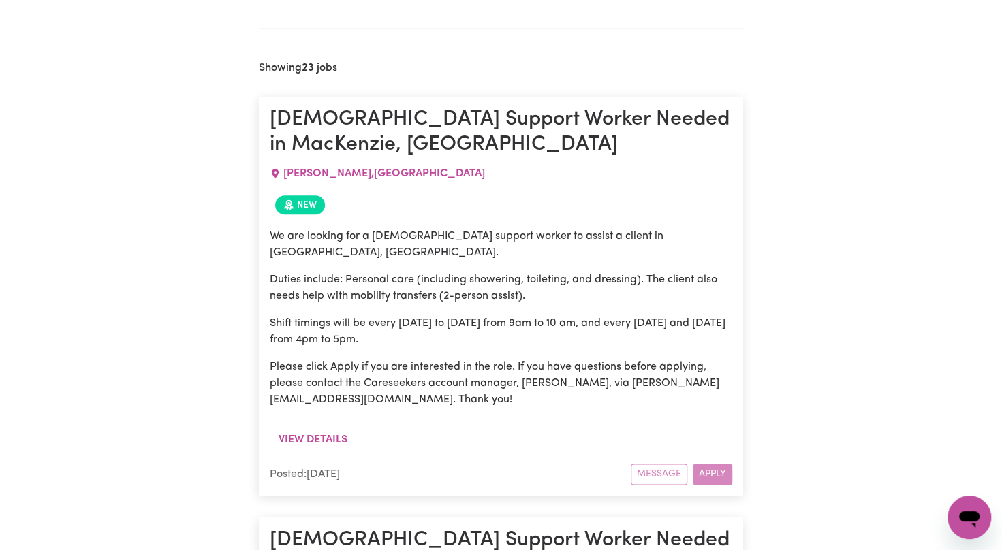
click at [714, 464] on div "Message Apply" at bounding box center [682, 474] width 102 height 21
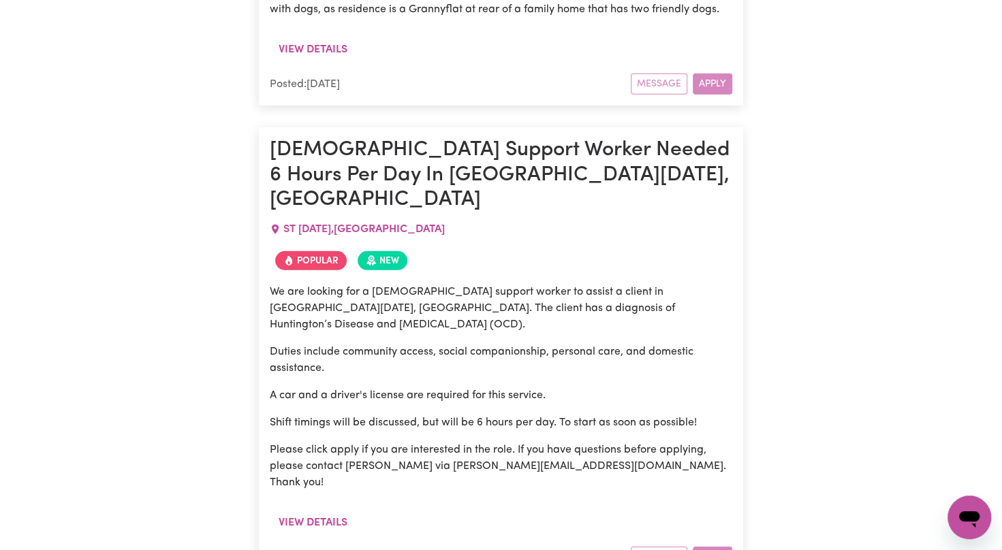
scroll to position [5848, 0]
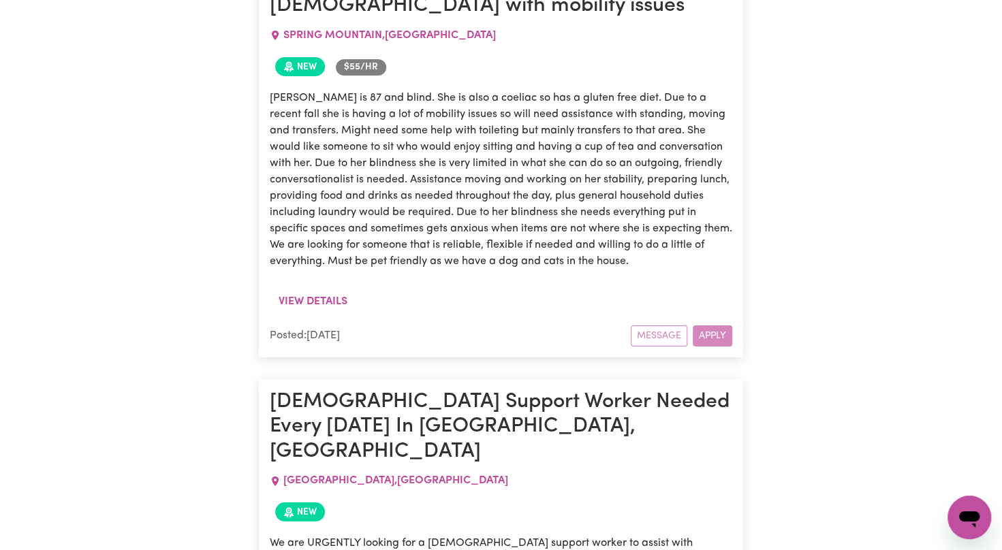
click at [301, 503] on span "New" at bounding box center [300, 512] width 50 height 19
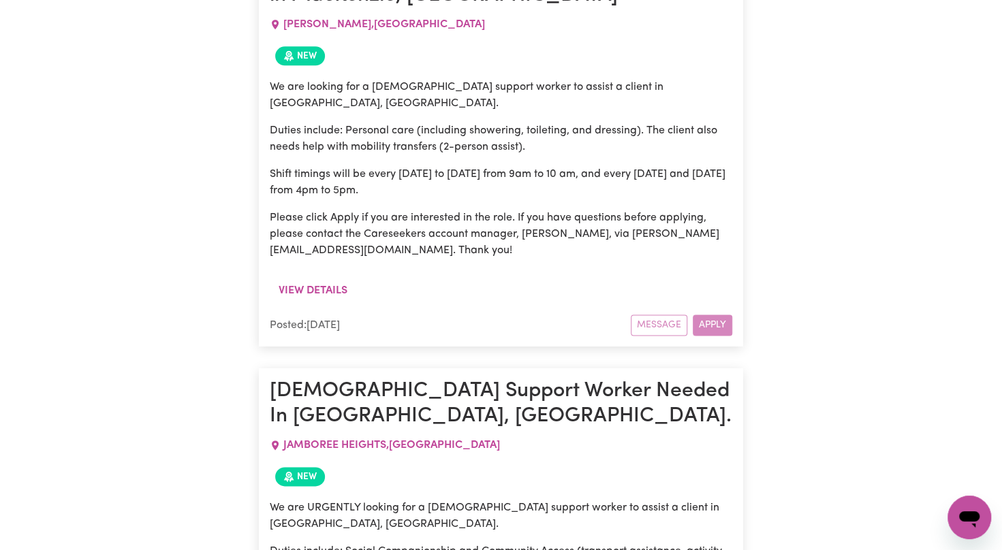
scroll to position [542, 0]
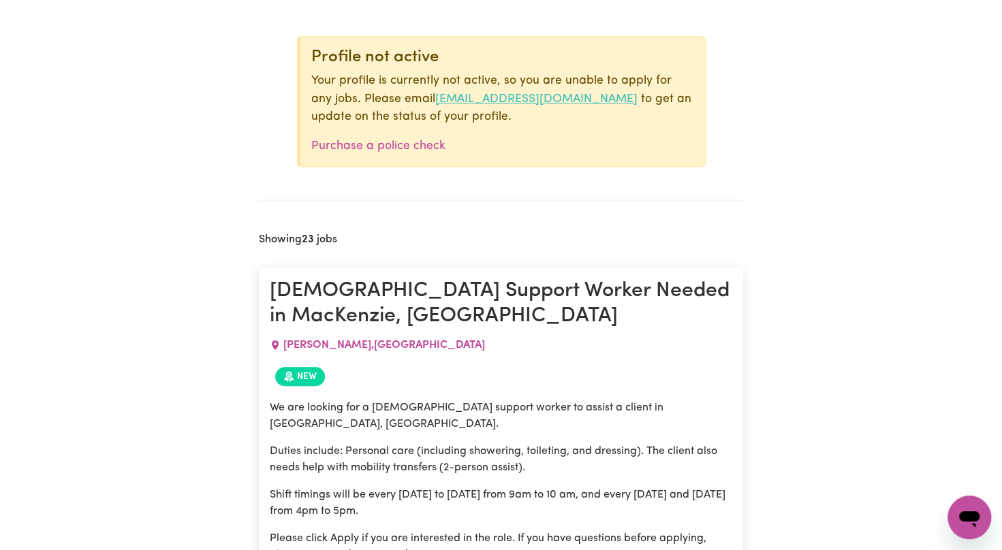
click at [503, 97] on link "onboarding@careseekers.com.au" at bounding box center [536, 99] width 202 height 12
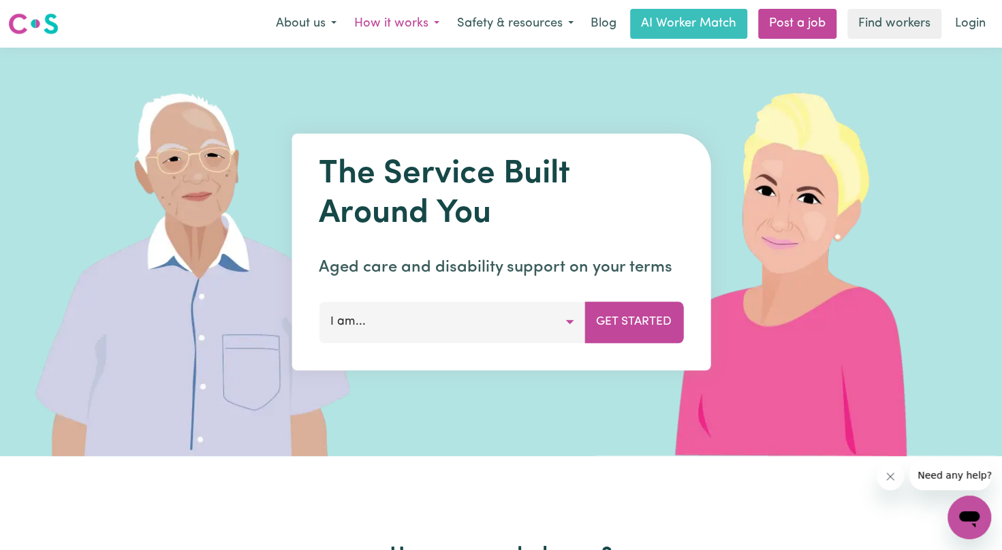
click at [392, 21] on button "How it works" at bounding box center [396, 24] width 103 height 29
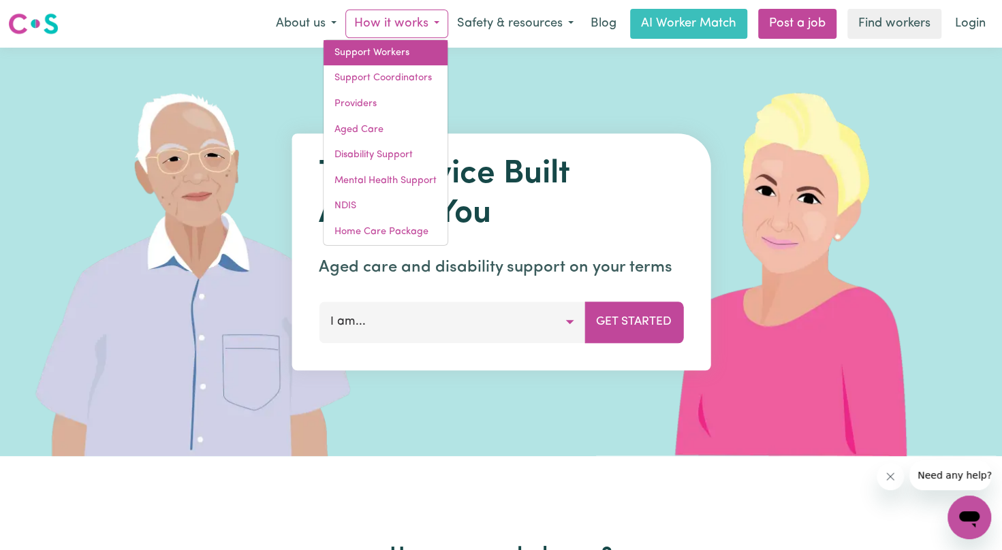
click at [380, 45] on link "Support Workers" at bounding box center [386, 53] width 124 height 26
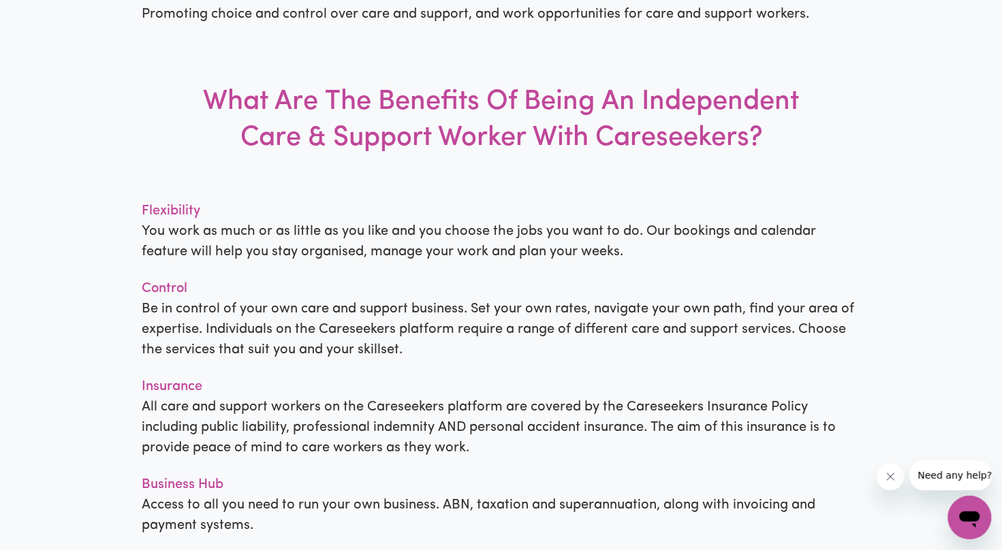
scroll to position [1344, 0]
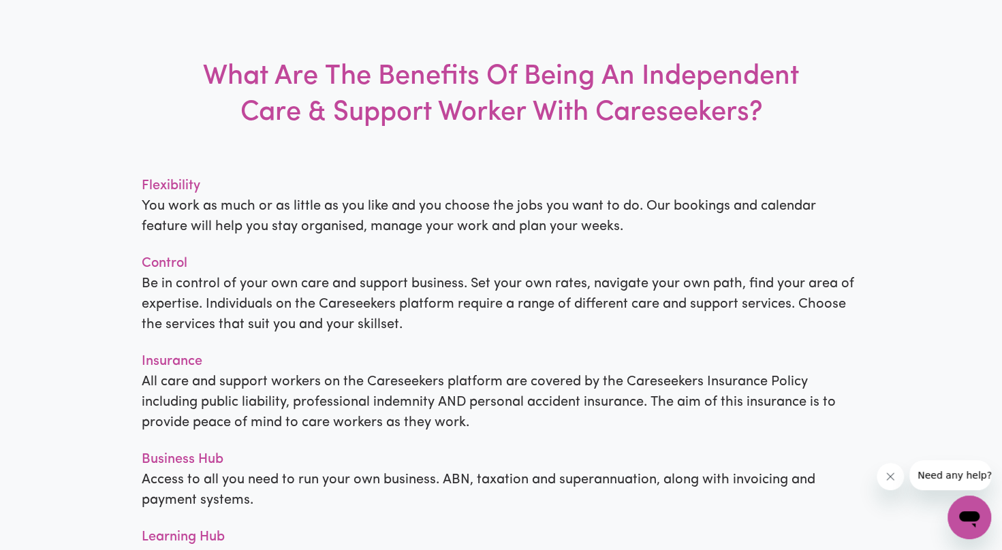
drag, startPoint x: 1003, startPoint y: 540, endPoint x: 903, endPoint y: 225, distance: 329.4
click at [903, 225] on div "More Than Just A Platform We are a community with a purpose. Careseekers is a d…" at bounding box center [501, 199] width 1002 height 834
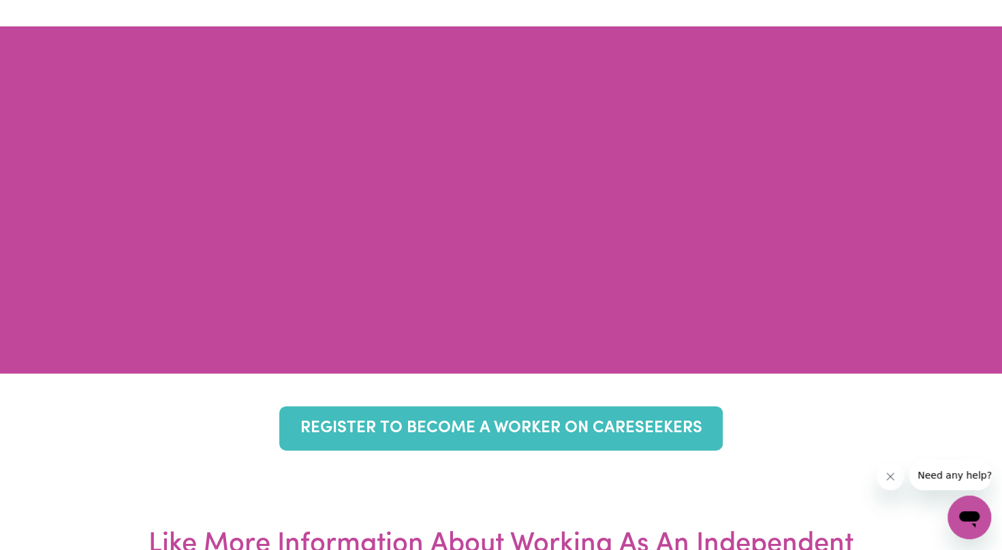
scroll to position [5294, 0]
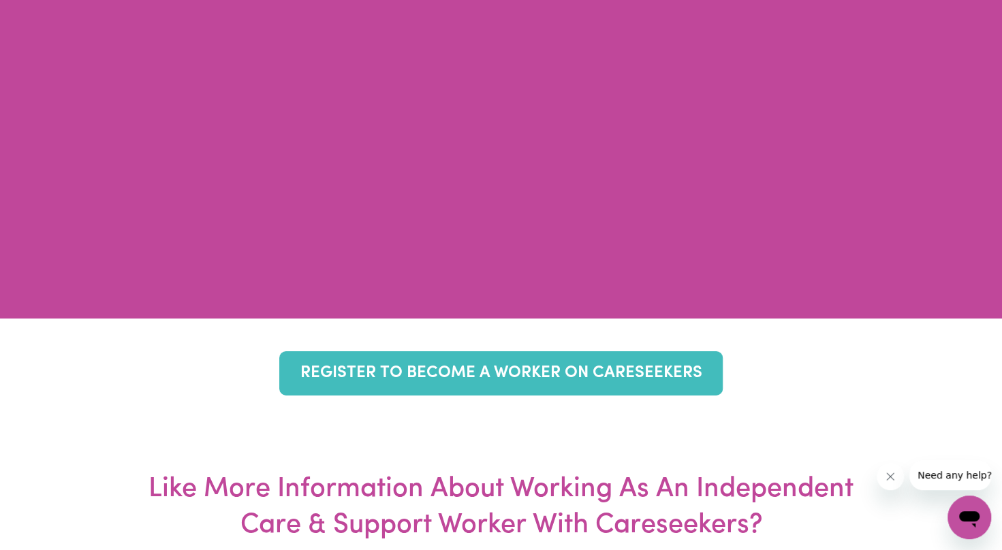
click at [969, 522] on icon "Open messaging window" at bounding box center [969, 520] width 20 height 16
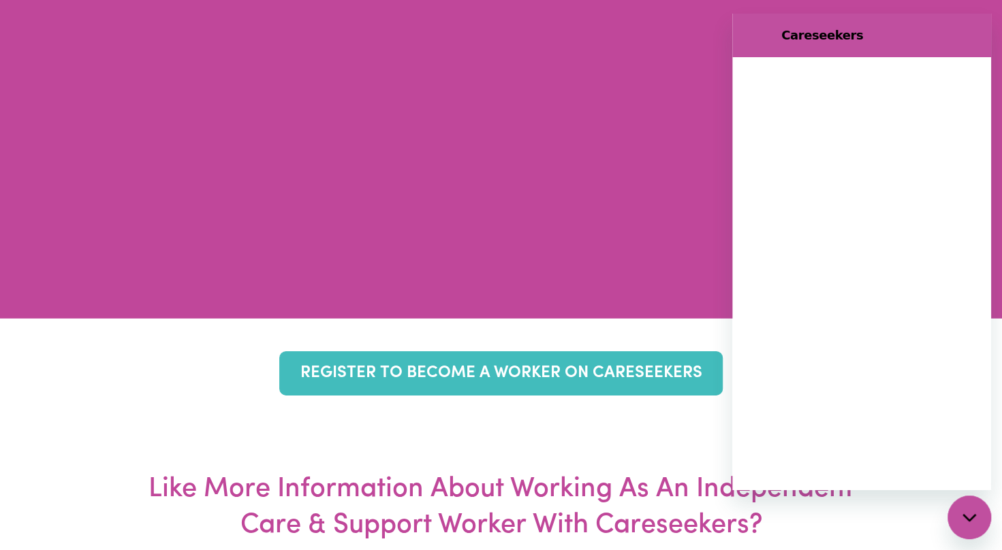
scroll to position [0, 0]
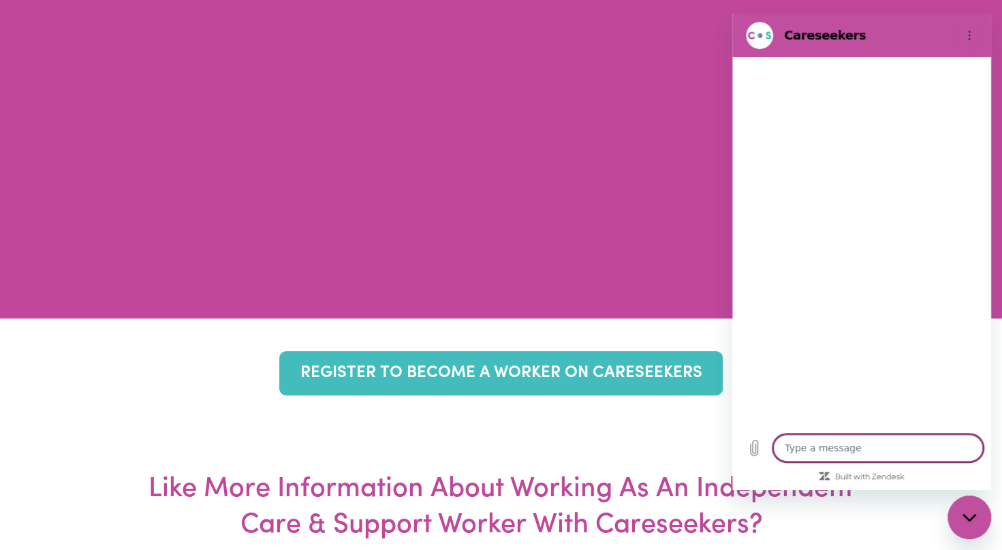
type textarea "x"
click at [810, 451] on textarea at bounding box center [878, 448] width 210 height 27
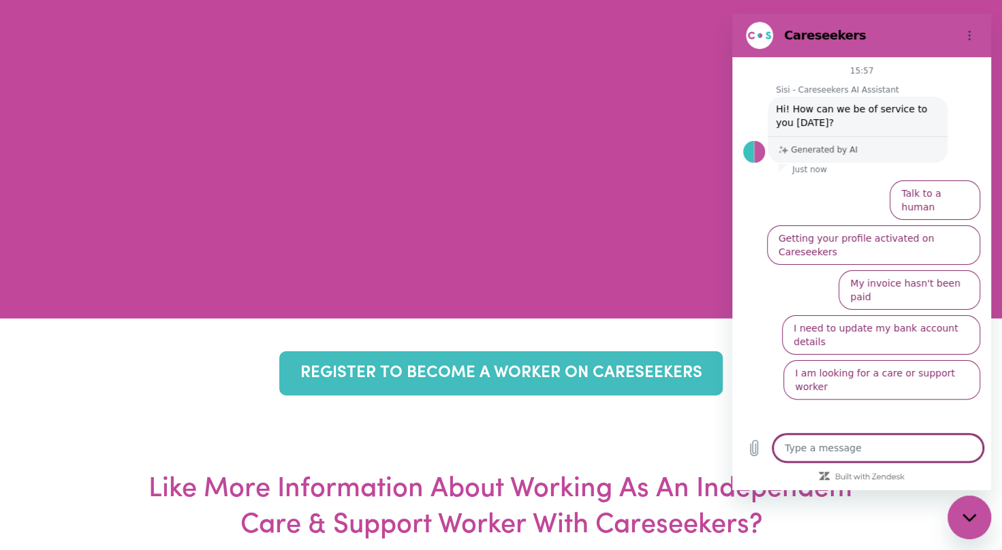
type textarea "h"
type textarea "x"
type textarea "he"
type textarea "x"
type textarea "hel"
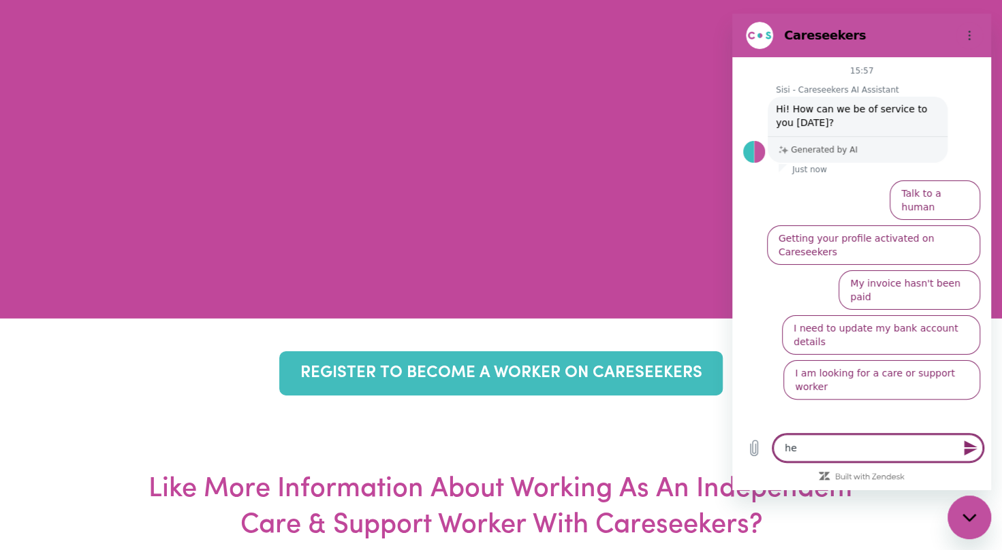
type textarea "x"
type textarea "hell"
type textarea "x"
type textarea "hello"
type textarea "x"
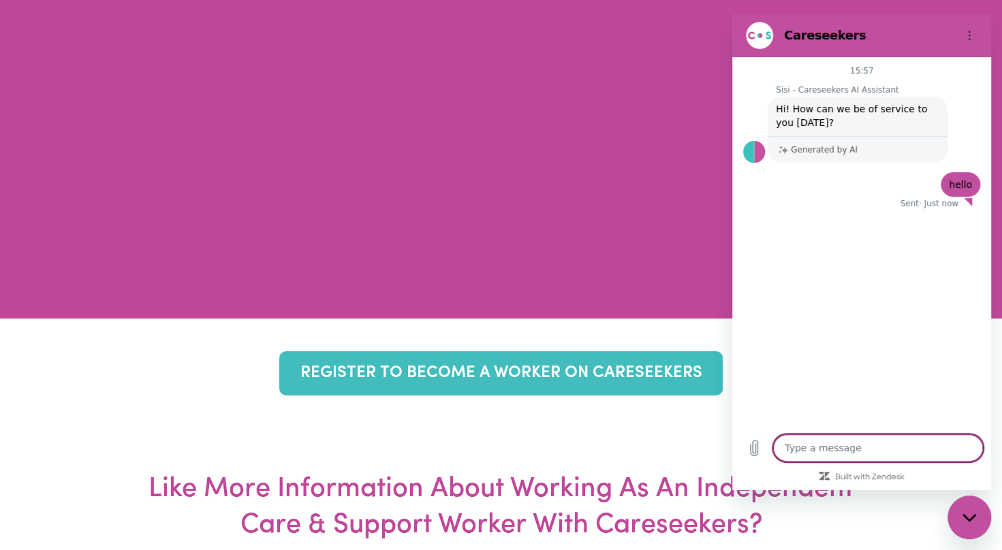
type textarea "x"
type textarea "i"
type textarea "x"
type textarea "i"
type textarea "x"
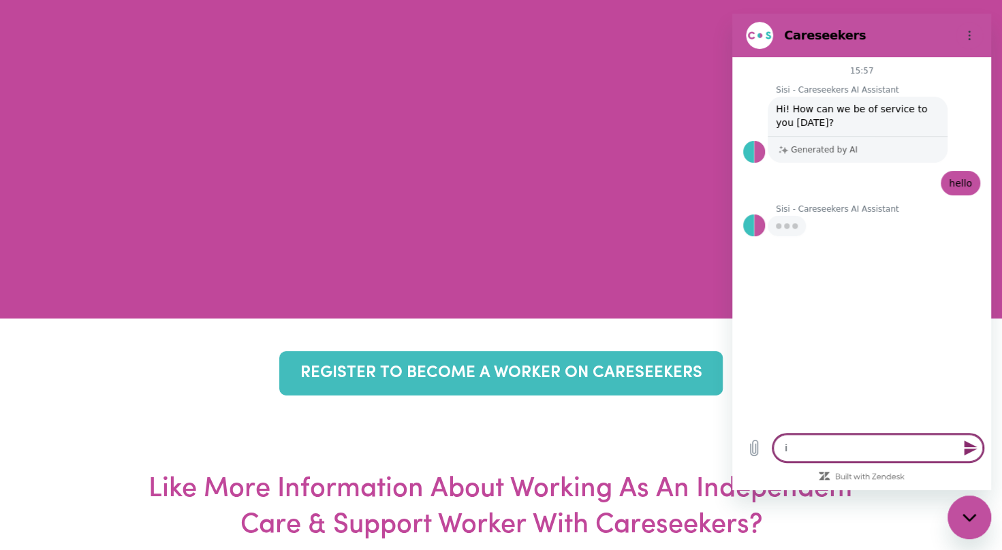
type textarea "i h"
type textarea "x"
type textarea "i ha"
type textarea "x"
type textarea "i hav"
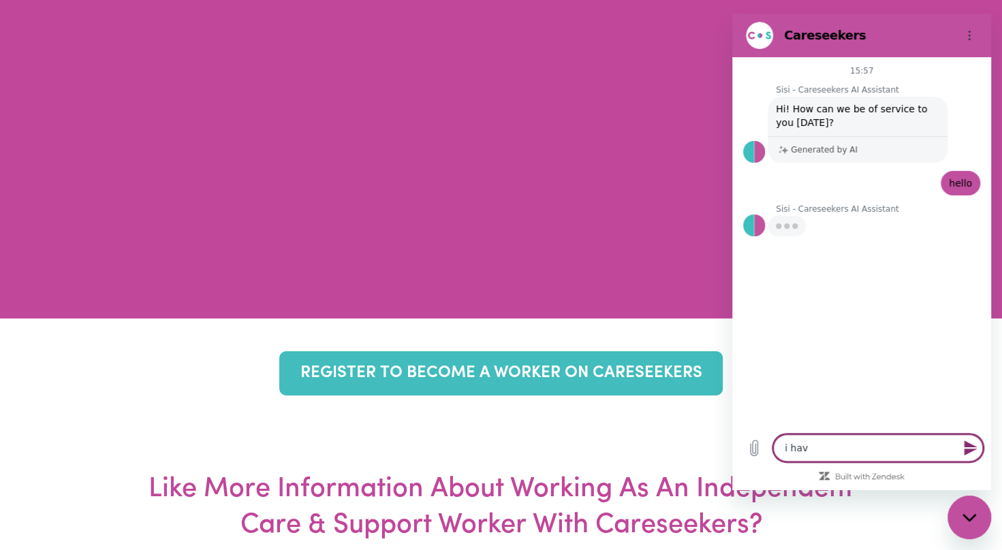
type textarea "x"
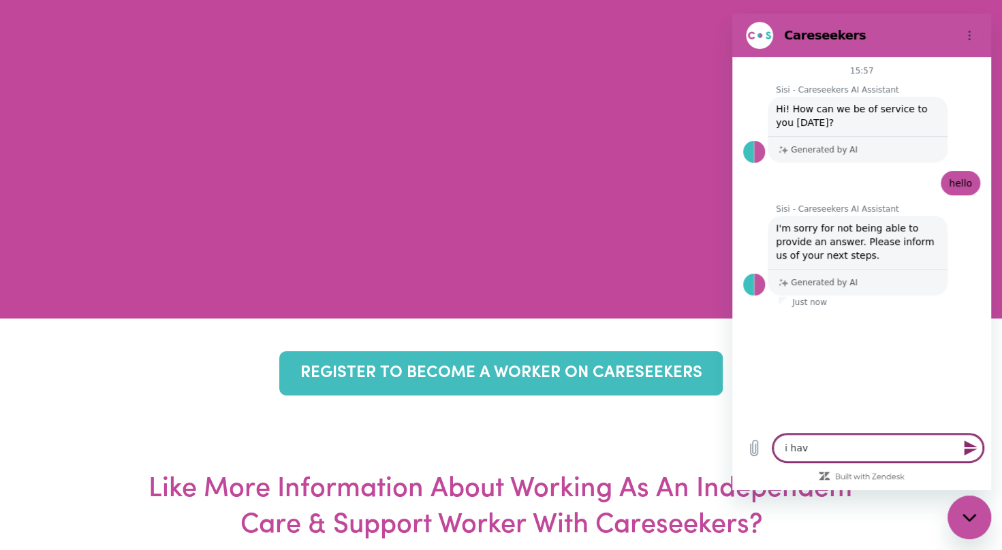
type textarea "i have"
type textarea "x"
type textarea "i have"
type textarea "x"
type textarea "i have u"
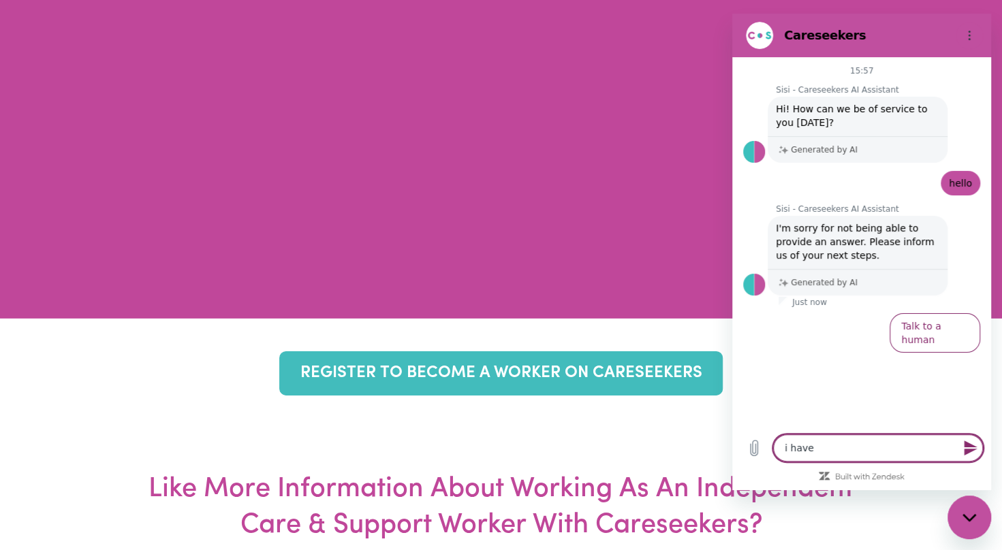
type textarea "x"
type textarea "i have up"
type textarea "x"
type textarea "i have upl"
type textarea "x"
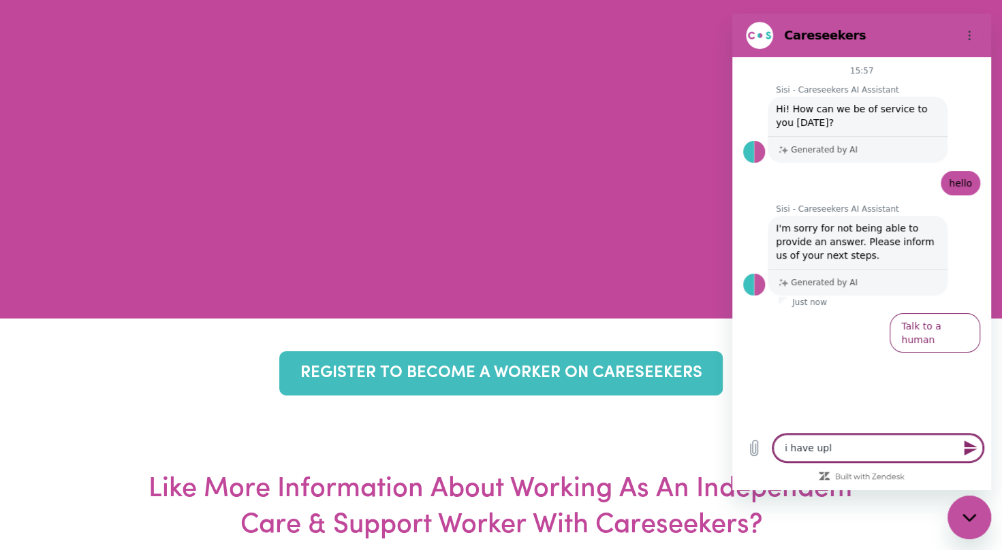
type textarea "i have uplo"
type textarea "x"
type textarea "i have uploa"
type textarea "x"
type textarea "i have upload"
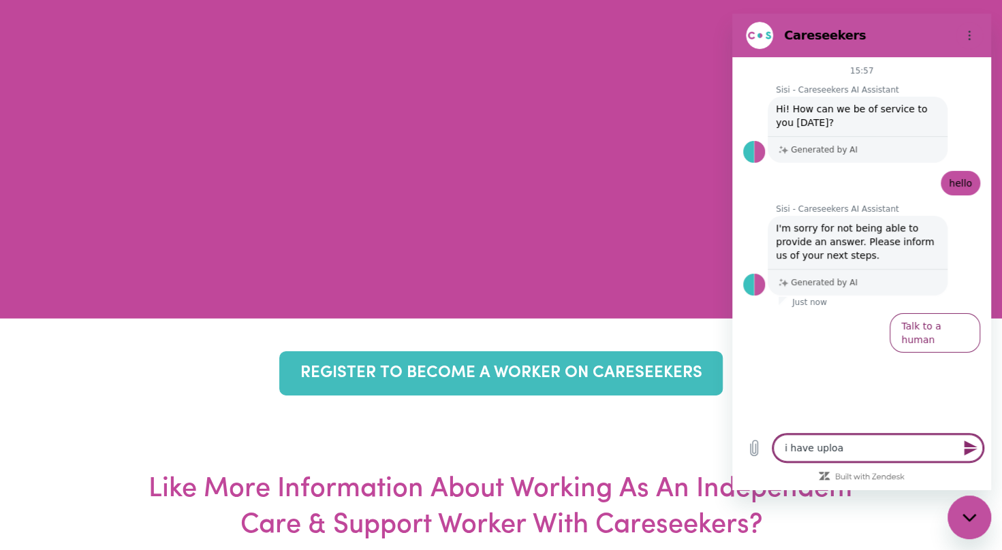
type textarea "x"
type textarea "i have uploade"
type textarea "x"
type textarea "i have uploaded"
type textarea "x"
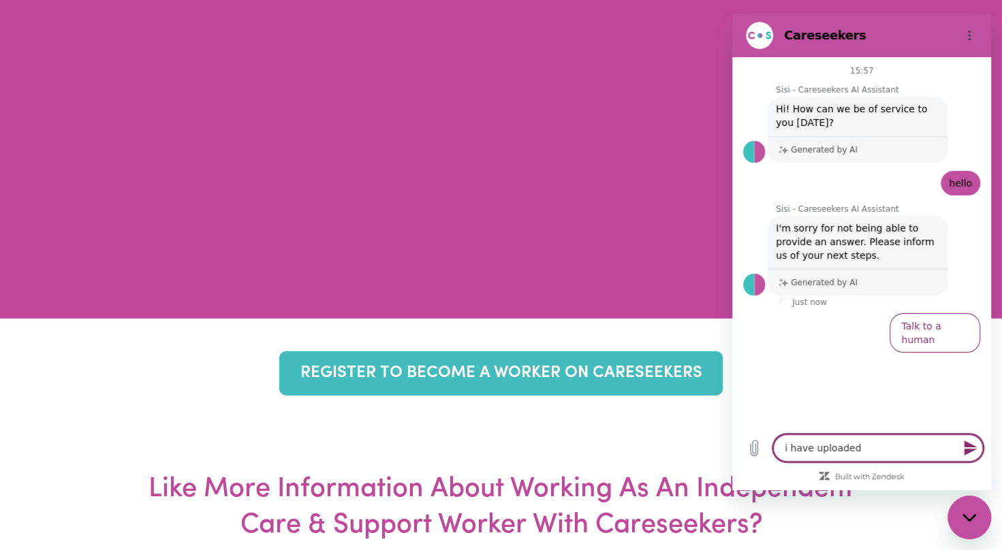
type textarea "i have uploaded"
type textarea "x"
type textarea "i have uploaded m"
type textarea "x"
type textarea "i have uploaded my"
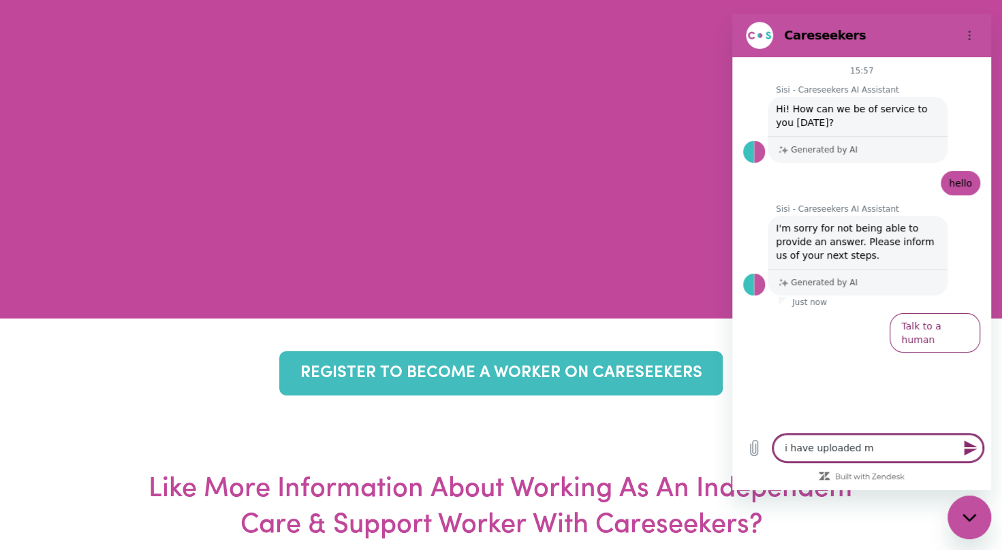
type textarea "x"
type textarea "i have uploaded my"
type textarea "x"
type textarea "i have uploaded my d"
type textarea "x"
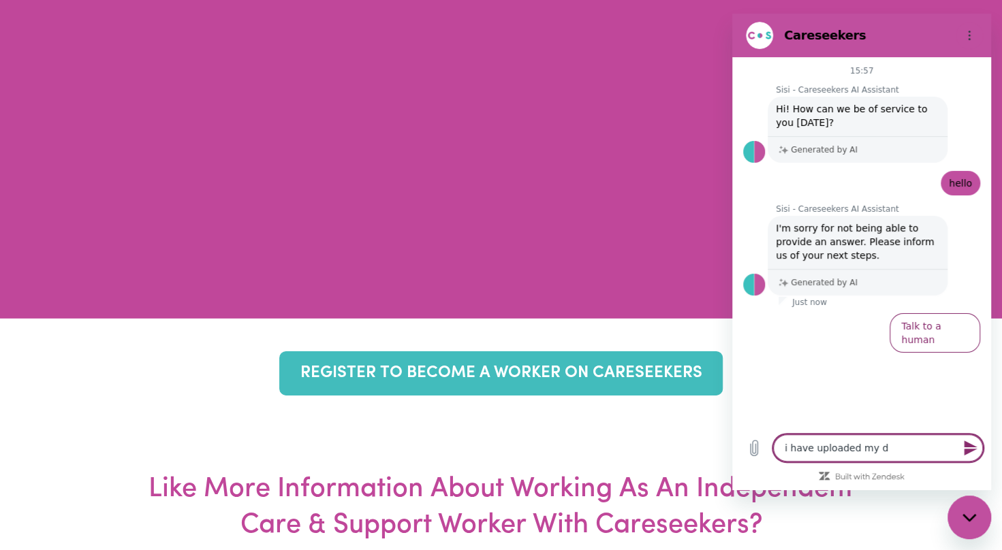
type textarea "i have uploaded my do"
type textarea "x"
type textarea "i have uploaded my doc"
type textarea "x"
type textarea "i have uploaded my docu"
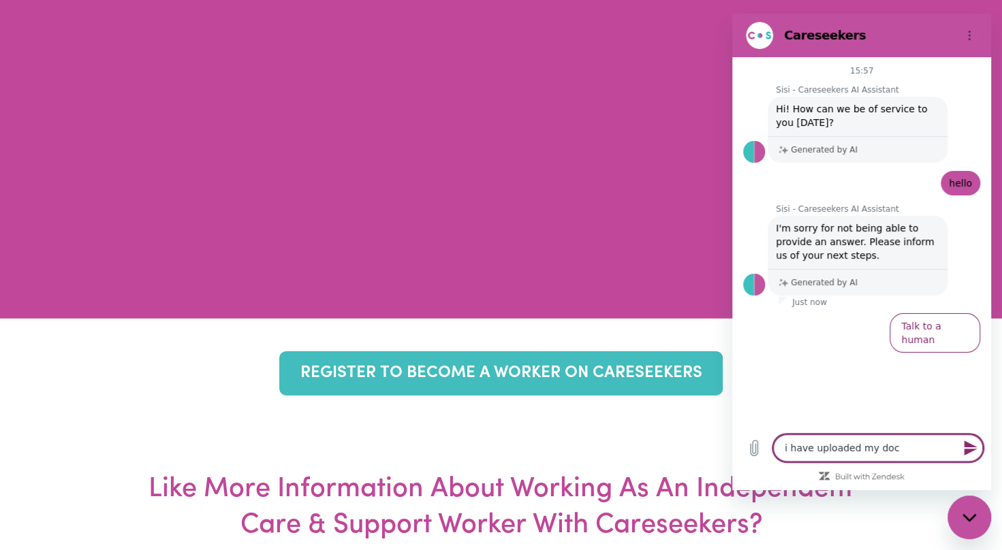
type textarea "x"
type textarea "i have uploaded my docum"
type textarea "x"
type textarea "i have uploaded my docume"
type textarea "x"
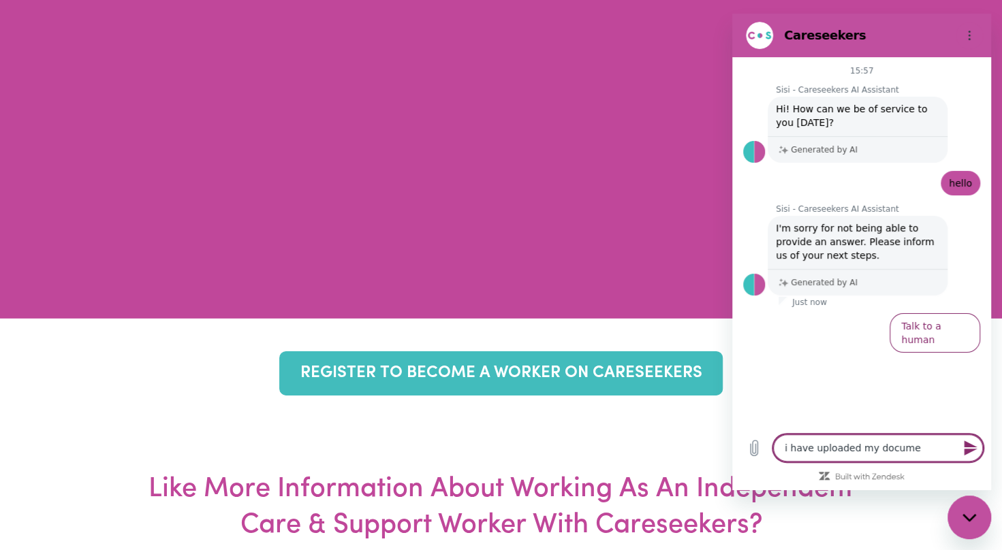
type textarea "i have uploaded my documet"
type textarea "x"
type textarea "i have uploaded my documets"
type textarea "x"
type textarea "i have uploaded my documets"
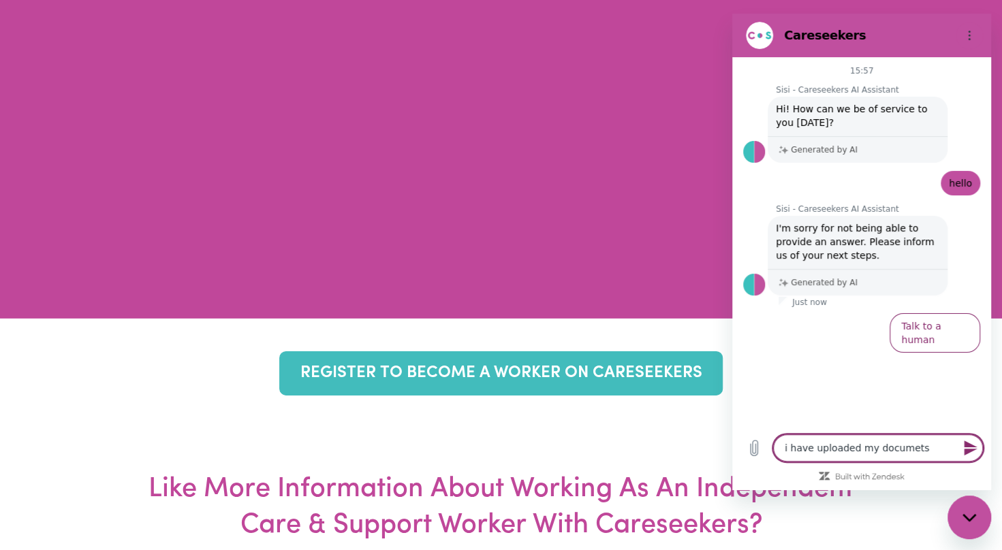
type textarea "x"
type textarea "i have uploaded my documets"
type textarea "x"
type textarea "i have uploaded my documet"
type textarea "x"
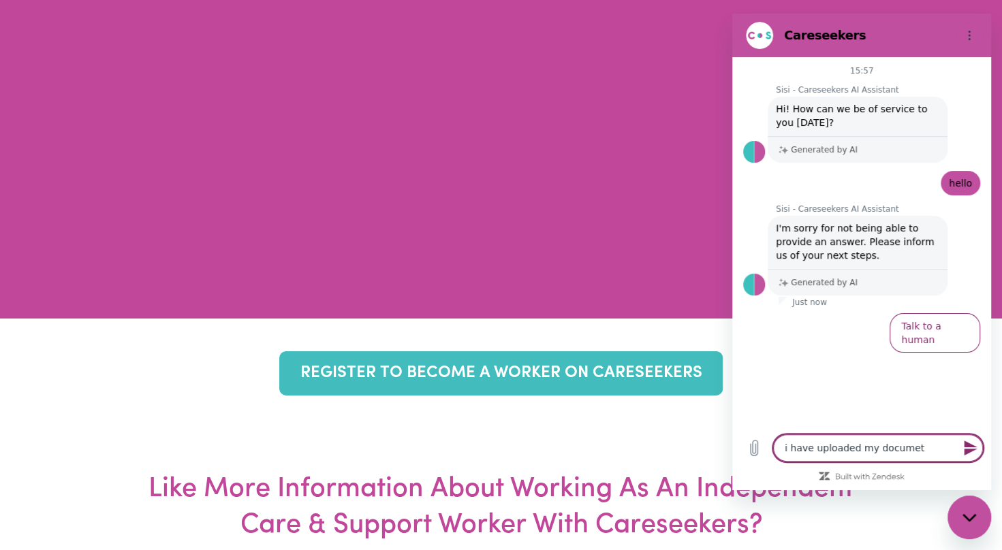
type textarea "i have uploaded my docume"
type textarea "x"
type textarea "i have uploaded my documen"
type textarea "x"
type textarea "i have uploaded my document"
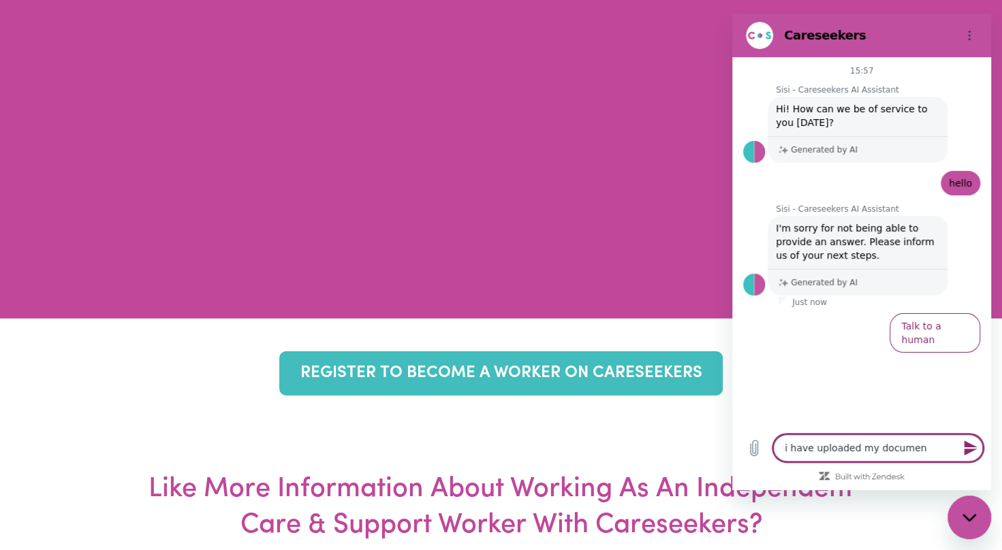
type textarea "x"
type textarea "i have uploaded my documents"
type textarea "x"
type textarea "i have uploaded my documents,"
type textarea "x"
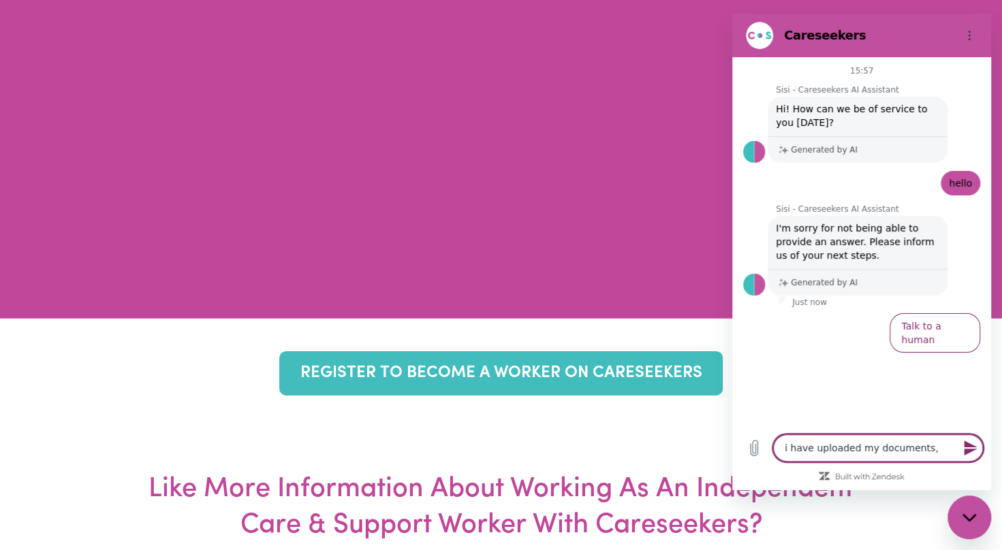
type textarea "i have uploaded my documents,"
type textarea "x"
type textarea "i have uploaded my documents, w"
type textarea "x"
type textarea "i have uploaded my documents, wh"
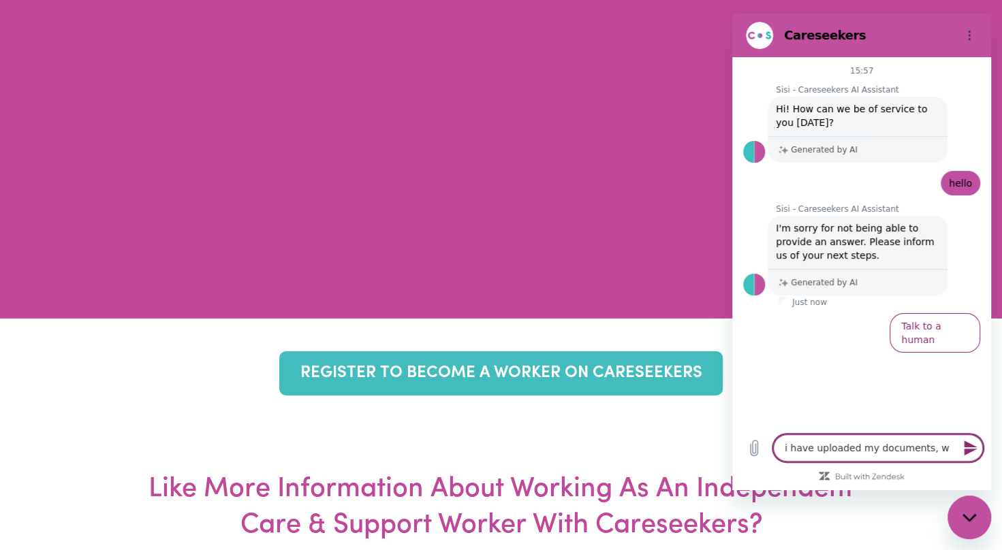
type textarea "x"
type textarea "i have uploaded my documents, whe"
type textarea "x"
type textarea "i have uploaded my documents, when"
type textarea "x"
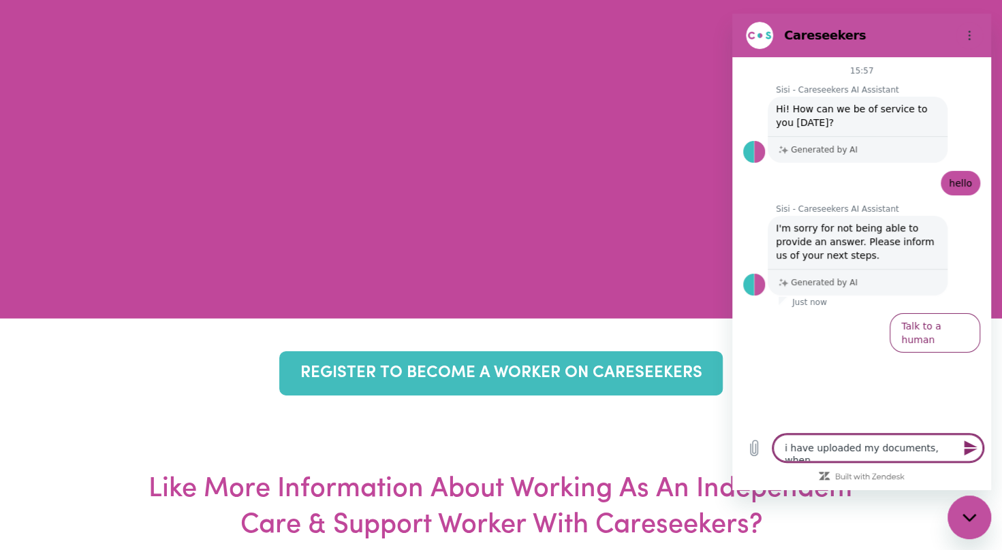
type textarea "i have uploaded my documents, when"
type textarea "x"
type textarea "i have uploaded my documents, when e"
type textarea "x"
type textarea "i have uploaded my documents, when"
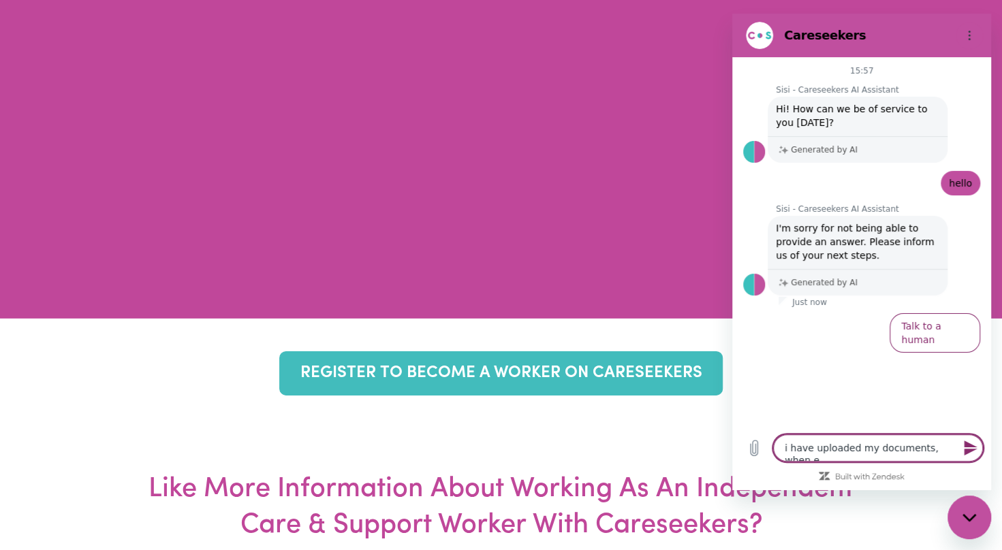
type textarea "x"
type textarea "i have uploaded my documents, when w"
type textarea "x"
type textarea "i have uploaded my documents, when wi"
type textarea "x"
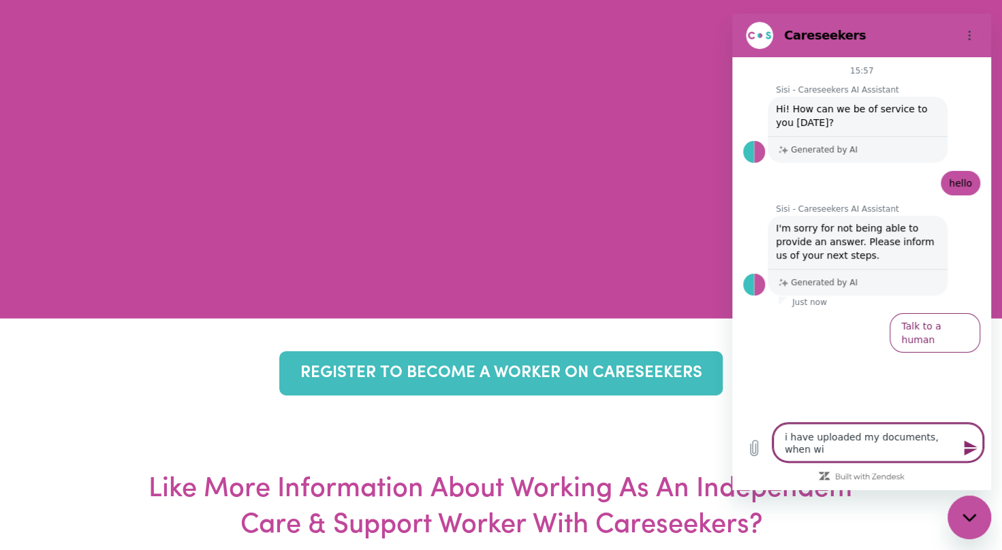
type textarea "i have uploaded my documents, when [PERSON_NAME]"
type textarea "x"
type textarea "i have uploaded my documents, when will"
type textarea "x"
type textarea "i have uploaded my documents, when will"
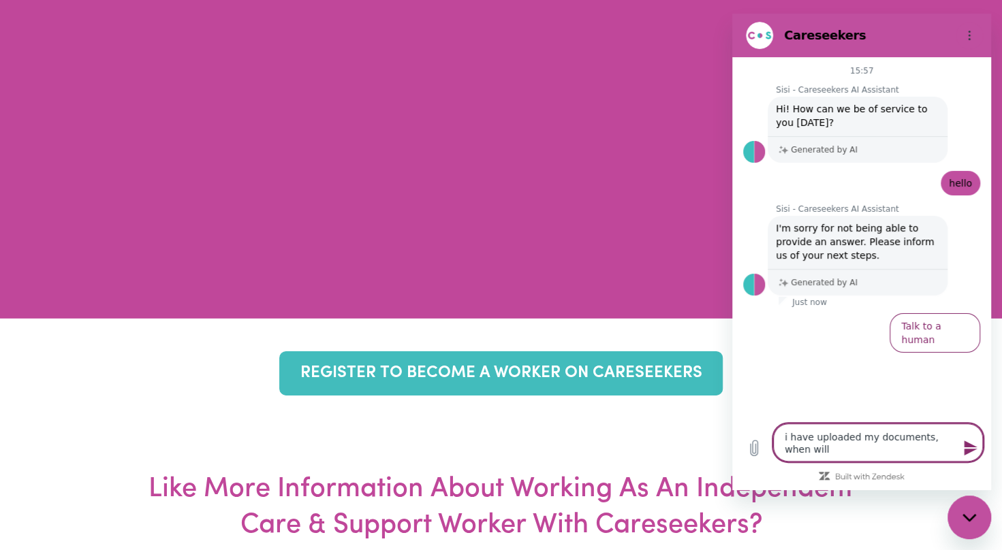
type textarea "x"
type textarea "i have uploaded my documents, when will m"
type textarea "x"
type textarea "i have uploaded my documents, when will my"
type textarea "x"
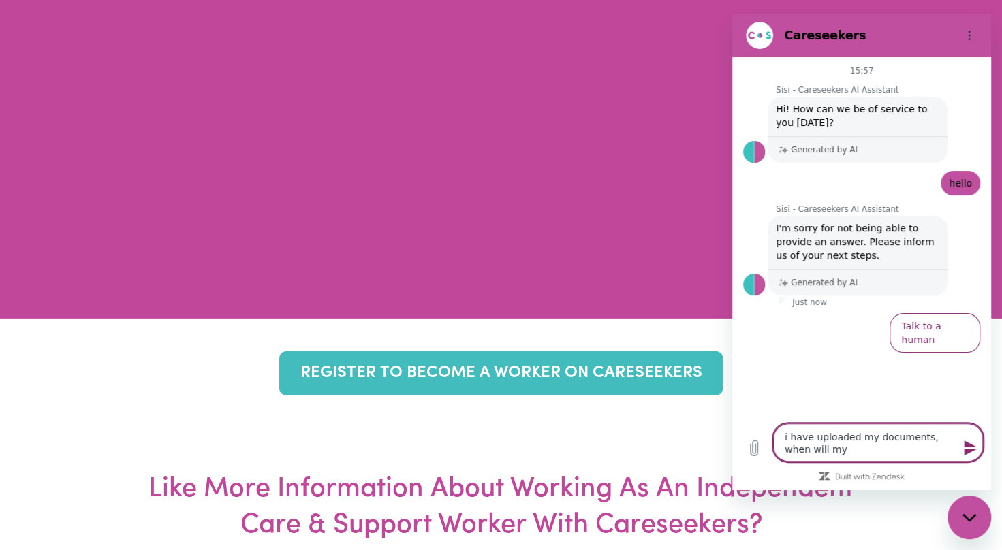
type textarea "i have uploaded my documents, when will my"
type textarea "x"
type textarea "i have uploaded my documents, when will my a"
type textarea "x"
type textarea "i have uploaded my documents, when will my av"
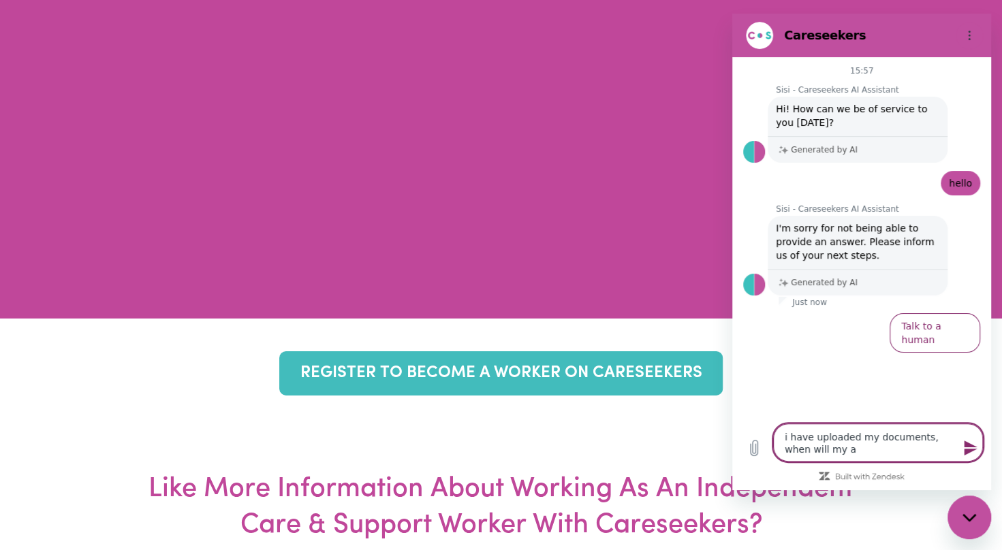
type textarea "x"
type textarea "i have uploaded my documents, when will my a"
type textarea "x"
type textarea "i have uploaded my documents, when will my ac"
type textarea "x"
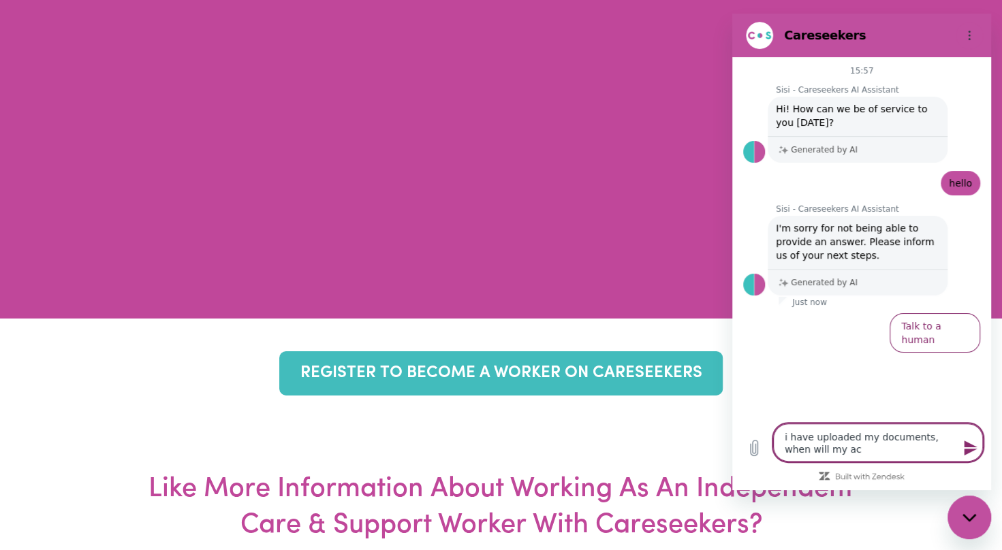
type textarea "i have uploaded my documents, when will my aco"
type textarea "x"
type textarea "i have uploaded my documents, when will my acoo"
type textarea "x"
type textarea "i have uploaded my documents, when will my acoou"
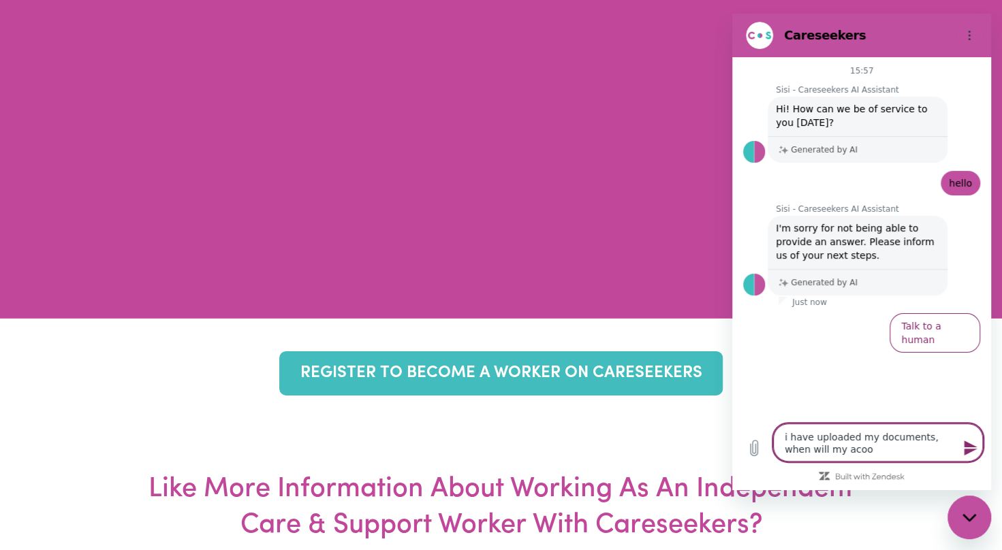
type textarea "x"
type textarea "i have uploaded my documents, when will my acooun"
type textarea "x"
type textarea "i have uploaded my documents, when will my acoount"
type textarea "x"
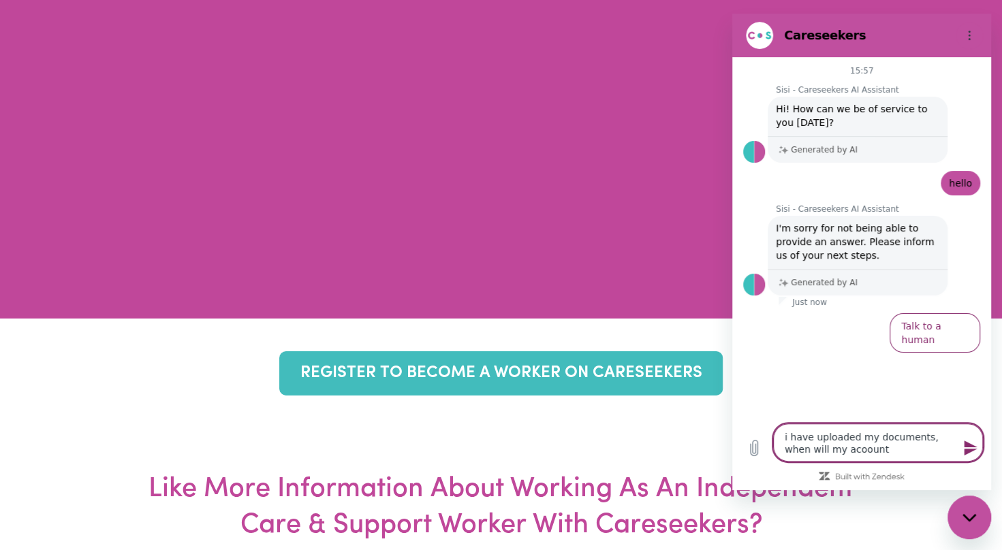
type textarea "i have uploaded my documents, when will my acoount"
type textarea "x"
type textarea "i have uploaded my documents, when will my acoount b"
type textarea "x"
type textarea "i have uploaded my documents, when will my acoount be"
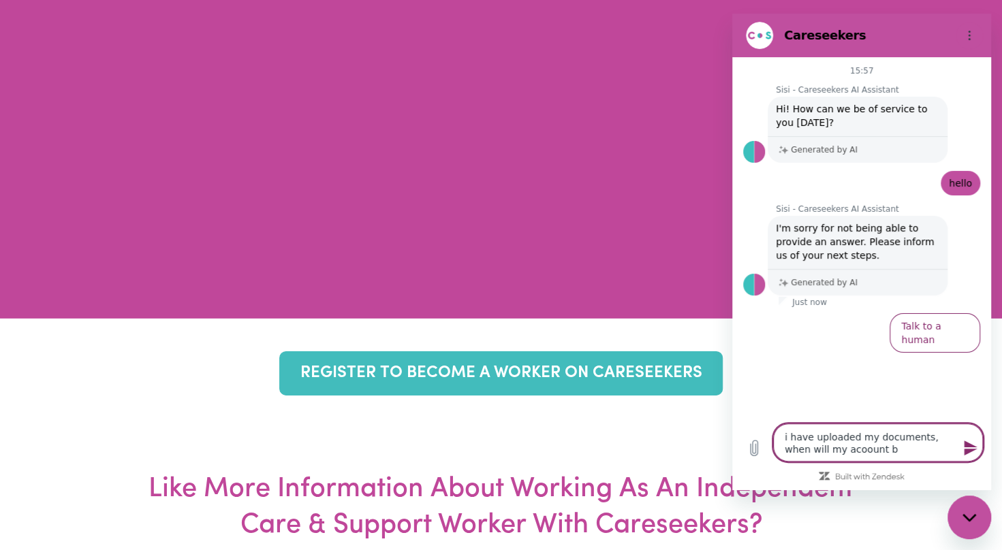
type textarea "x"
type textarea "i have uploaded my documents, when will my acoount be"
type textarea "x"
type textarea "i have uploaded my documents, when will my acoount be a"
type textarea "x"
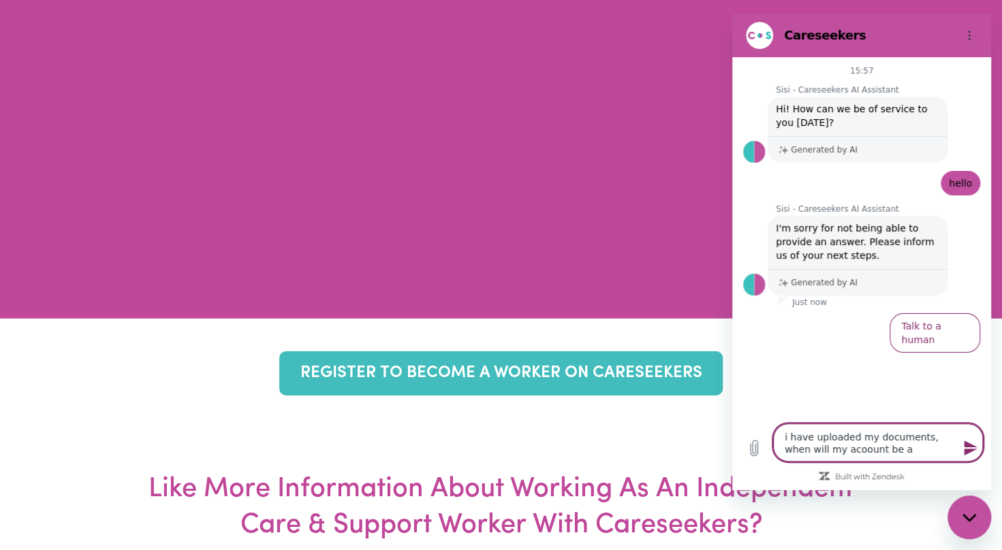
type textarea "i have uploaded my documents, when will my acoount be ac"
type textarea "x"
type textarea "i have uploaded my documents, when will my acoount be act"
type textarea "x"
type textarea "i have uploaded my documents, when will my acoount be acti"
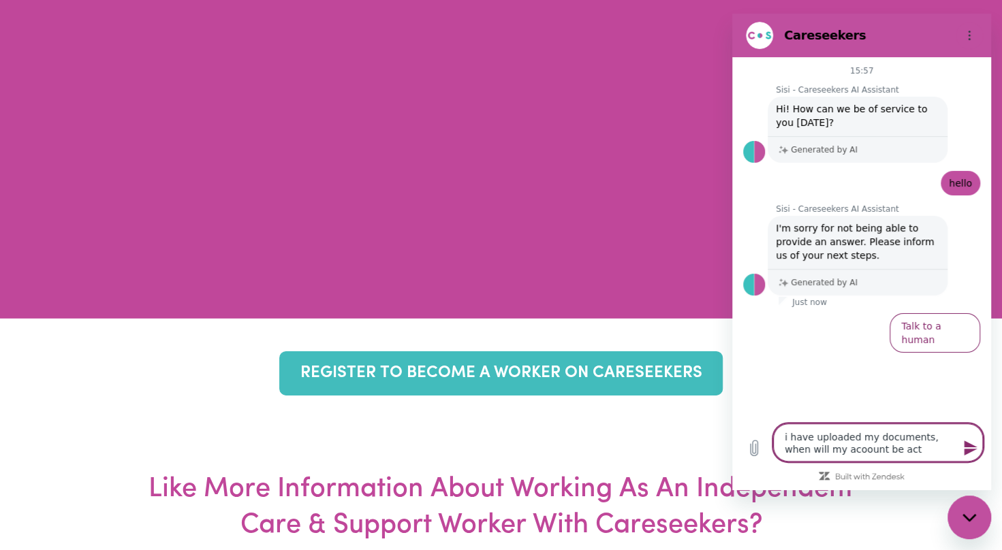
type textarea "x"
type textarea "i have uploaded my documents, when will my acoount be activ"
type textarea "x"
type textarea "i have uploaded my documents, when will my acoount be activa"
type textarea "x"
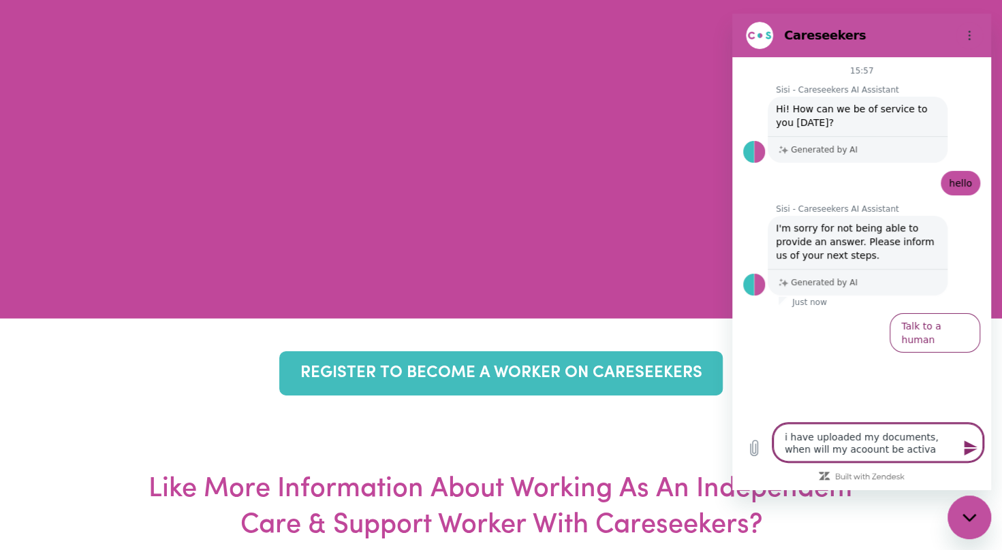
type textarea "i have uploaded my documents, when will my acoount be activat"
type textarea "x"
type textarea "i have uploaded my documents, when will my acoount be activate"
type textarea "x"
type textarea "i have uploaded my documents, when will my acoount be activated"
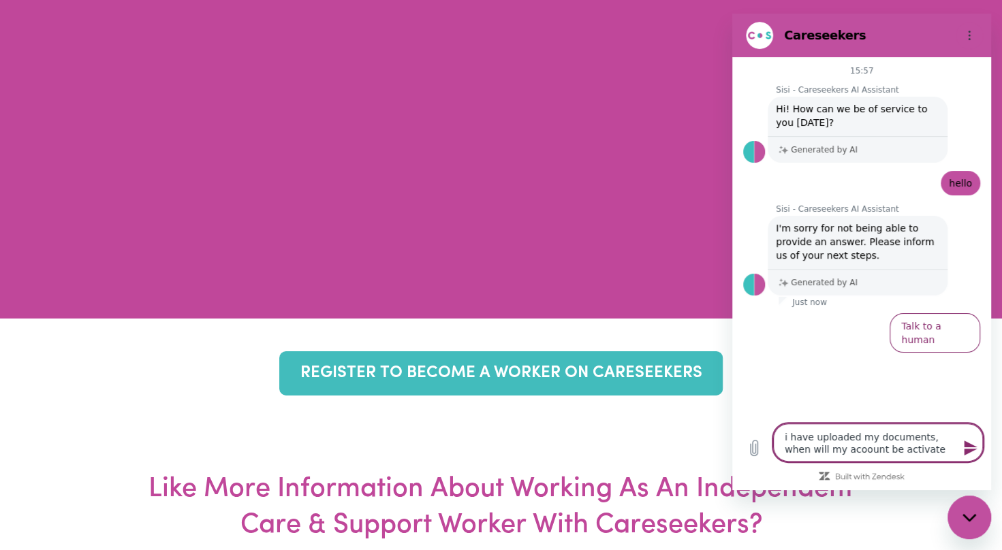
type textarea "x"
type textarea "i have uploaded my documents, when will my acoount be activated."
type textarea "x"
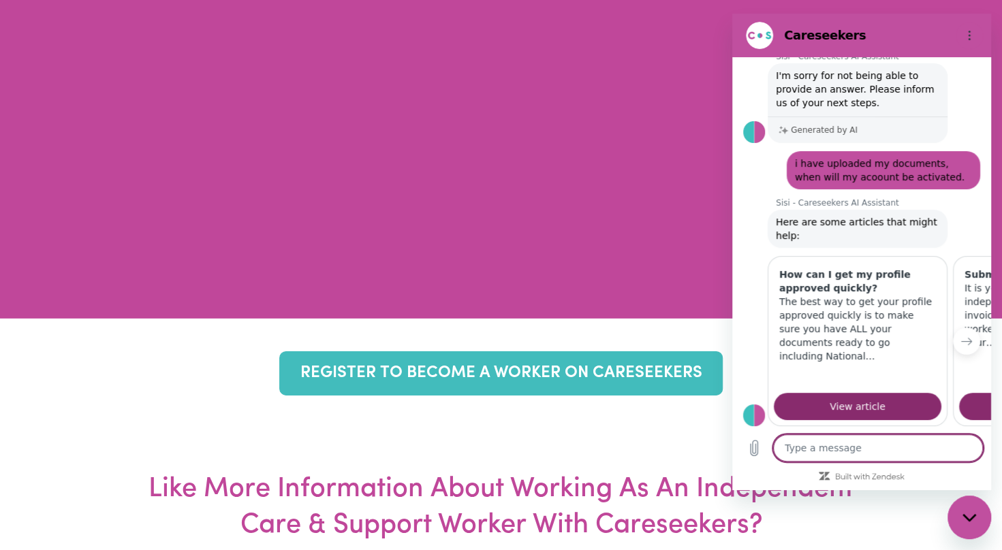
type textarea "x"
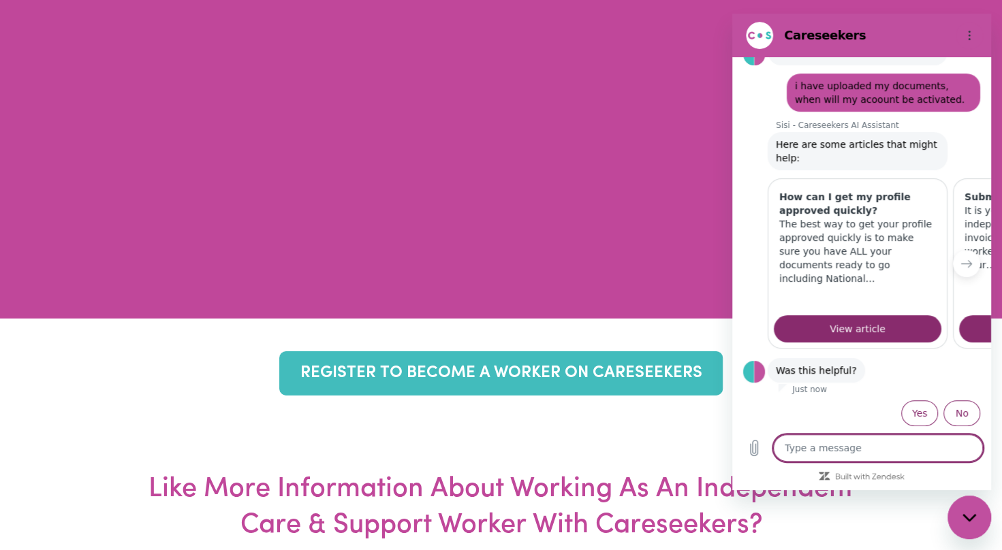
scroll to position [232, 0]
